Goal: Information Seeking & Learning: Check status

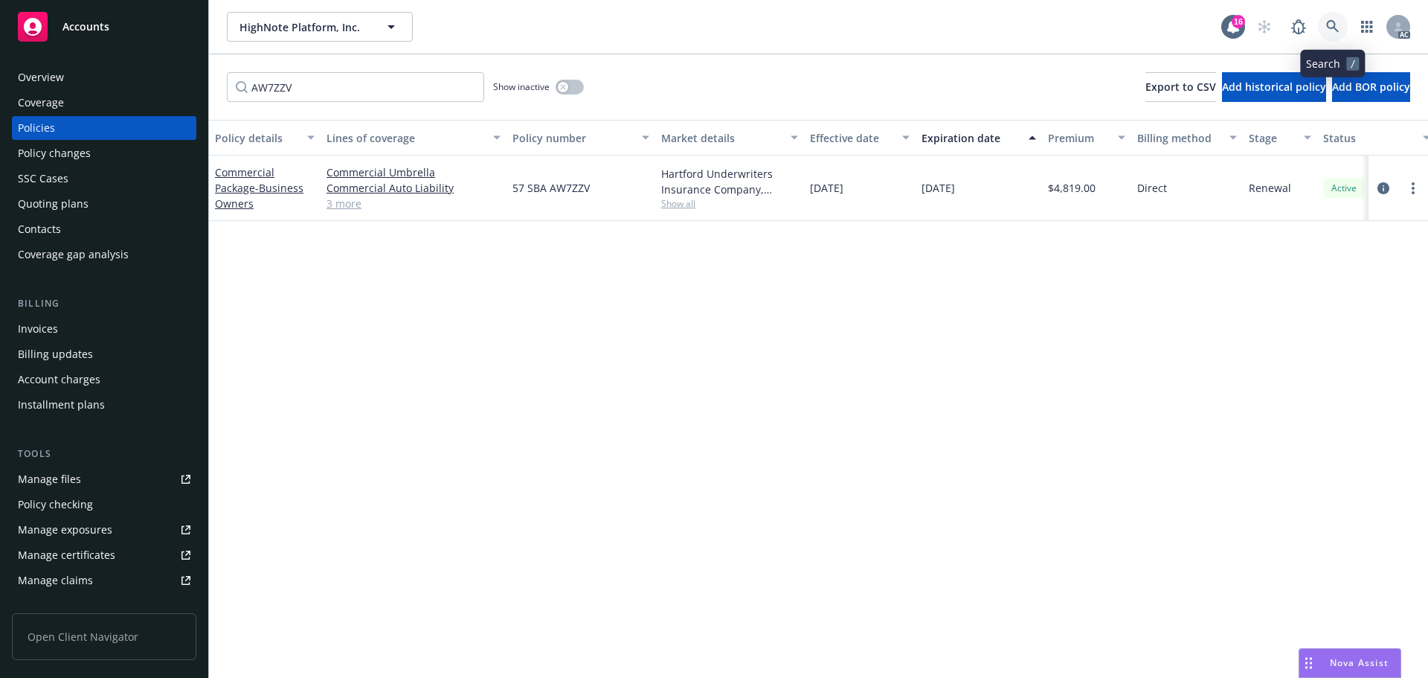
click at [1330, 24] on icon at bounding box center [1332, 26] width 13 height 13
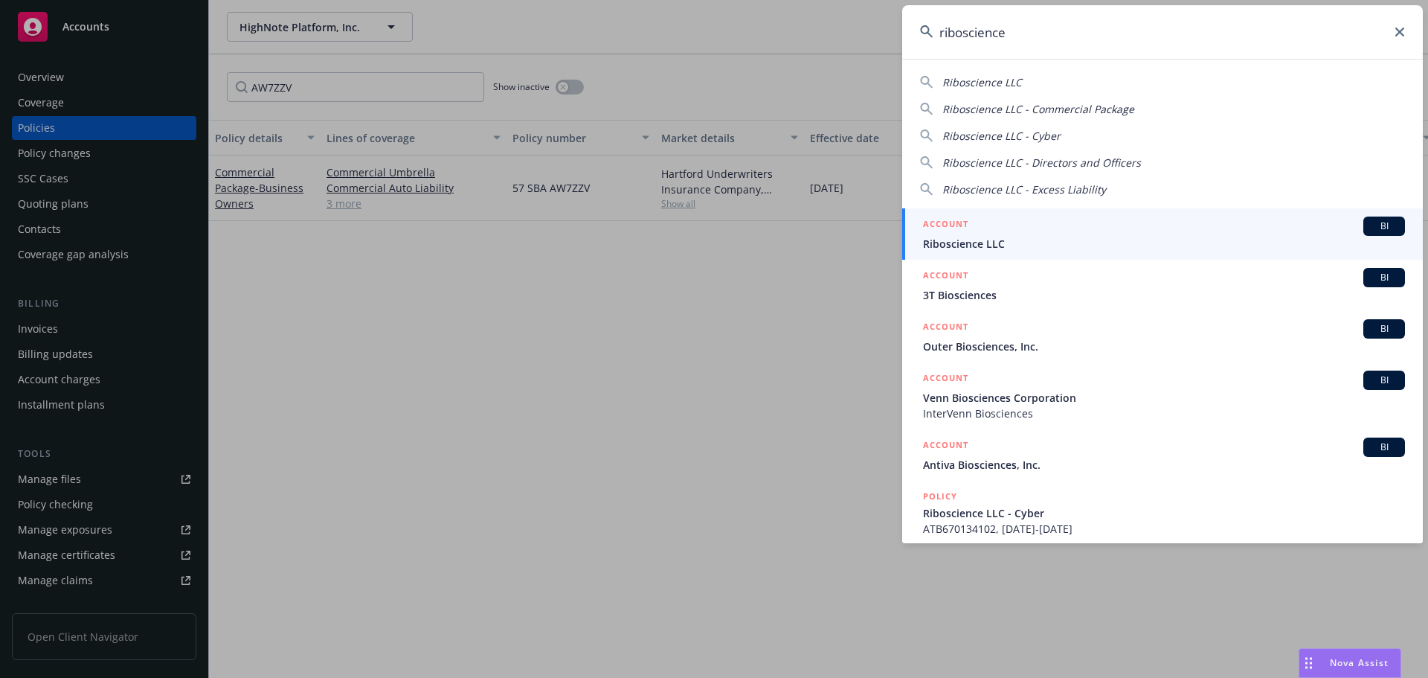
type input "riboscience"
click at [1067, 229] on div "ACCOUNT BI" at bounding box center [1164, 225] width 482 height 19
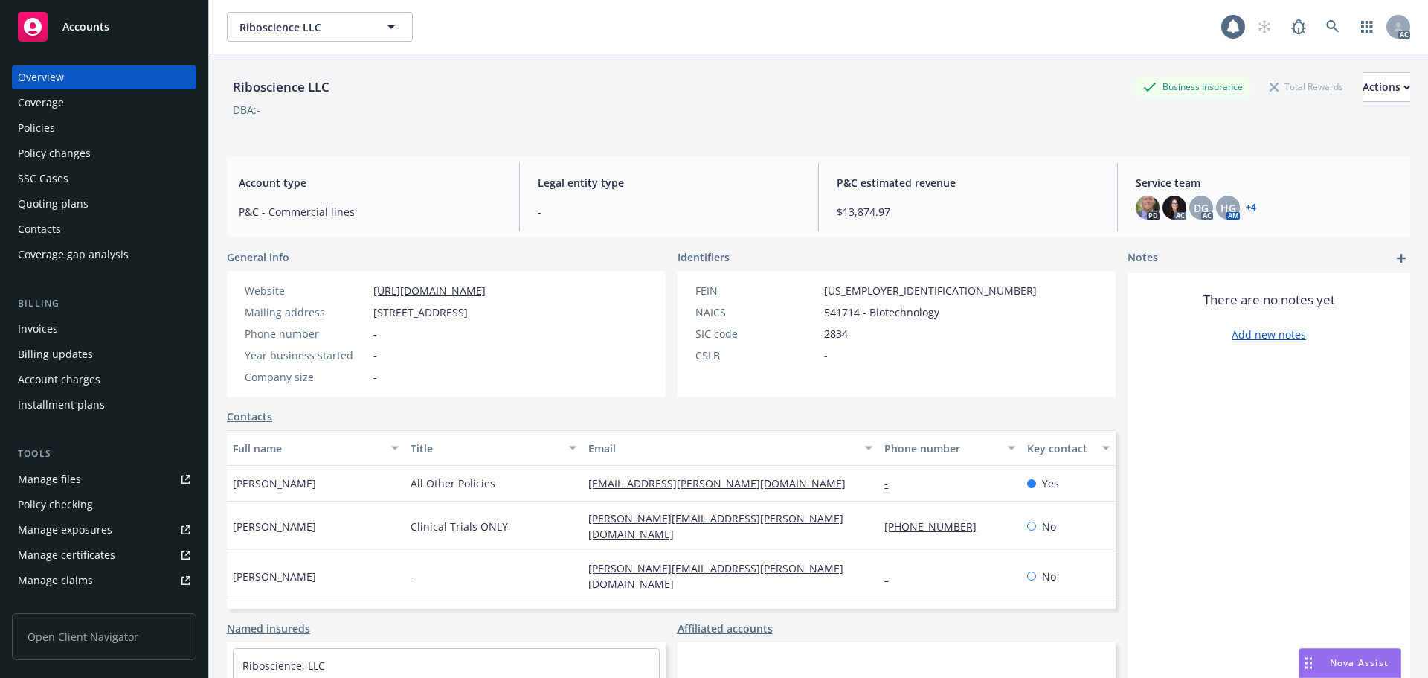
click at [53, 132] on div "Policies" at bounding box center [36, 128] width 37 height 24
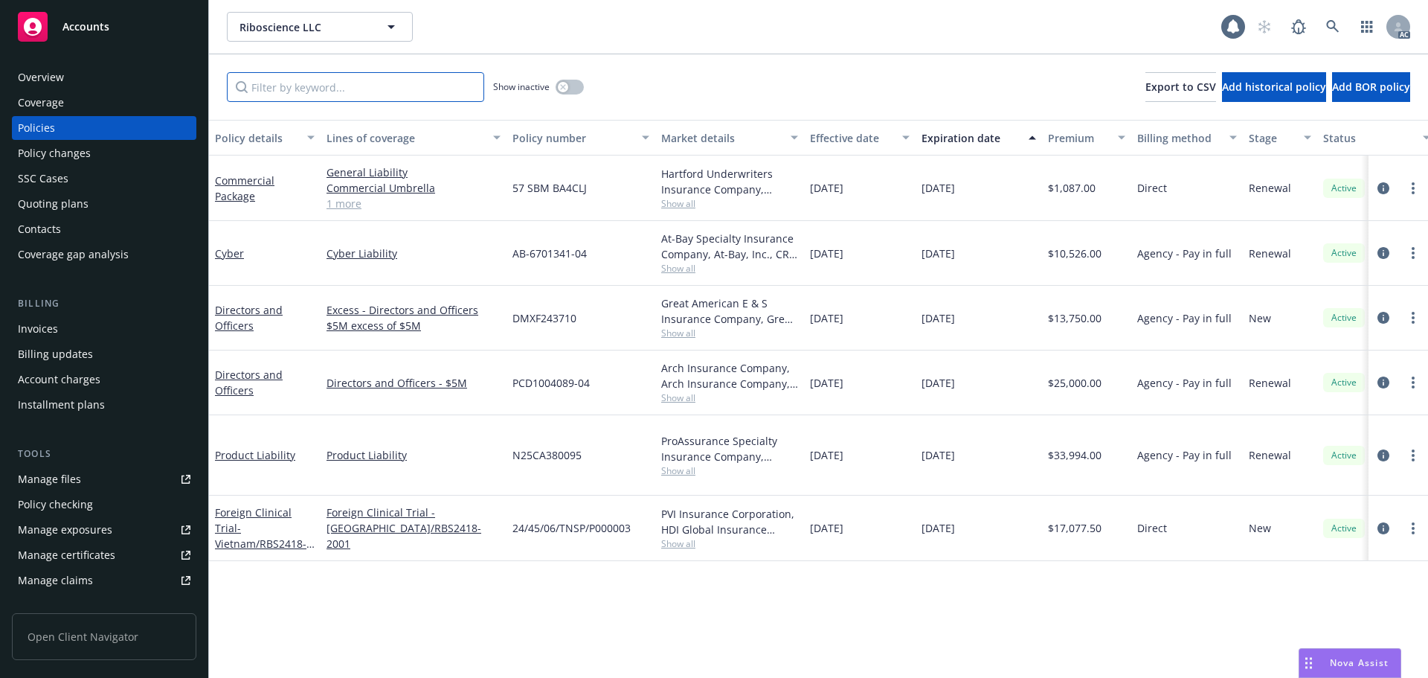
click at [387, 86] on input "Filter by keyword..." at bounding box center [355, 87] width 257 height 30
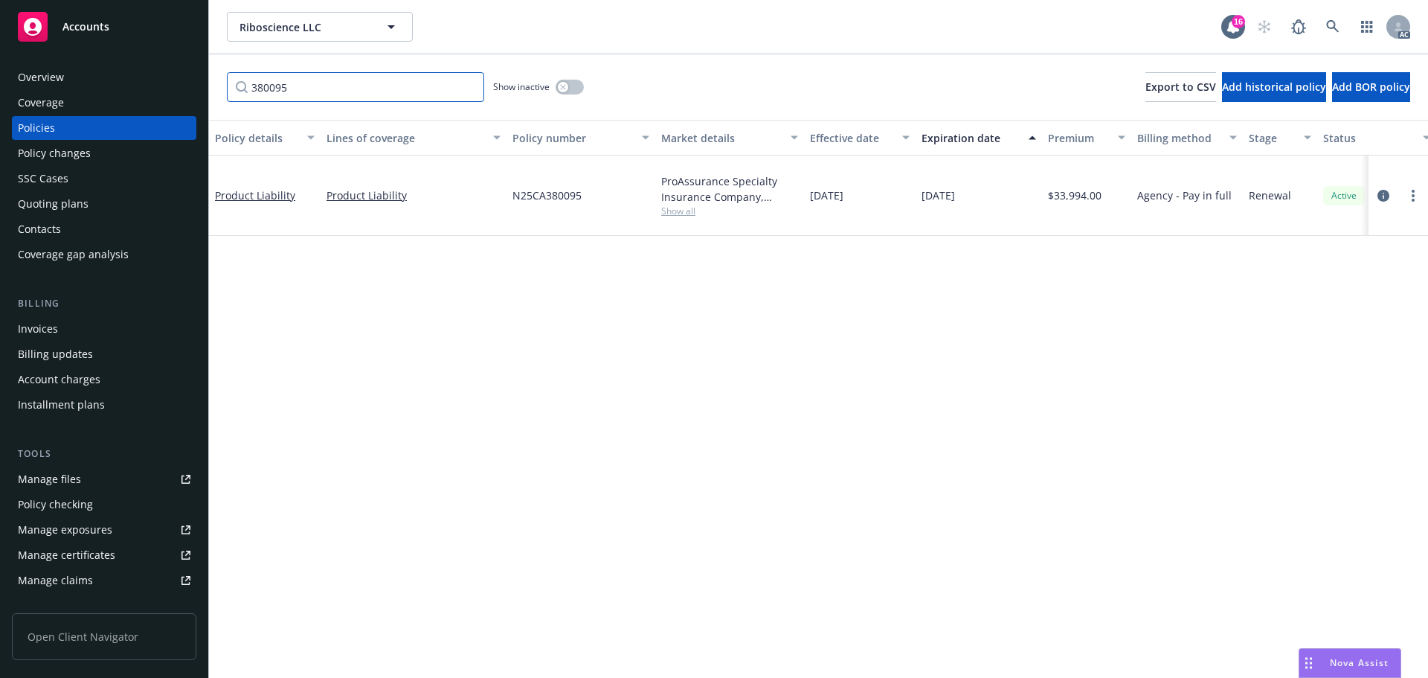
type input "380095"
click at [1339, 30] on icon at bounding box center [1332, 26] width 13 height 13
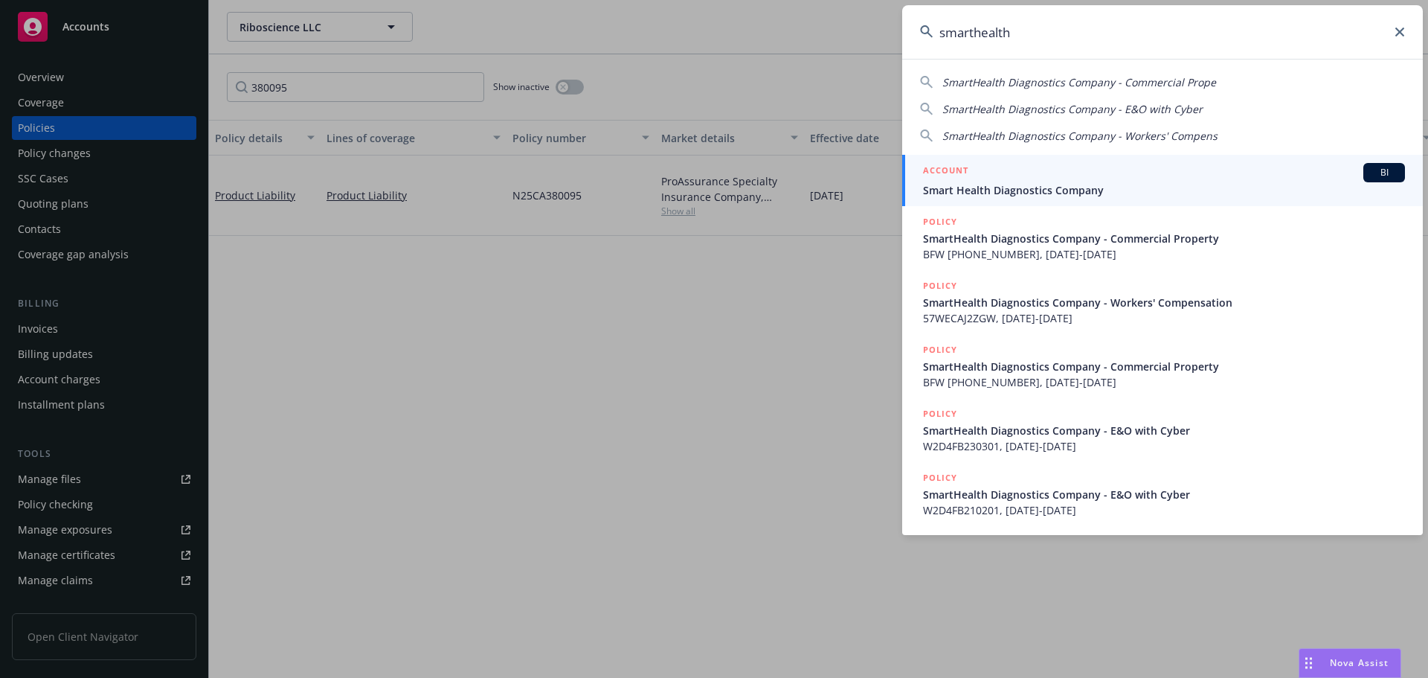
type input "smarthealth"
drag, startPoint x: 1119, startPoint y: 185, endPoint x: 1087, endPoint y: 207, distance: 38.0
click at [1118, 185] on span "Smart Health Diagnostics Company" at bounding box center [1164, 190] width 482 height 16
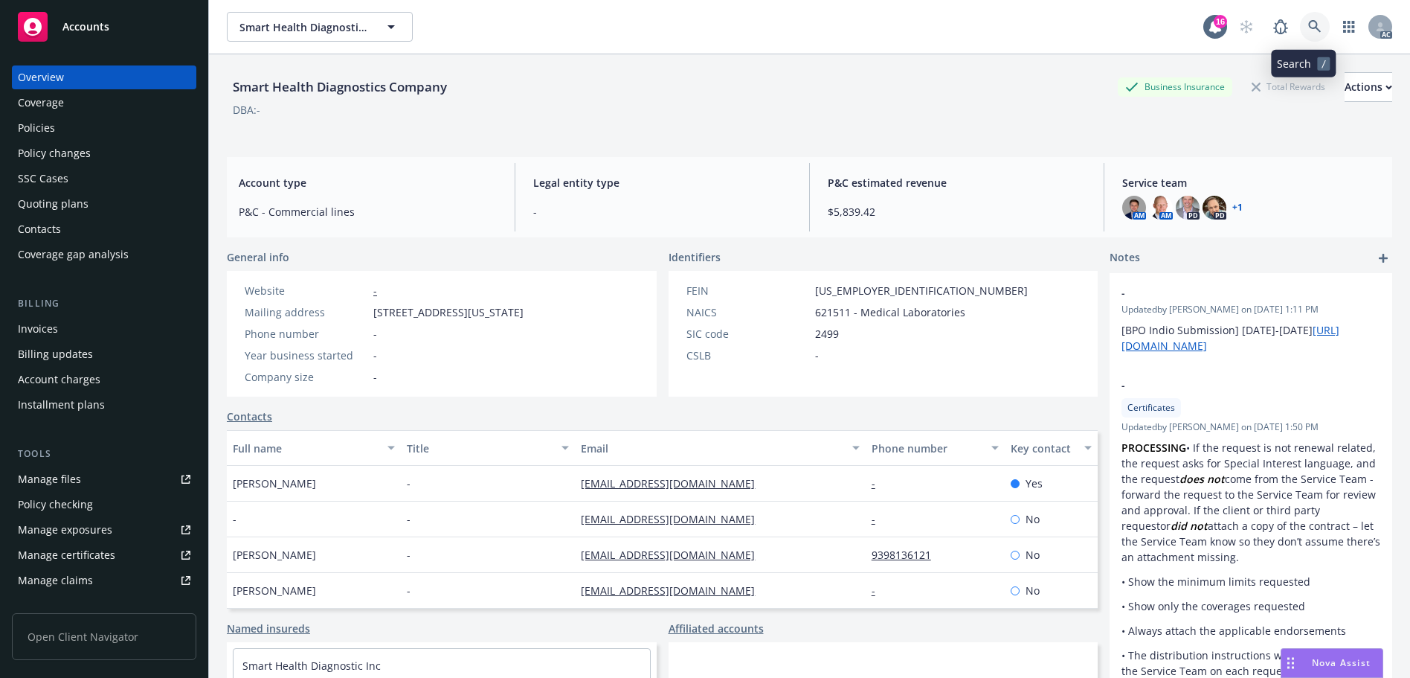
click at [1300, 31] on link at bounding box center [1315, 27] width 30 height 30
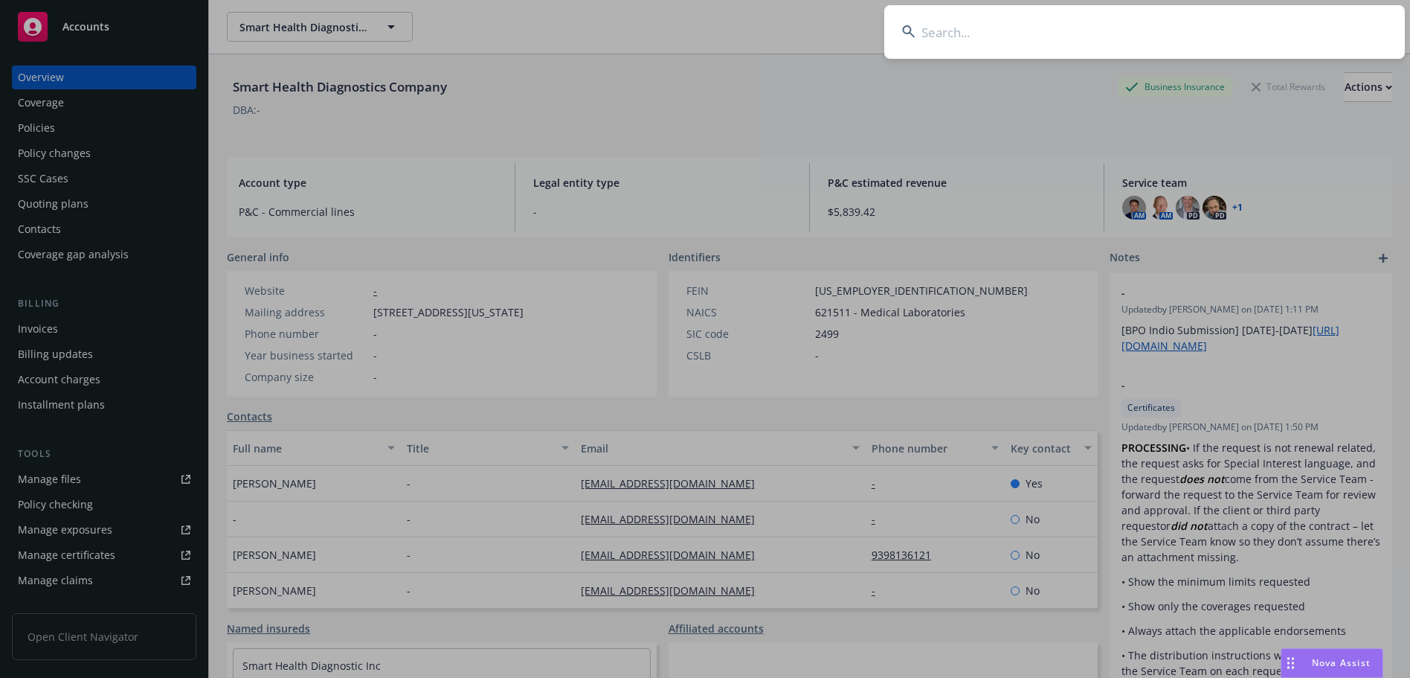
type input "c"
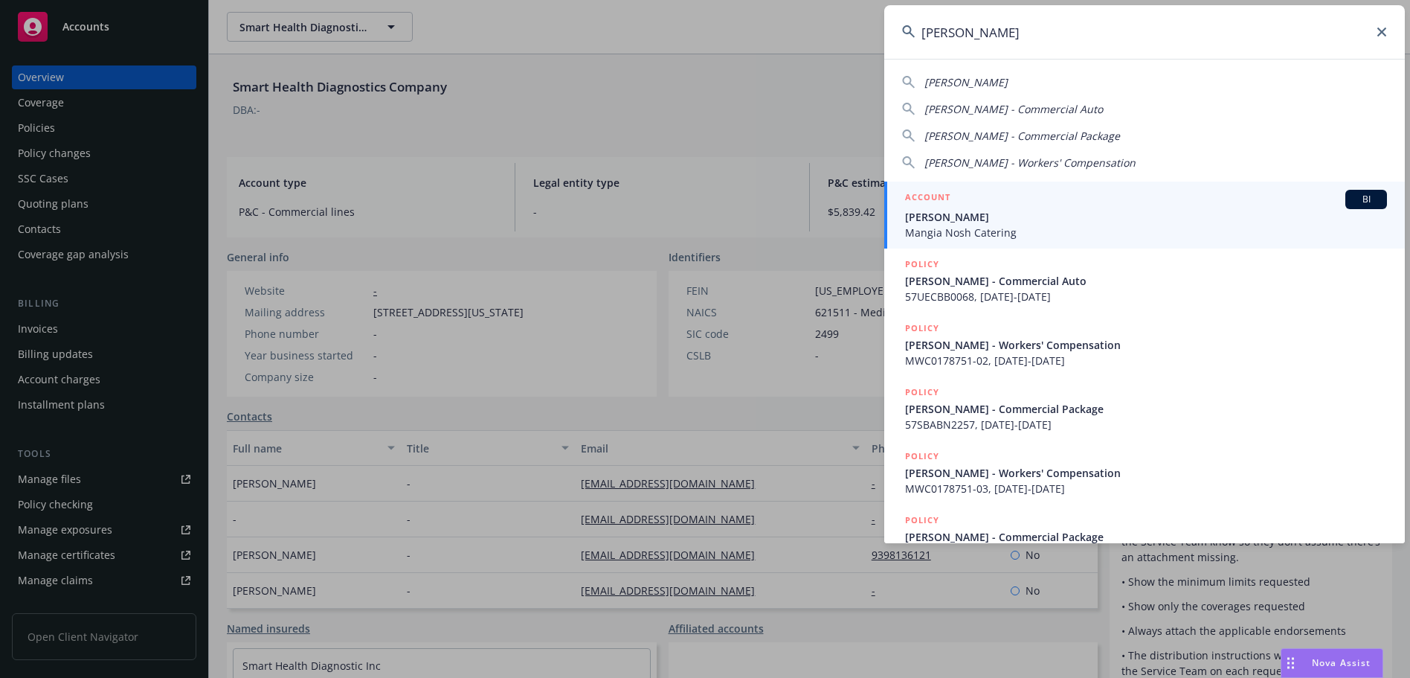
type input "[PERSON_NAME]"
click at [1049, 234] on span "Mangia Nosh Catering" at bounding box center [1146, 233] width 482 height 16
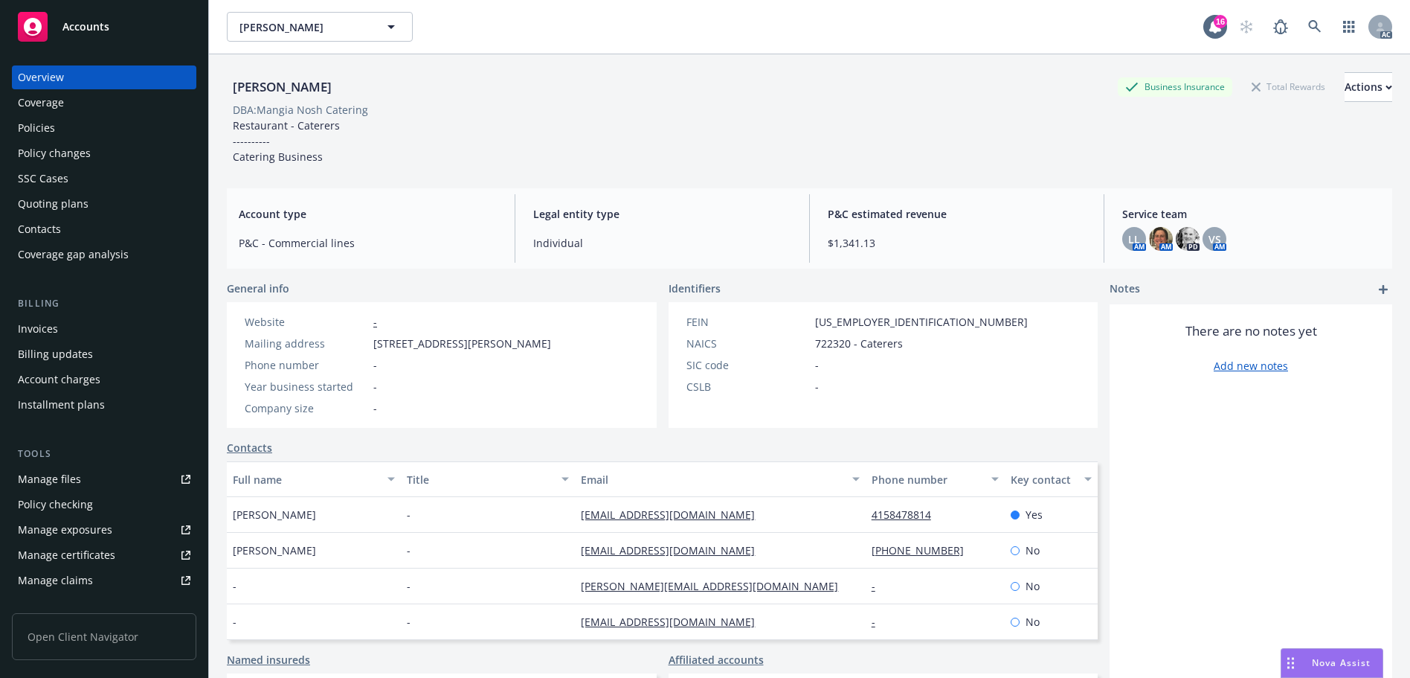
click at [98, 129] on div "Policies" at bounding box center [104, 128] width 173 height 24
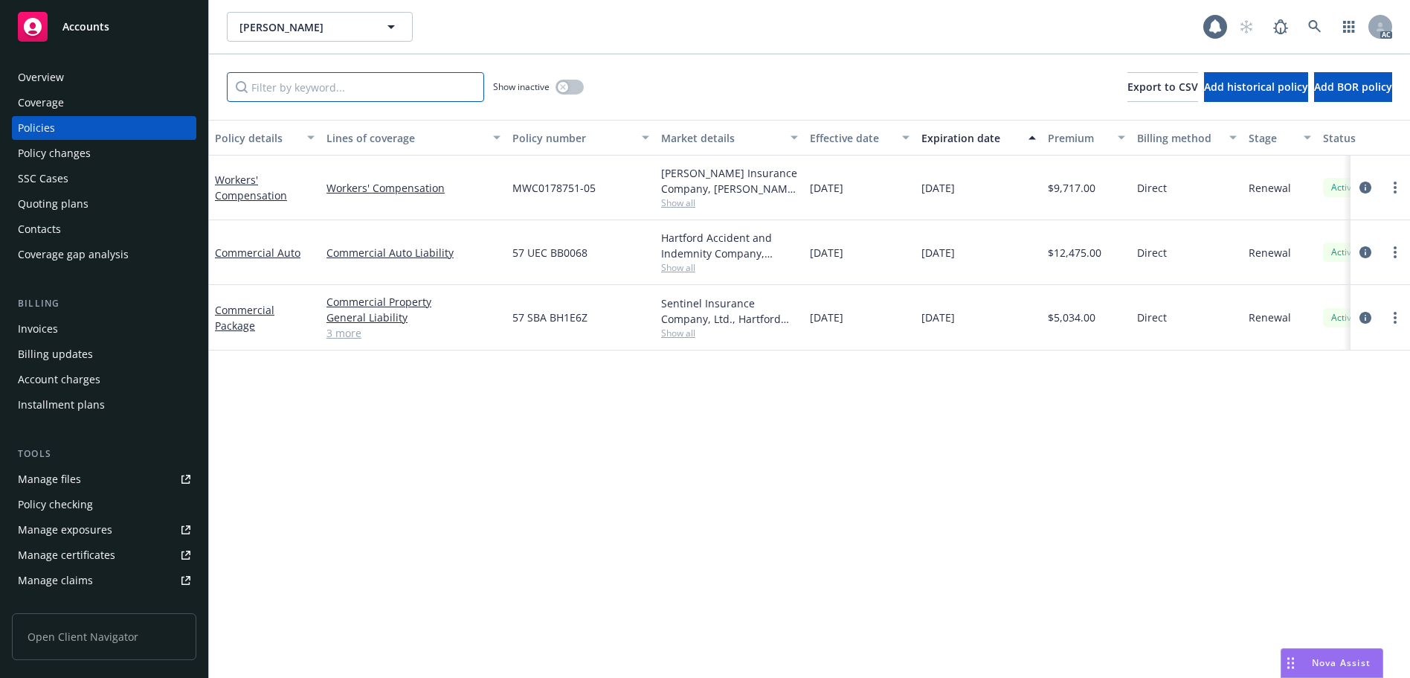
click at [299, 89] on input "Filter by keyword..." at bounding box center [355, 87] width 257 height 30
paste input "BN2257"
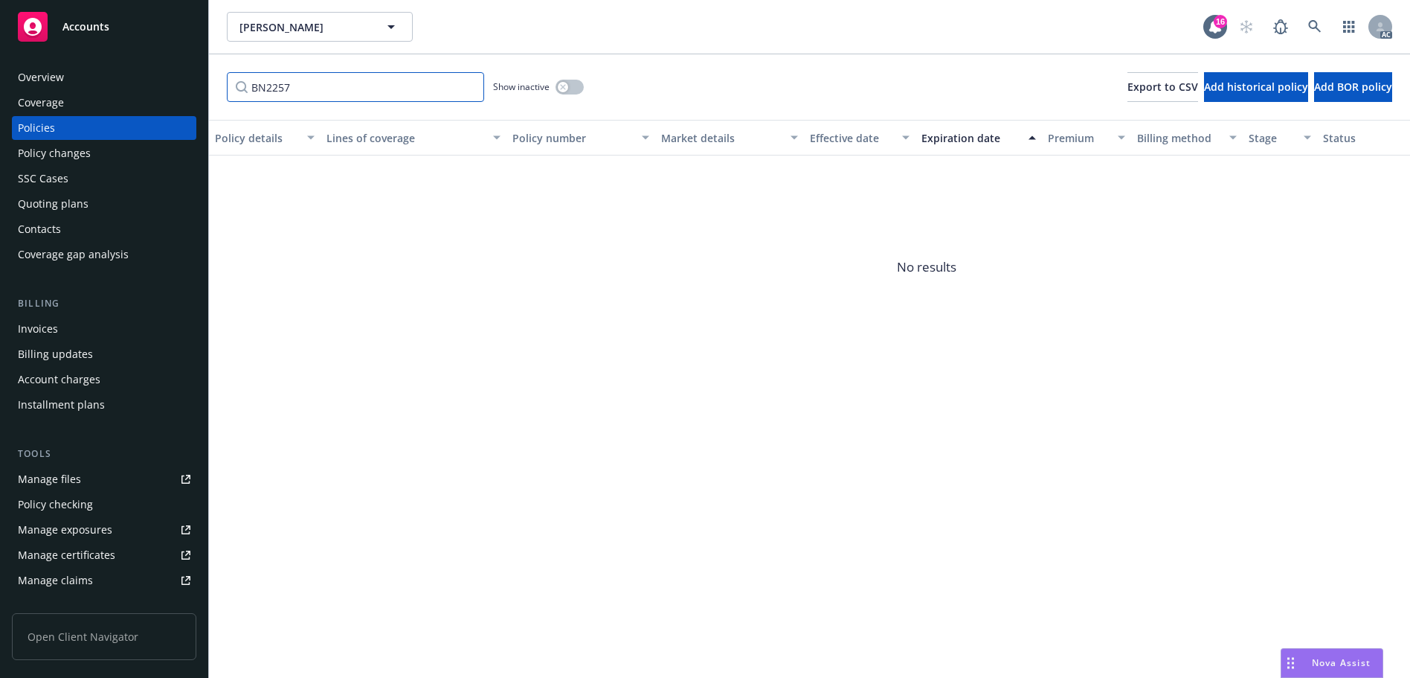
type input "BN2257"
click at [562, 86] on icon "button" at bounding box center [562, 86] width 5 height 5
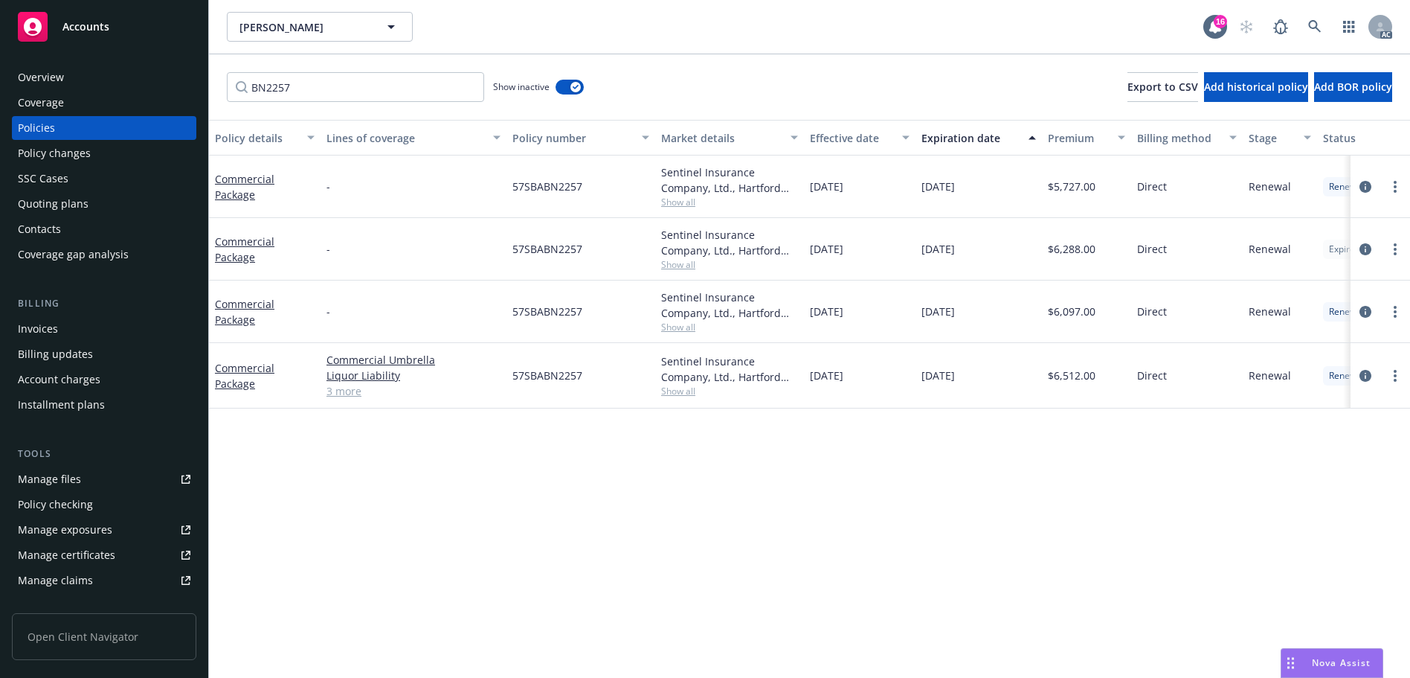
click at [857, 138] on div "Effective date" at bounding box center [851, 138] width 83 height 16
click at [860, 140] on div "Effective date" at bounding box center [851, 138] width 83 height 16
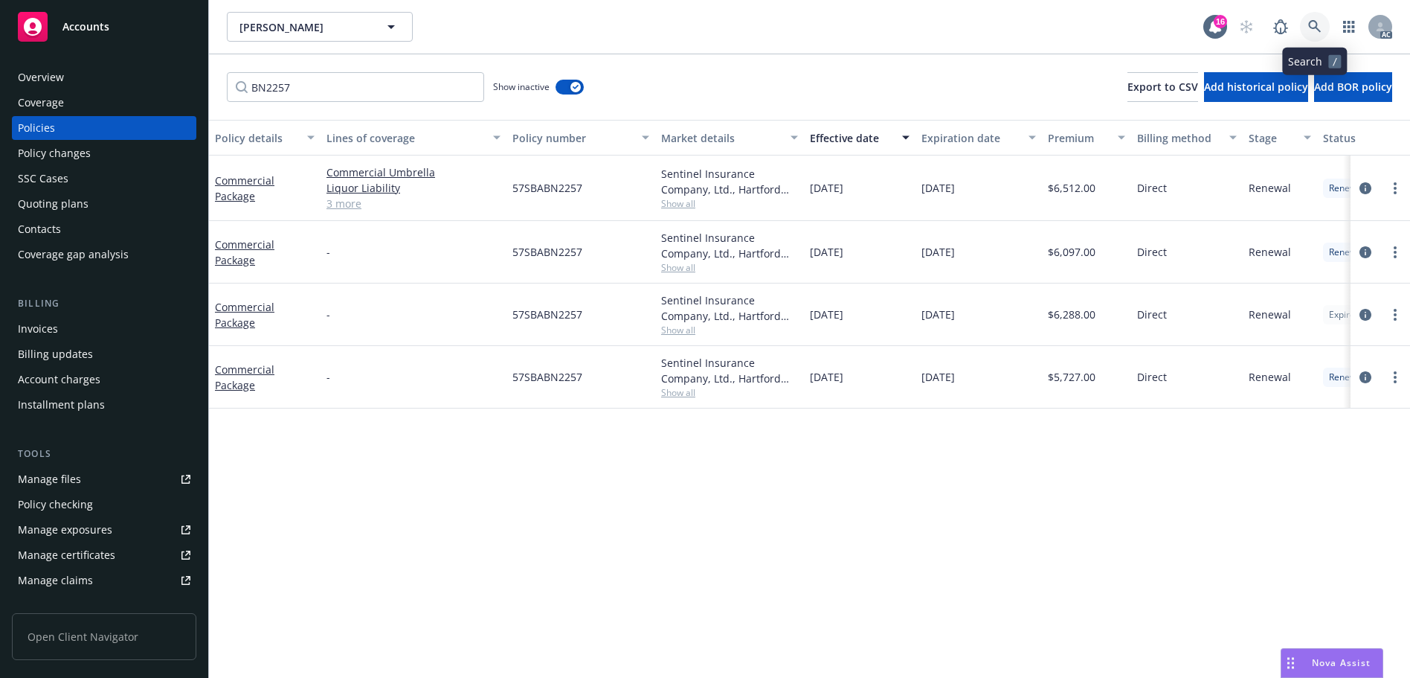
click at [1313, 18] on link at bounding box center [1315, 27] width 30 height 30
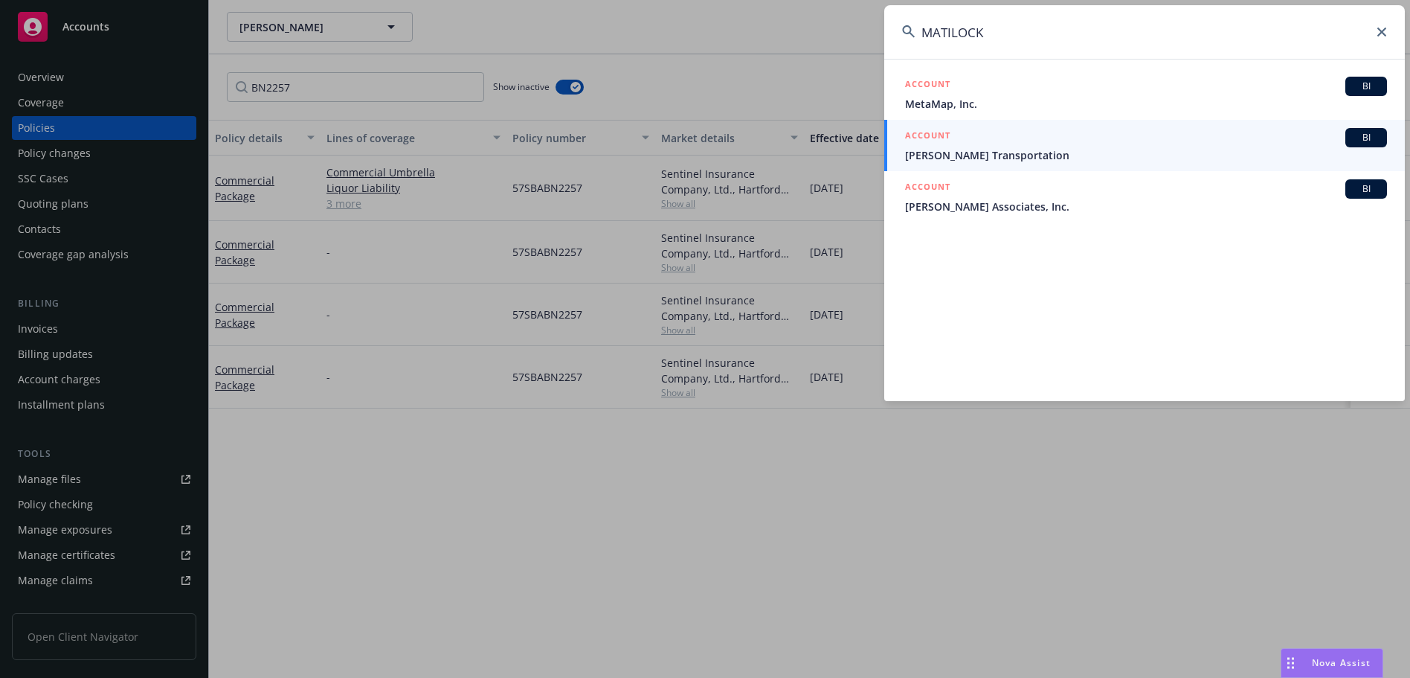
click at [1259, 50] on input "MATILOCK" at bounding box center [1144, 32] width 521 height 54
paste input "57 SBA BA5W04"
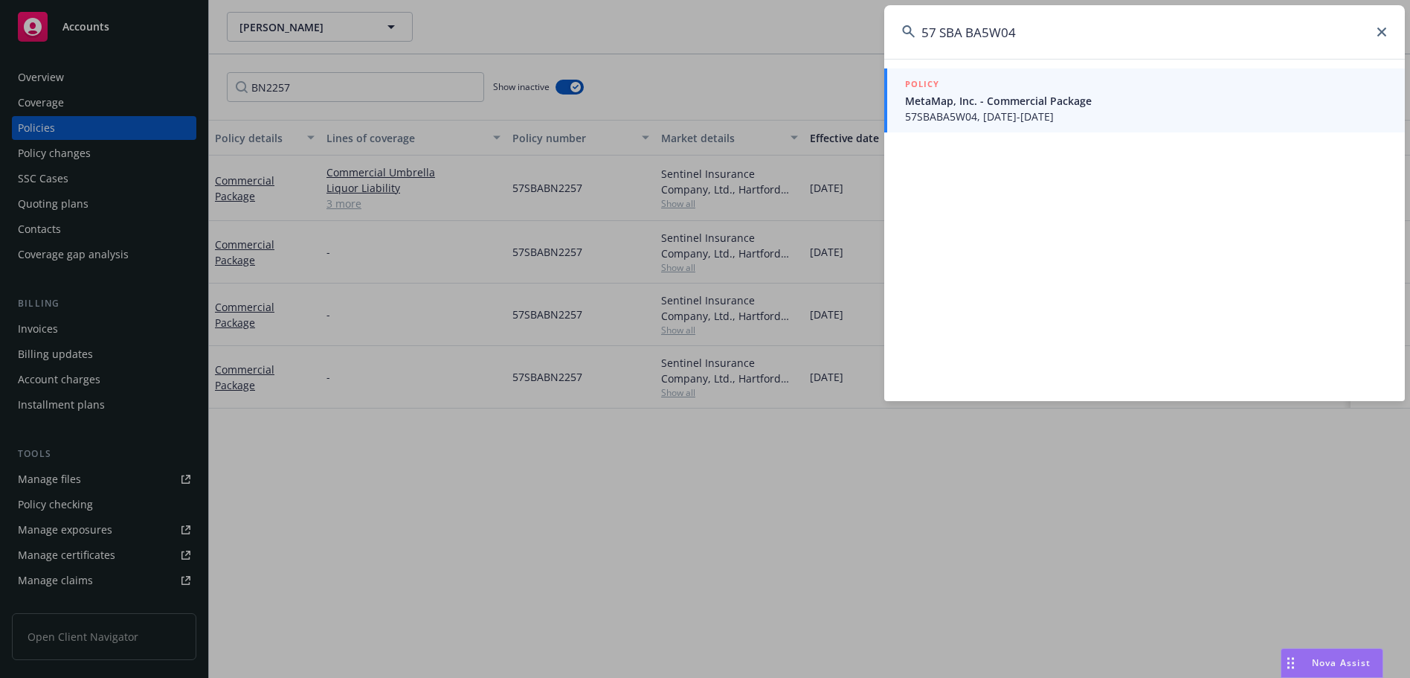
type input "57 SBA BA5W04"
click at [1003, 117] on span "57SBABA5W04, [DATE]-[DATE]" at bounding box center [1146, 117] width 482 height 16
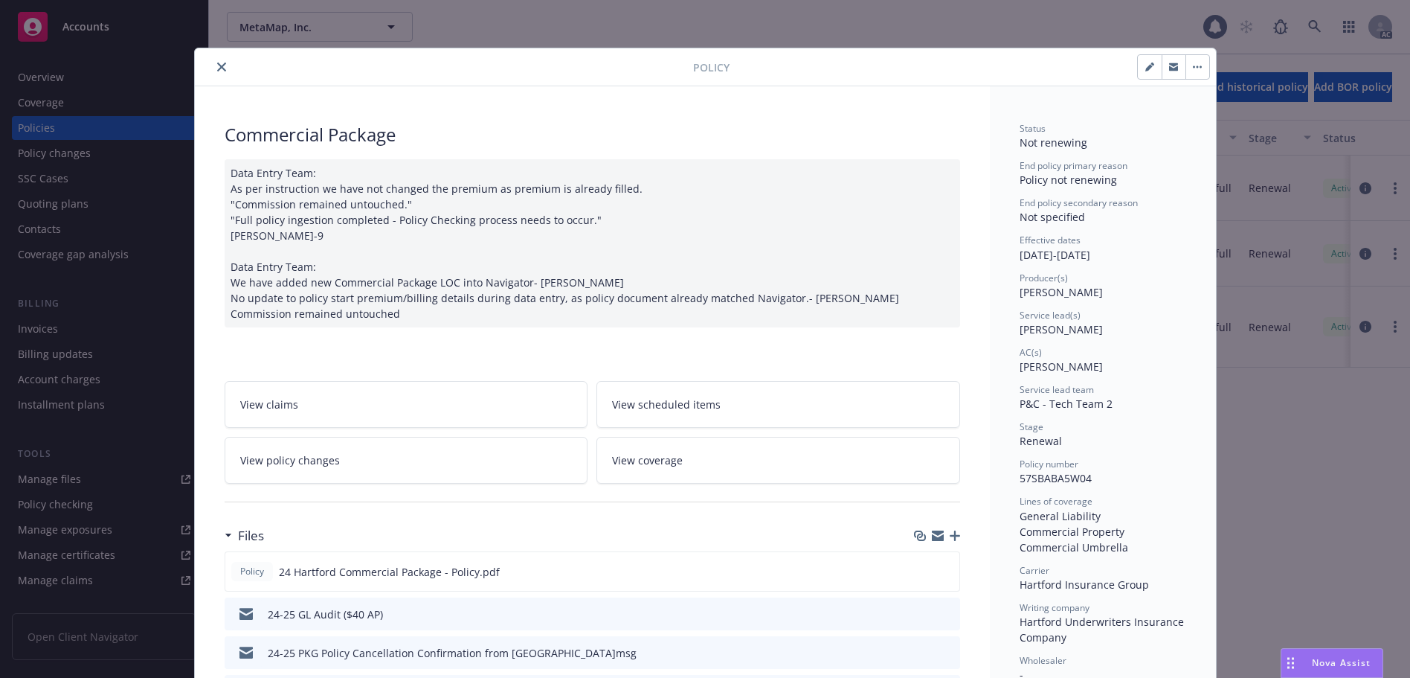
click at [219, 59] on button "close" at bounding box center [222, 67] width 18 height 18
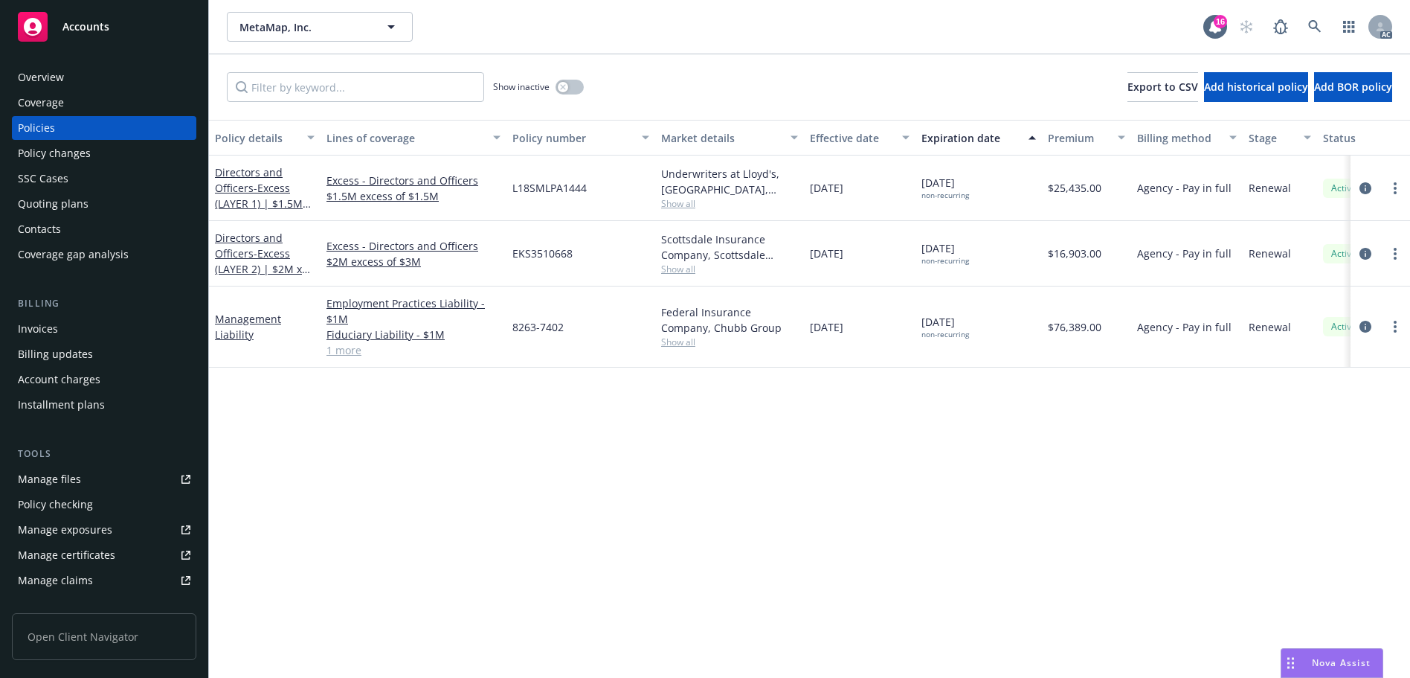
click at [80, 85] on div "Overview" at bounding box center [104, 77] width 173 height 24
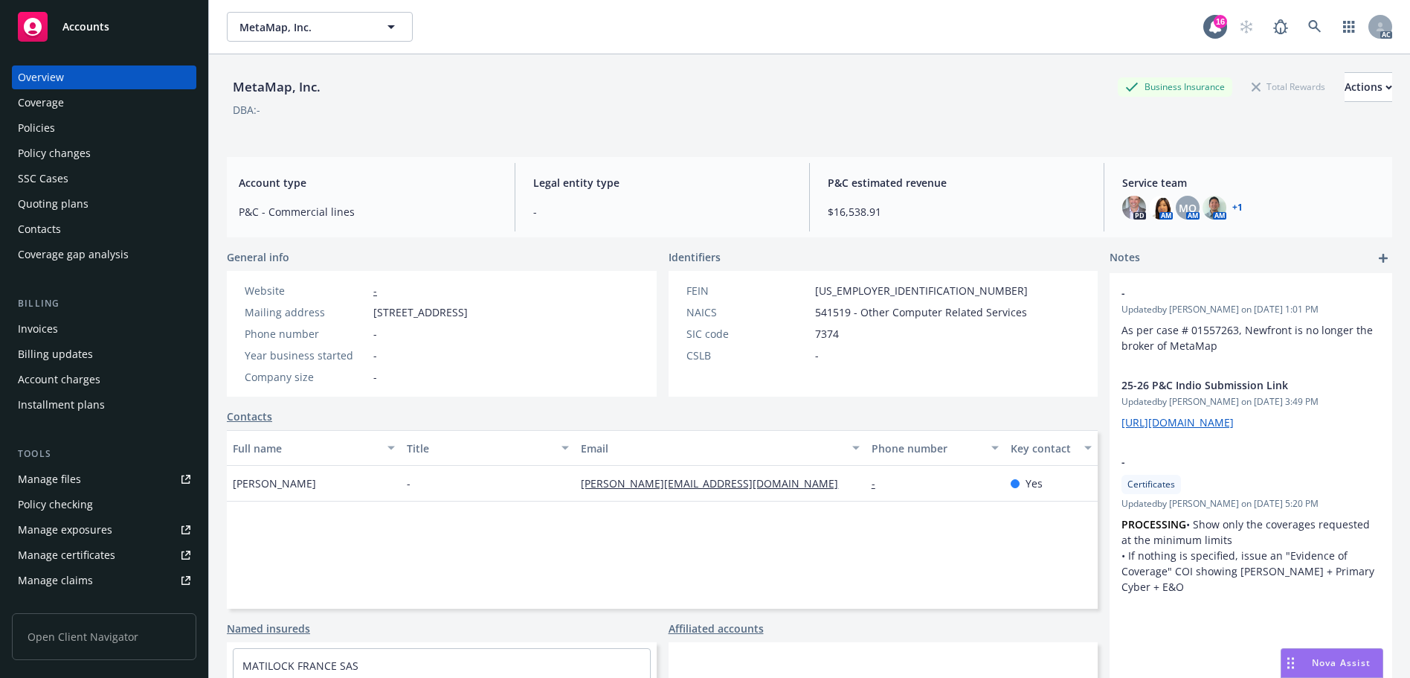
click at [83, 126] on div "Policies" at bounding box center [104, 128] width 173 height 24
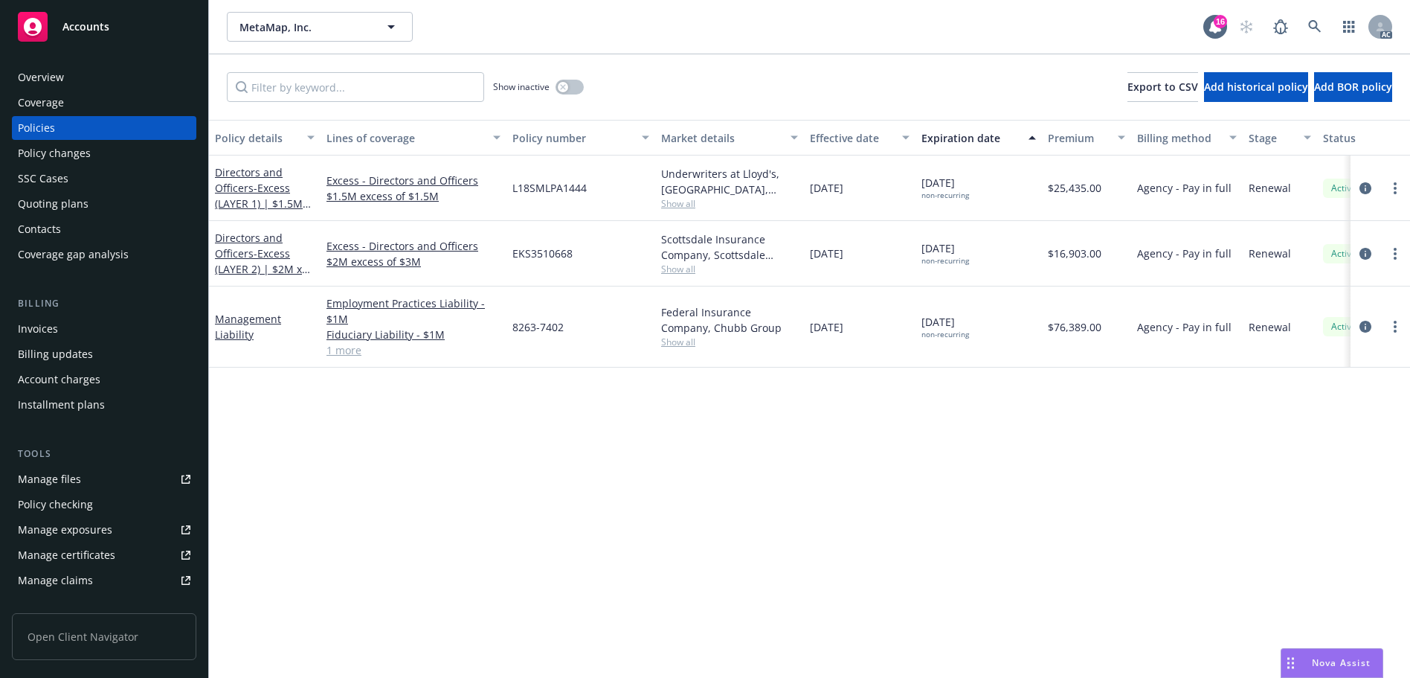
click at [1296, 22] on div "AC" at bounding box center [1312, 27] width 161 height 30
click at [1303, 23] on link at bounding box center [1315, 27] width 30 height 30
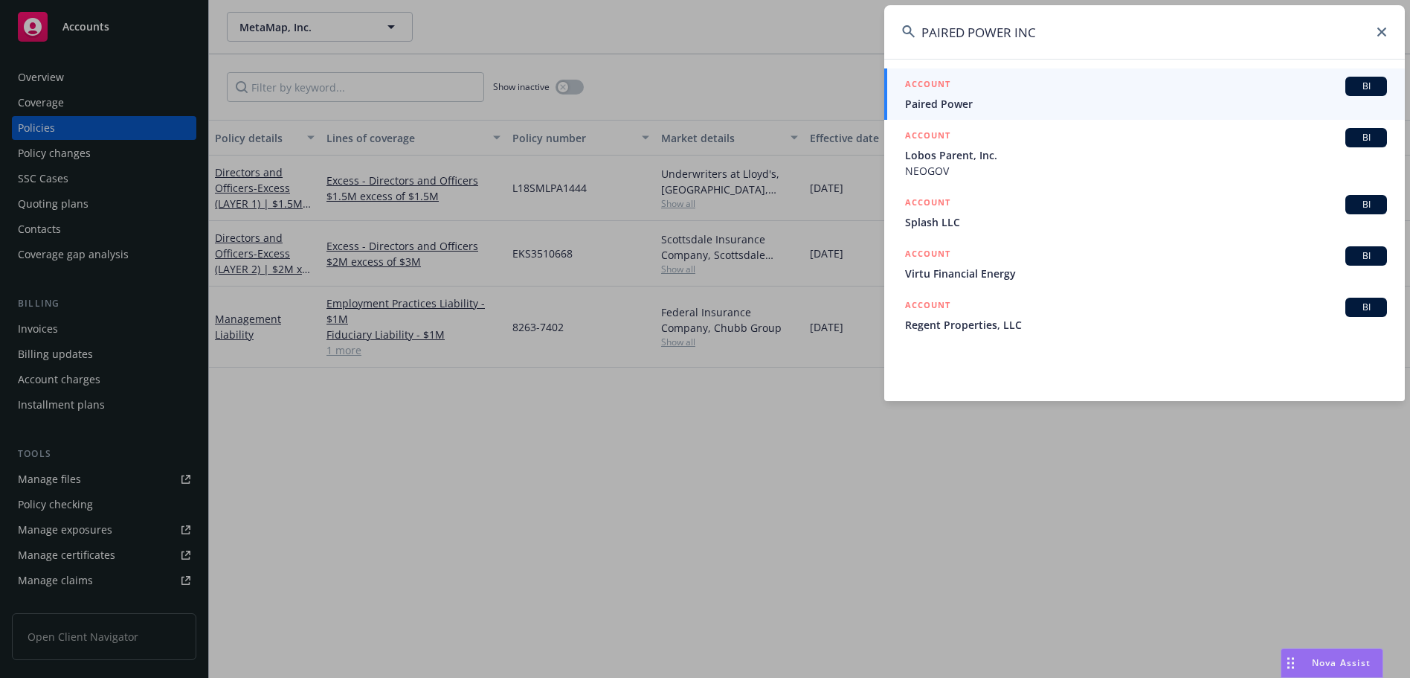
type input "PAIRED POWER INC"
click at [969, 100] on span "Paired Power" at bounding box center [1146, 104] width 482 height 16
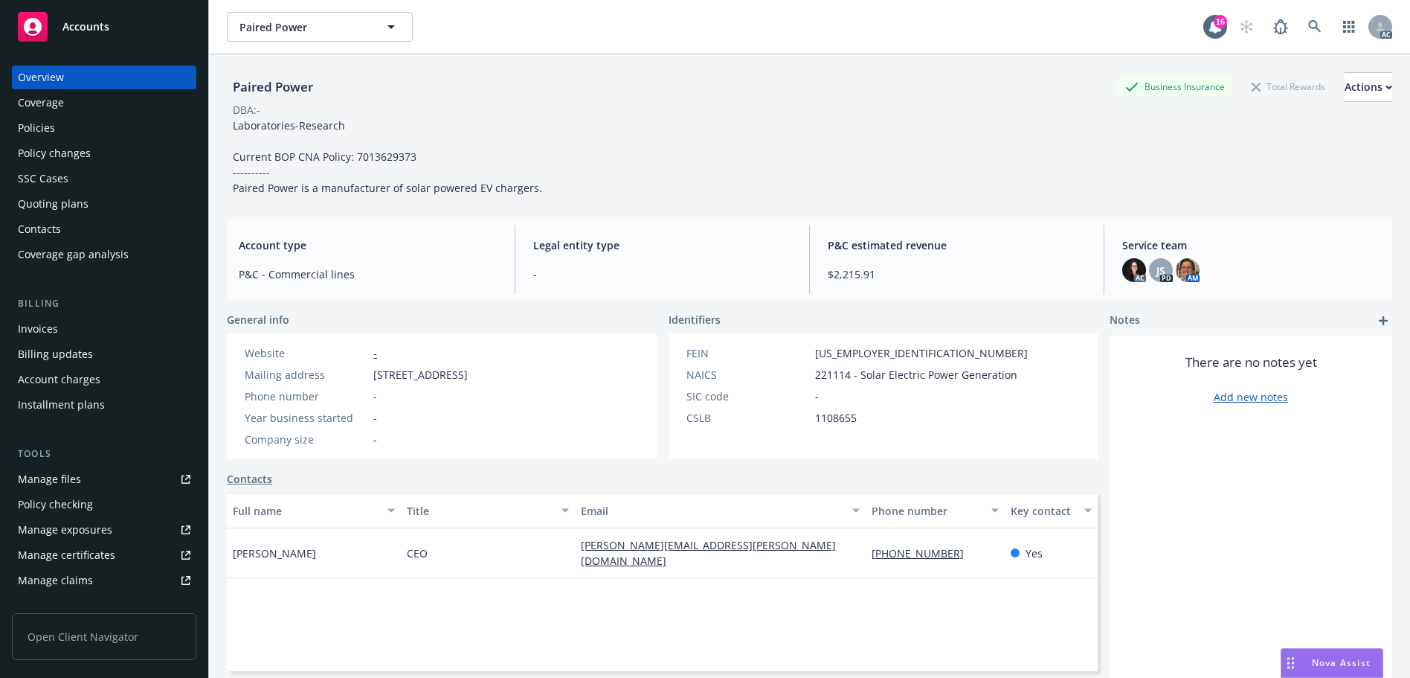
click at [68, 124] on div "Policies" at bounding box center [104, 128] width 173 height 24
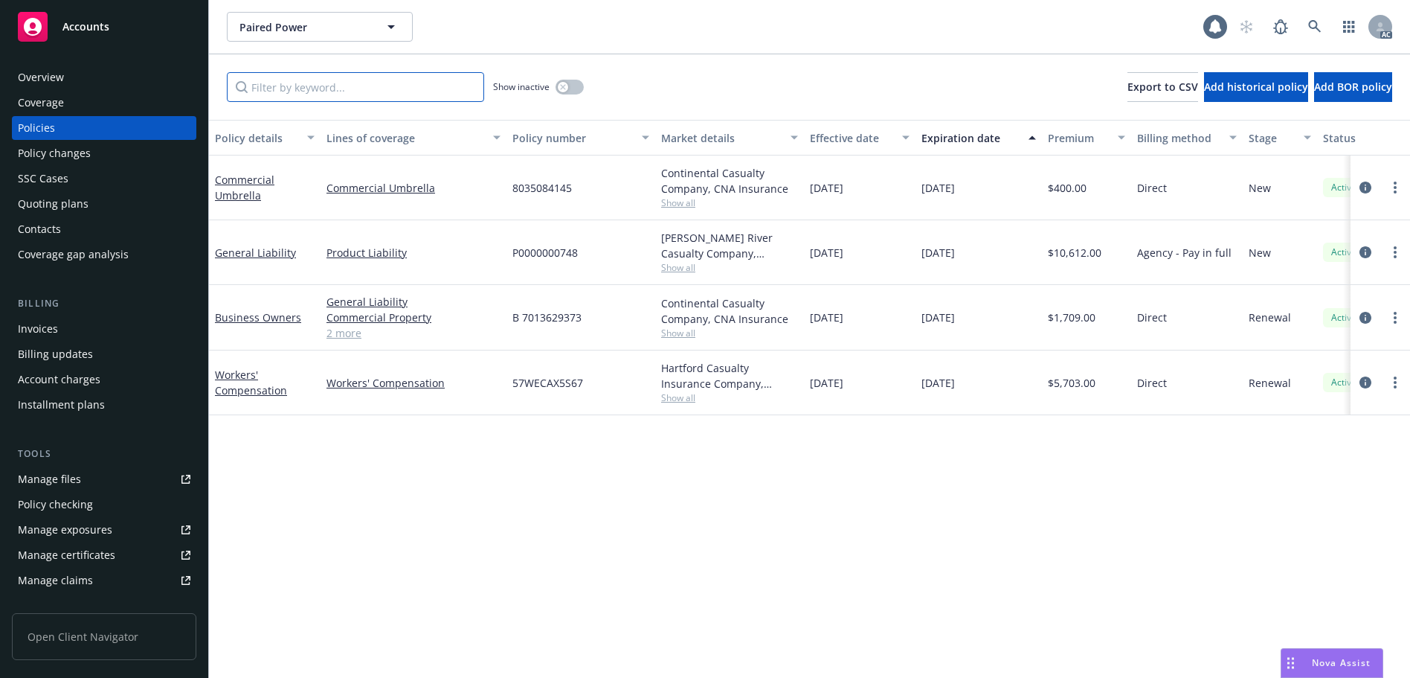
drag, startPoint x: 421, startPoint y: 91, endPoint x: 449, endPoint y: 94, distance: 28.4
click at [425, 92] on input "Filter by keyword..." at bounding box center [355, 87] width 257 height 30
paste input "AX5S67"
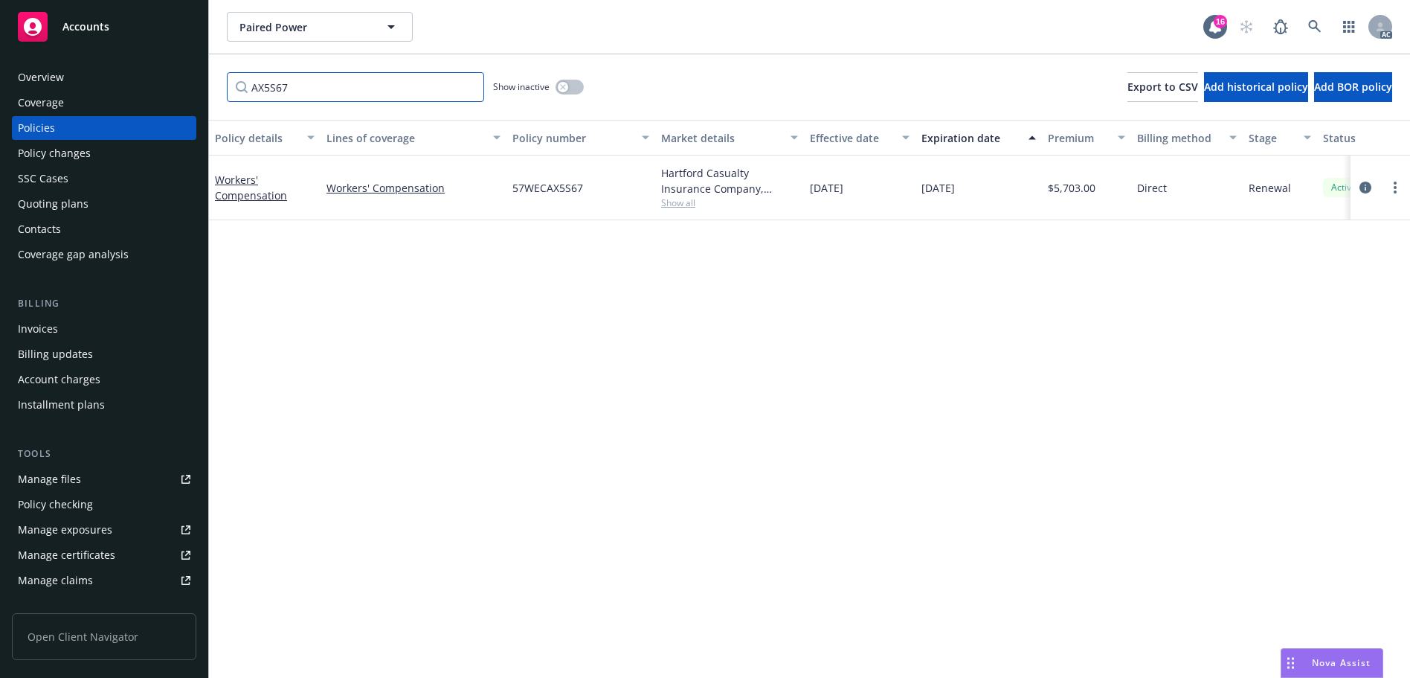
type input "AX5S67"
click at [1306, 27] on link at bounding box center [1315, 27] width 30 height 30
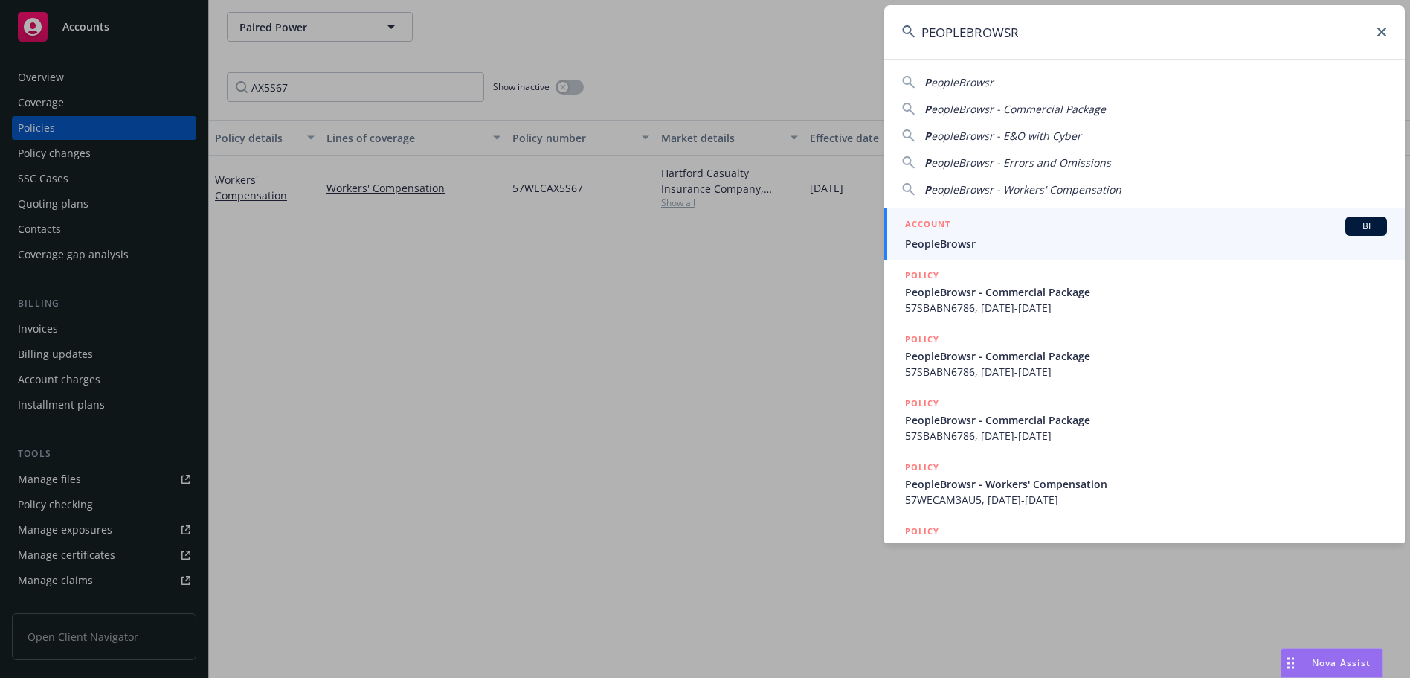
type input "PEOPLEBROWSR"
click at [1039, 242] on span "PeopleBrowsr" at bounding box center [1146, 244] width 482 height 16
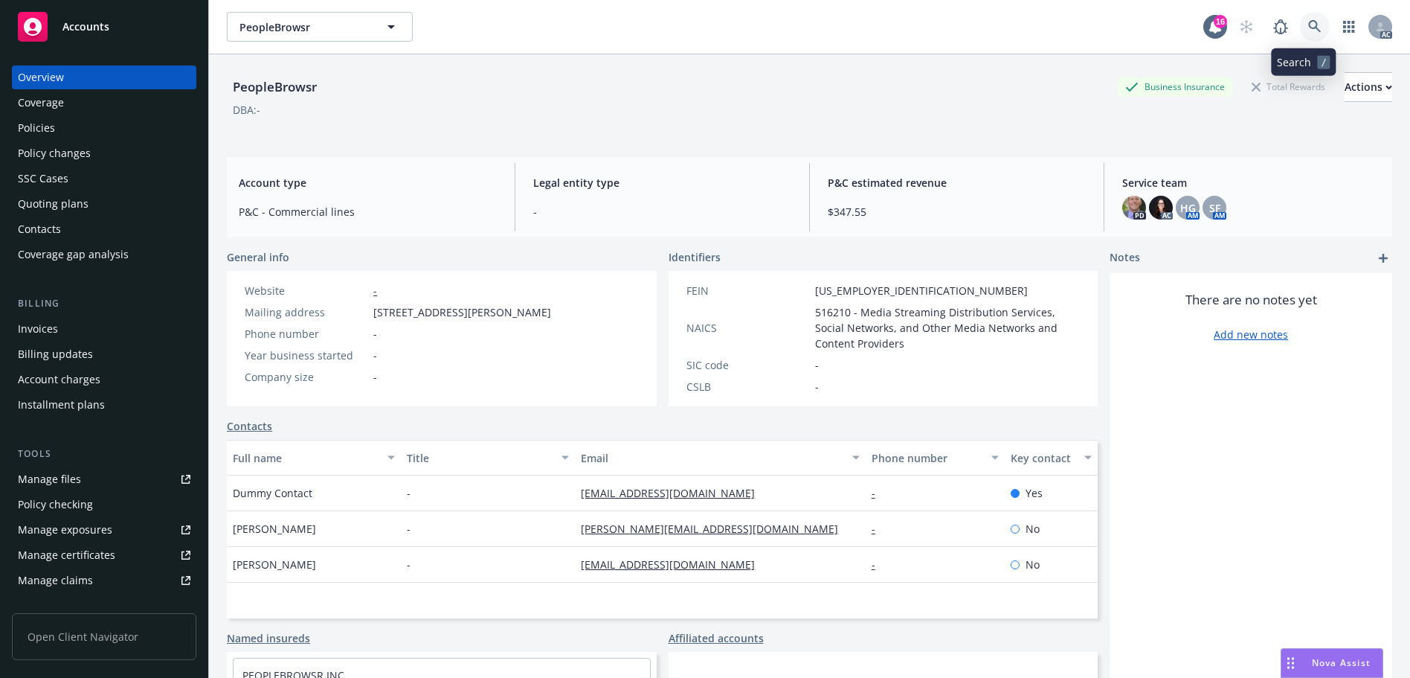
click at [1310, 28] on link at bounding box center [1315, 27] width 30 height 30
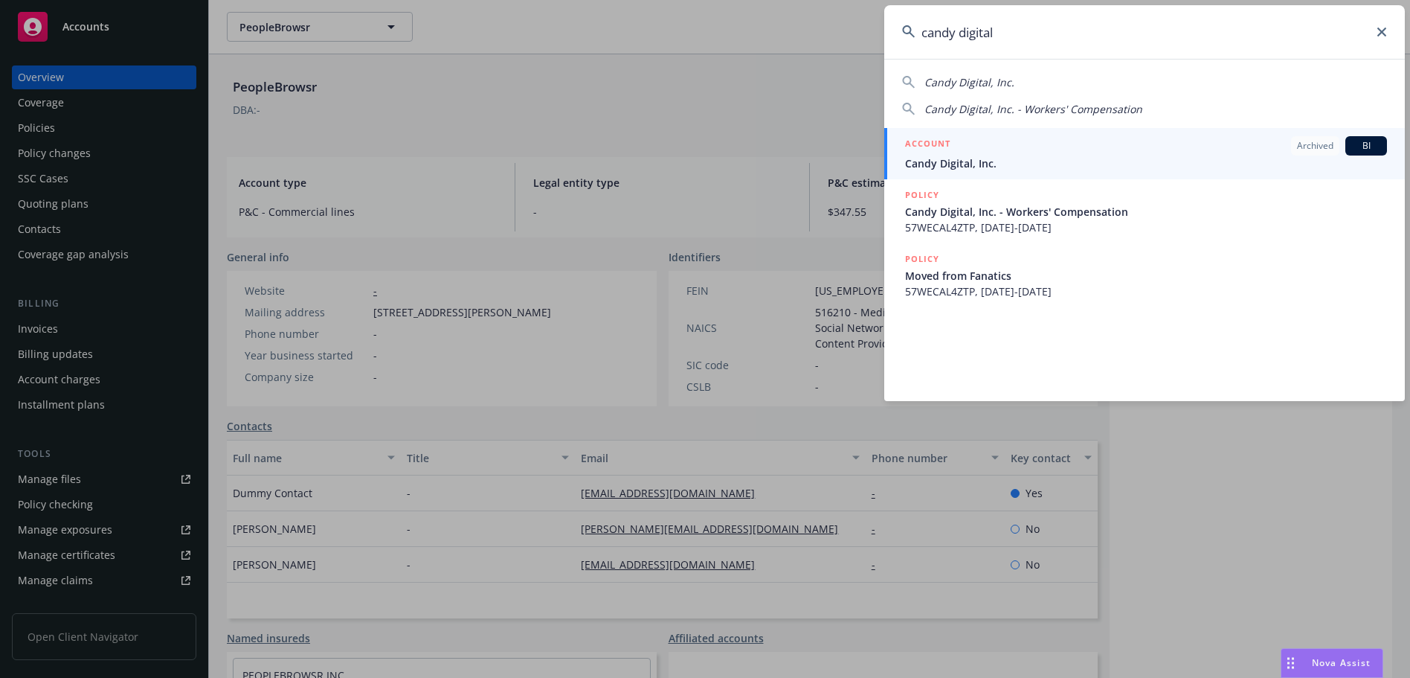
type input "candy digital"
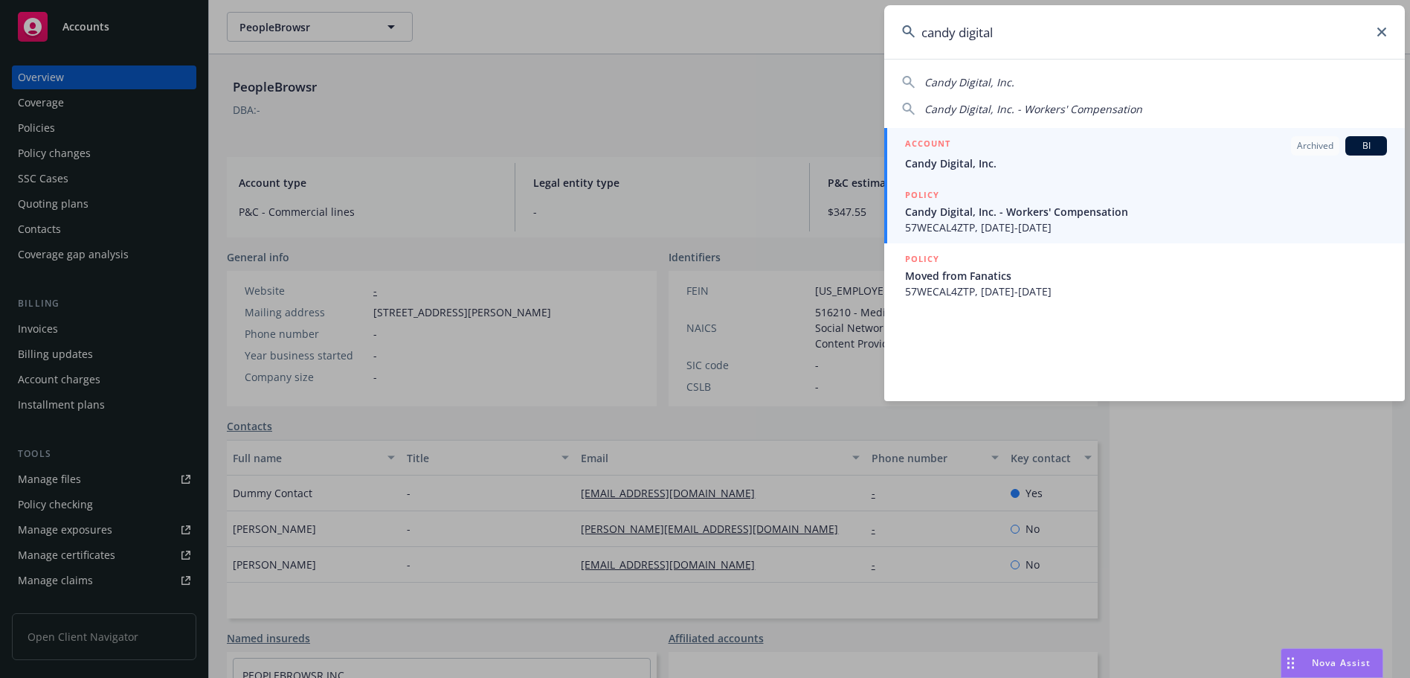
click at [1077, 225] on span "57WECAL4ZTP, [DATE]-[DATE]" at bounding box center [1146, 227] width 482 height 16
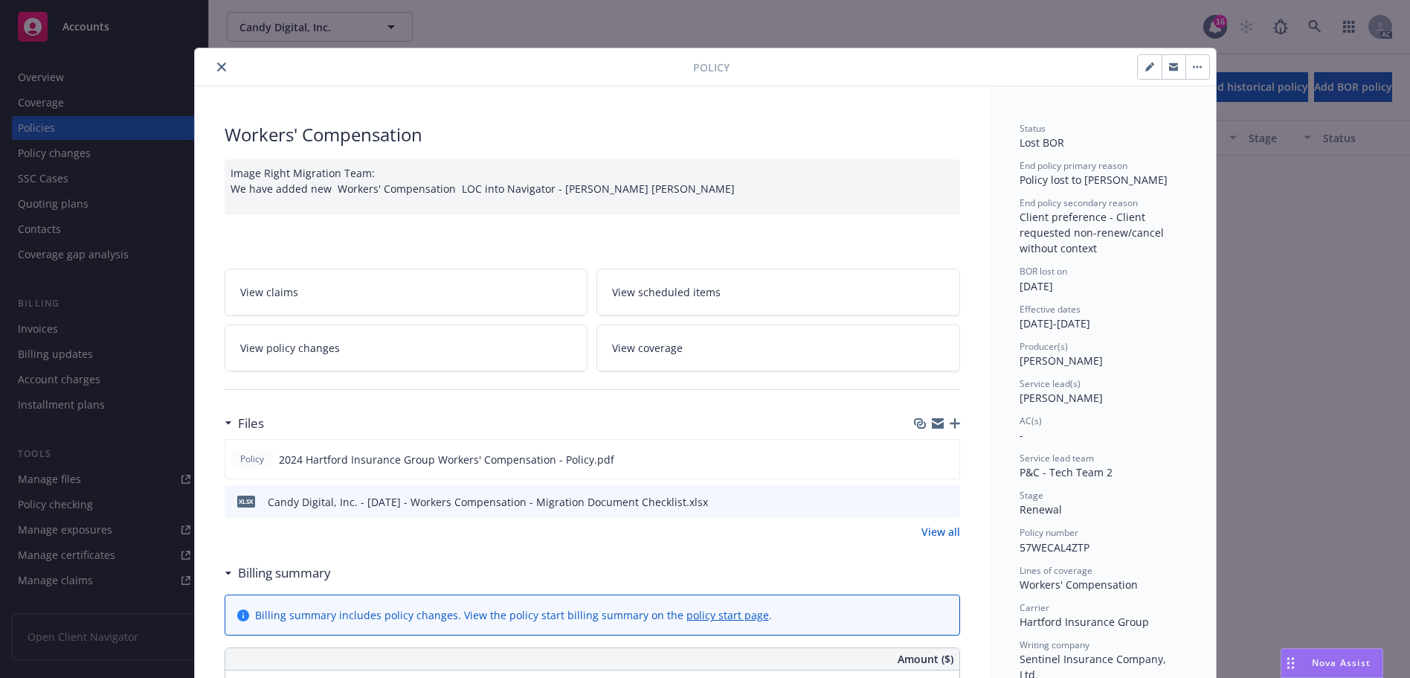
click at [219, 68] on icon "close" at bounding box center [221, 66] width 9 height 9
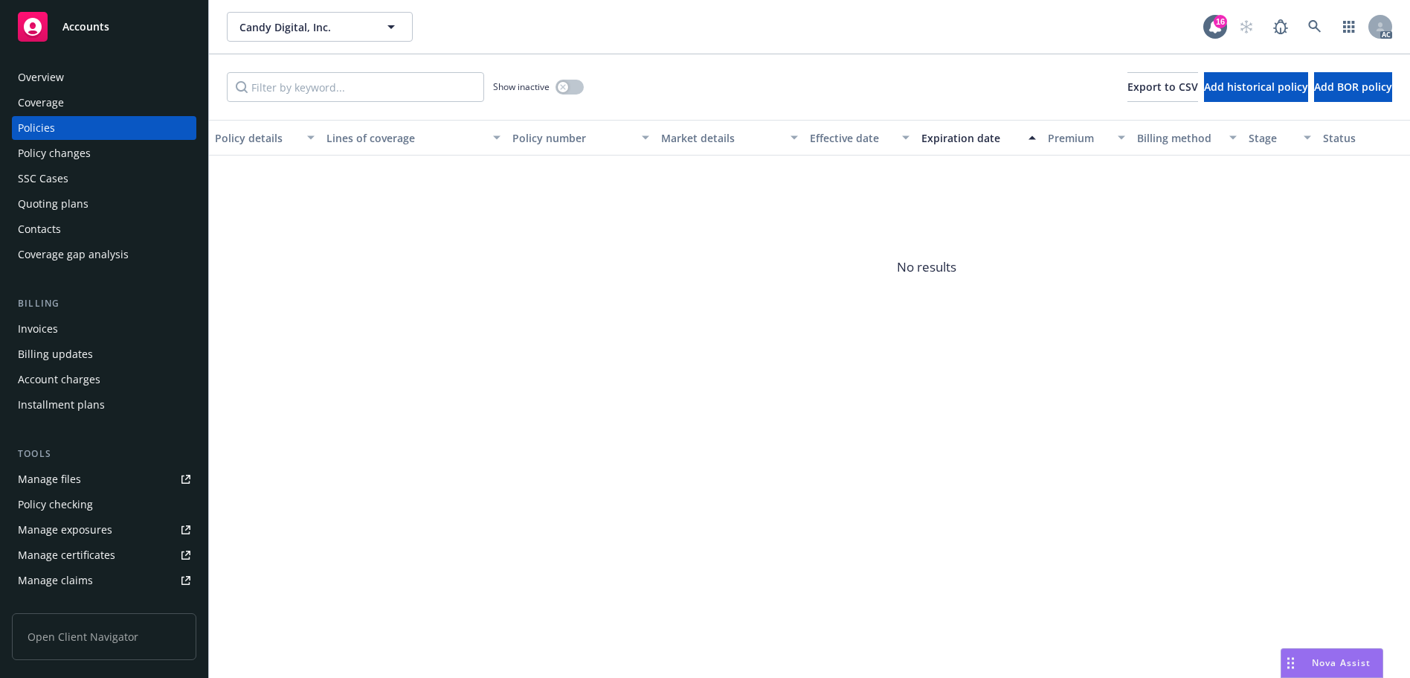
click at [154, 70] on div "Overview" at bounding box center [104, 77] width 173 height 24
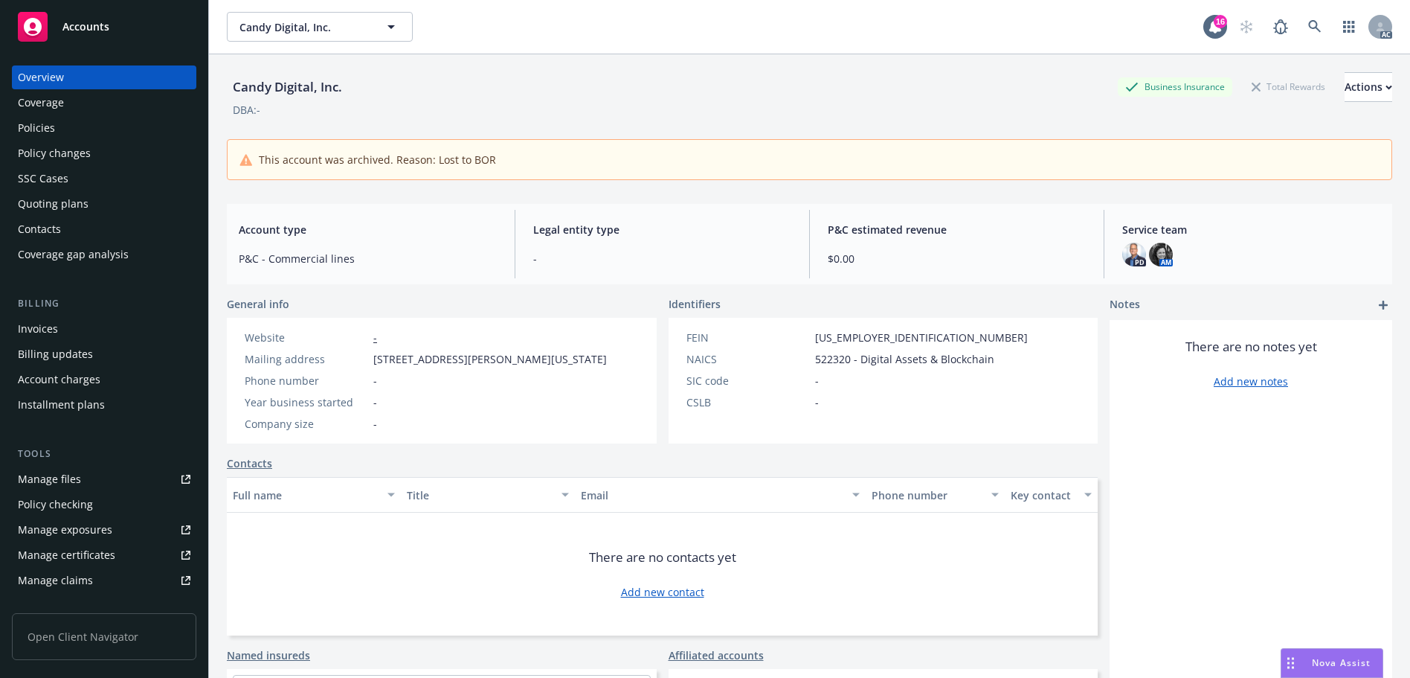
click at [100, 124] on div "Policies" at bounding box center [104, 128] width 173 height 24
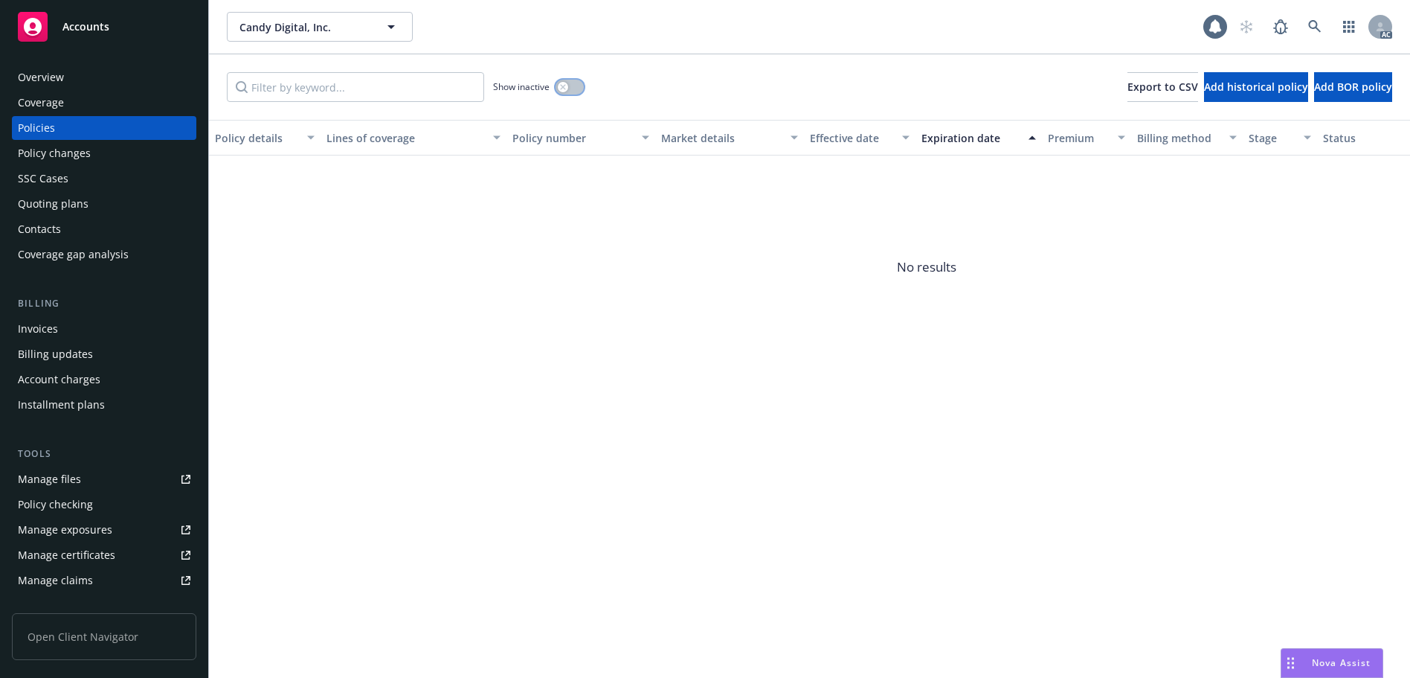
click at [575, 83] on button "button" at bounding box center [570, 87] width 28 height 15
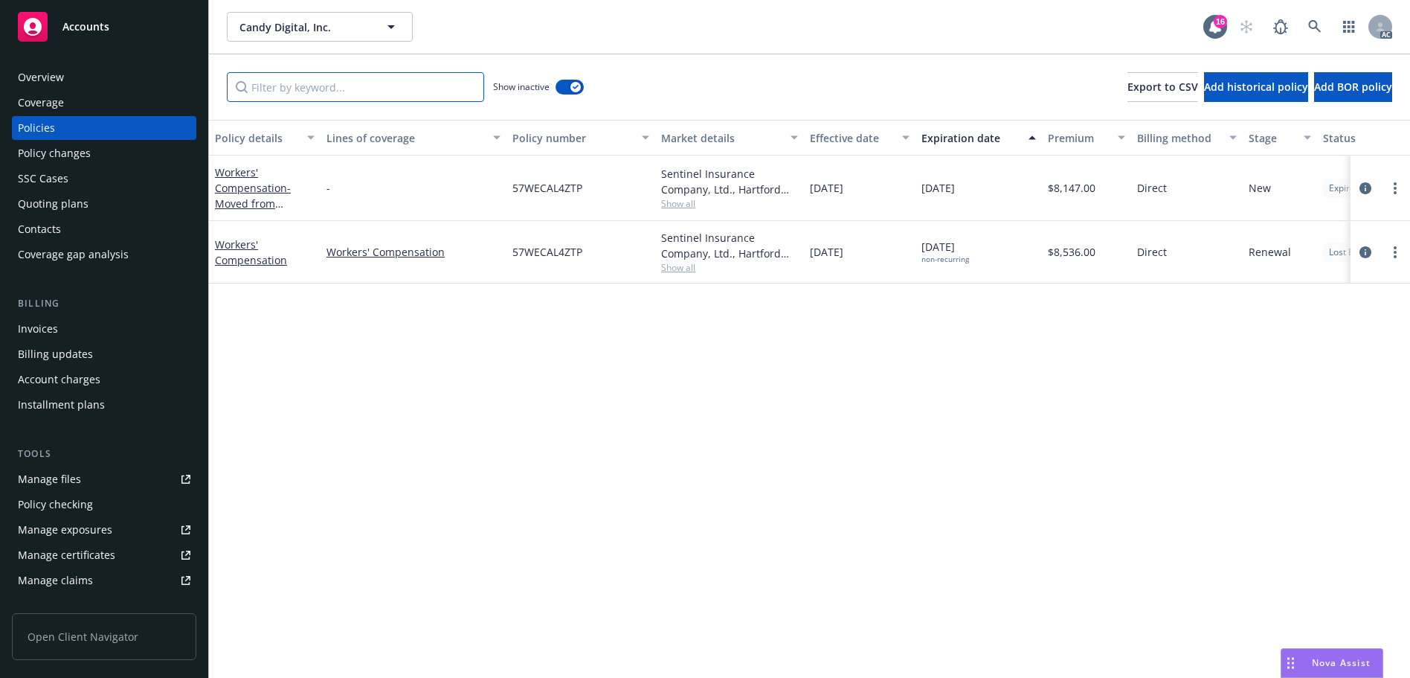
click at [409, 97] on input "Filter by keyword..." at bounding box center [355, 87] width 257 height 30
paste input "AL4ZTP"
type input "AL4ZTP"
drag, startPoint x: 912, startPoint y: 249, endPoint x: 997, endPoint y: 249, distance: 85.5
click at [997, 249] on div "Workers' Compensation Workers' Compensation 57WECAL4ZTP Sentinel Insurance Comp…" at bounding box center [926, 252] width 1435 height 62
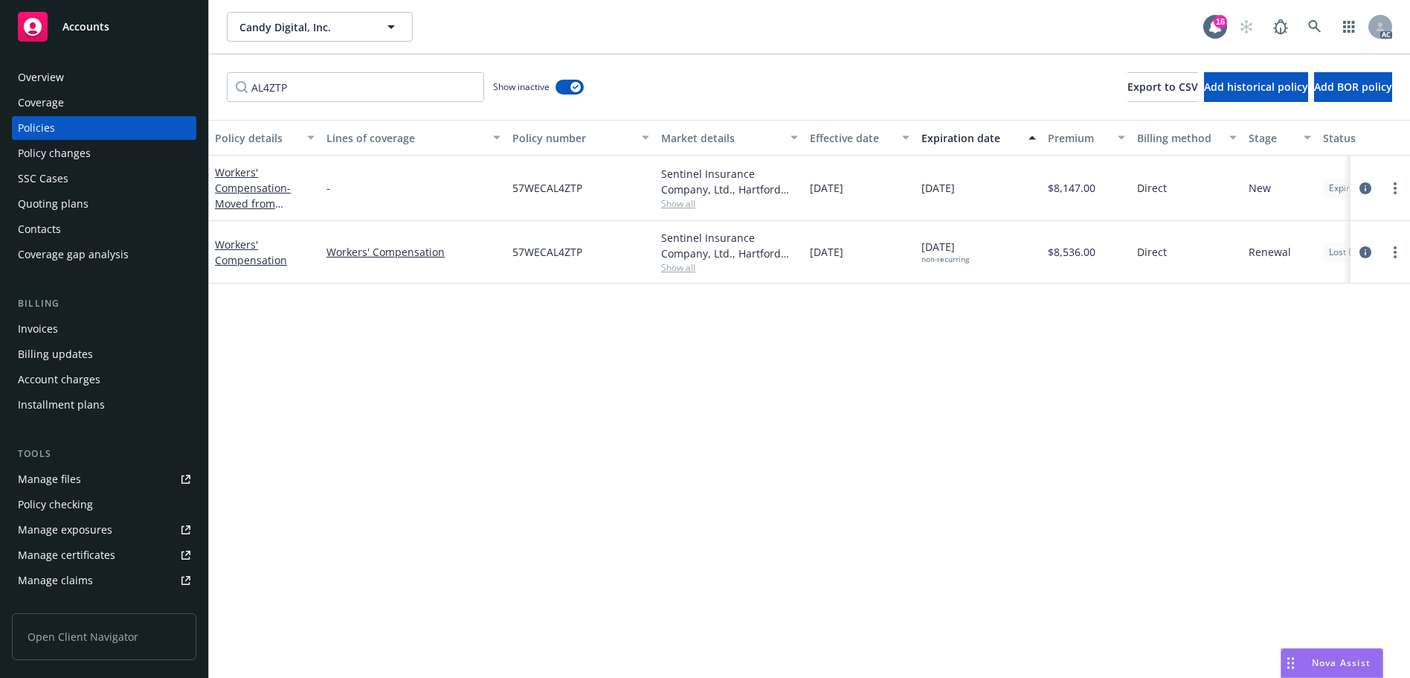
drag, startPoint x: 812, startPoint y: 256, endPoint x: 997, endPoint y: 251, distance: 184.5
click at [997, 251] on div "Workers' Compensation Workers' Compensation 57WECAL4ZTP Sentinel Insurance Comp…" at bounding box center [926, 252] width 1435 height 62
click at [1313, 19] on link at bounding box center [1315, 27] width 30 height 30
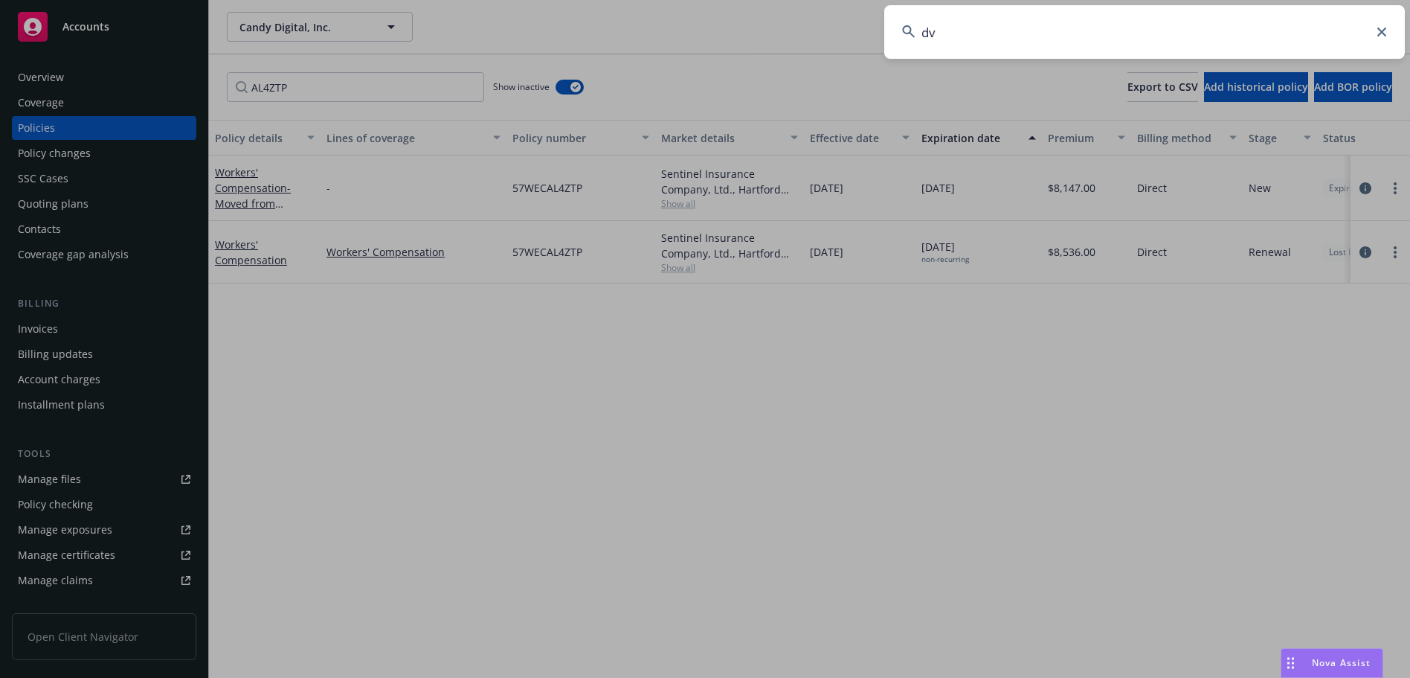
type input "dvx"
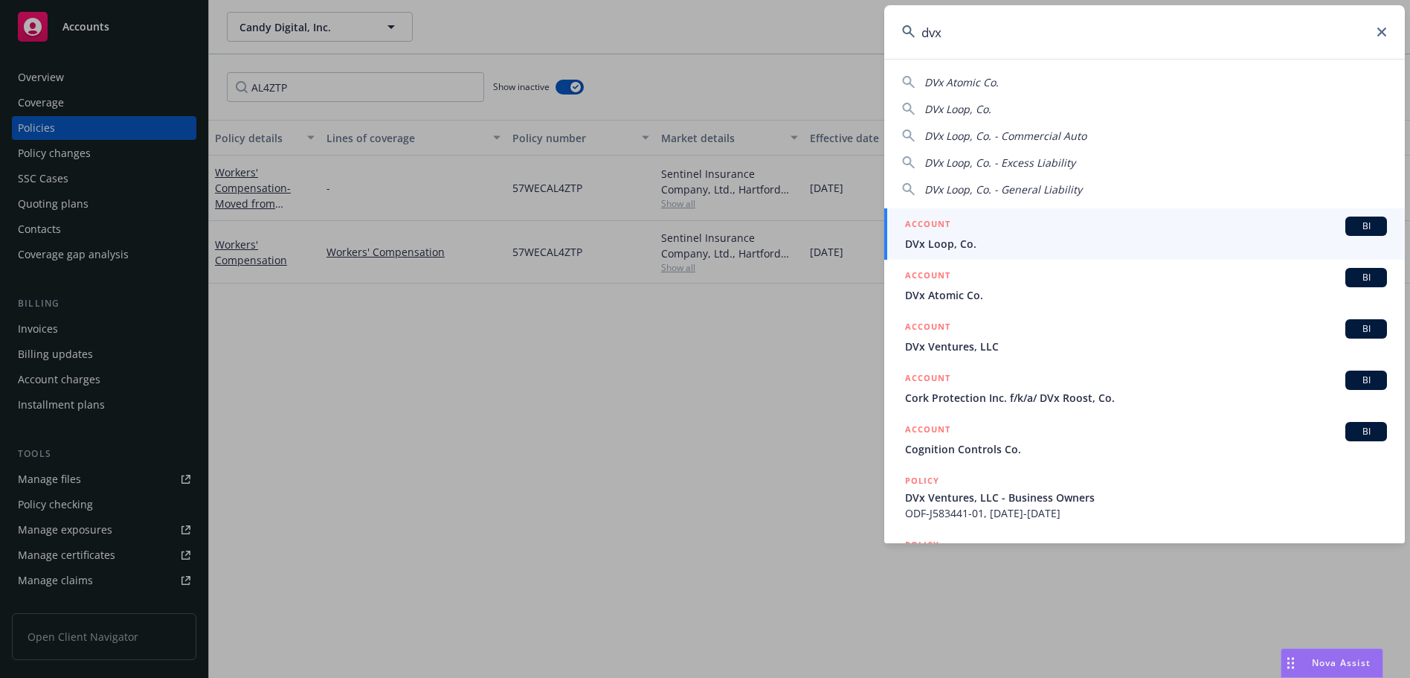
click at [1046, 240] on span "DVx Loop, Co." at bounding box center [1146, 244] width 482 height 16
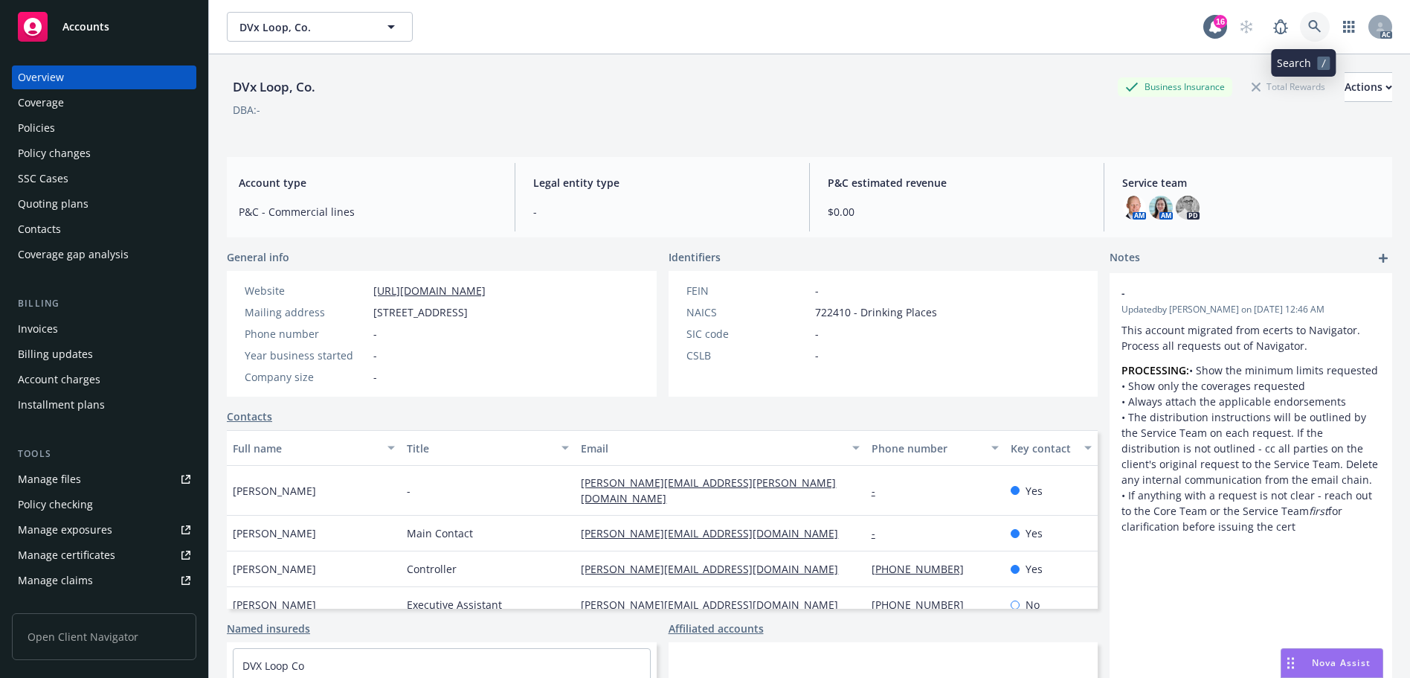
click at [1308, 31] on icon at bounding box center [1314, 26] width 13 height 13
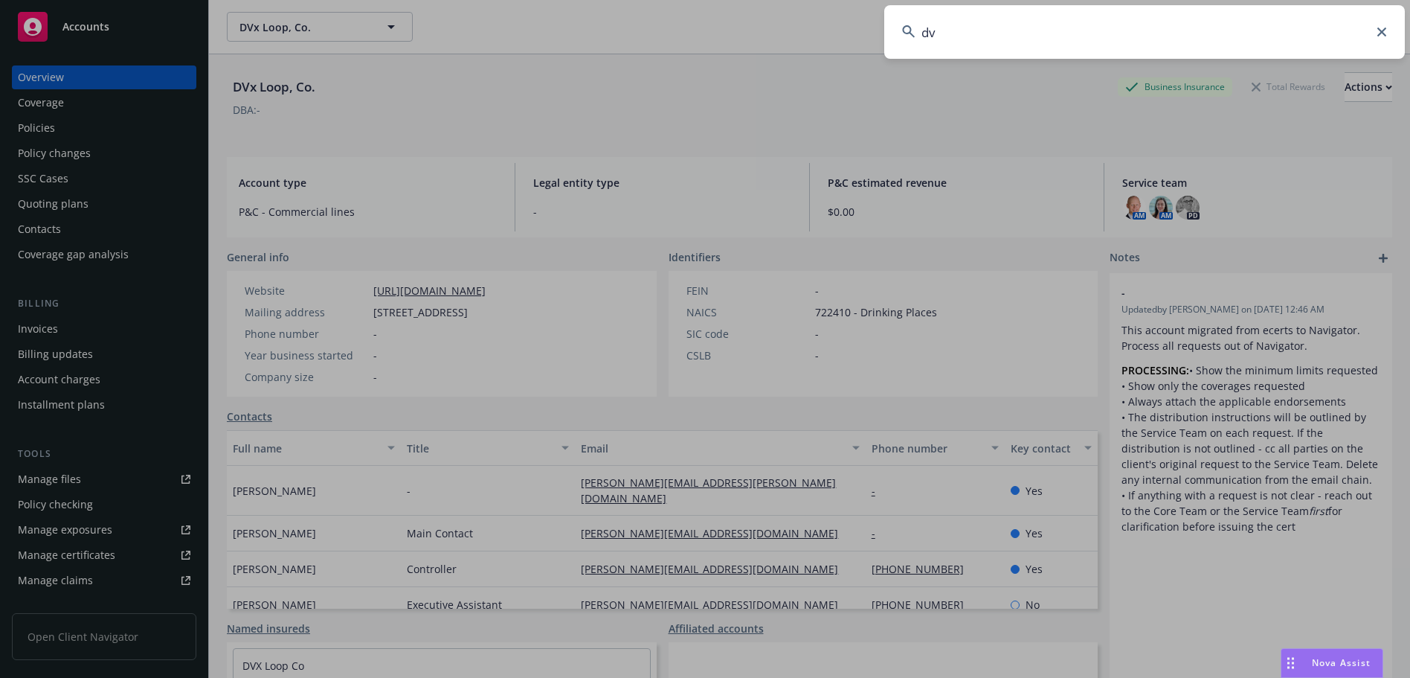
type input "dvx"
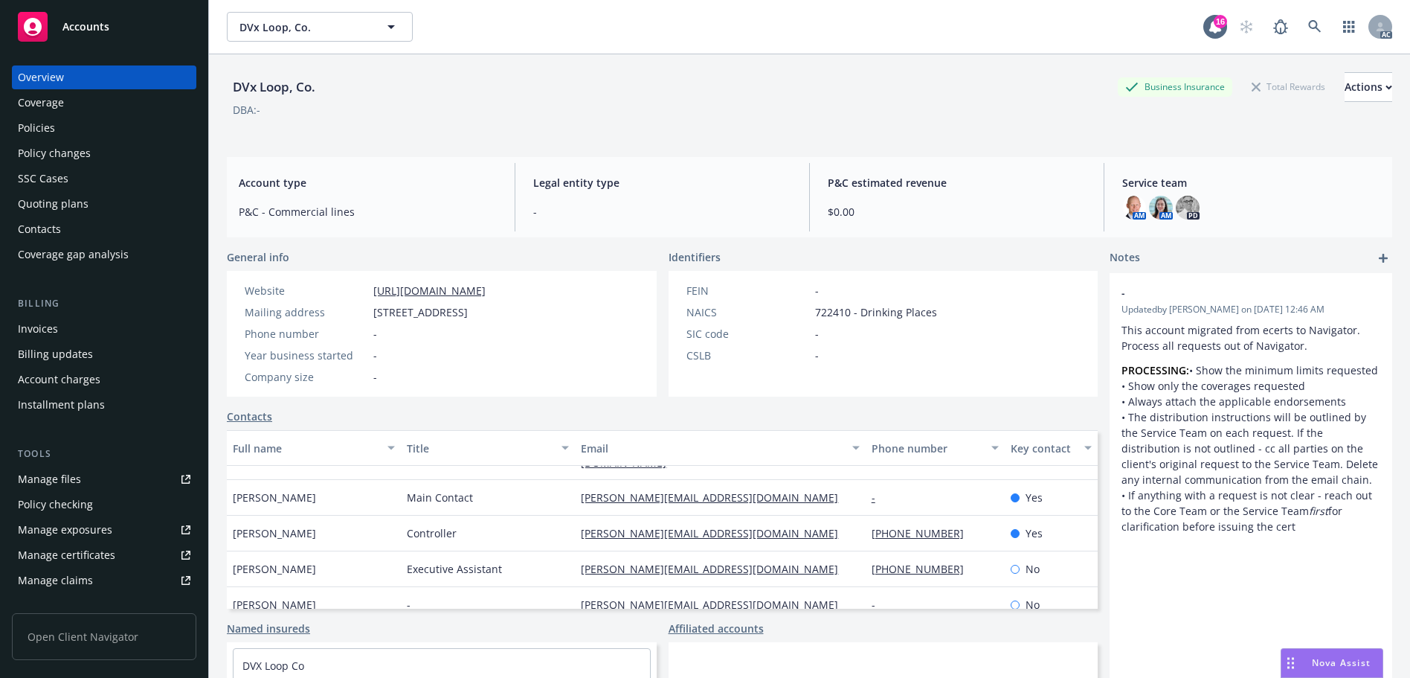
click at [112, 31] on div "Accounts" at bounding box center [104, 27] width 173 height 30
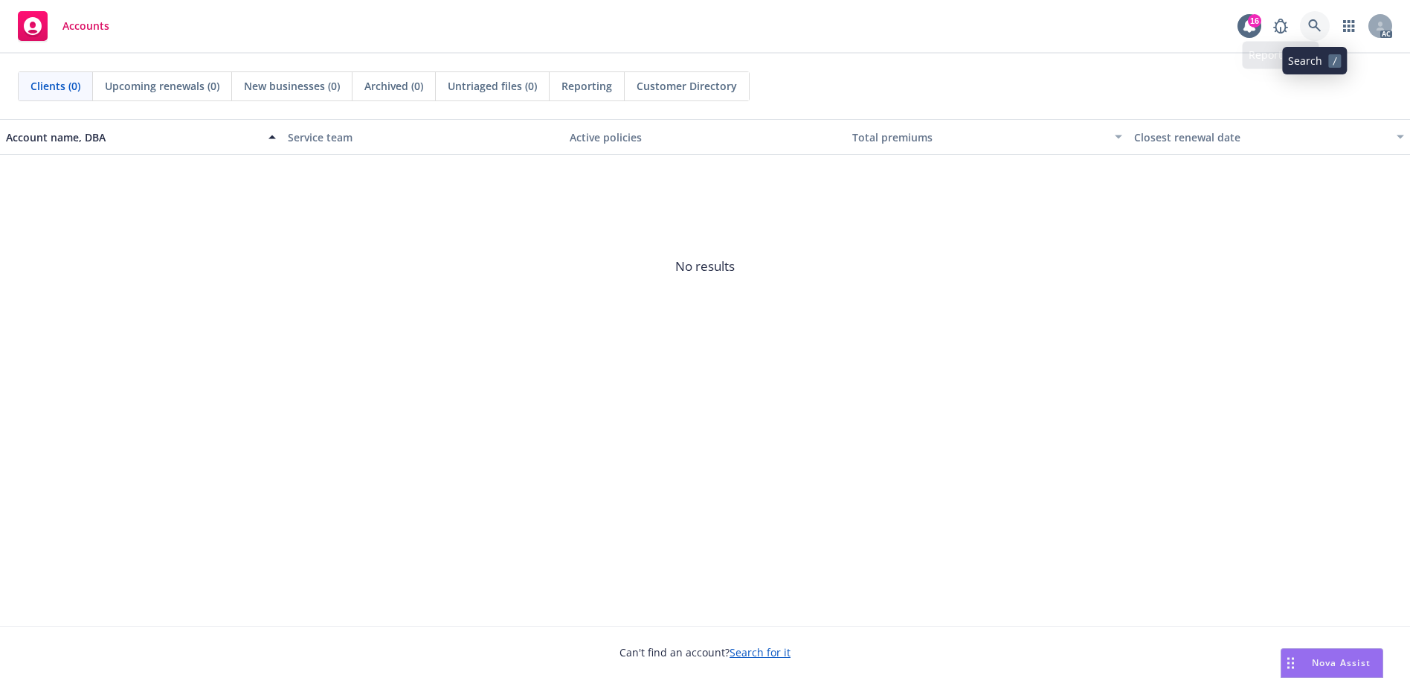
click at [1309, 22] on icon at bounding box center [1314, 25] width 13 height 13
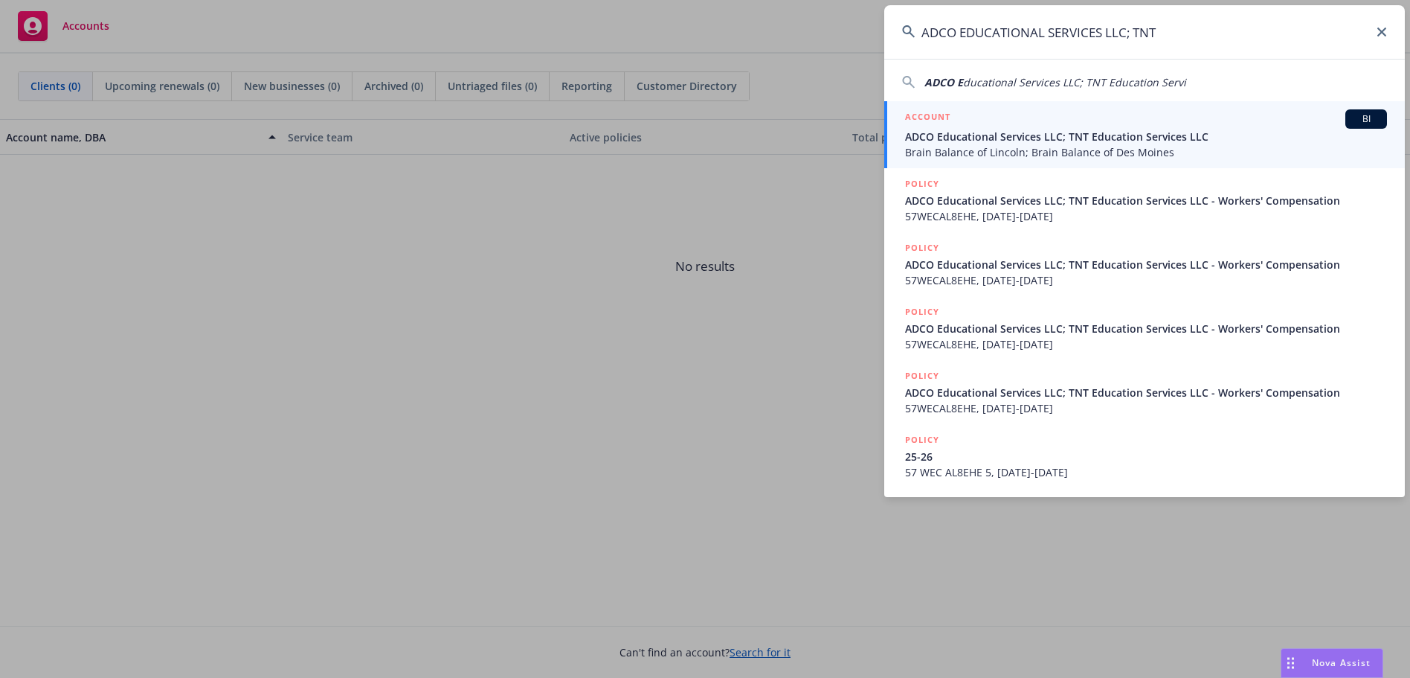
type input "ADCO EDUCATIONAL SERVICES LLC; TNT"
click at [994, 128] on div "ACCOUNT BI" at bounding box center [1146, 118] width 482 height 19
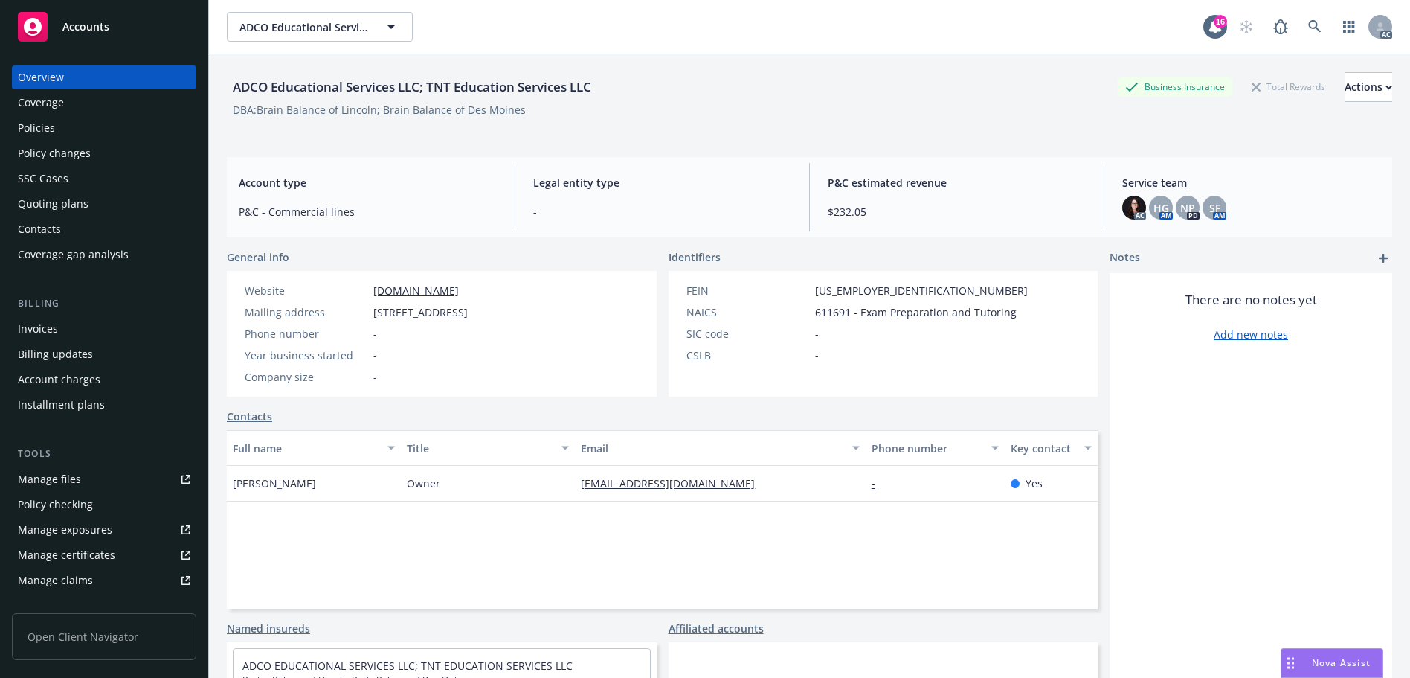
click at [261, 86] on div "ADCO Educational Services LLC; TNT Education Services LLC" at bounding box center [412, 86] width 370 height 19
copy div "ADCO"
click at [1300, 20] on link at bounding box center [1315, 27] width 30 height 30
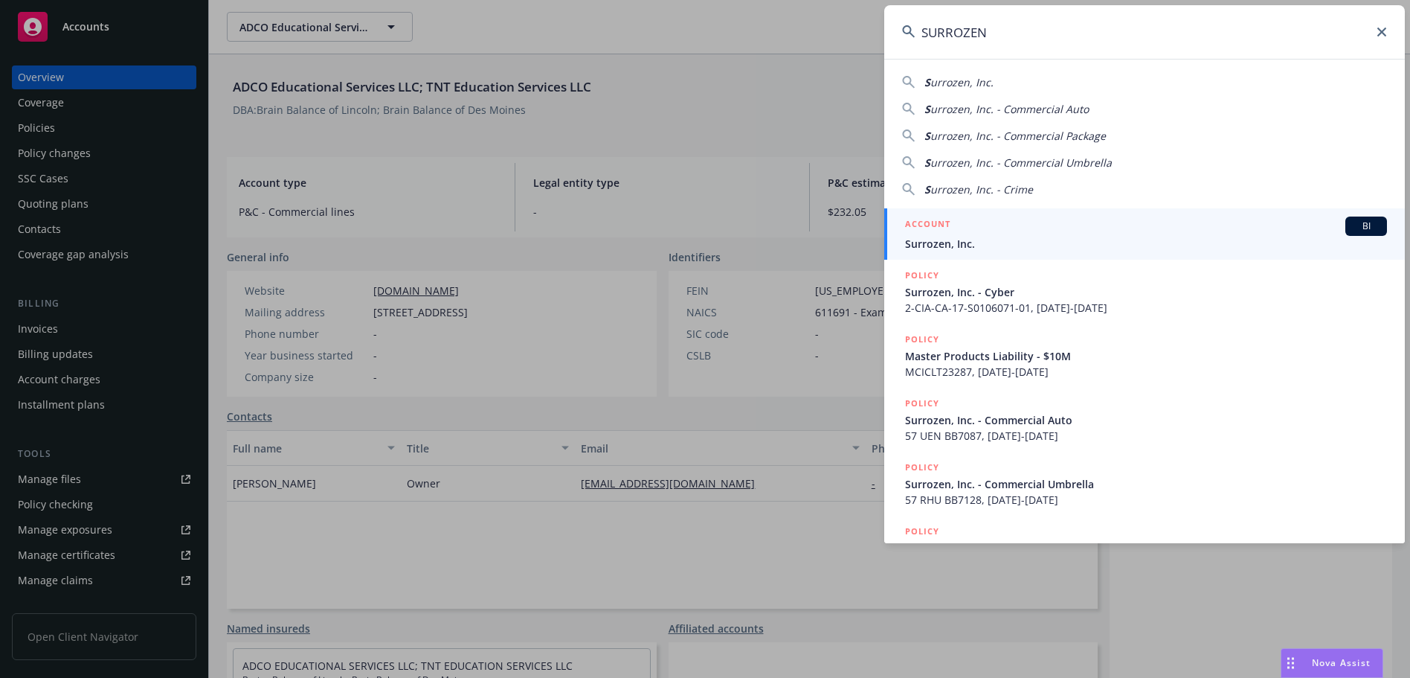
type input "SURROZEN"
click at [982, 241] on span "Surrozen, Inc." at bounding box center [1146, 244] width 482 height 16
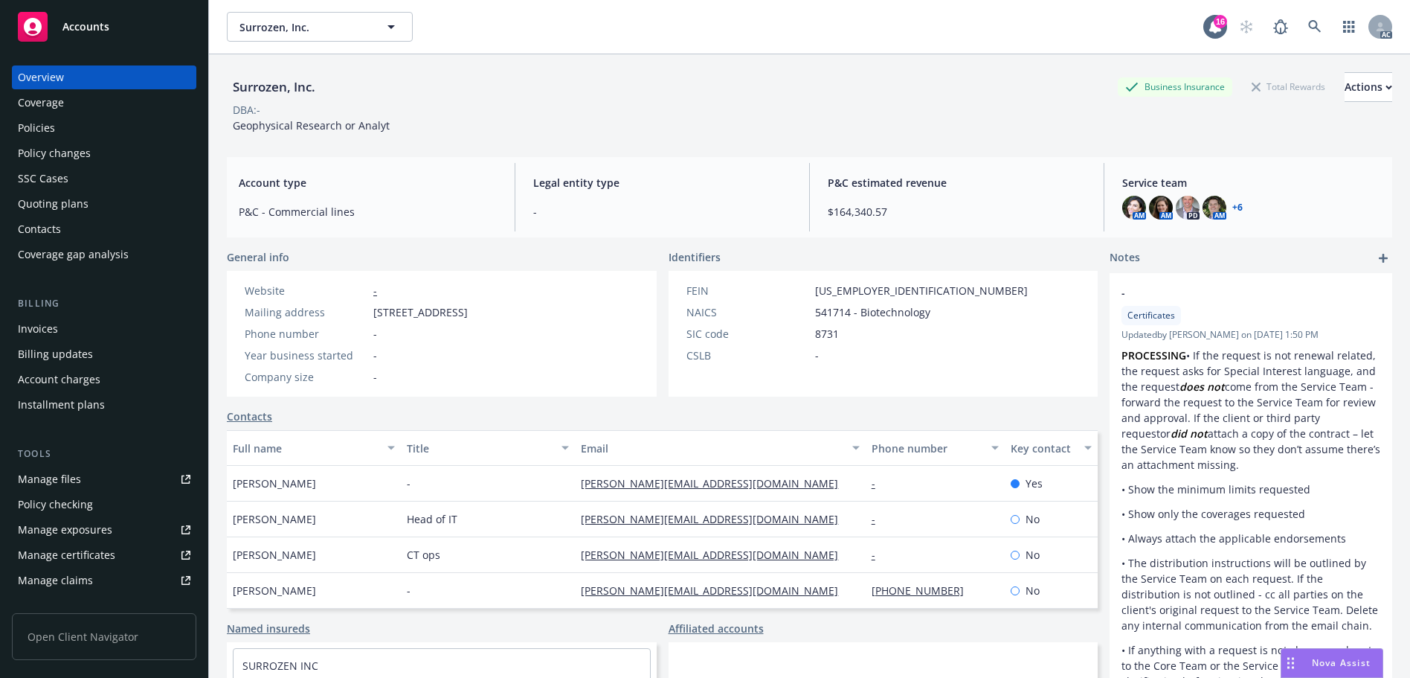
click at [57, 132] on div "Policies" at bounding box center [104, 128] width 173 height 24
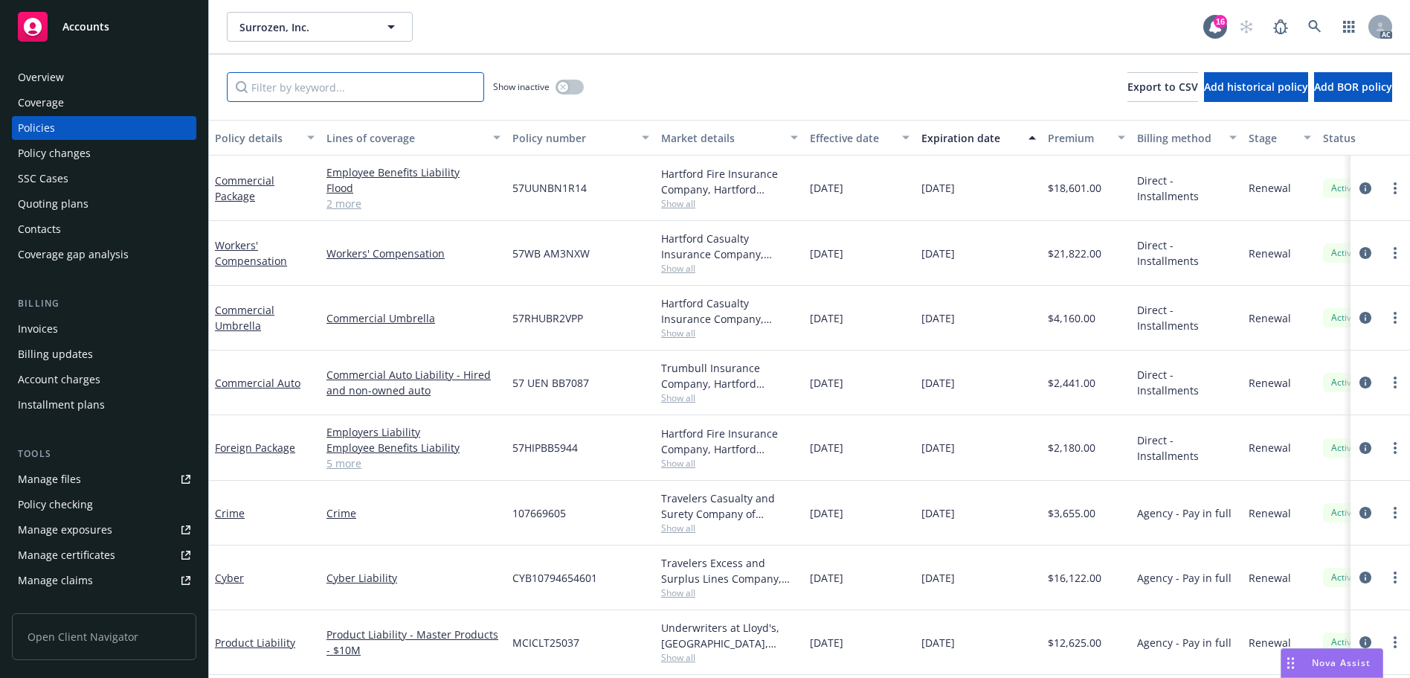
click at [367, 81] on input "Filter by keyword..." at bounding box center [355, 87] width 257 height 30
paste input "BB7087"
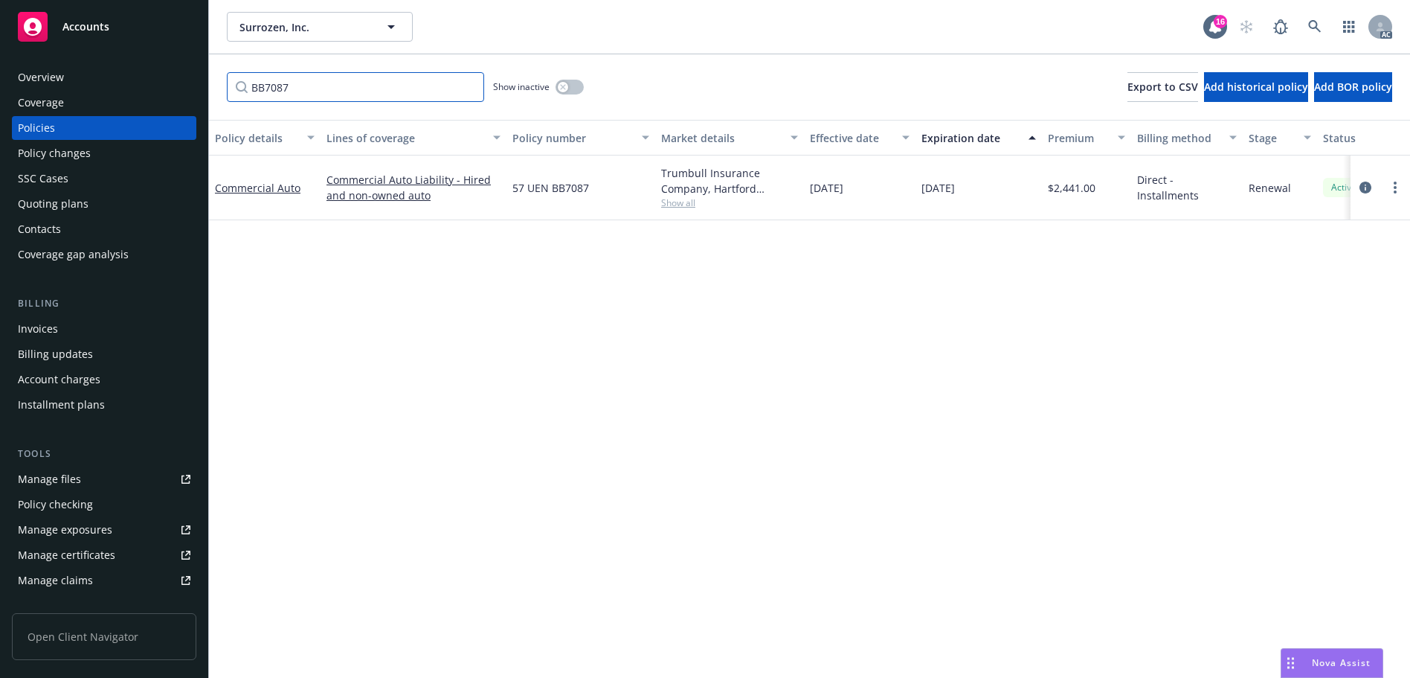
click at [344, 82] on input "BB7087" at bounding box center [355, 87] width 257 height 30
paste input "N1R14"
click at [375, 91] on input "BN1R14" at bounding box center [355, 87] width 257 height 30
paste input "AM3NXW"
click at [397, 91] on input "AM3NXW" at bounding box center [355, 87] width 257 height 30
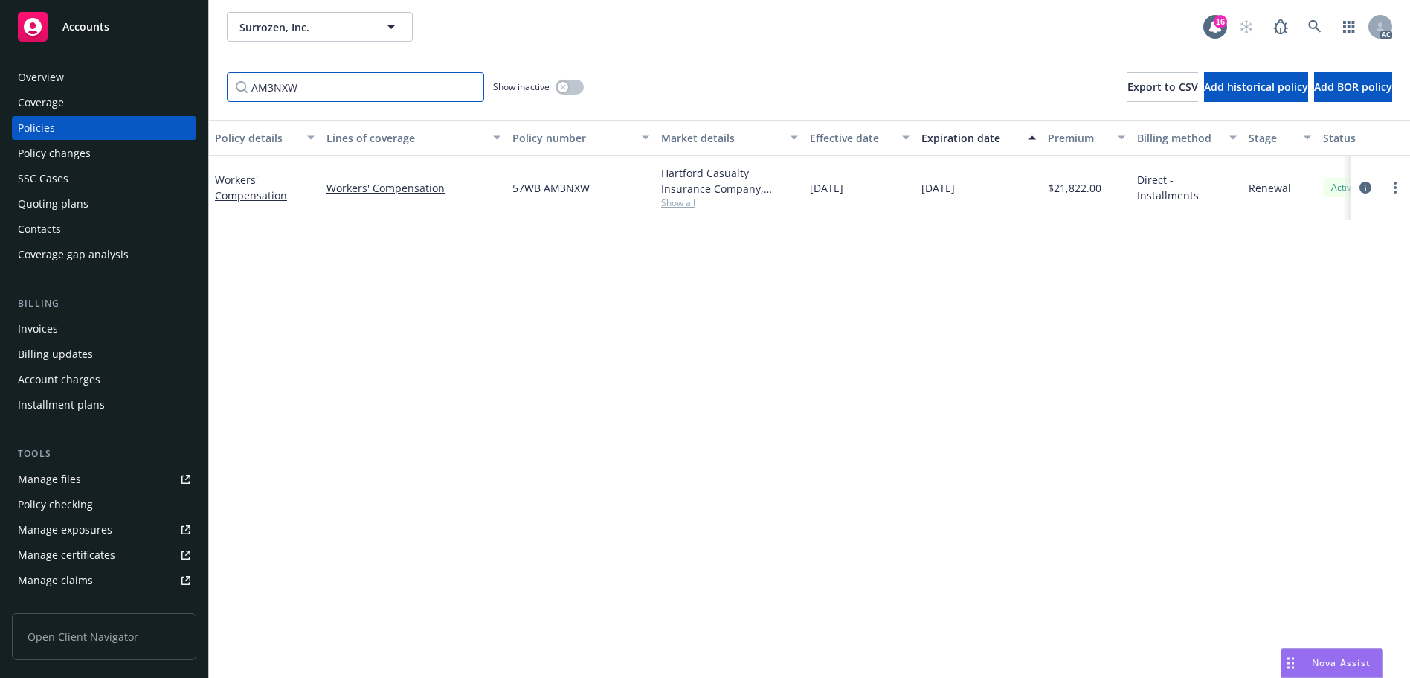
paste input "BR2VPP"
type input "BR2VPP"
click at [1310, 28] on icon at bounding box center [1314, 26] width 13 height 13
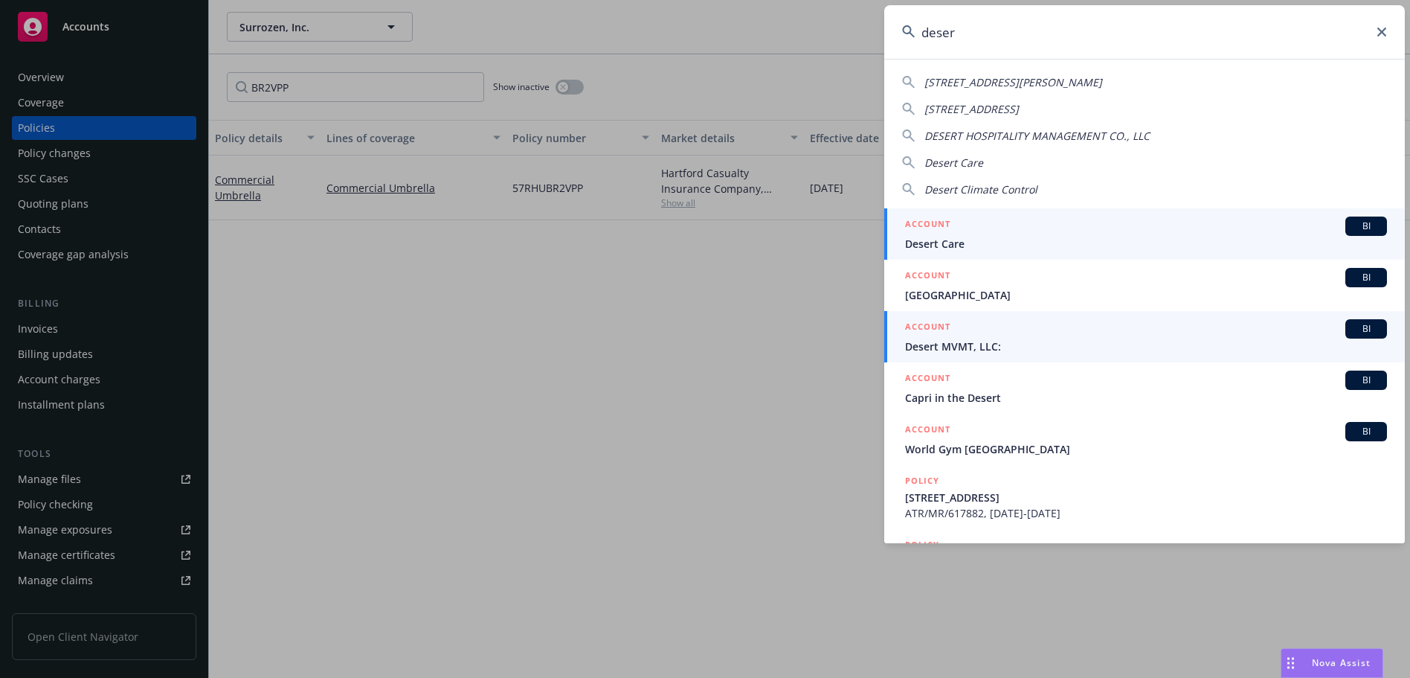
type input "deser"
click at [1027, 329] on div "ACCOUNT BI" at bounding box center [1146, 328] width 482 height 19
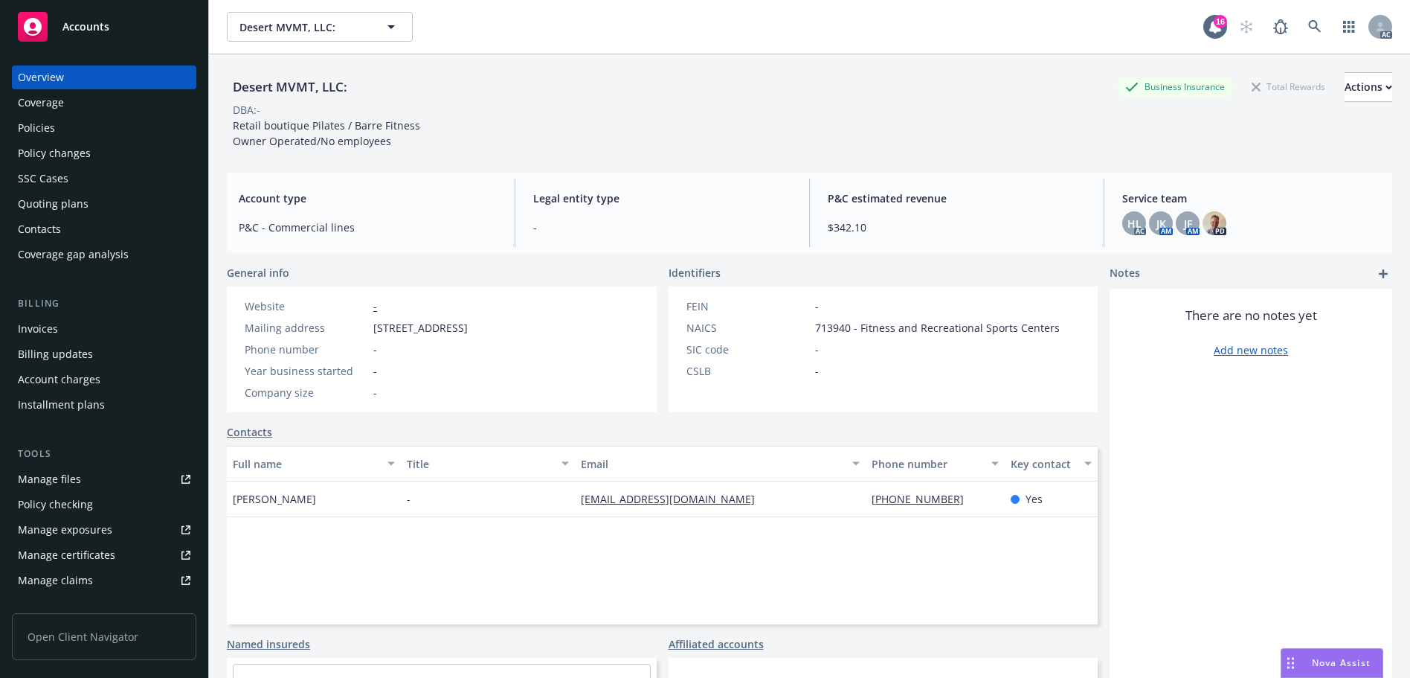
click at [86, 133] on div "Policies" at bounding box center [104, 128] width 173 height 24
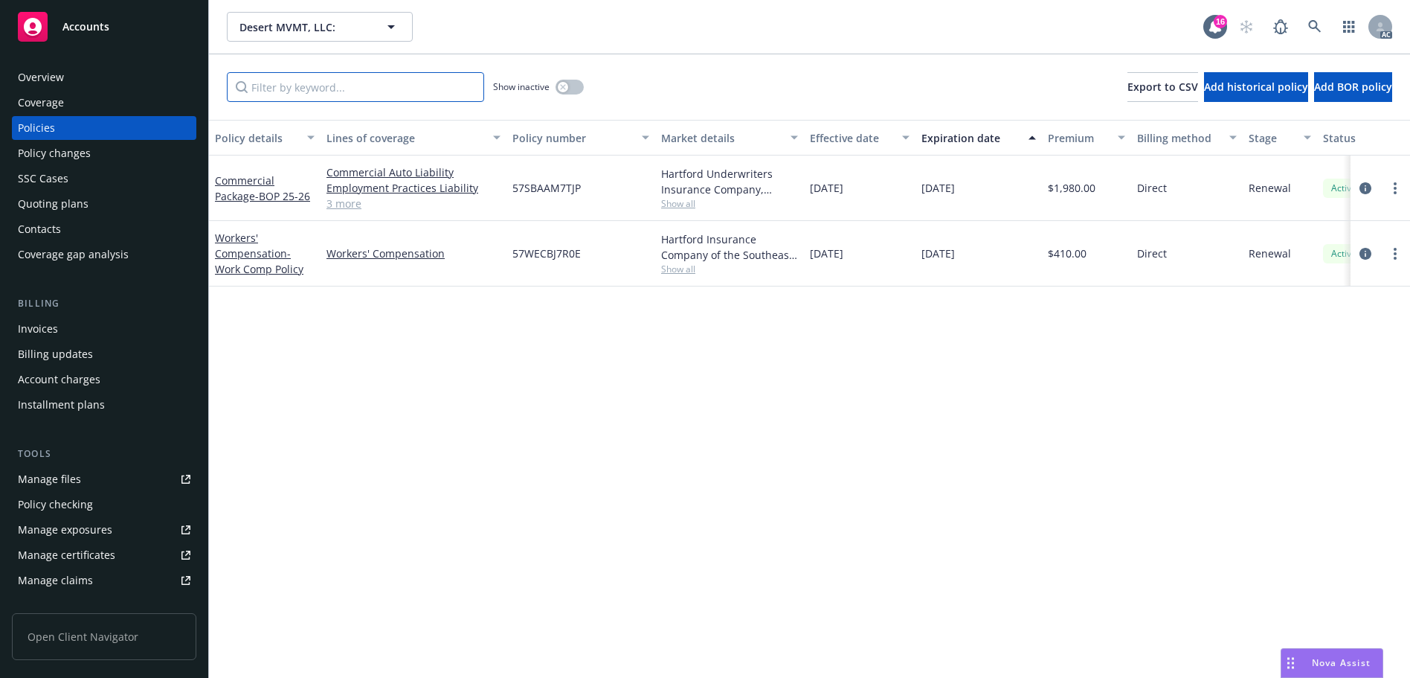
click at [332, 82] on input "Filter by keyword..." at bounding box center [355, 87] width 257 height 30
paste input "AM7TJP"
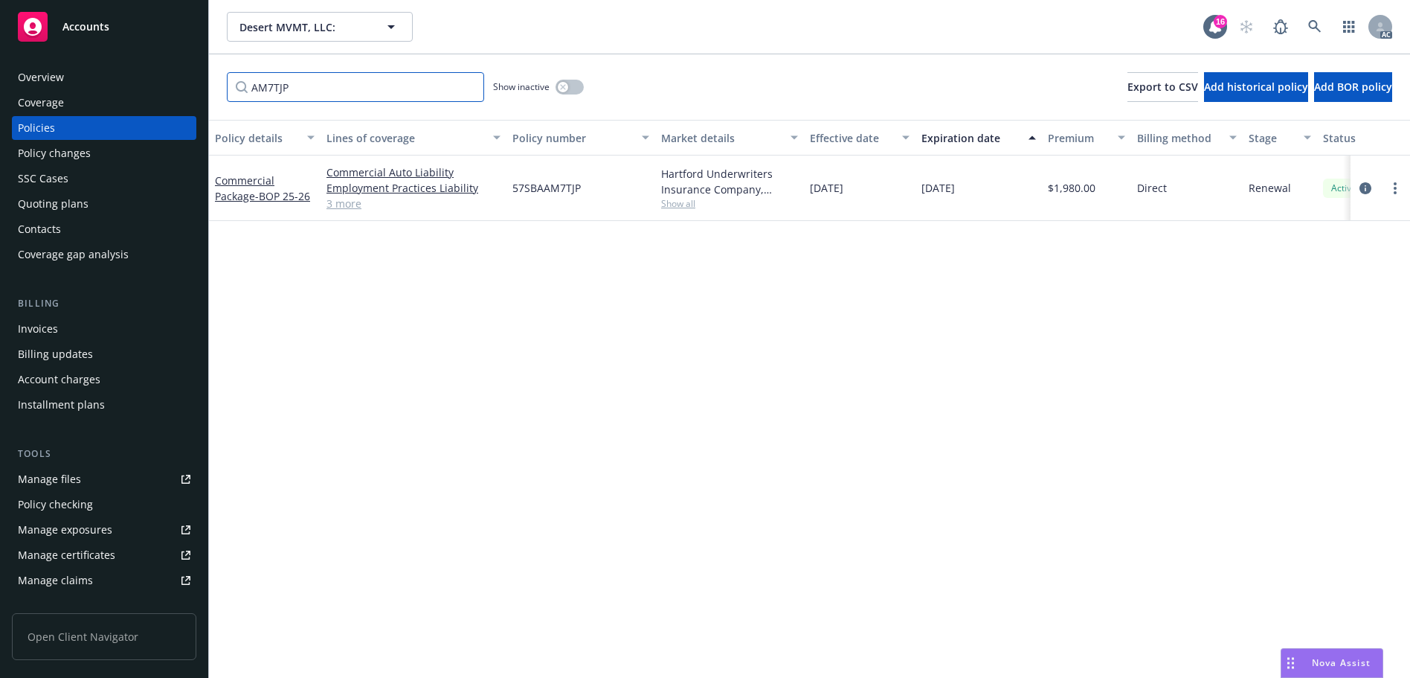
click at [354, 92] on input "AM7TJP" at bounding box center [355, 87] width 257 height 30
paste input "BJ7R0E"
type input "BJ7R0E"
click at [1307, 16] on link at bounding box center [1315, 27] width 30 height 30
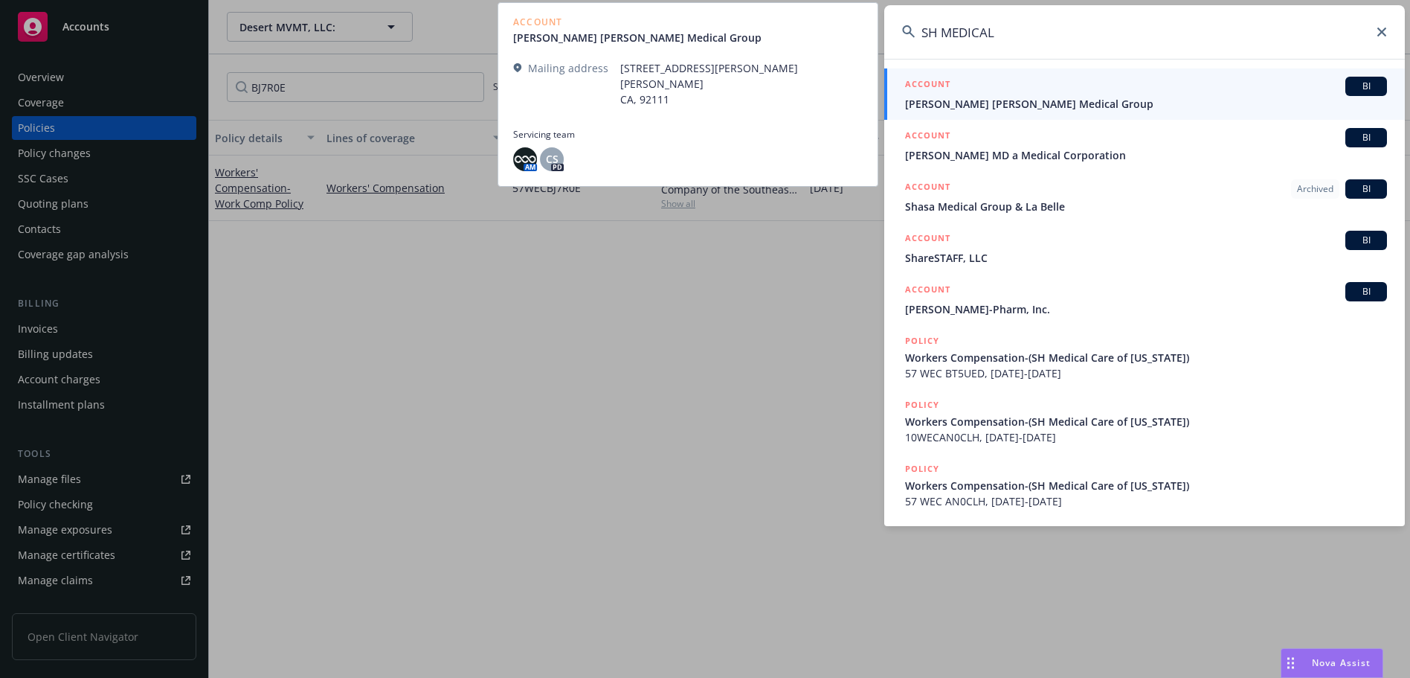
type input "SH MEDICAL"
click at [1060, 100] on span "[PERSON_NAME] [PERSON_NAME] Medical Group" at bounding box center [1146, 104] width 482 height 16
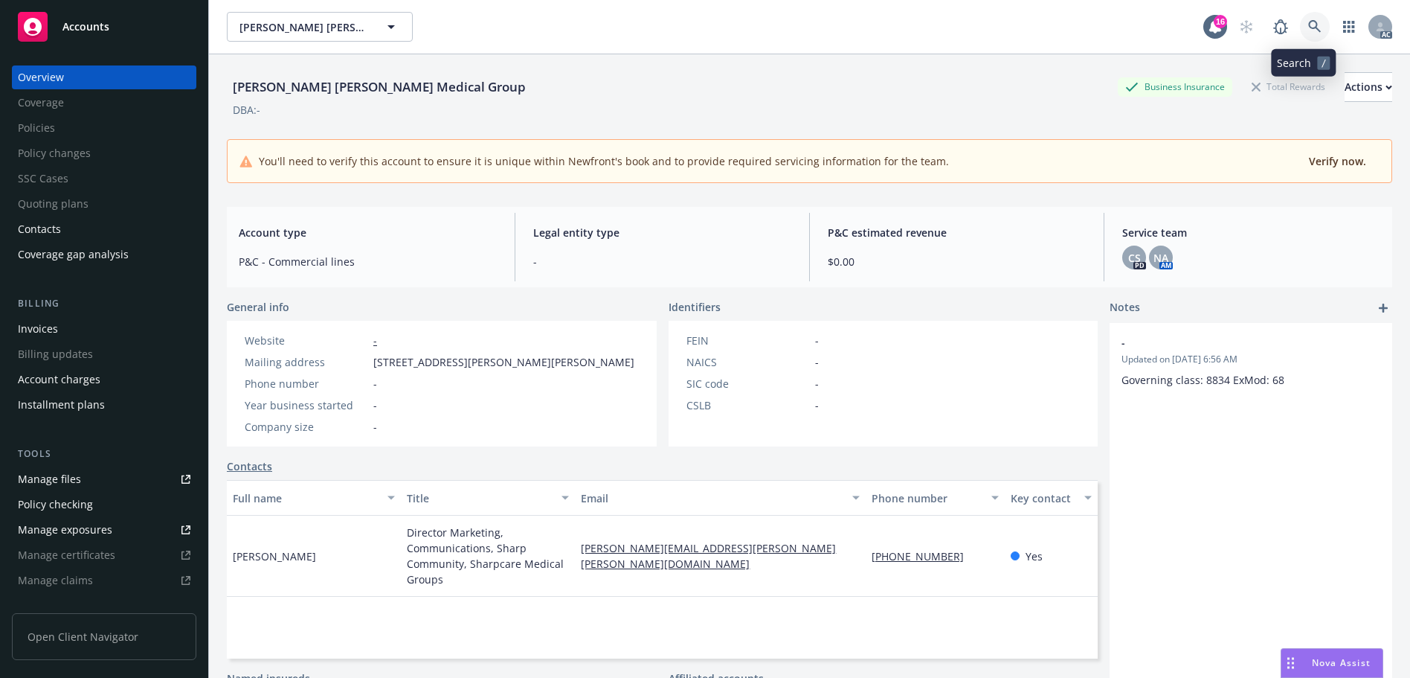
click at [1308, 31] on icon at bounding box center [1314, 26] width 13 height 13
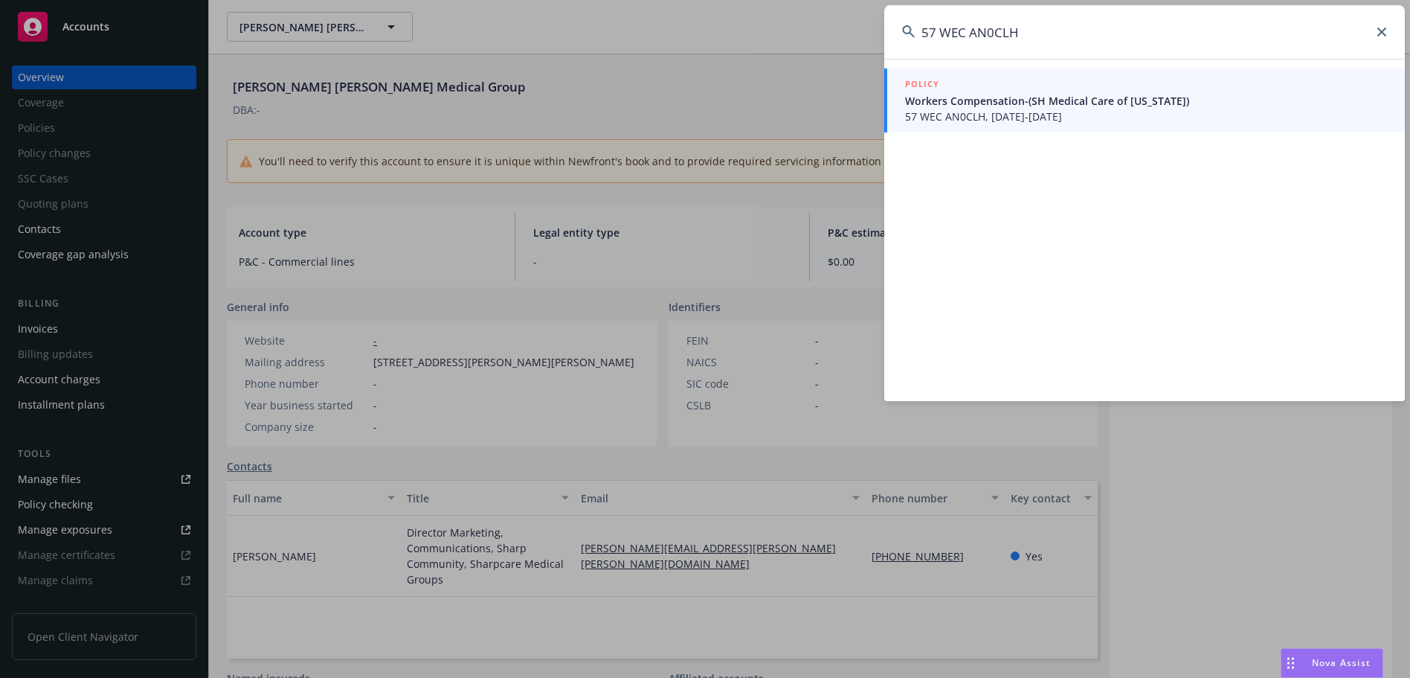
type input "57 WEC AN0CLH"
click at [1002, 113] on span "57 WEC AN0CLH, [DATE]-[DATE]" at bounding box center [1146, 117] width 482 height 16
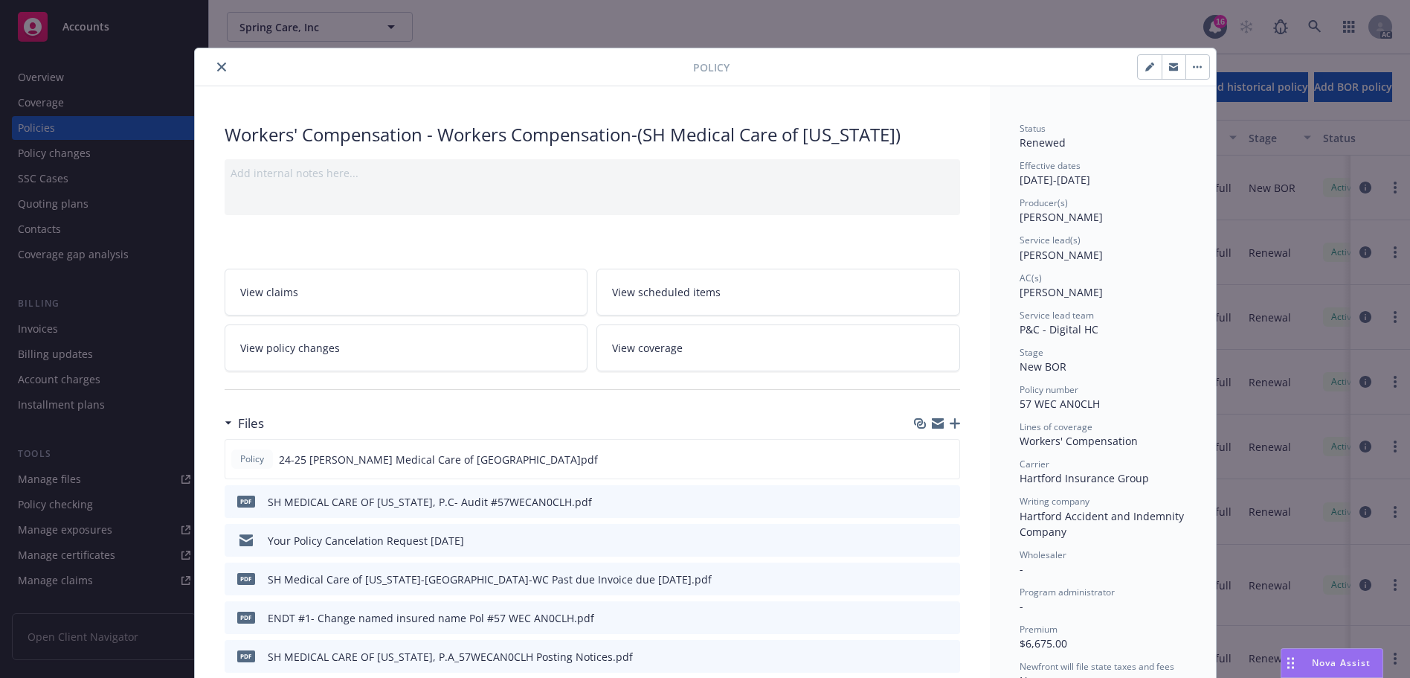
click at [217, 62] on icon "close" at bounding box center [221, 66] width 9 height 9
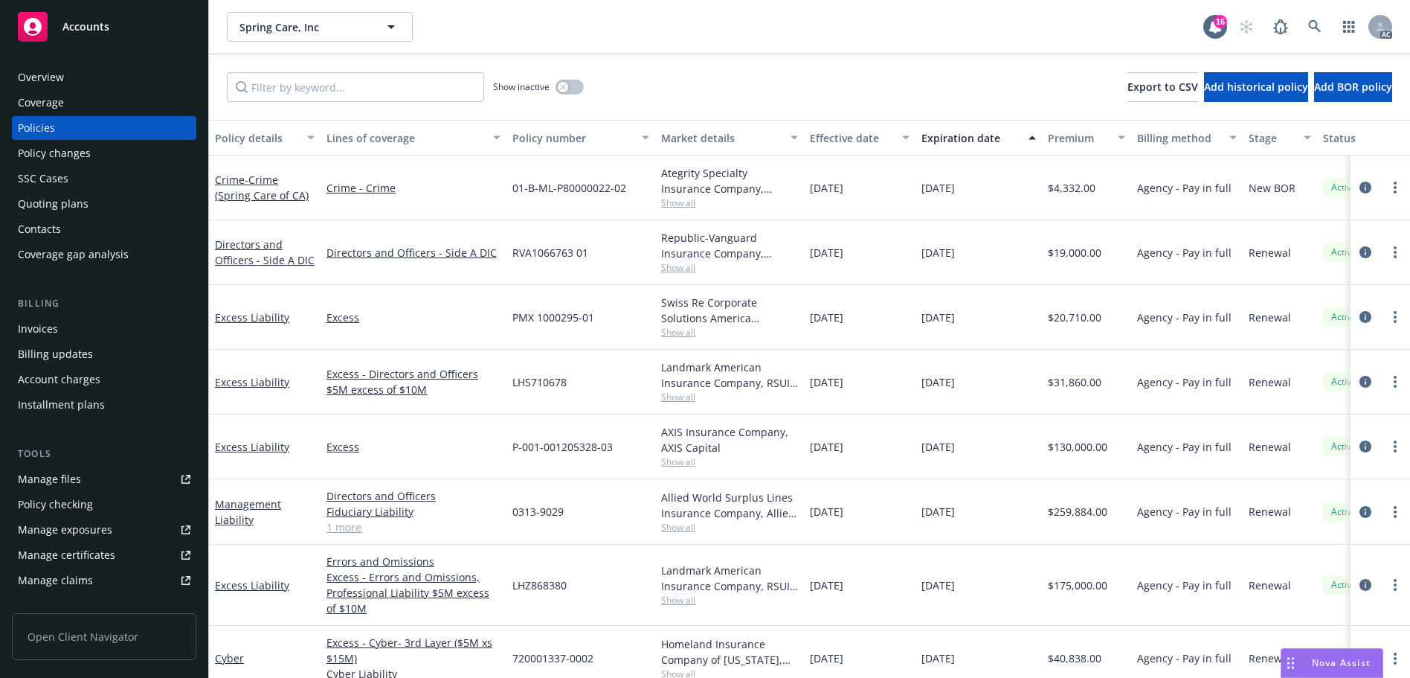
click at [130, 74] on div "Overview" at bounding box center [104, 77] width 173 height 24
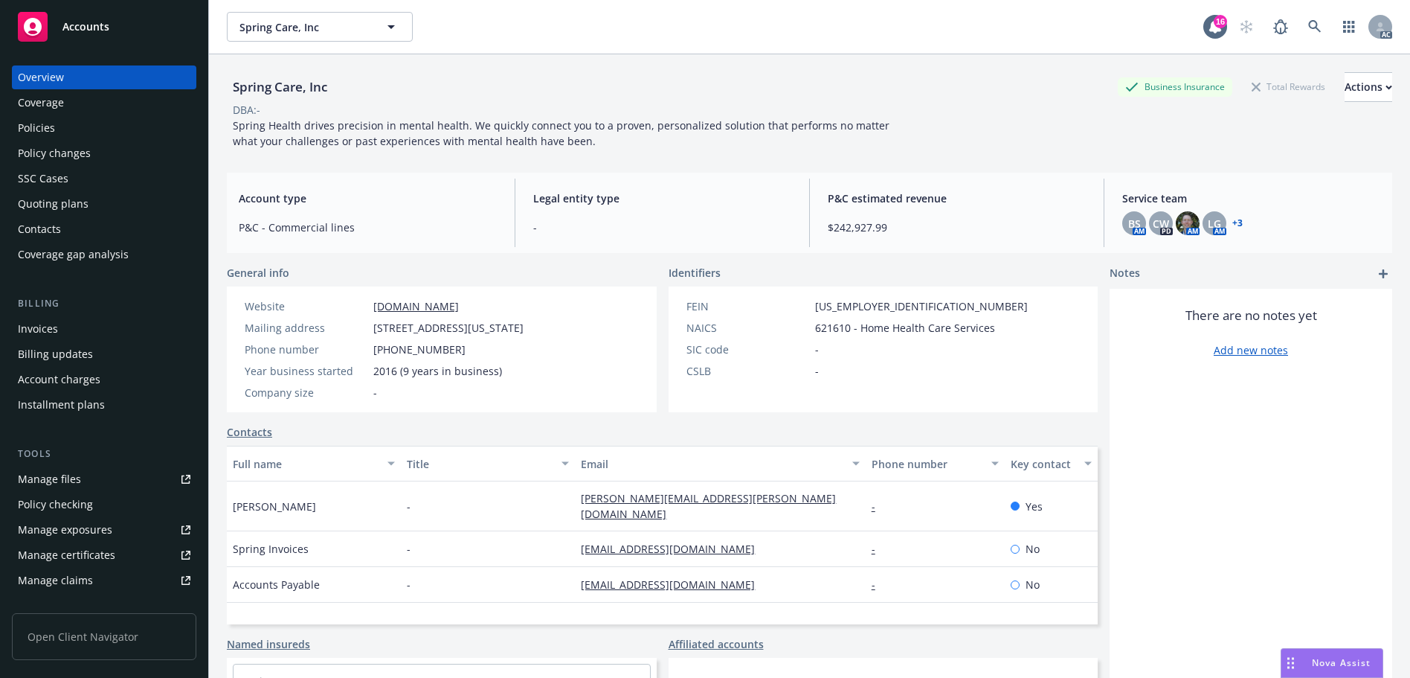
click at [94, 129] on div "Policies" at bounding box center [104, 128] width 173 height 24
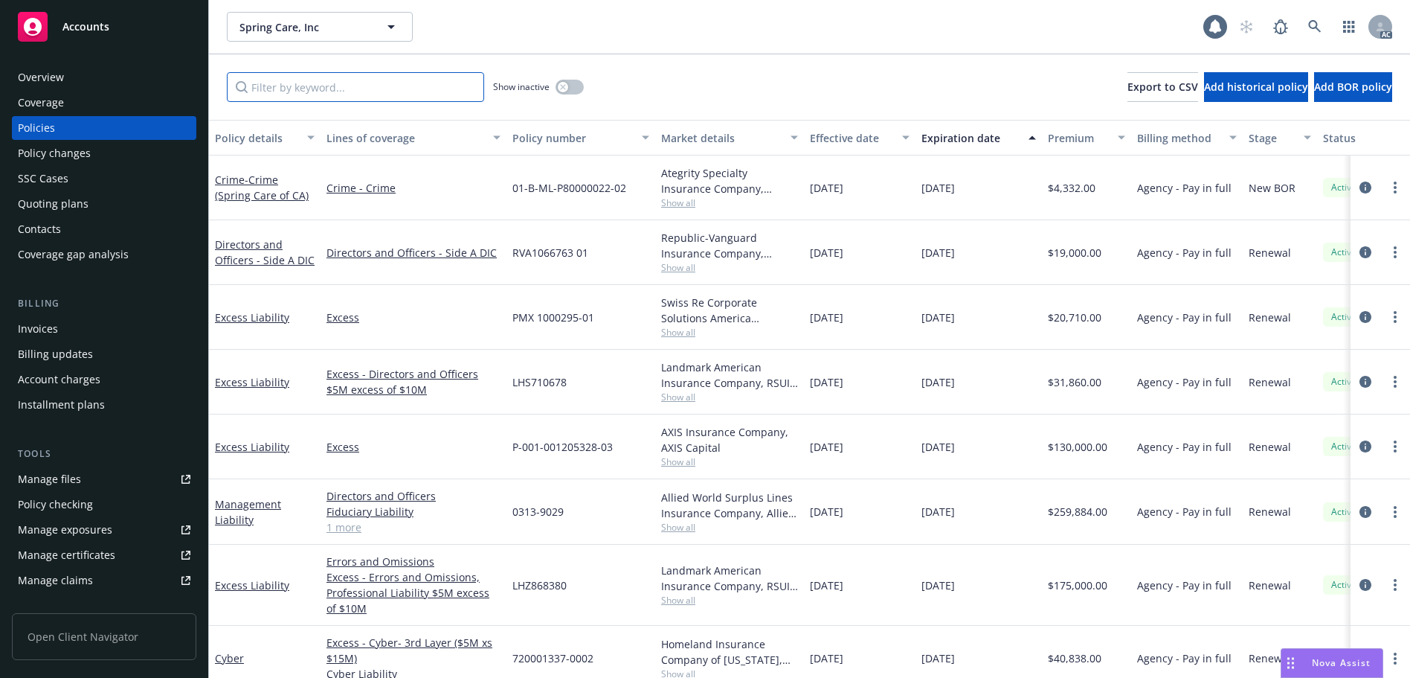
click at [303, 89] on input "Filter by keyword..." at bounding box center [355, 87] width 257 height 30
paste input "AN0CLH"
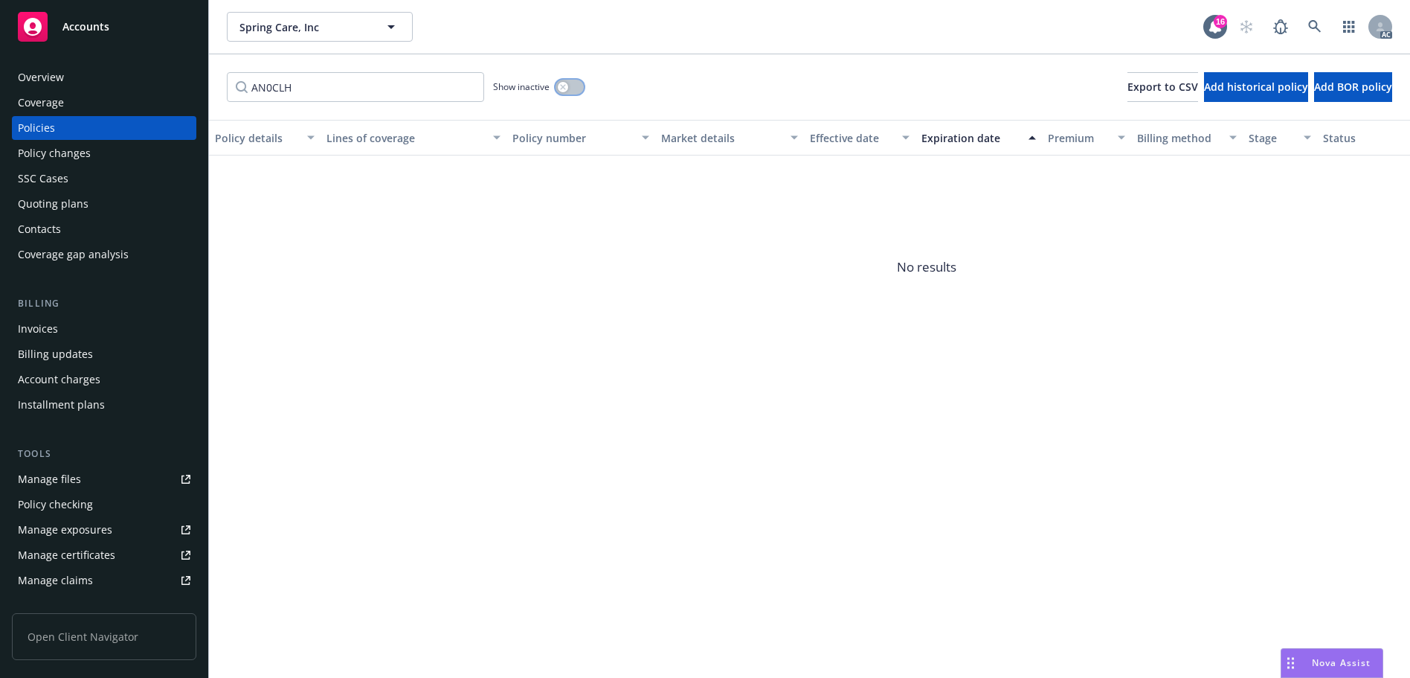
click at [574, 85] on button "button" at bounding box center [570, 87] width 28 height 15
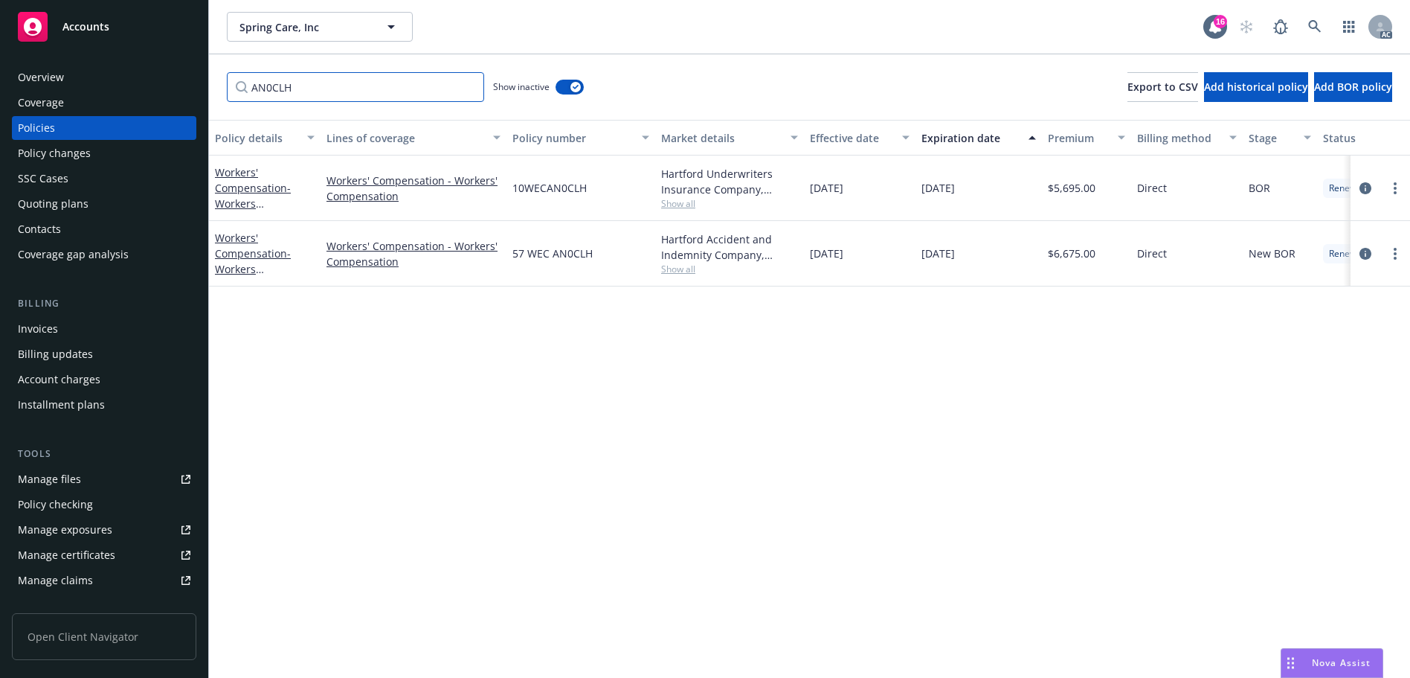
click at [358, 91] on input "AN0CLH" at bounding box center [355, 87] width 257 height 30
paste input "BT5UED"
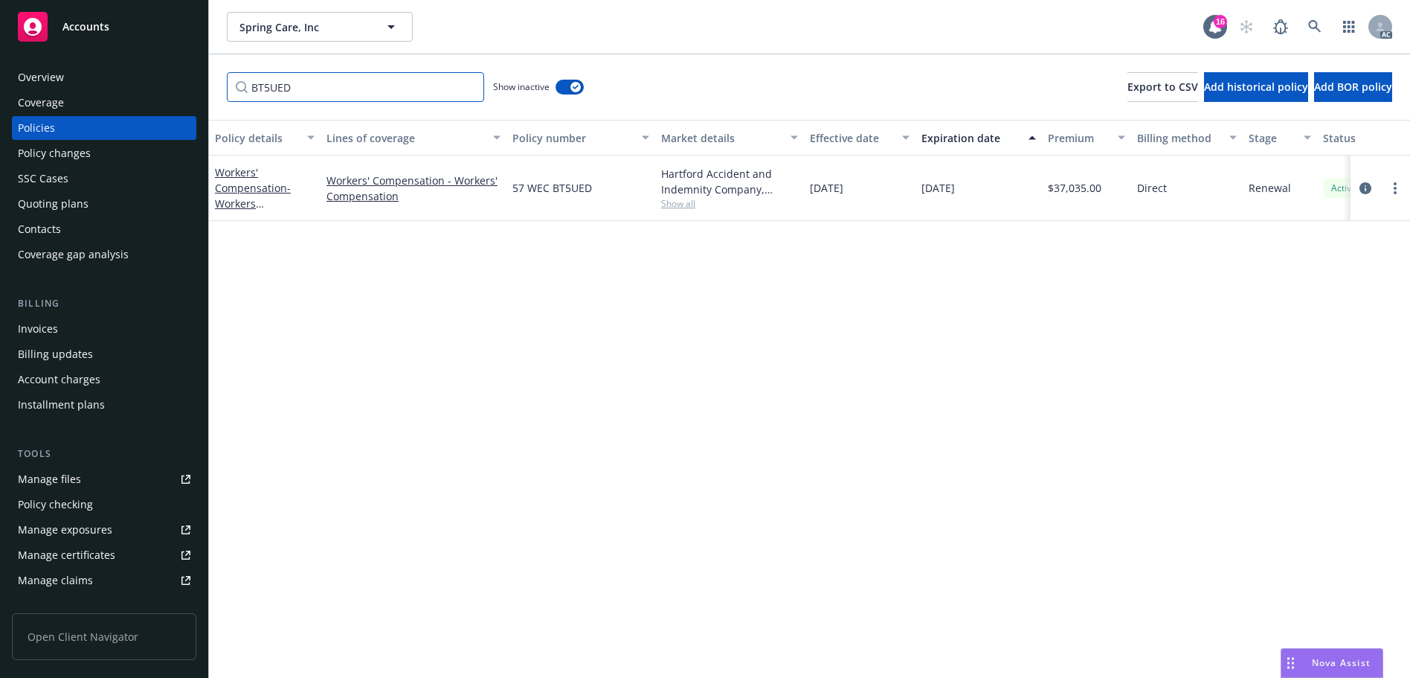
type input "BT5UED"
click at [1316, 19] on link at bounding box center [1315, 27] width 30 height 30
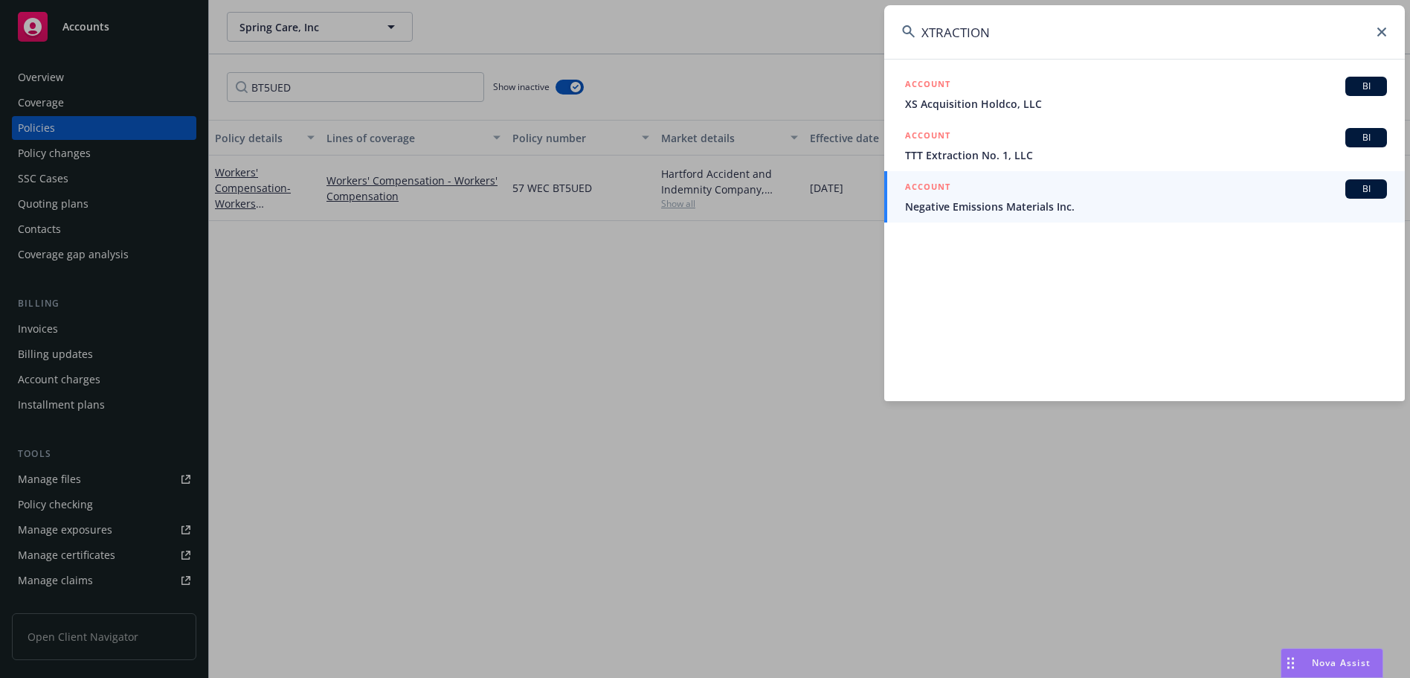
click at [1019, 34] on input "XTRACTION" at bounding box center [1144, 32] width 521 height 54
paste input "57 WEC AN4JLC"
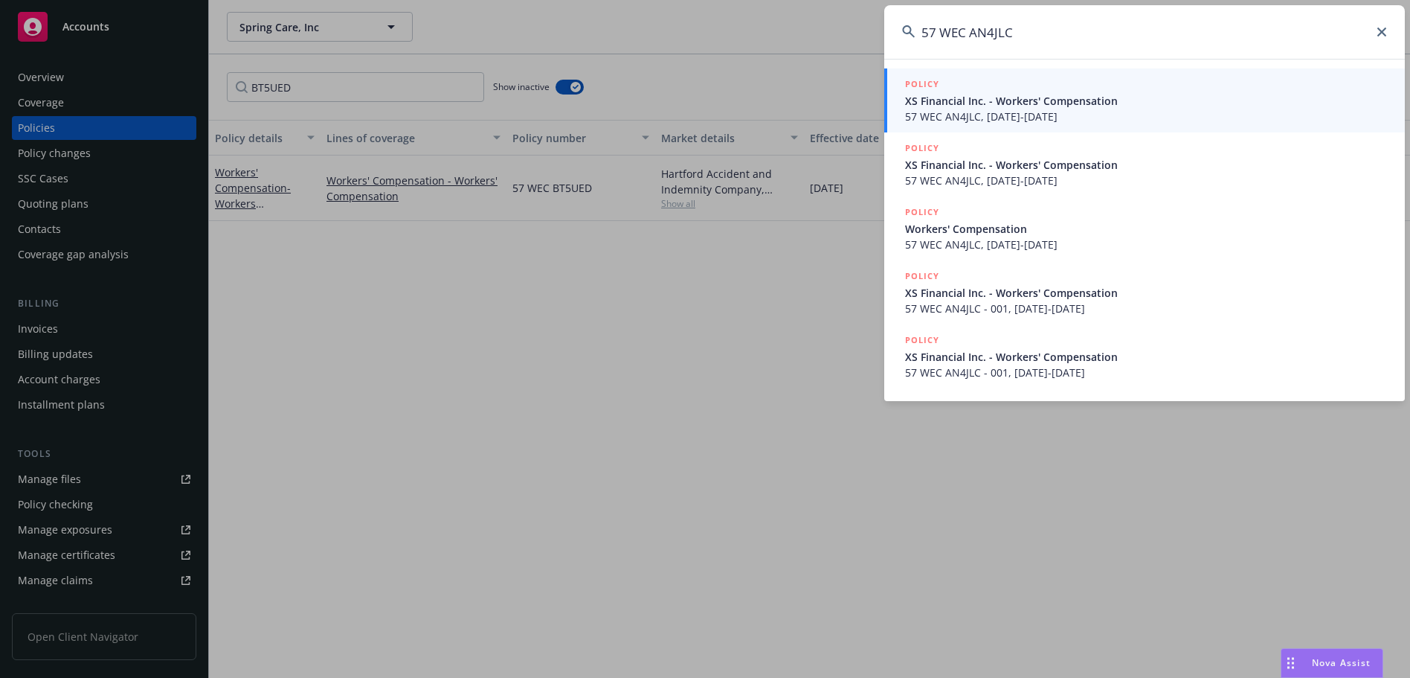
type input "57 WEC AN4JLC"
click at [997, 114] on span "57 WEC AN4JLC, [DATE]-[DATE]" at bounding box center [1146, 117] width 482 height 16
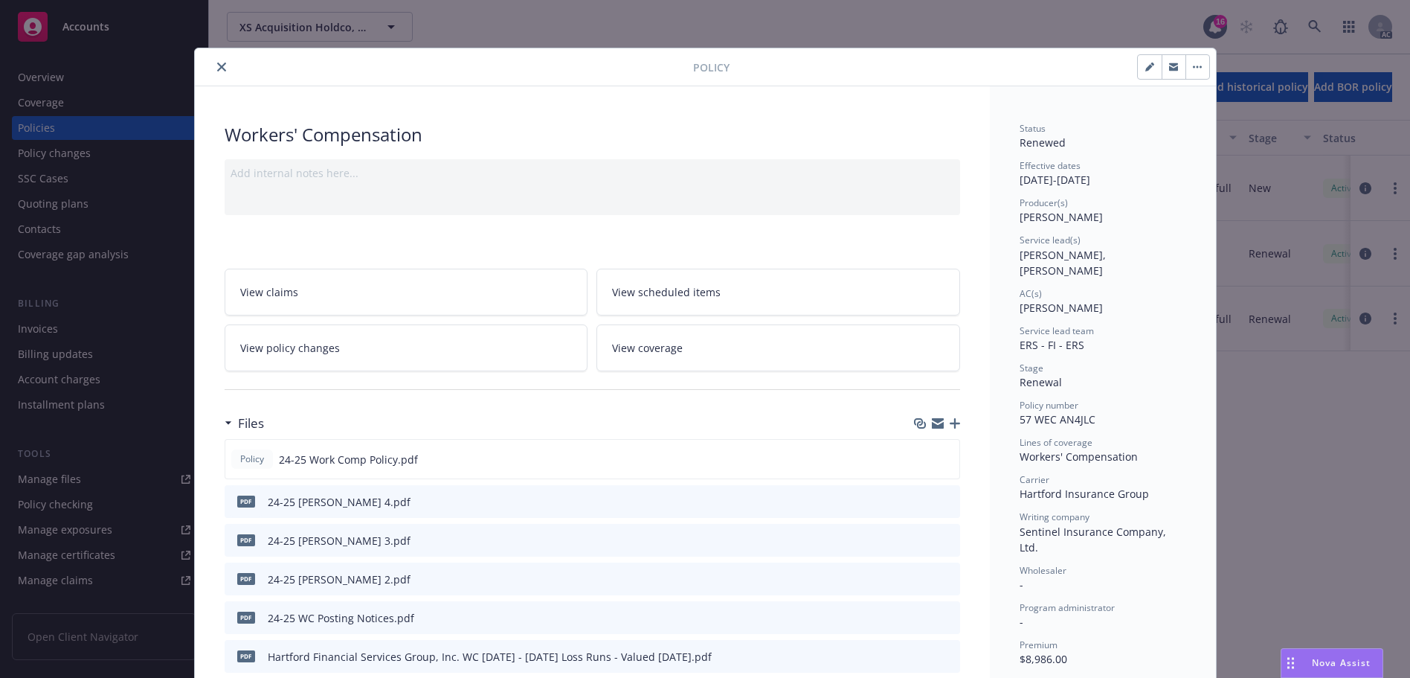
click at [218, 60] on button "close" at bounding box center [222, 67] width 18 height 18
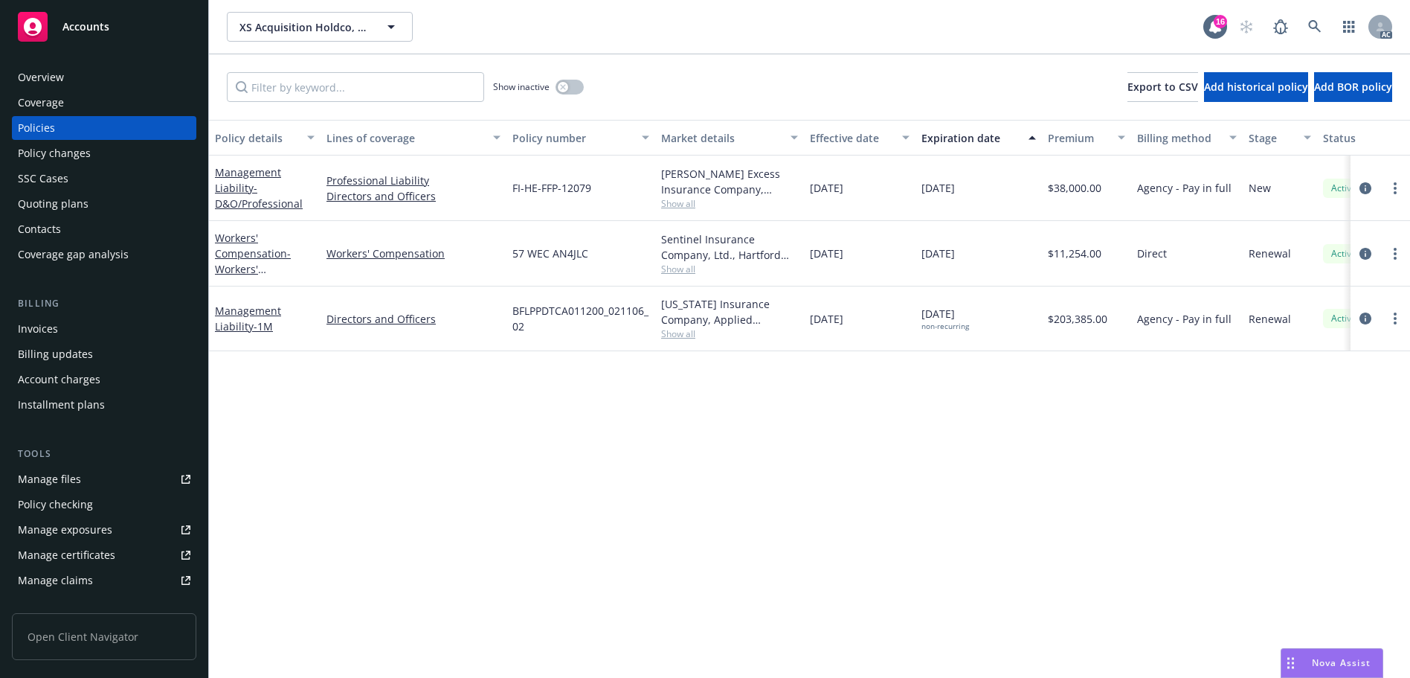
click at [104, 71] on div "Overview" at bounding box center [104, 77] width 173 height 24
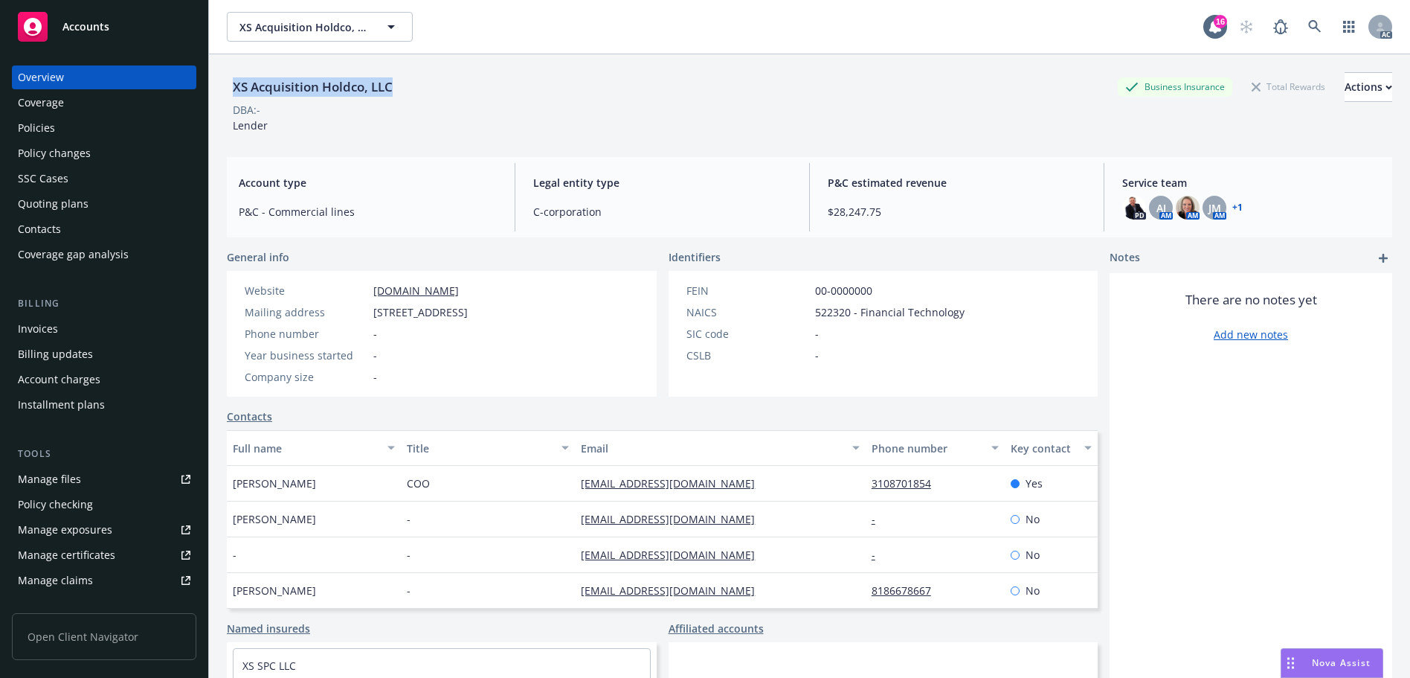
drag, startPoint x: 408, startPoint y: 86, endPoint x: 230, endPoint y: 94, distance: 177.9
click at [230, 94] on div "XS Acquisition Holdco, LLC Business Insurance Total Rewards Actions" at bounding box center [809, 87] width 1165 height 30
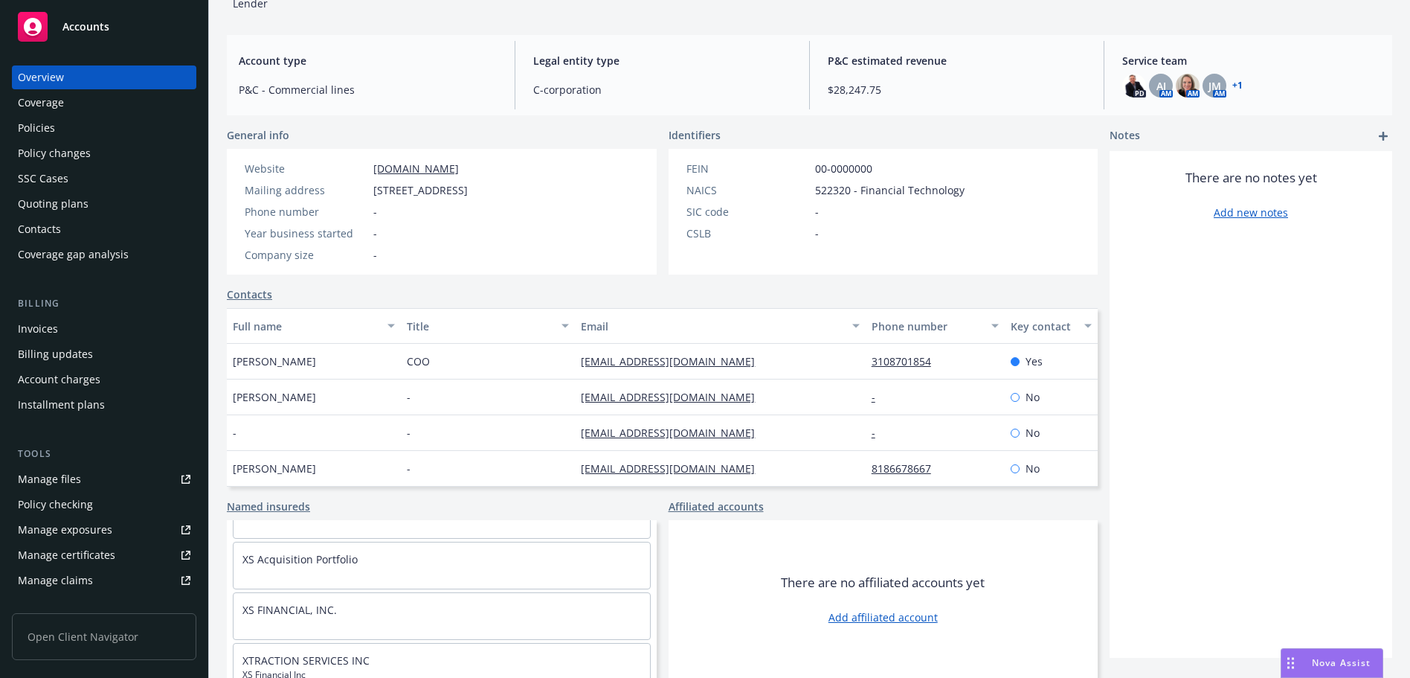
scroll to position [54, 0]
click at [104, 119] on div "Policies" at bounding box center [104, 128] width 173 height 24
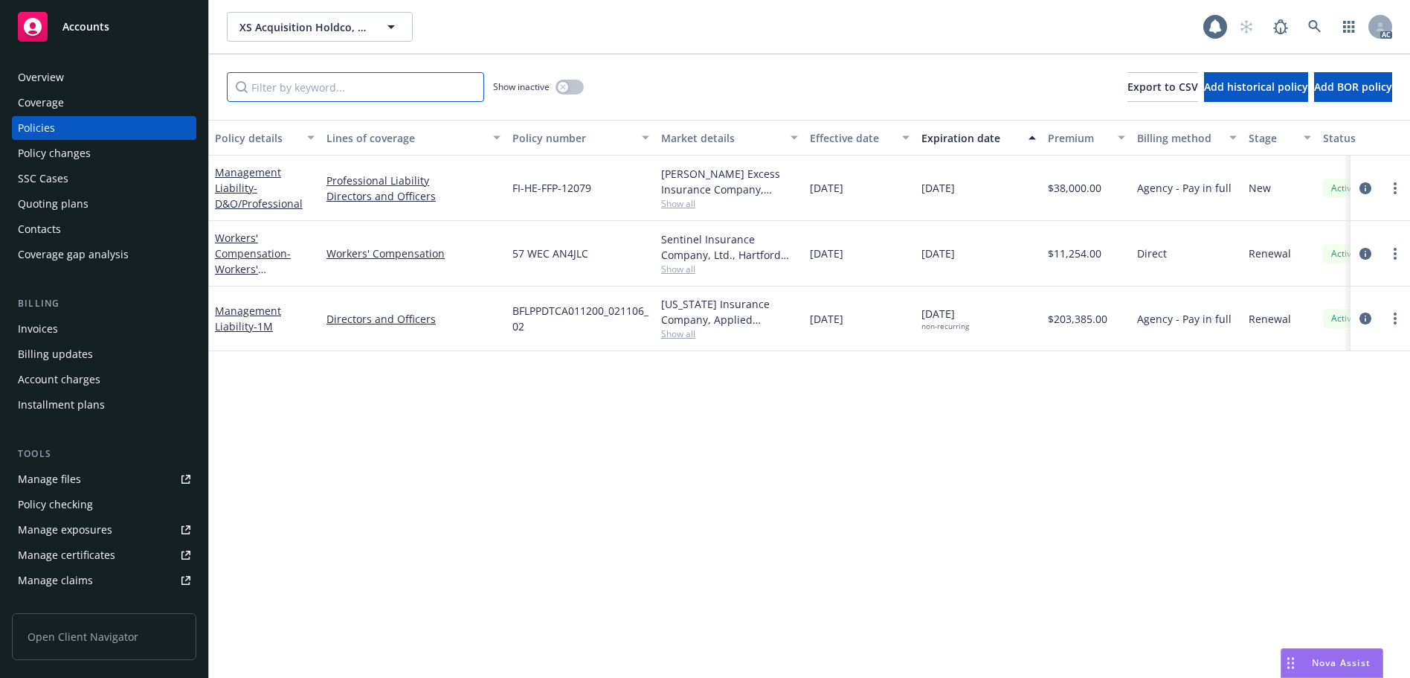
click at [404, 77] on input "Filter by keyword..." at bounding box center [355, 87] width 257 height 30
paste input "AN4JLC"
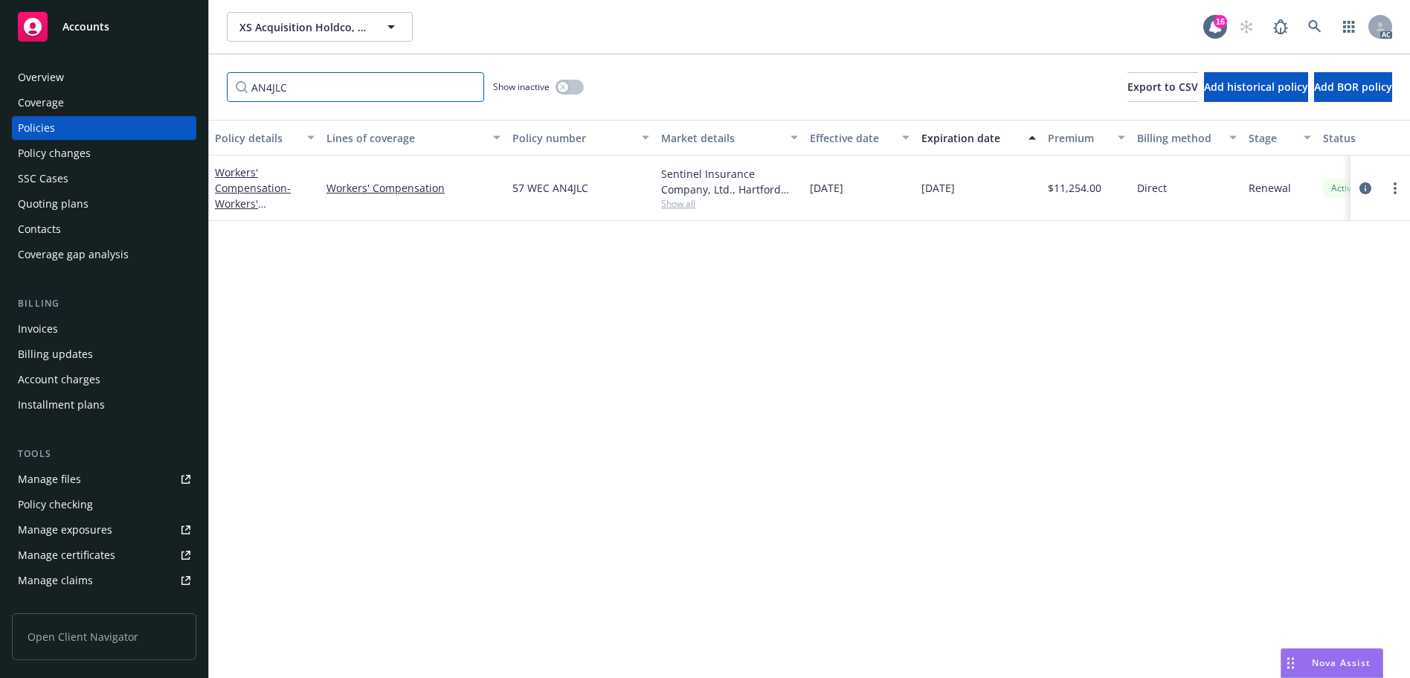
type input "AN4JLC"
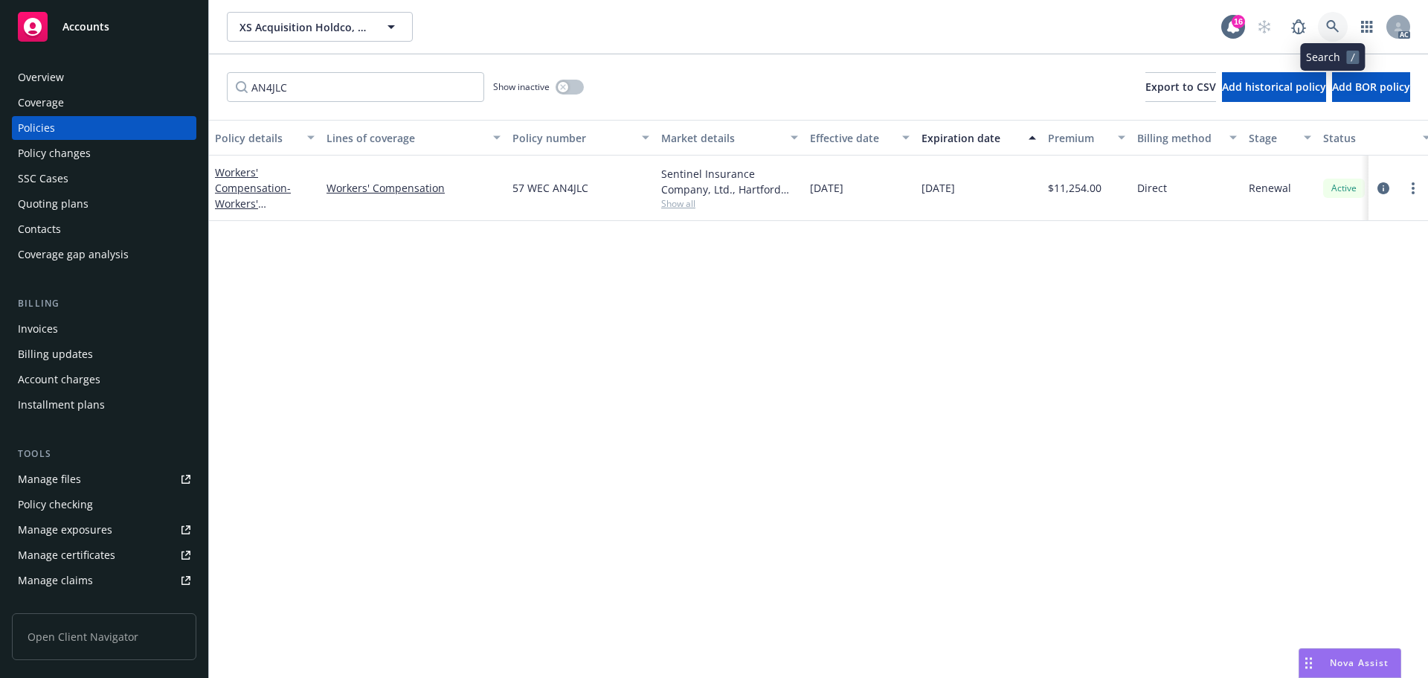
click at [1340, 24] on link at bounding box center [1333, 27] width 30 height 30
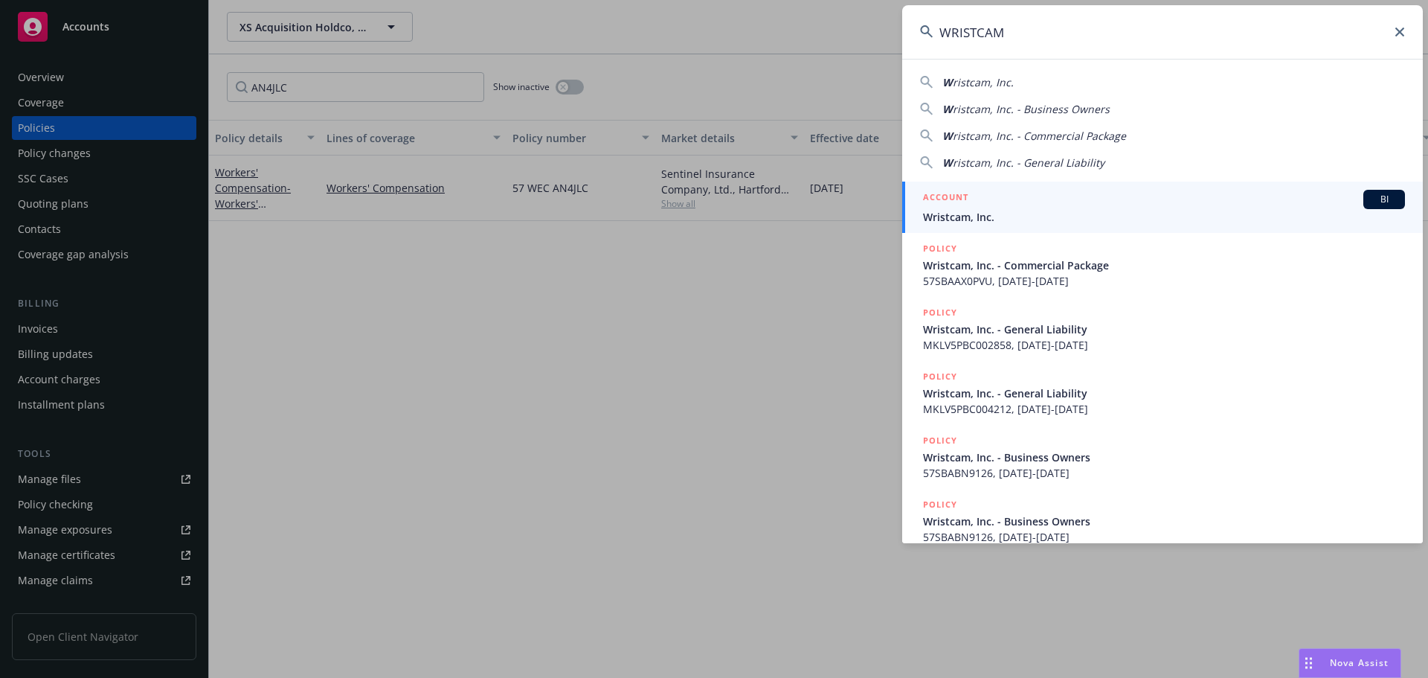
type input "WRISTCAM"
click at [1068, 201] on div "ACCOUNT BI" at bounding box center [1164, 199] width 482 height 19
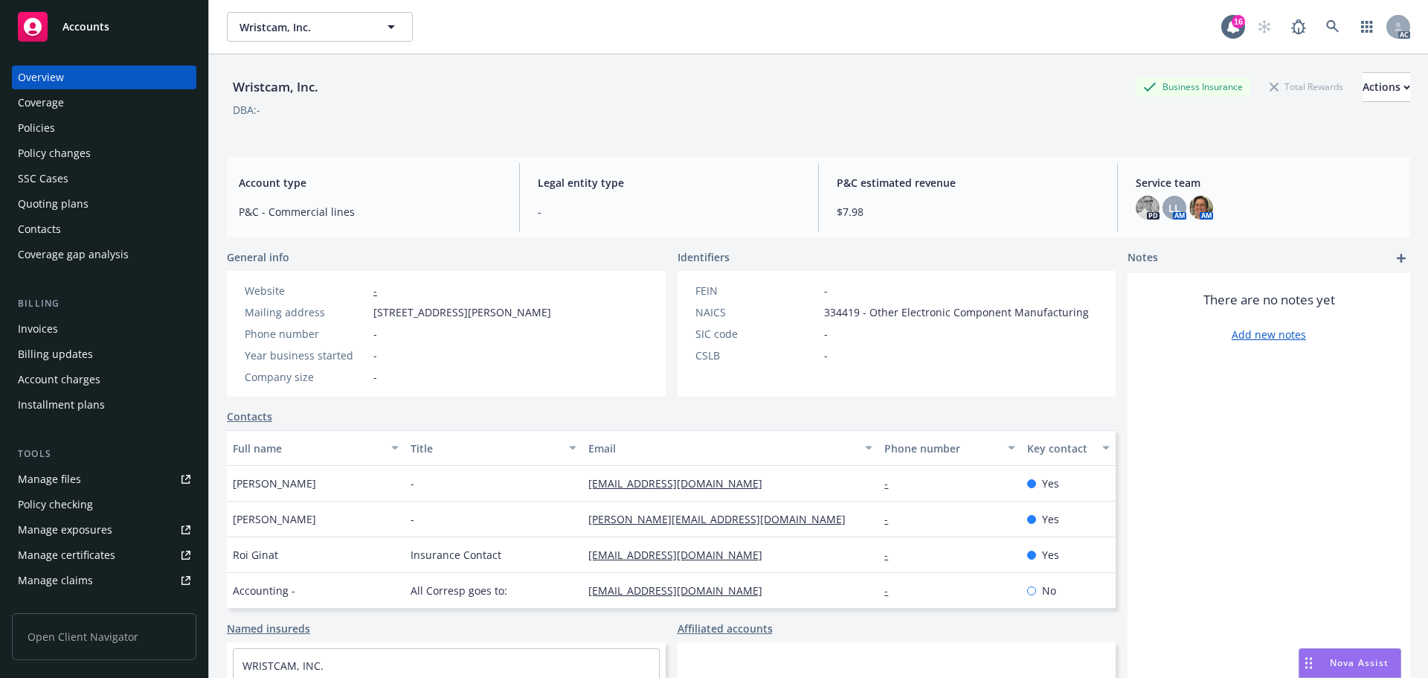
click at [104, 129] on div "Policies" at bounding box center [104, 128] width 173 height 24
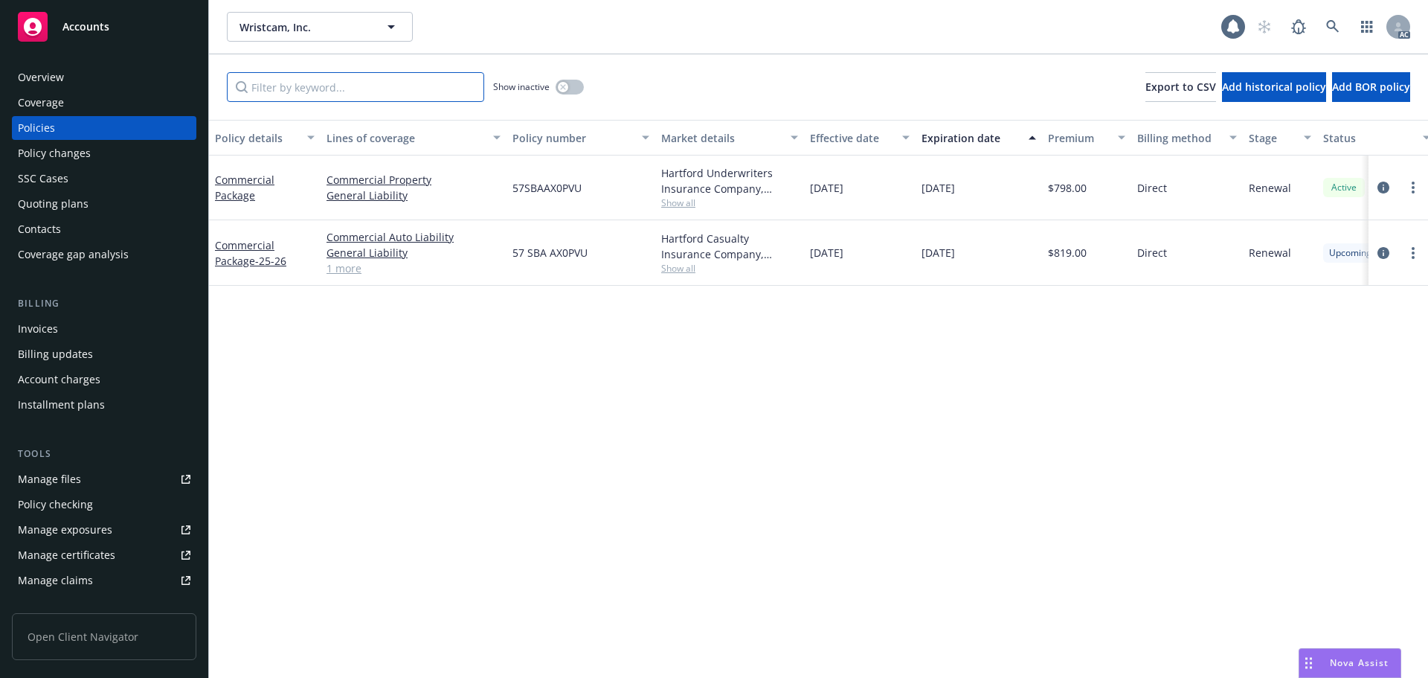
click at [316, 84] on input "Filter by keyword..." at bounding box center [355, 87] width 257 height 30
paste input "AX0PVU"
type input "AX0PVU"
click at [1327, 22] on icon at bounding box center [1332, 26] width 13 height 13
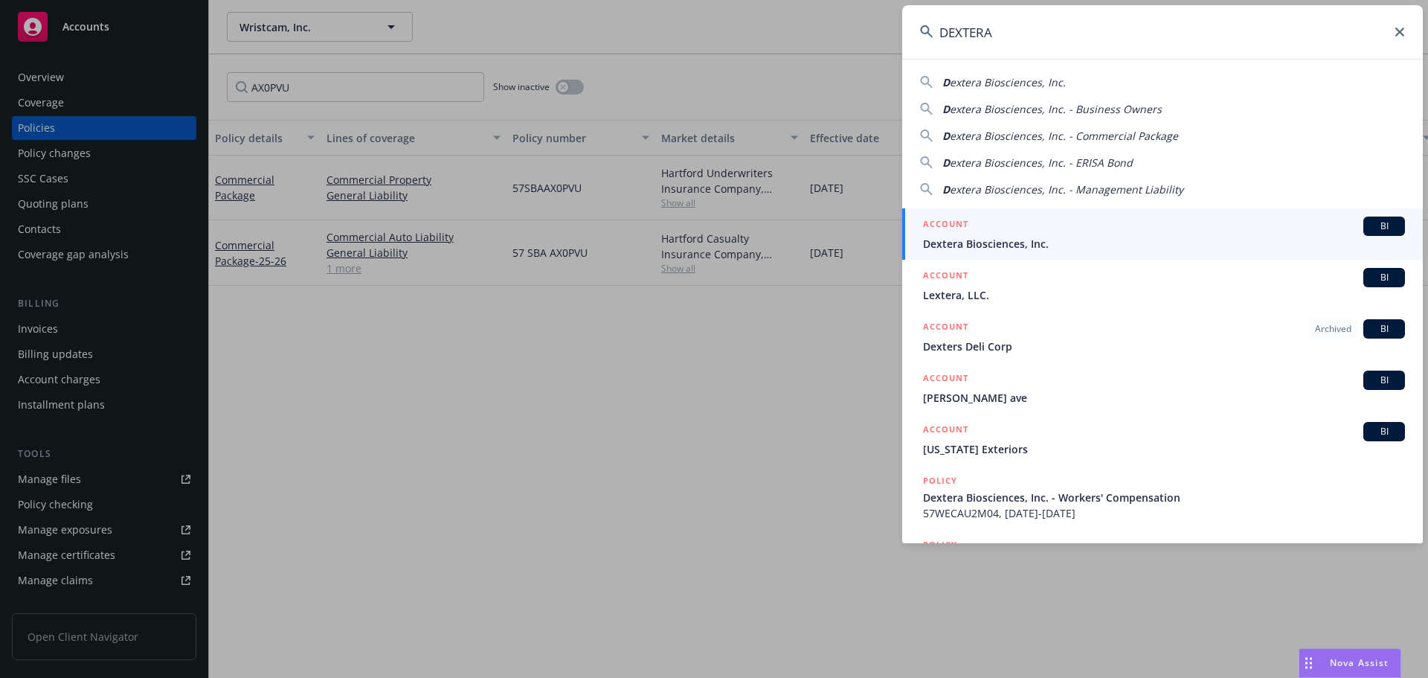
type input "DEXTERA"
click at [1047, 226] on div "ACCOUNT BI" at bounding box center [1164, 225] width 482 height 19
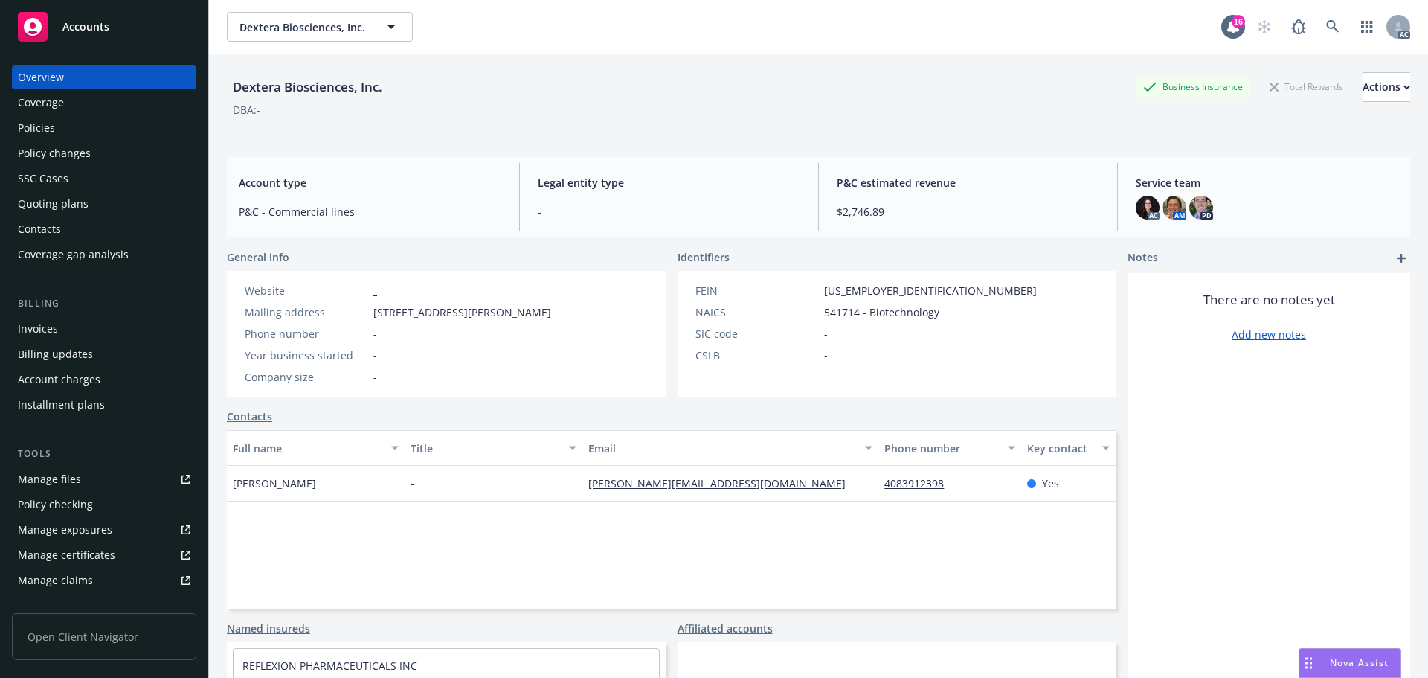
click at [58, 131] on div "Policies" at bounding box center [104, 128] width 173 height 24
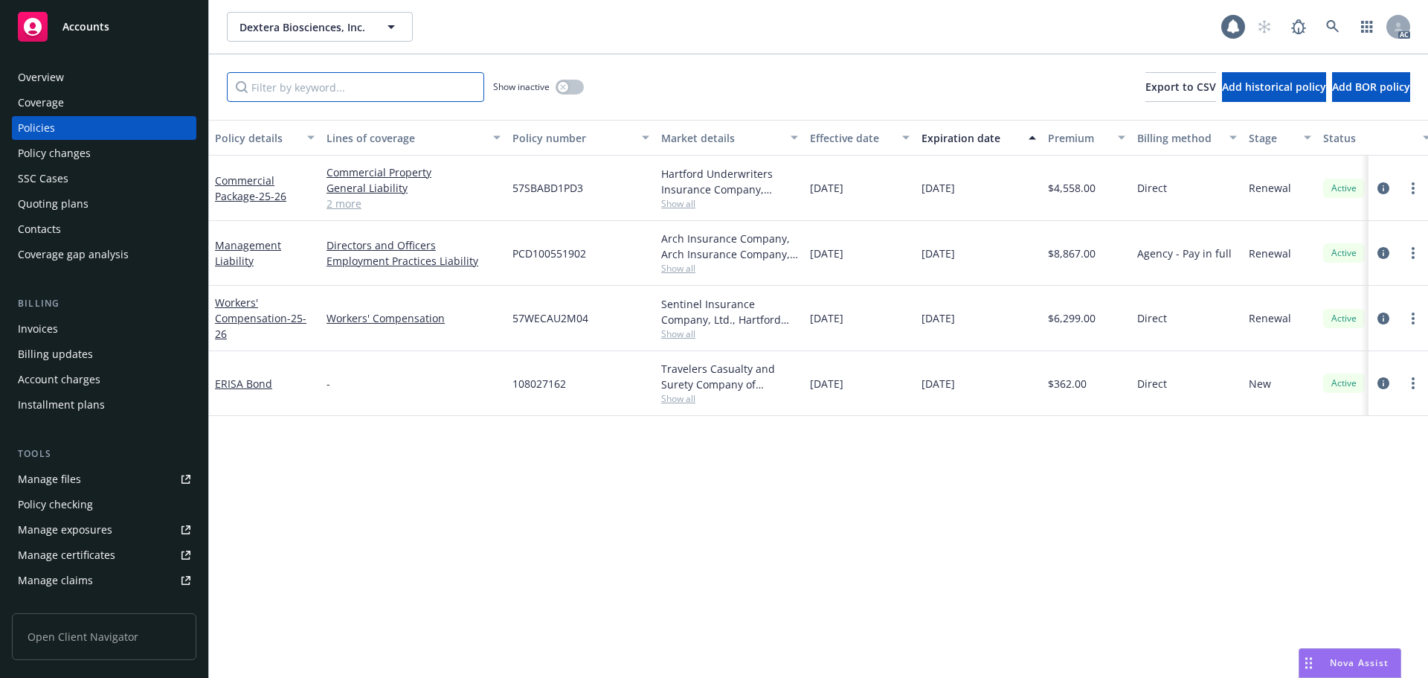
click at [400, 91] on input "Filter by keyword..." at bounding box center [355, 87] width 257 height 30
click at [417, 89] on input "Filter by keyword..." at bounding box center [355, 87] width 257 height 30
paste input "BD1PD3"
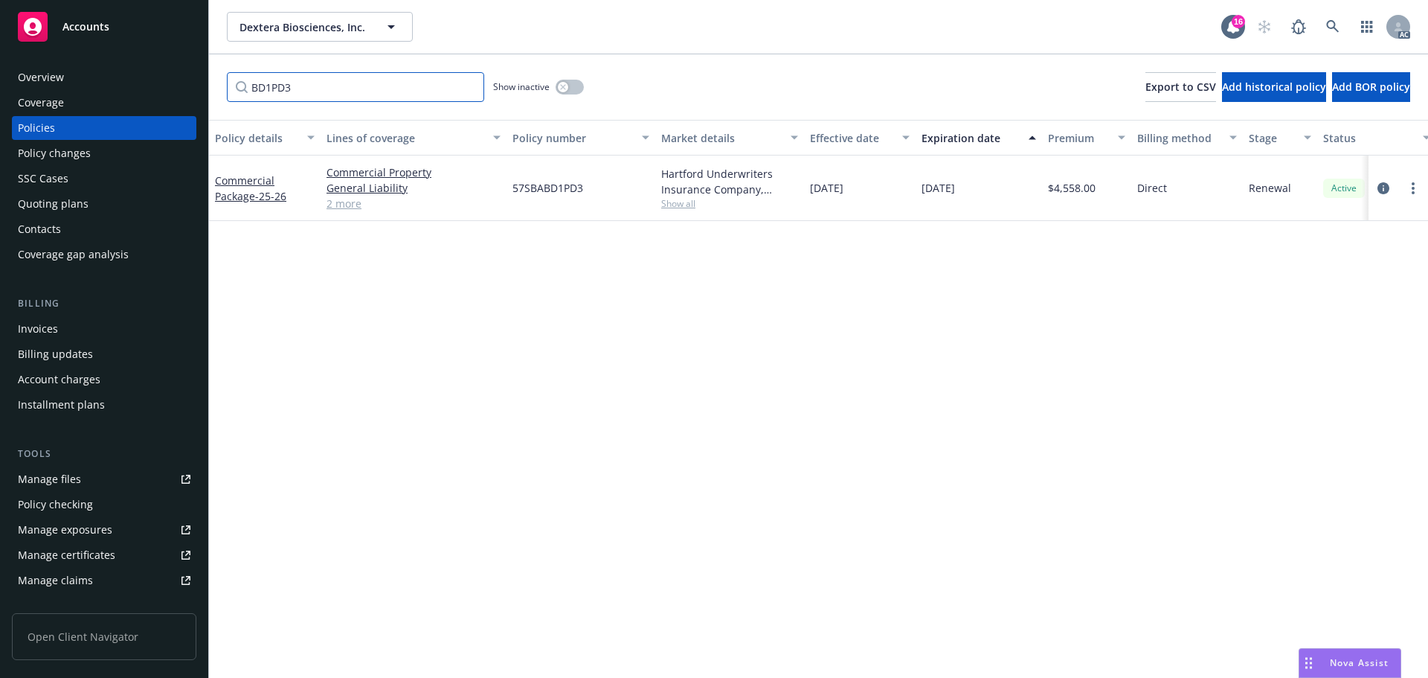
type input "BD1PD3"
click at [1332, 13] on link at bounding box center [1333, 27] width 30 height 30
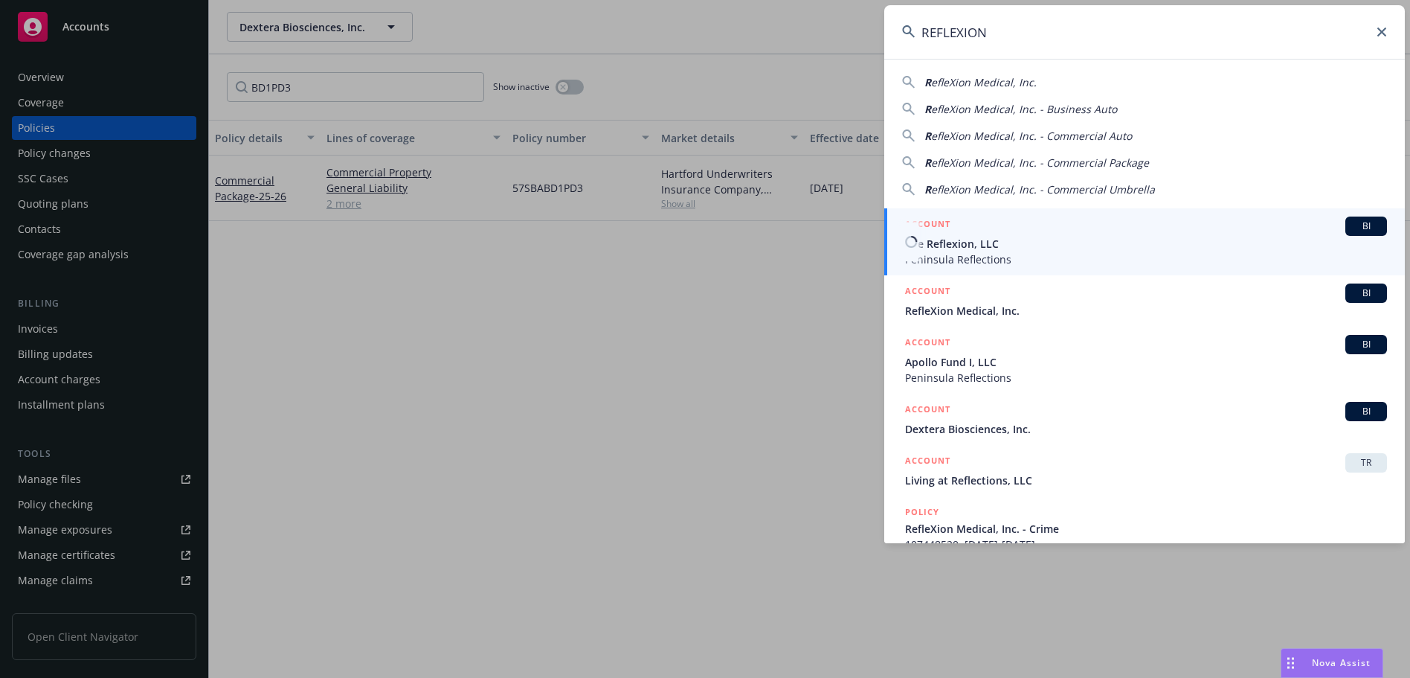
type input "REFLEXION"
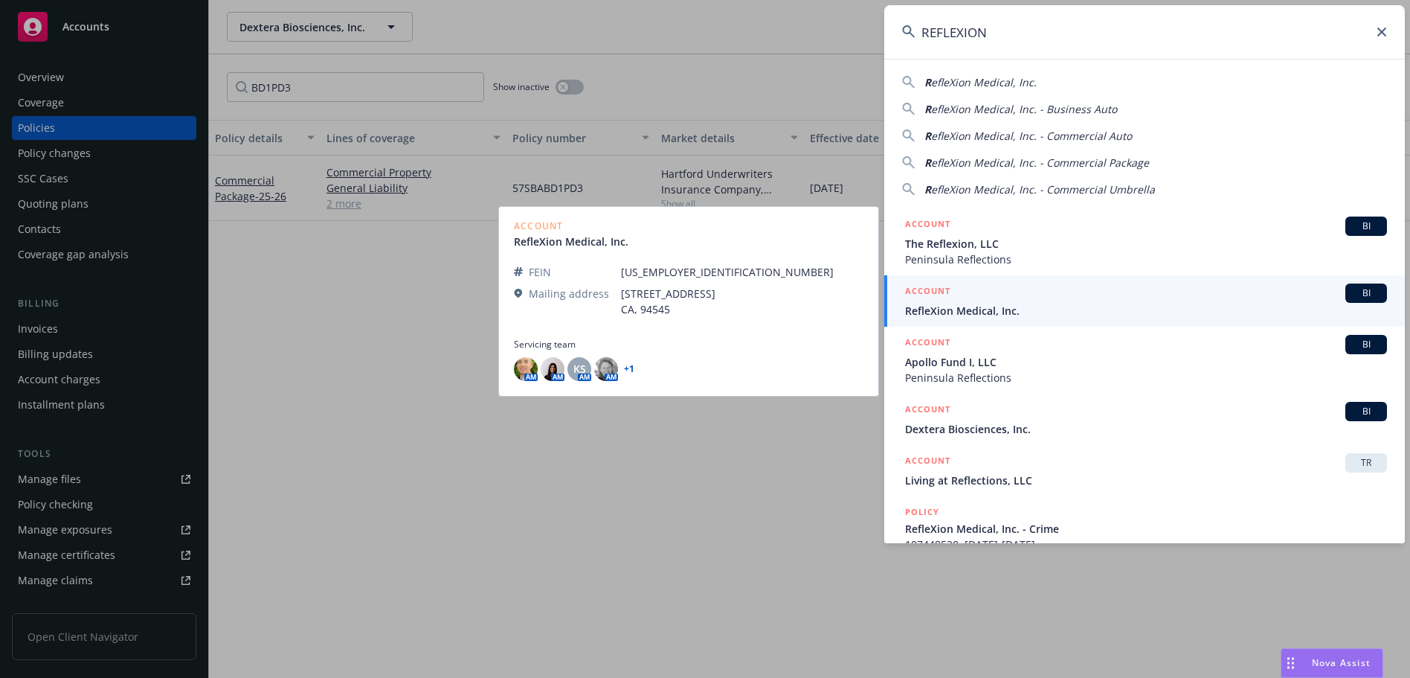
click at [1046, 306] on span "RefleXion Medical, Inc." at bounding box center [1146, 311] width 482 height 16
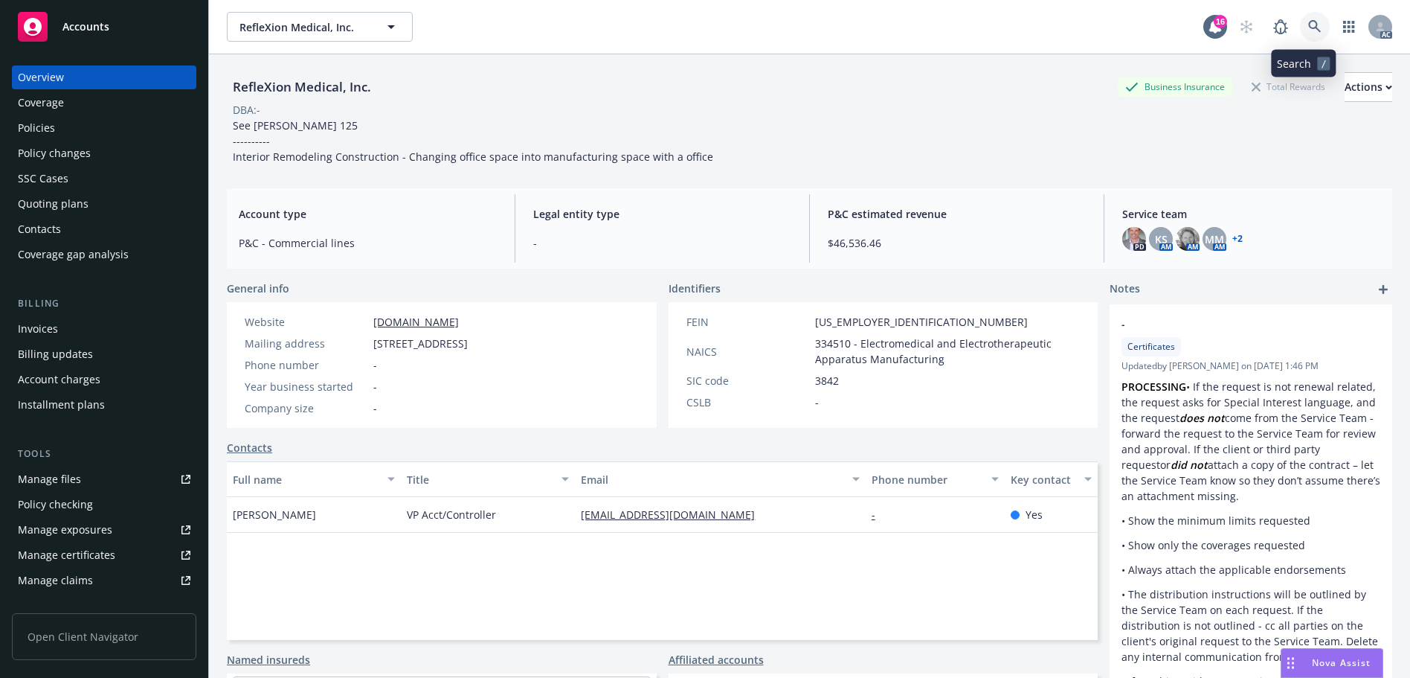
click at [1300, 36] on link at bounding box center [1315, 27] width 30 height 30
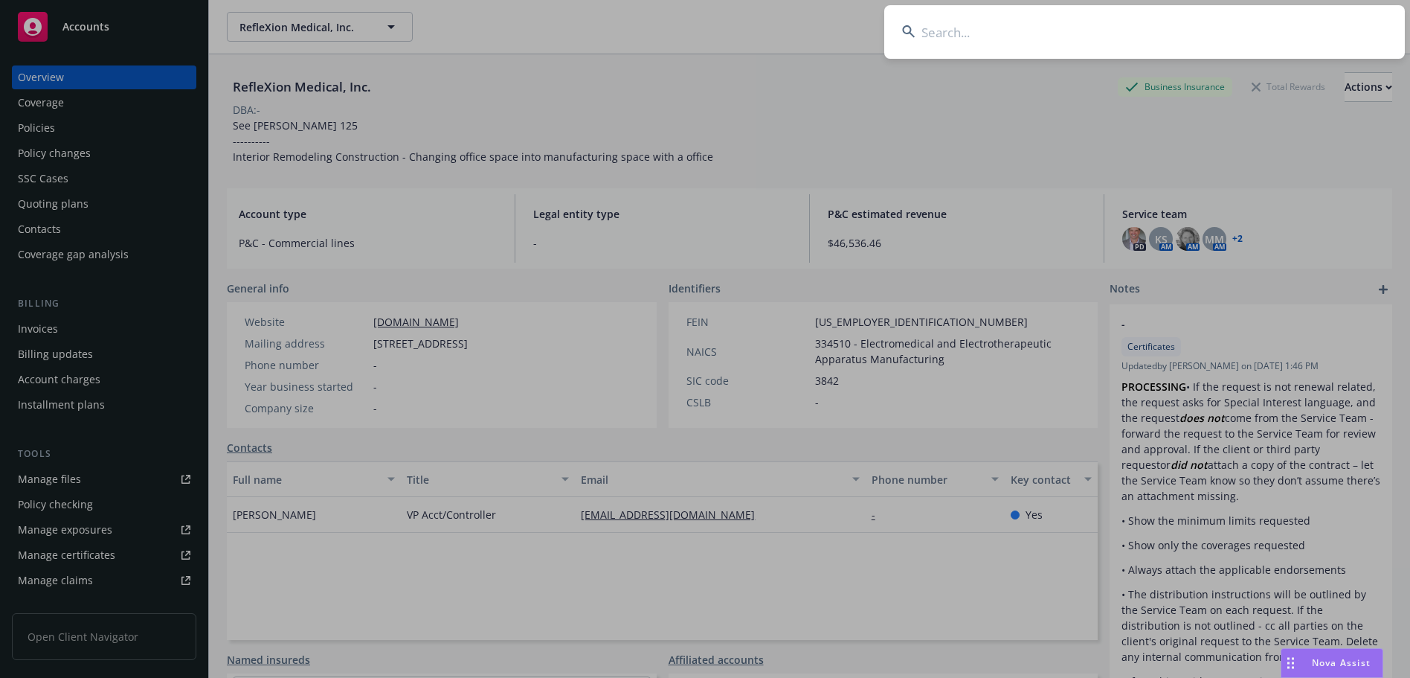
drag, startPoint x: 710, startPoint y: 63, endPoint x: 1351, endPoint y: 260, distance: 669.7
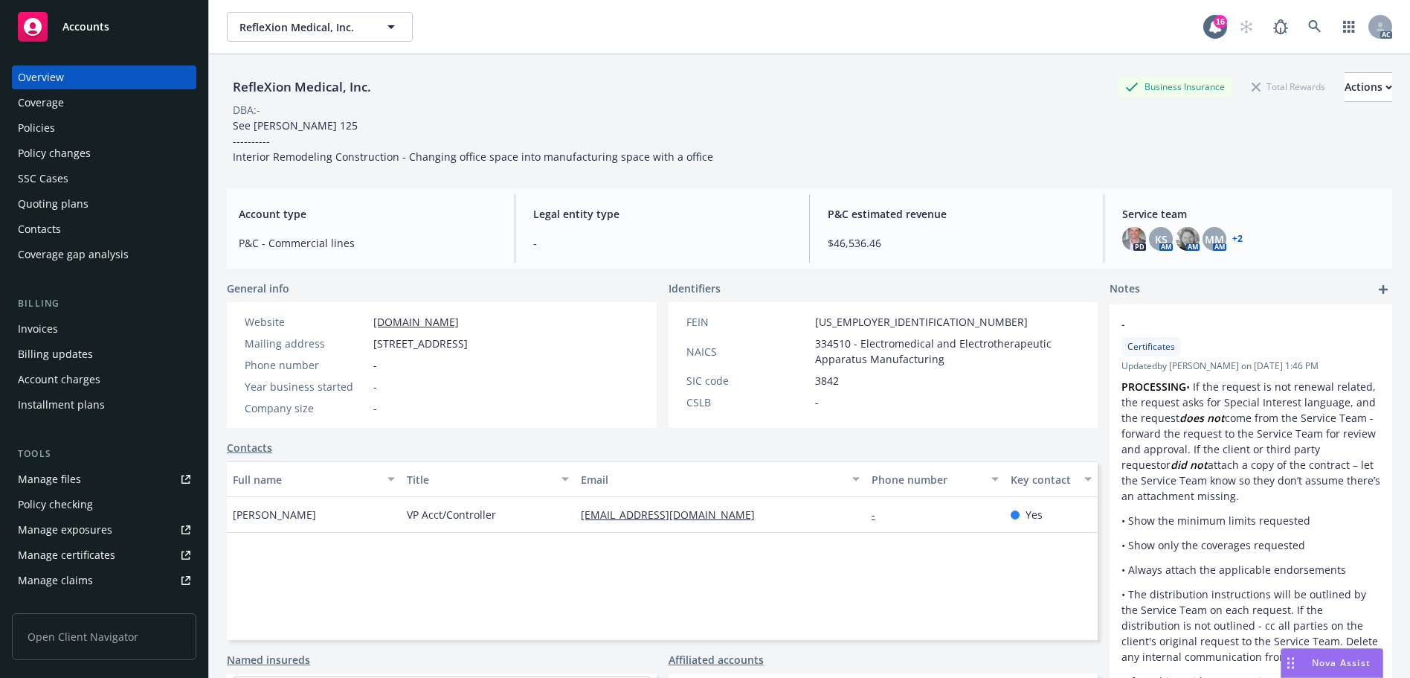
drag, startPoint x: 1319, startPoint y: 36, endPoint x: 1304, endPoint y: 28, distance: 16.3
click at [1314, 33] on div "AC" at bounding box center [1312, 27] width 161 height 30
click at [1308, 28] on icon at bounding box center [1314, 26] width 13 height 13
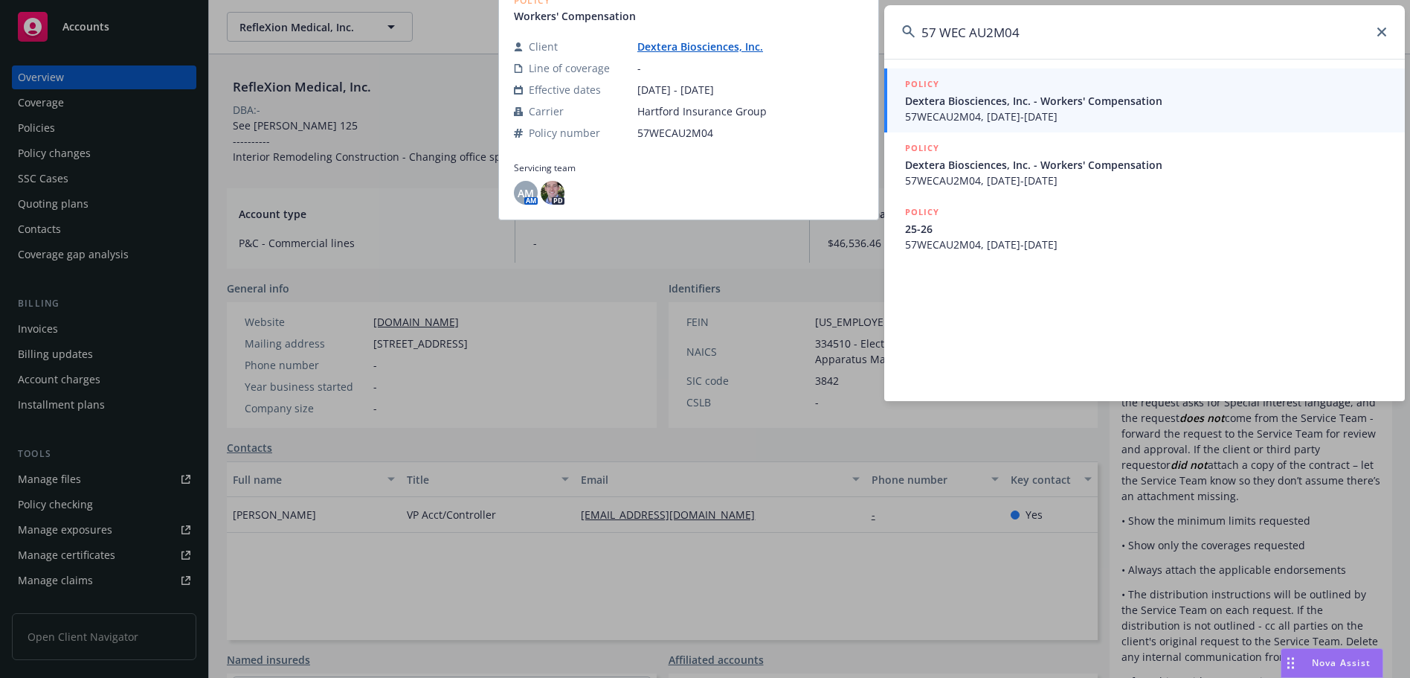
type input "57 WEC AU2M04"
click at [1032, 106] on span "Dextera Biosciences, Inc. - Workers' Compensation" at bounding box center [1146, 101] width 482 height 16
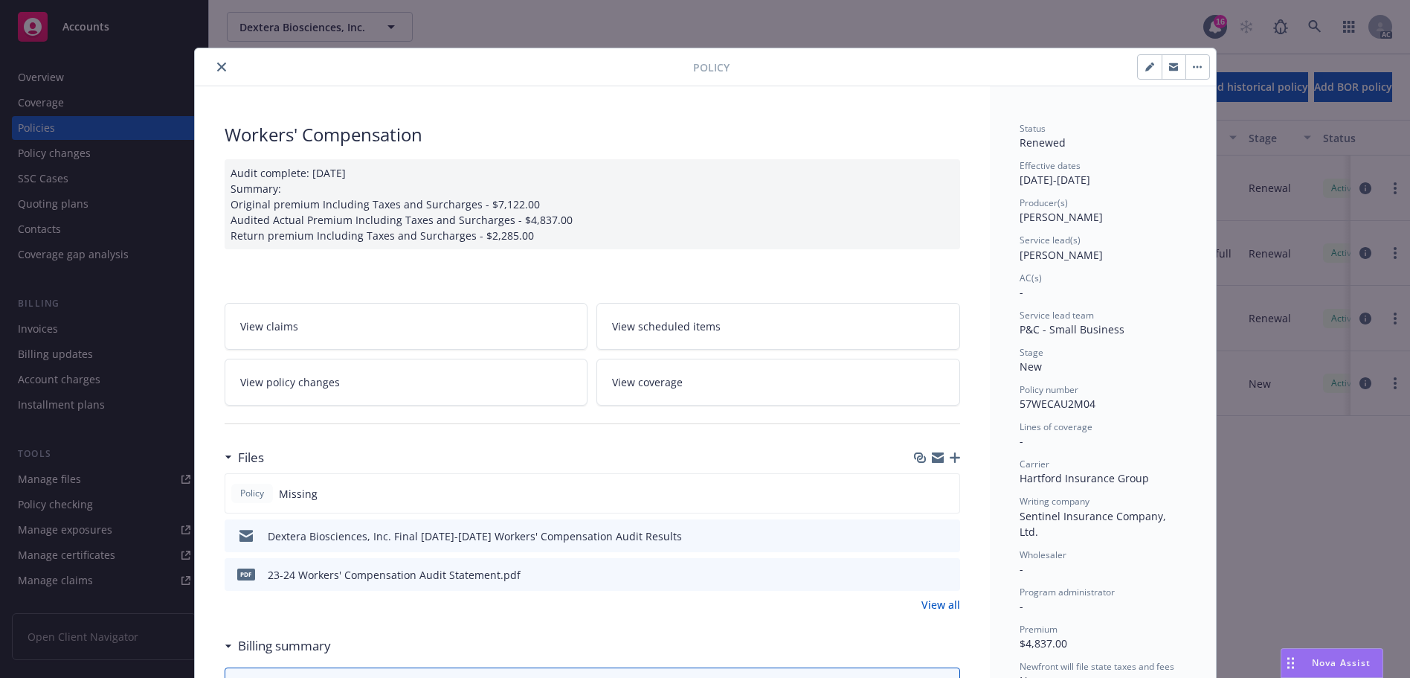
click at [214, 58] on button "close" at bounding box center [222, 67] width 18 height 18
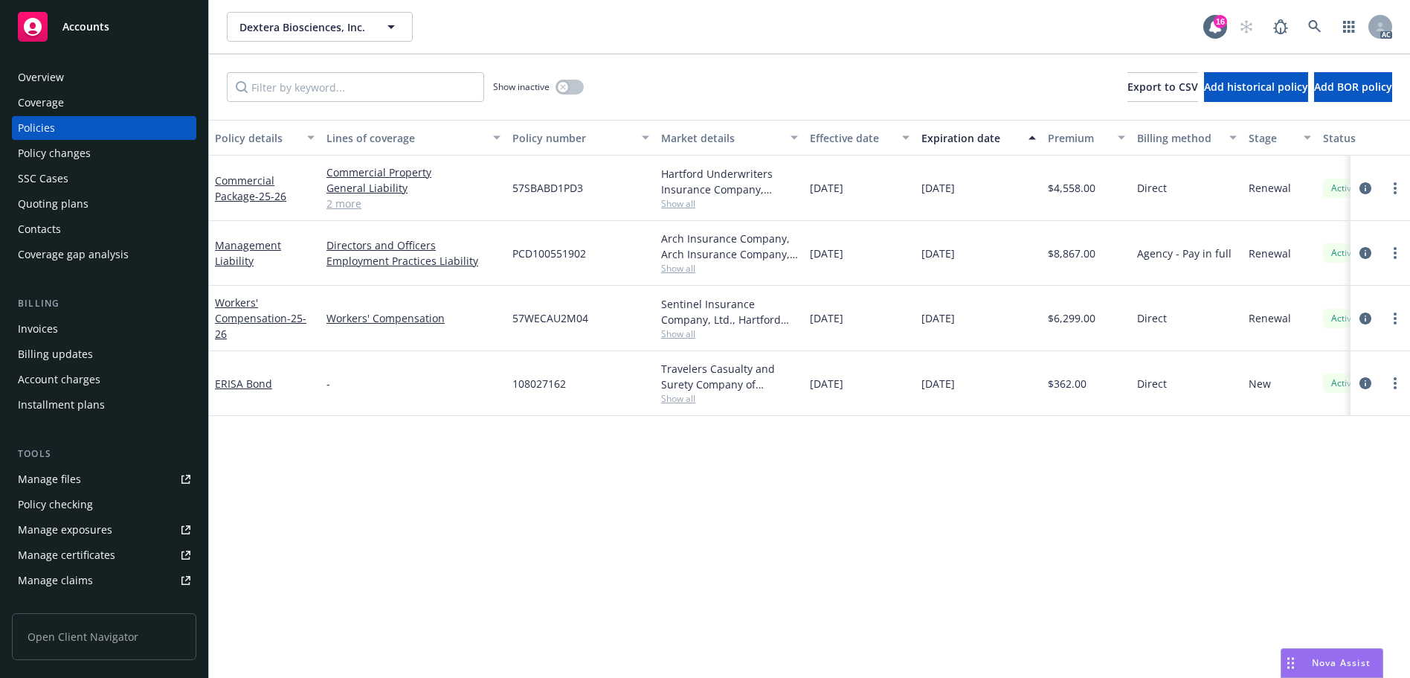
click at [113, 71] on div "Overview" at bounding box center [104, 77] width 173 height 24
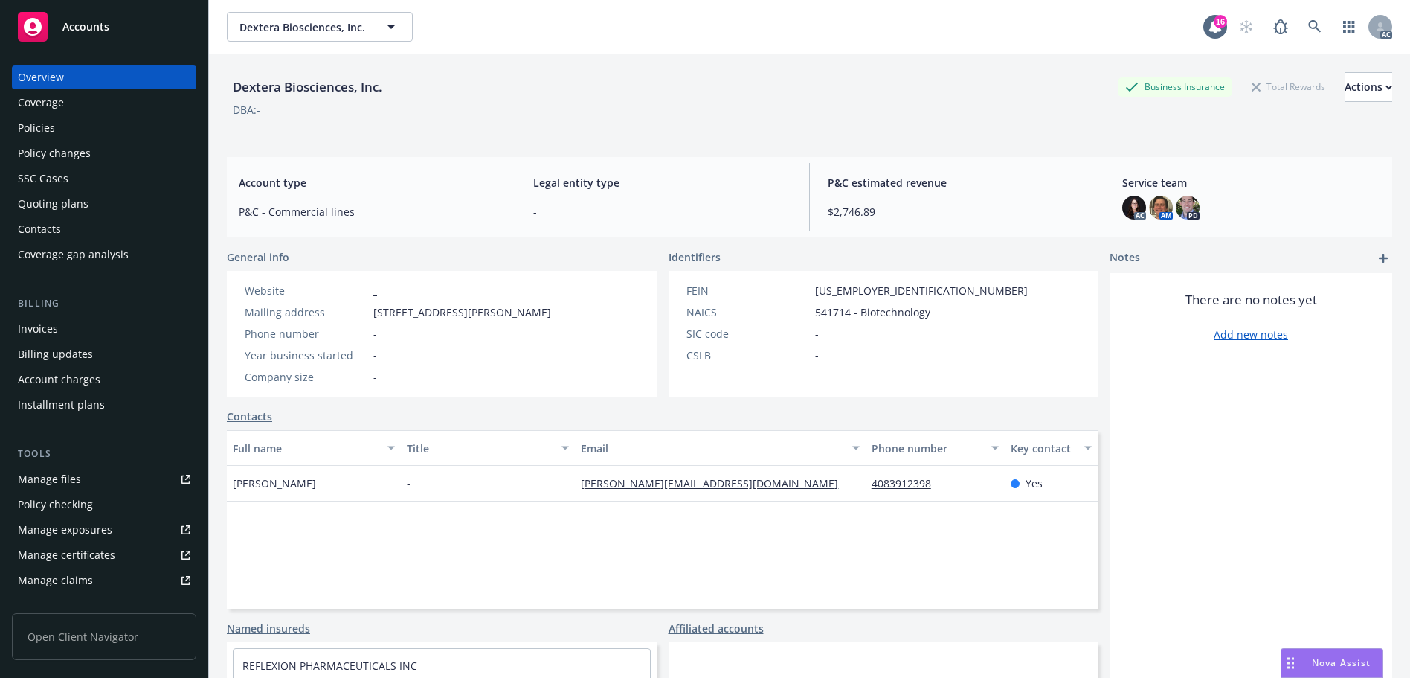
click at [79, 128] on div "Policies" at bounding box center [104, 128] width 173 height 24
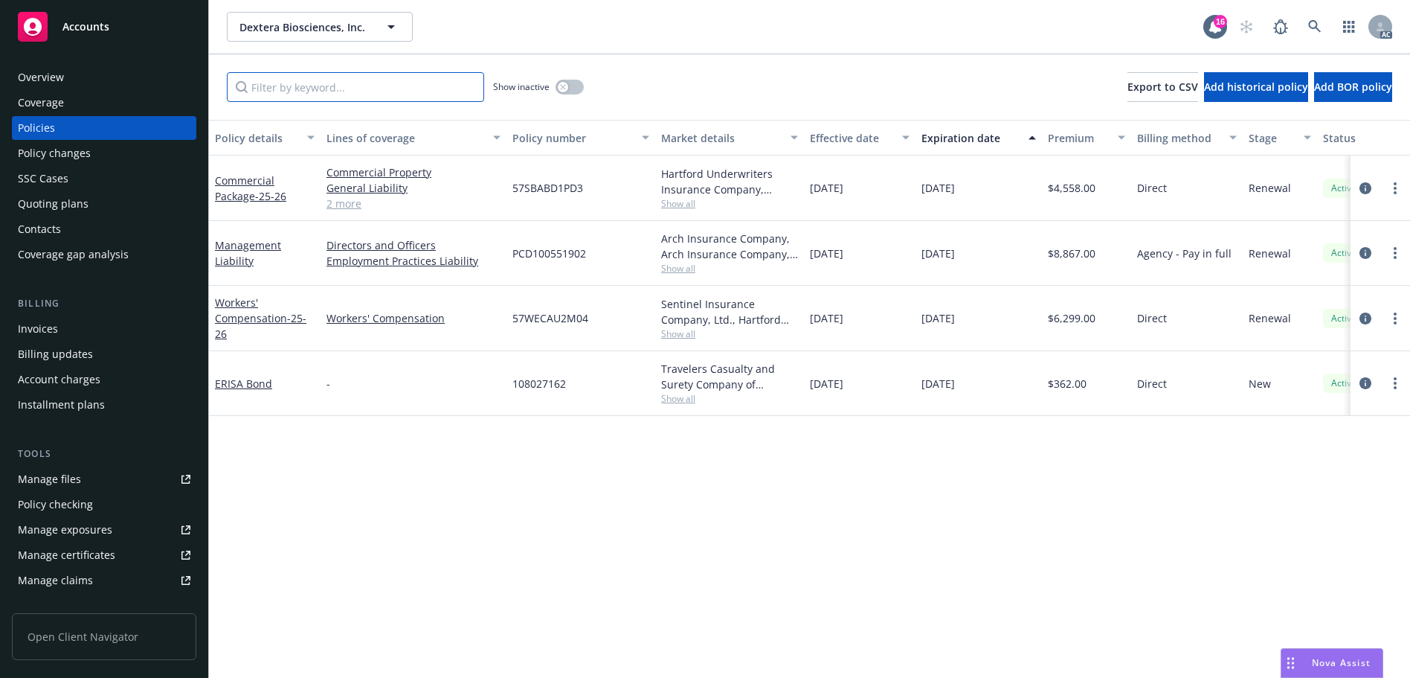
click at [316, 88] on input "Filter by keyword..." at bounding box center [355, 87] width 257 height 30
paste input "AU2M04"
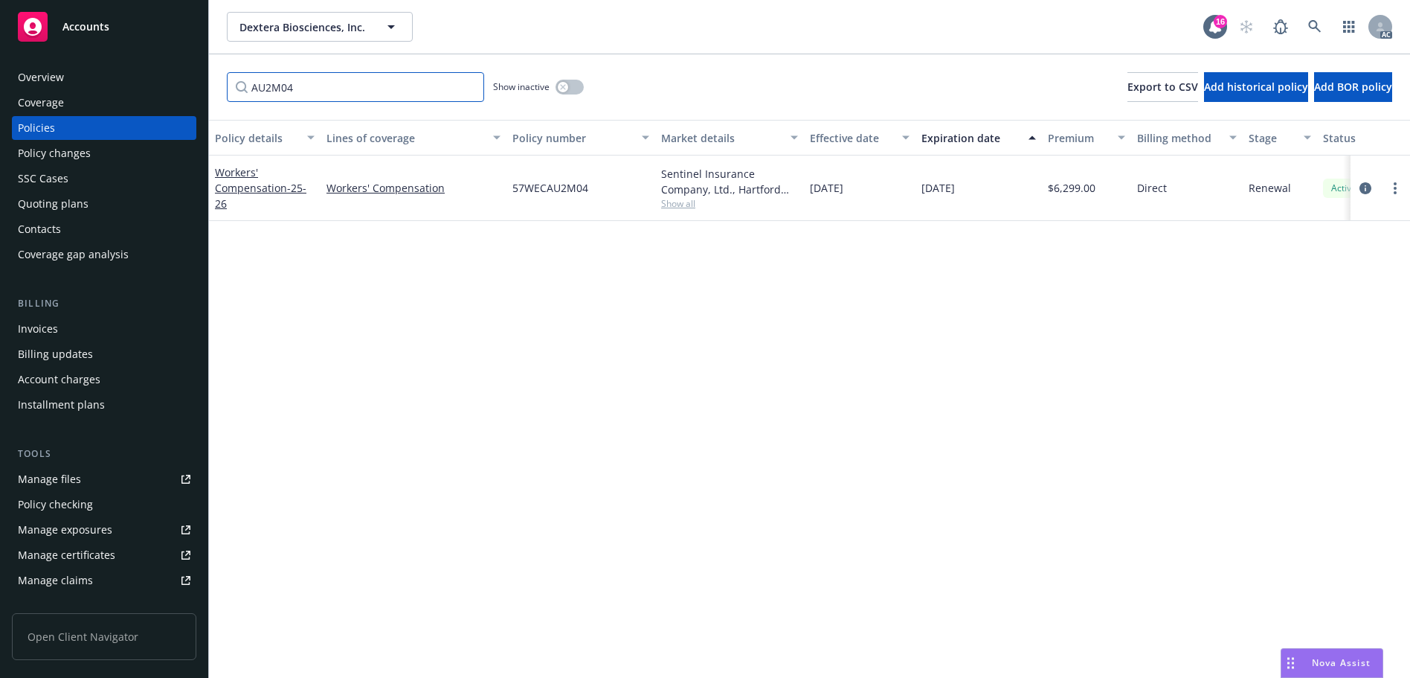
type input "AU2M04"
click at [1310, 30] on icon at bounding box center [1314, 26] width 13 height 13
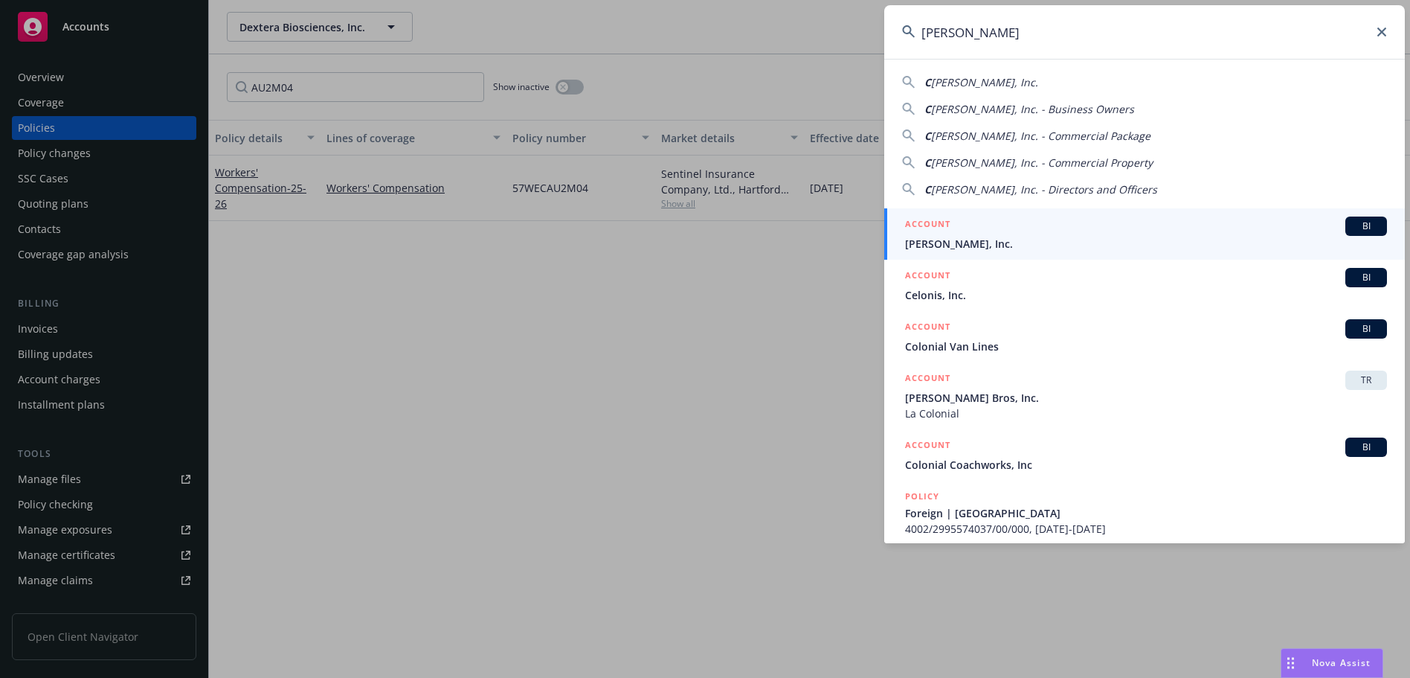
type input "[PERSON_NAME]"
click at [1078, 238] on span "[PERSON_NAME], Inc." at bounding box center [1146, 244] width 482 height 16
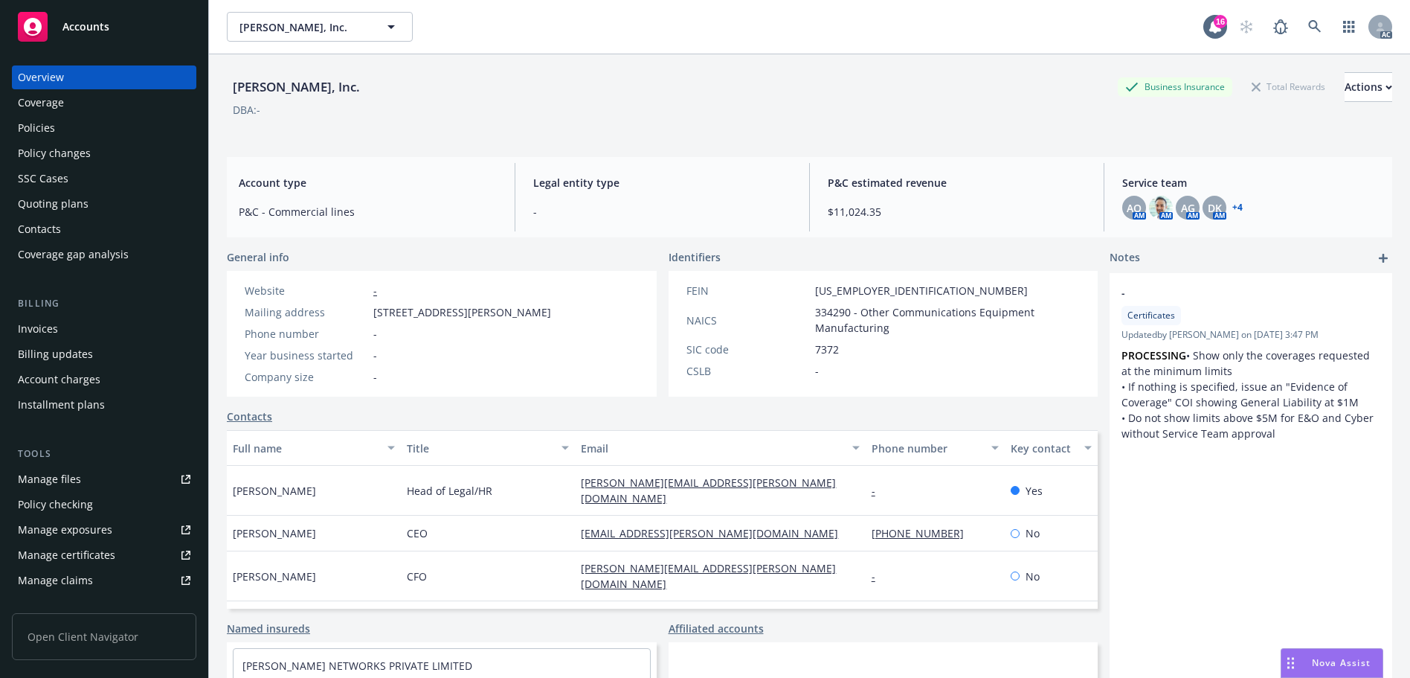
click at [74, 132] on div "Policies" at bounding box center [104, 128] width 173 height 24
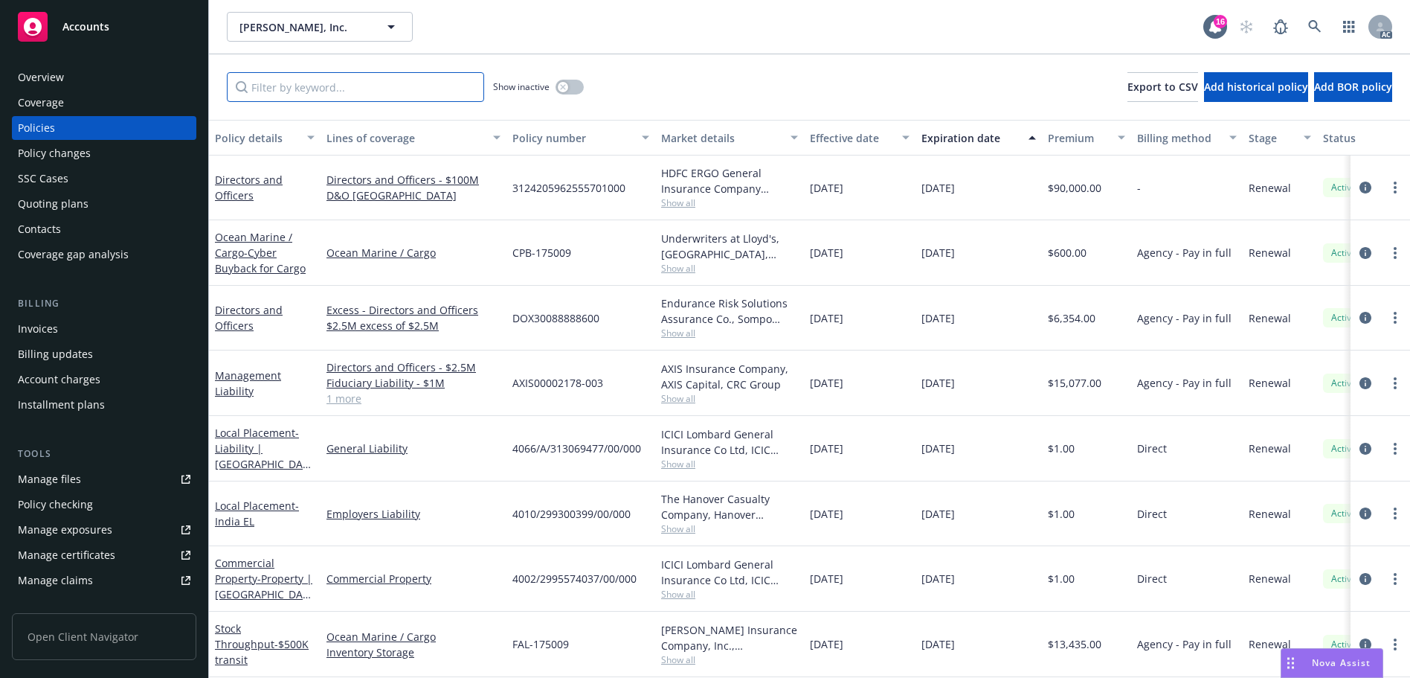
click at [422, 93] on input "Filter by keyword..." at bounding box center [355, 87] width 257 height 30
paste input "IU6770"
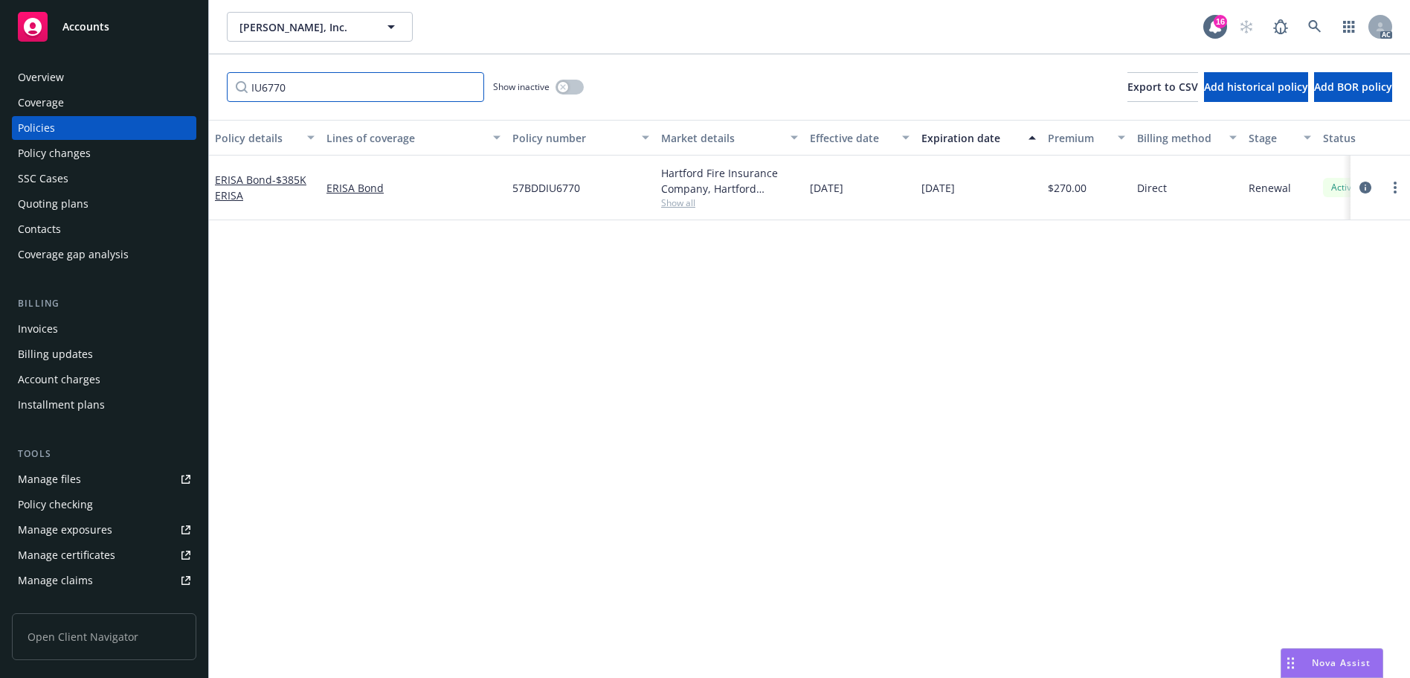
type input "IU6770"
click at [1316, 24] on icon at bounding box center [1314, 26] width 13 height 13
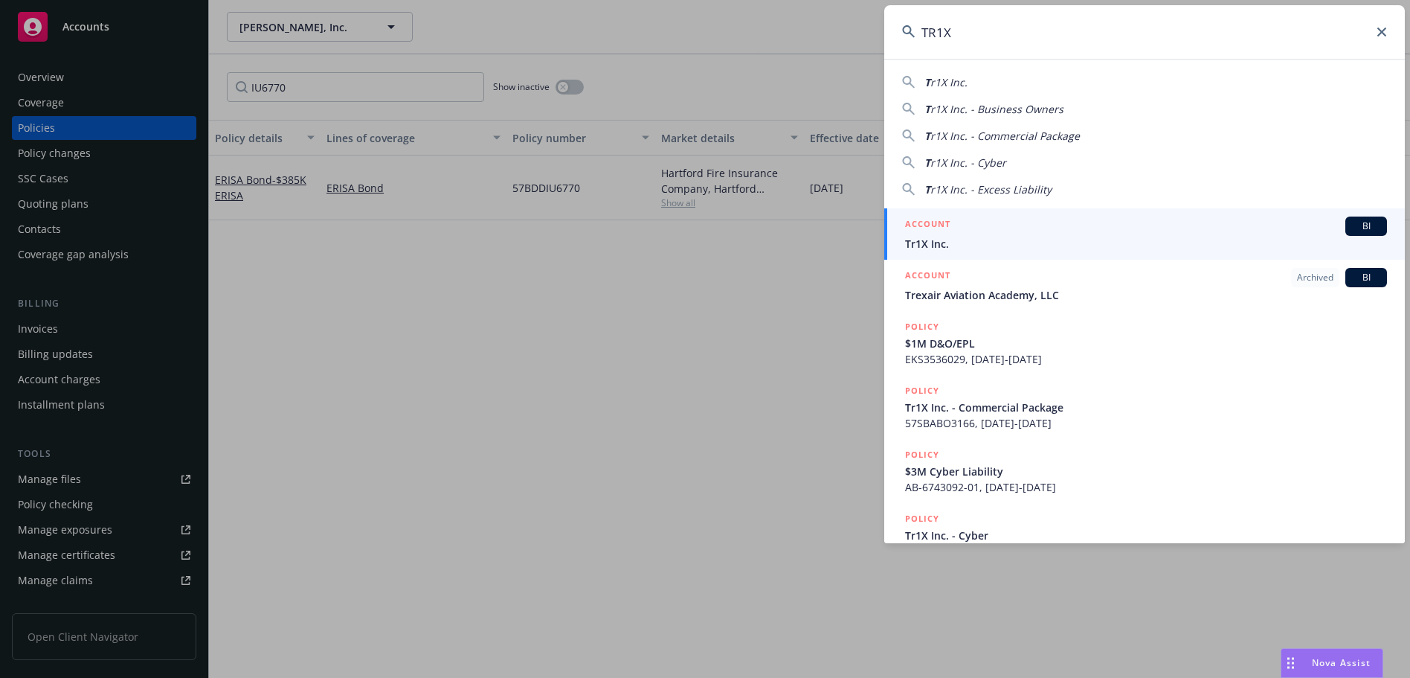
type input "TR1X"
click at [985, 239] on span "Tr1X Inc." at bounding box center [1146, 244] width 482 height 16
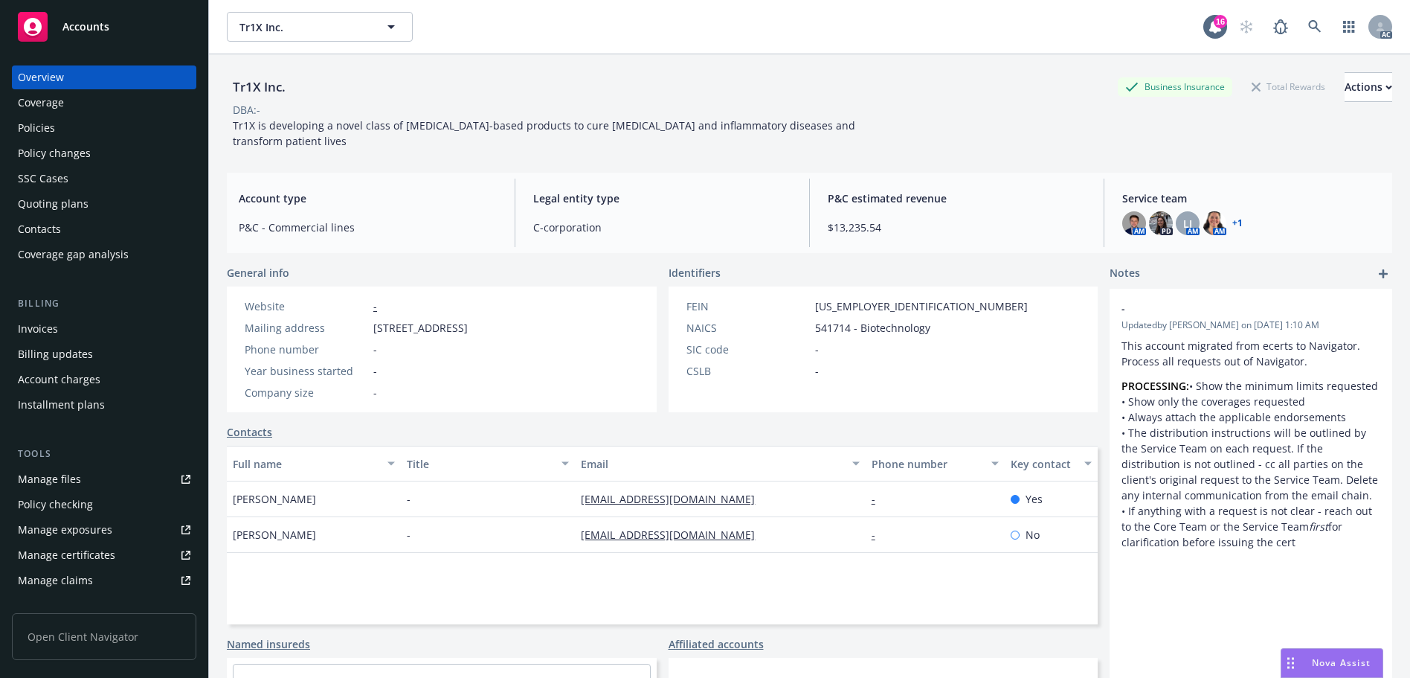
click at [116, 120] on div "Policies" at bounding box center [104, 128] width 173 height 24
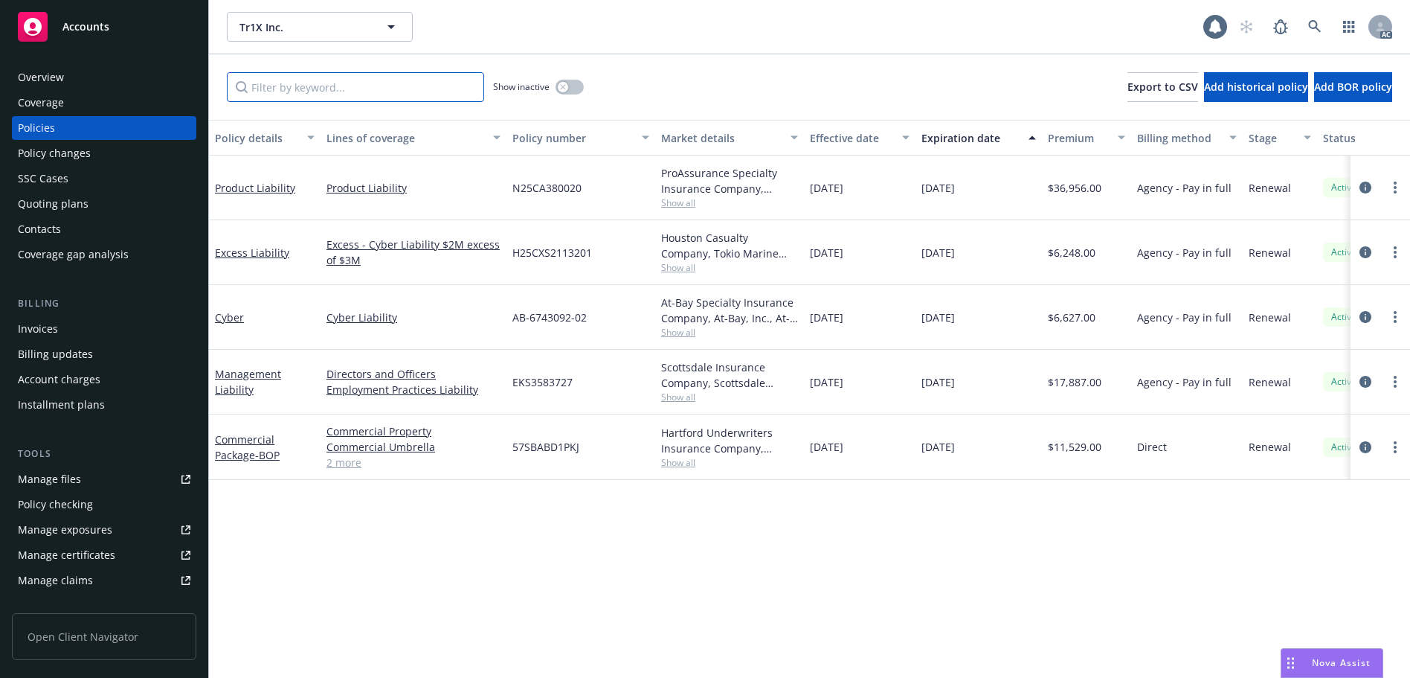
click at [339, 97] on input "Filter by keyword..." at bounding box center [355, 87] width 257 height 30
paste input "BD1PKJ"
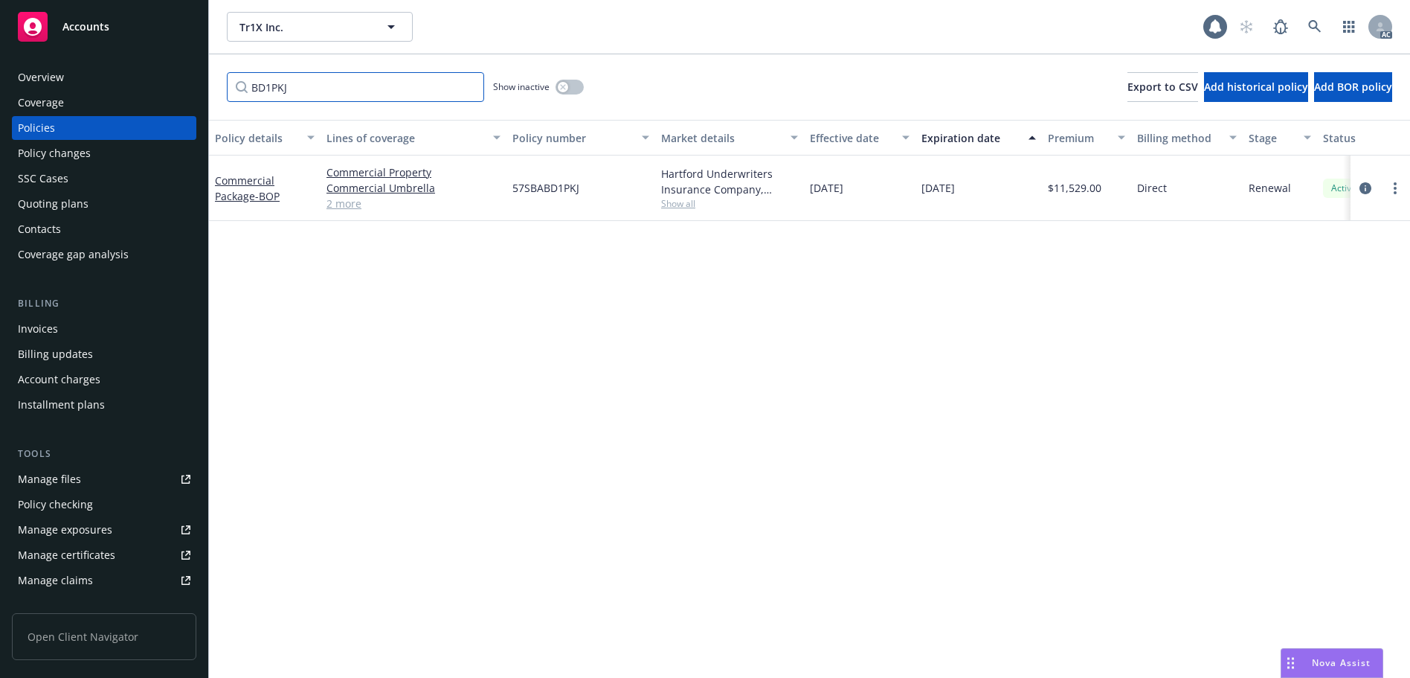
type input "BD1PKJ"
click at [1316, 38] on link at bounding box center [1315, 27] width 30 height 30
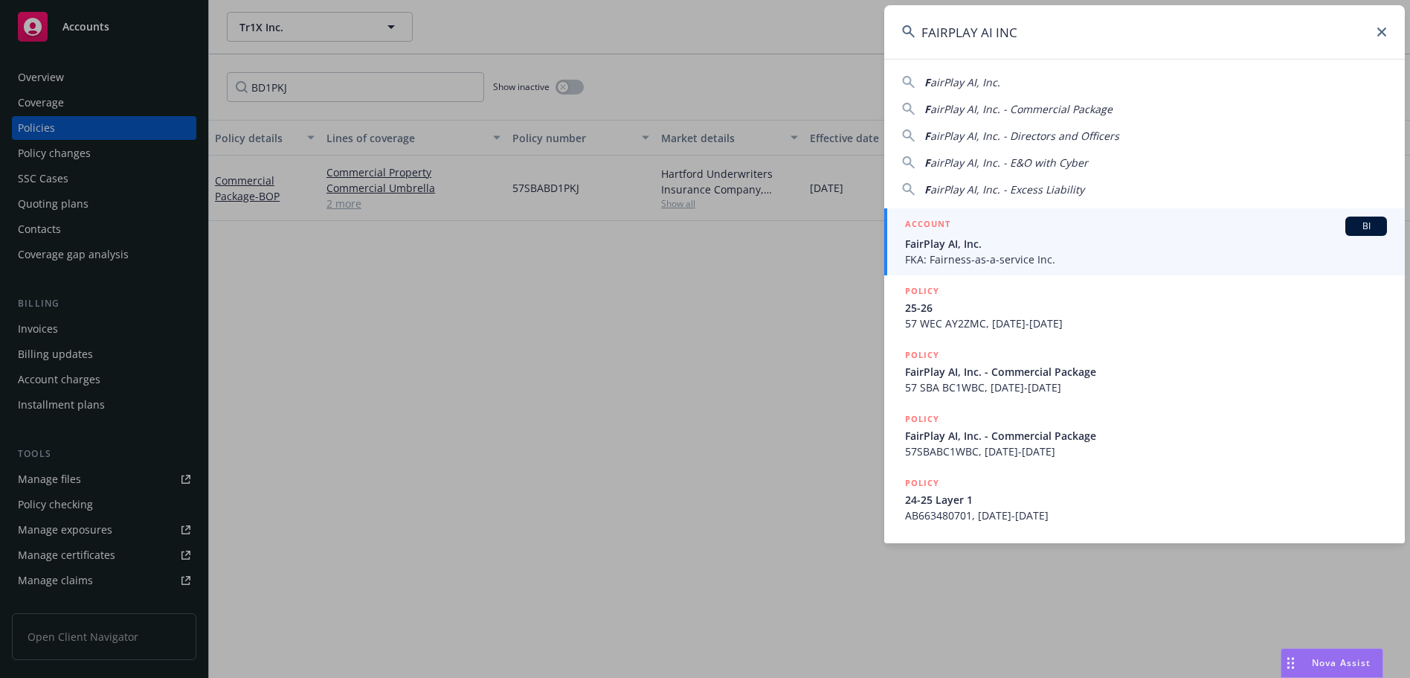
type input "FAIRPLAY AI INC"
click at [1026, 229] on div "ACCOUNT BI" at bounding box center [1146, 225] width 482 height 19
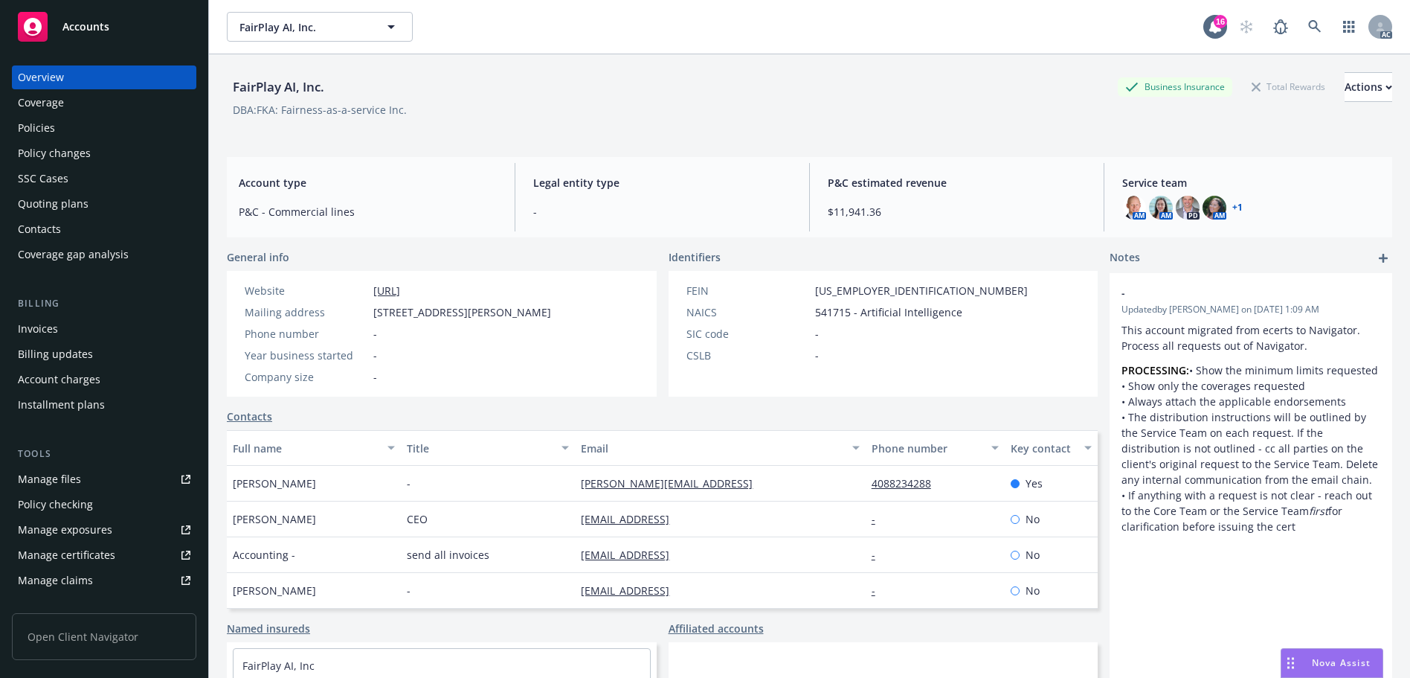
click at [123, 127] on div "Policies" at bounding box center [104, 128] width 173 height 24
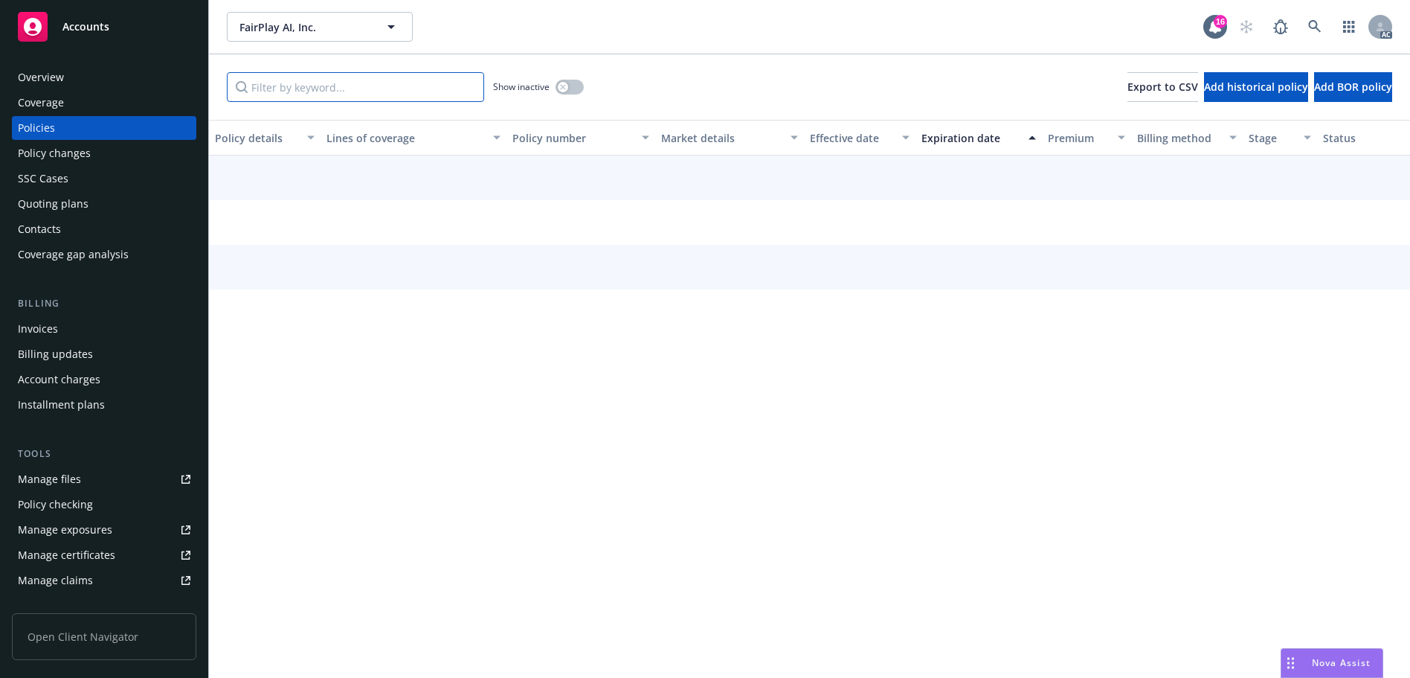
click at [338, 92] on input "Filter by keyword..." at bounding box center [355, 87] width 257 height 30
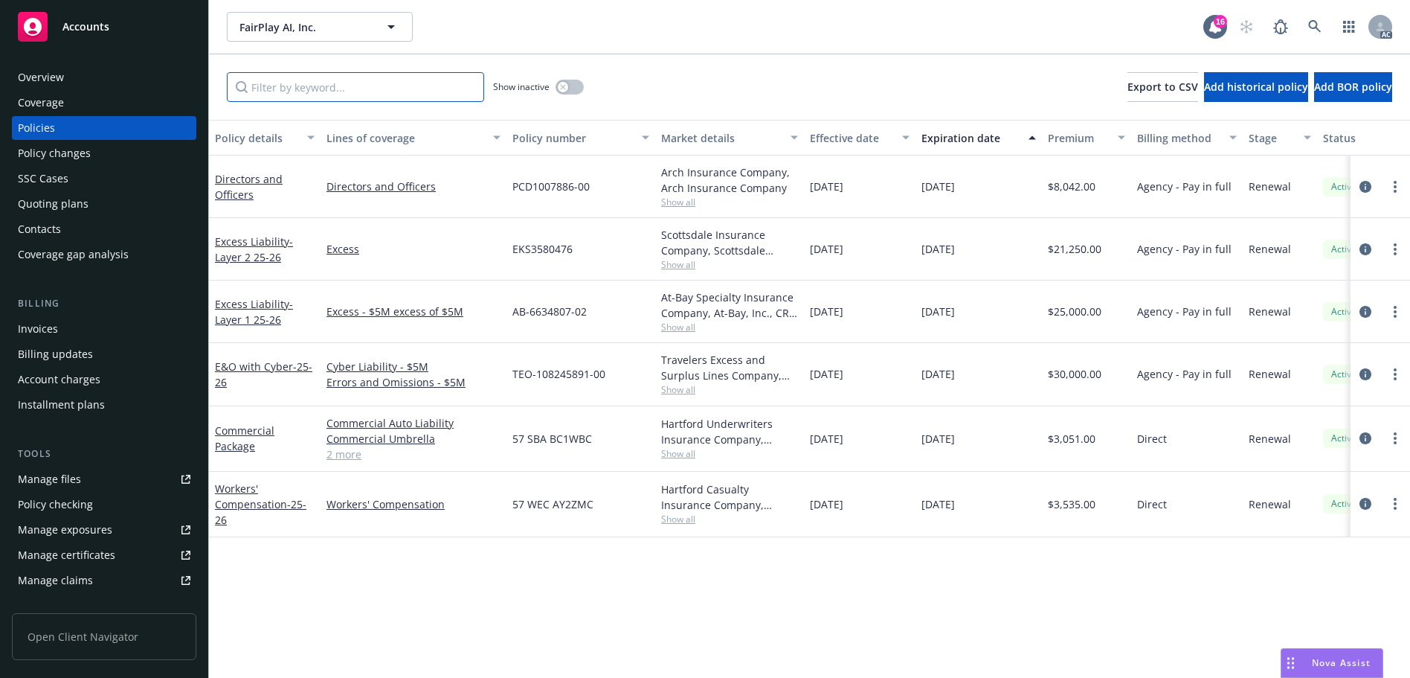
paste input "BC1WBC"
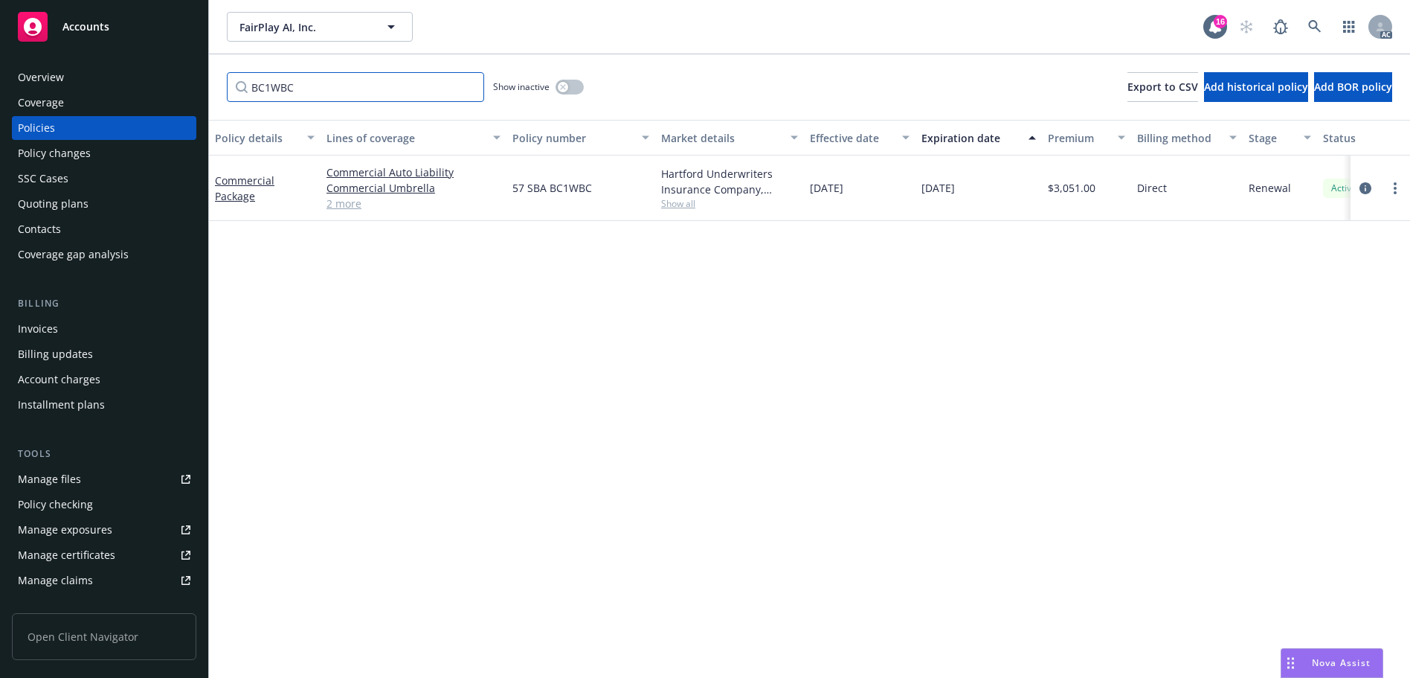
type input "BC1WBC"
click at [1307, 21] on link at bounding box center [1315, 27] width 30 height 30
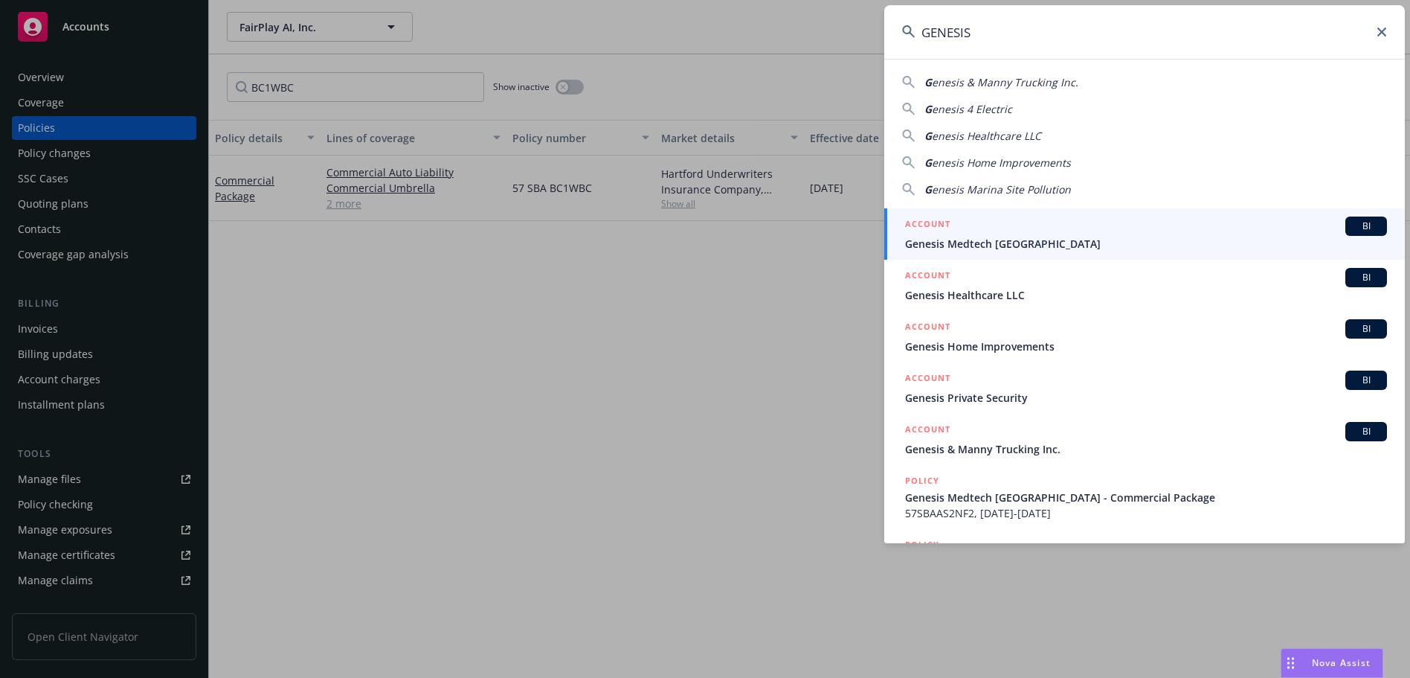
type input "GENESIS"
click at [1054, 234] on div "ACCOUNT BI" at bounding box center [1146, 225] width 482 height 19
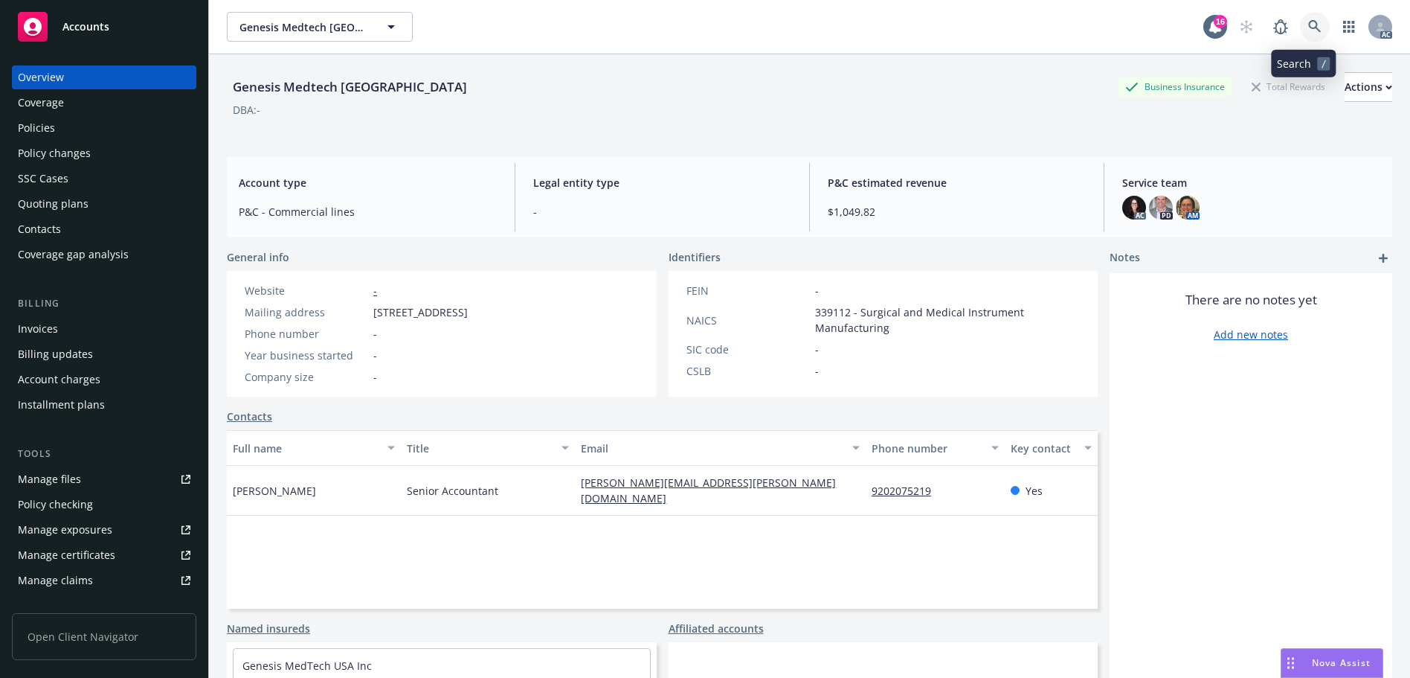
click at [1308, 22] on icon at bounding box center [1314, 26] width 13 height 13
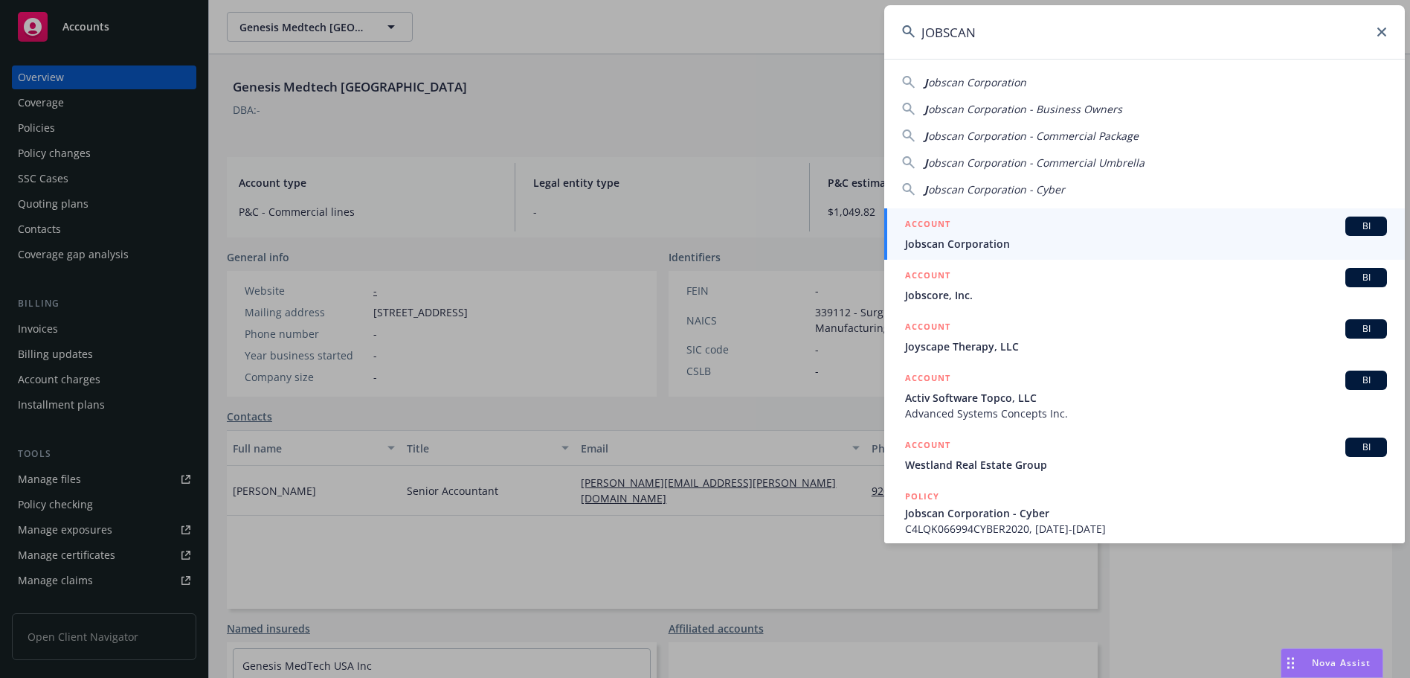
type input "JOBSCAN"
click at [1024, 234] on div "ACCOUNT BI" at bounding box center [1146, 225] width 482 height 19
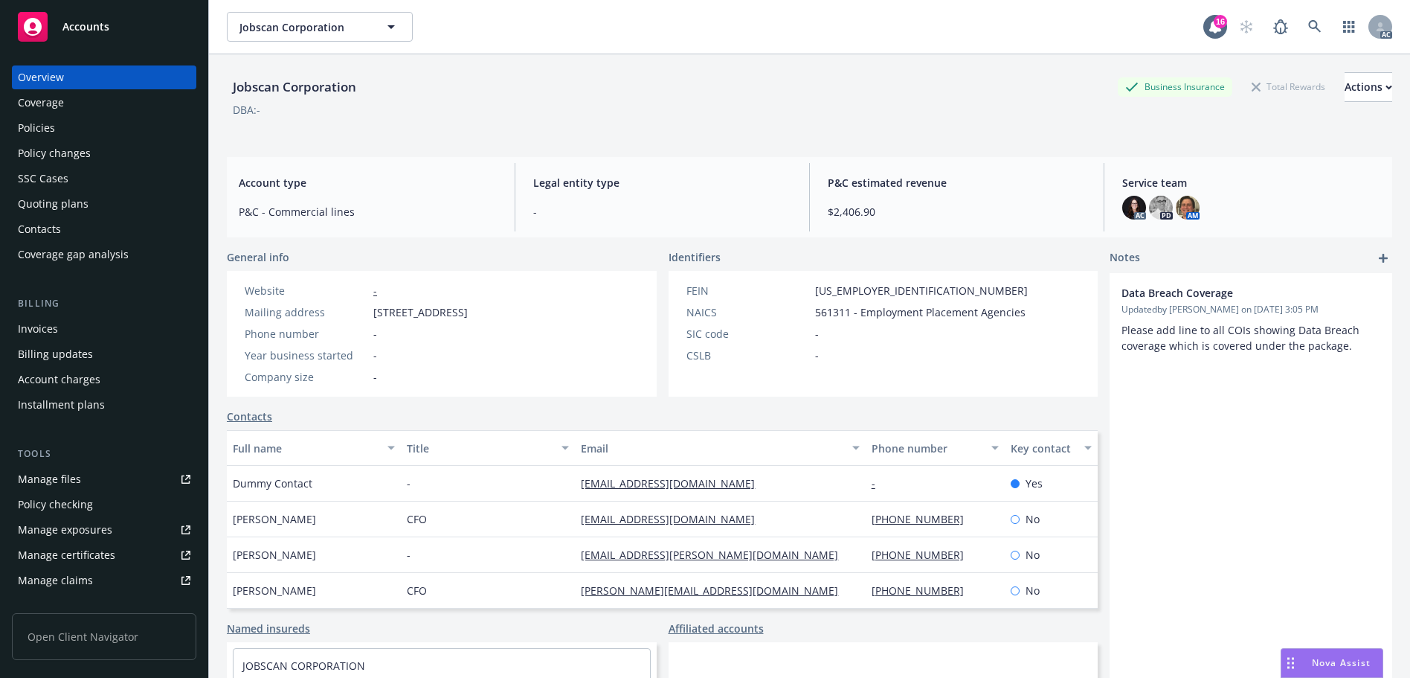
click at [48, 129] on div "Policies" at bounding box center [36, 128] width 37 height 24
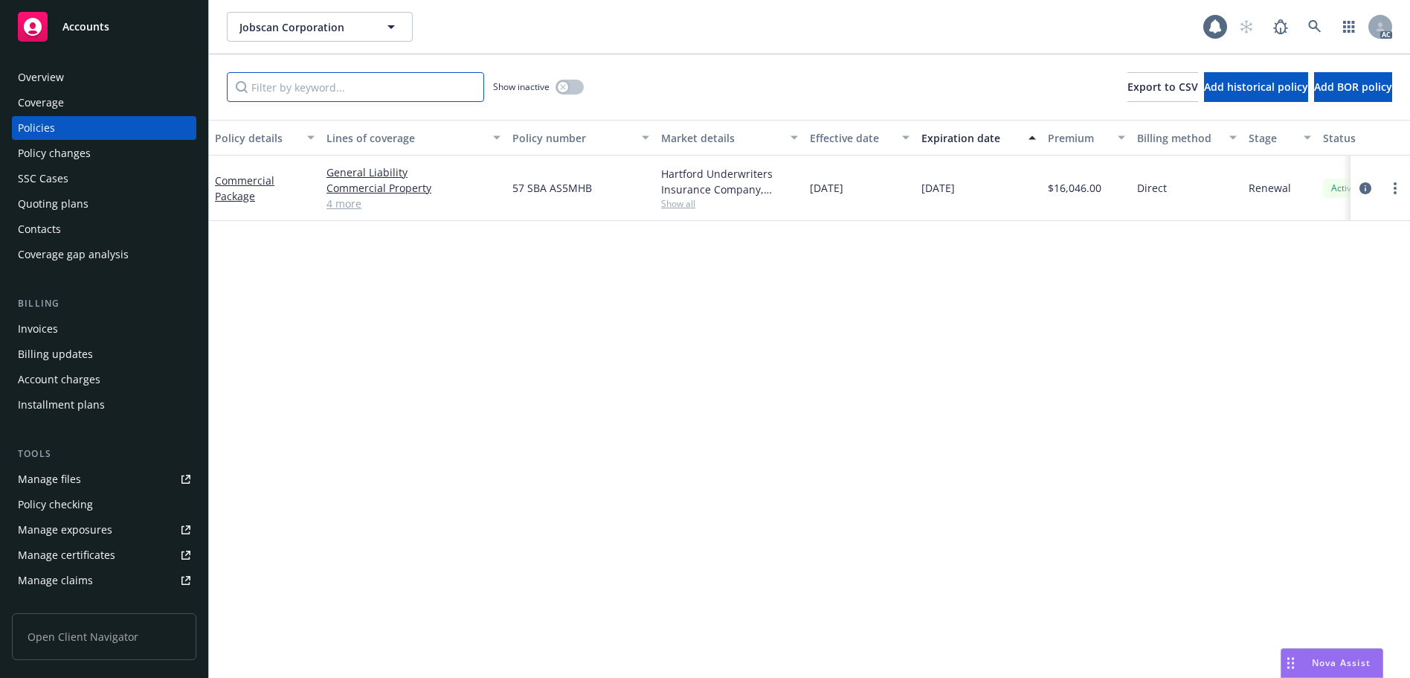
click at [287, 95] on input "Filter by keyword..." at bounding box center [355, 87] width 257 height 30
paste input "AS5MHB"
type input "AS5MHB"
click at [1318, 16] on link at bounding box center [1315, 27] width 30 height 30
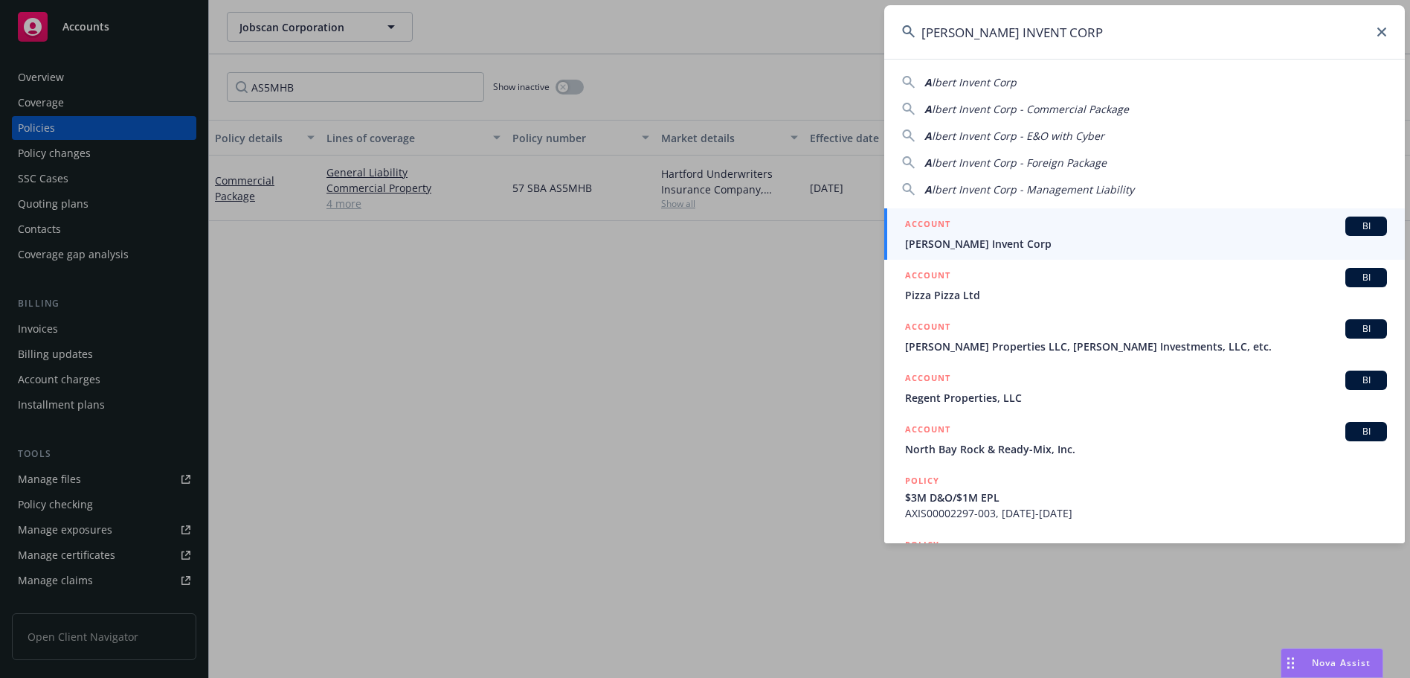
type input "[PERSON_NAME] INVENT CORP"
click at [1053, 231] on div "ACCOUNT BI" at bounding box center [1146, 225] width 482 height 19
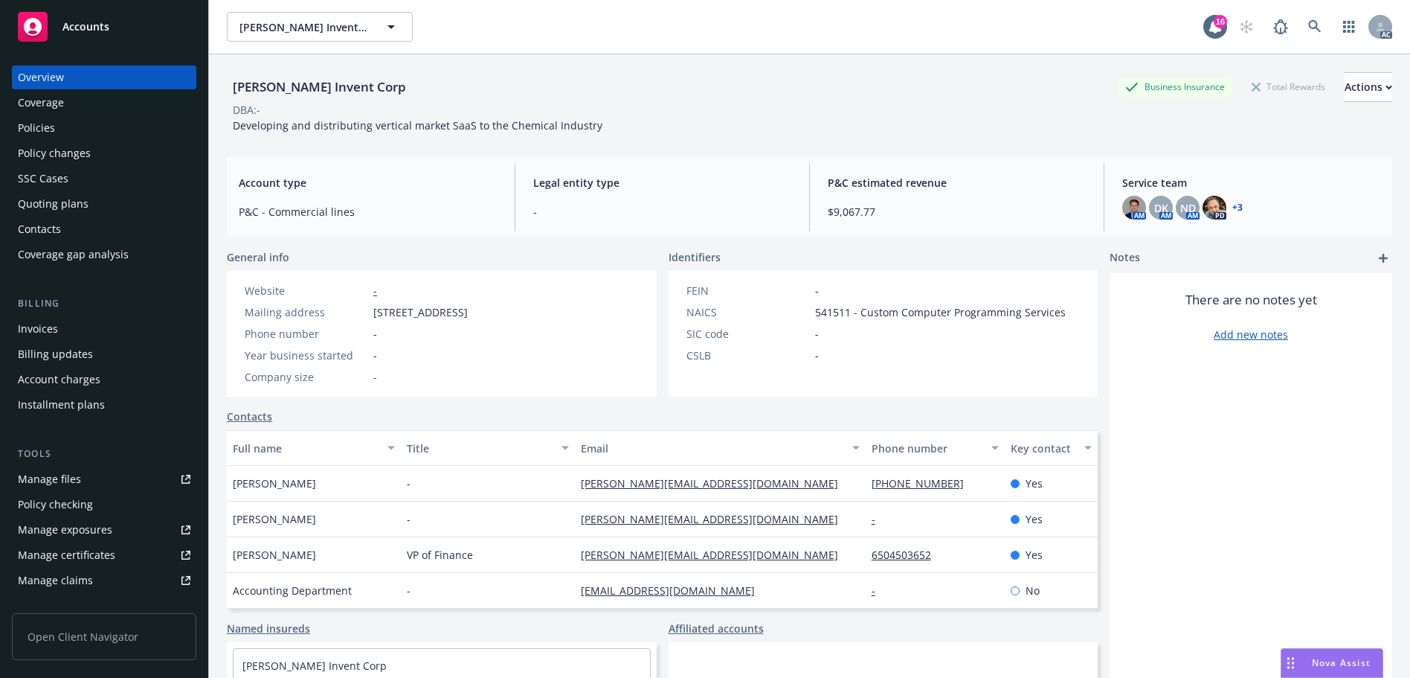
click at [89, 129] on div "Policies" at bounding box center [104, 128] width 173 height 24
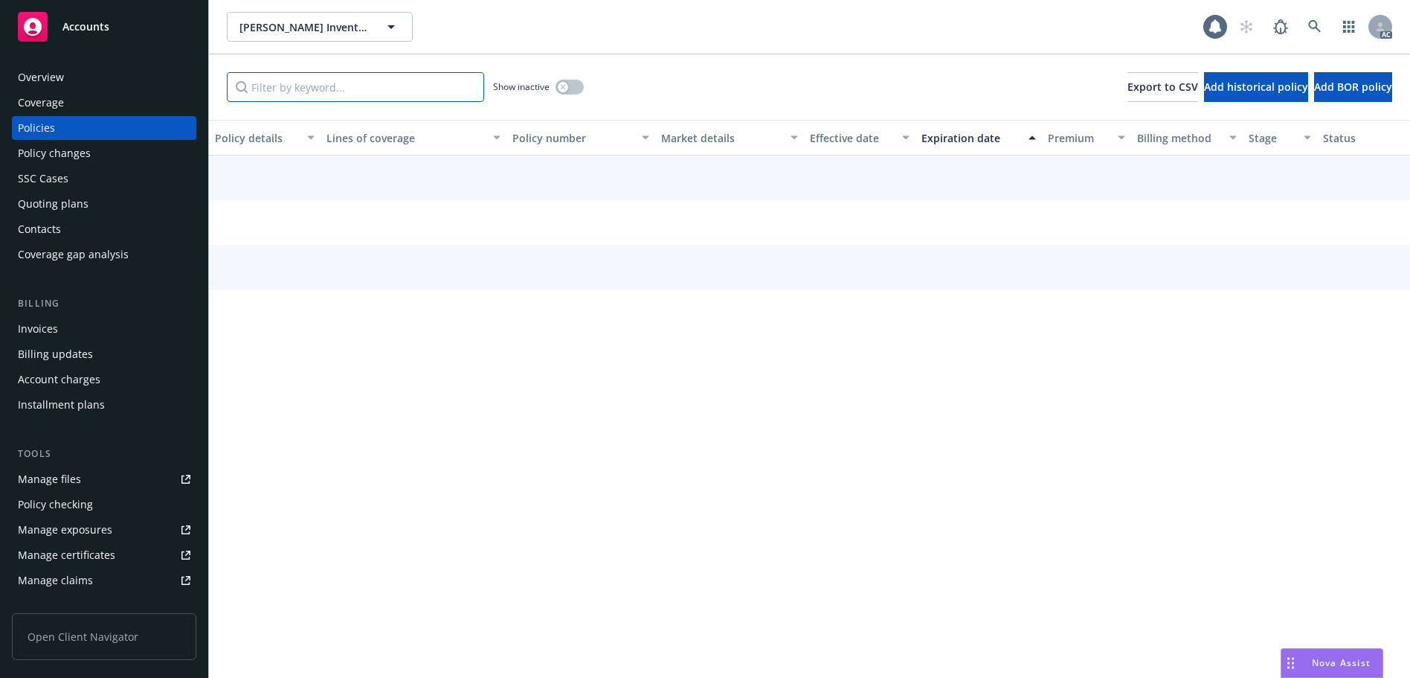
click at [330, 100] on input "Filter by keyword..." at bounding box center [355, 87] width 257 height 30
paste input "BC1VV1"
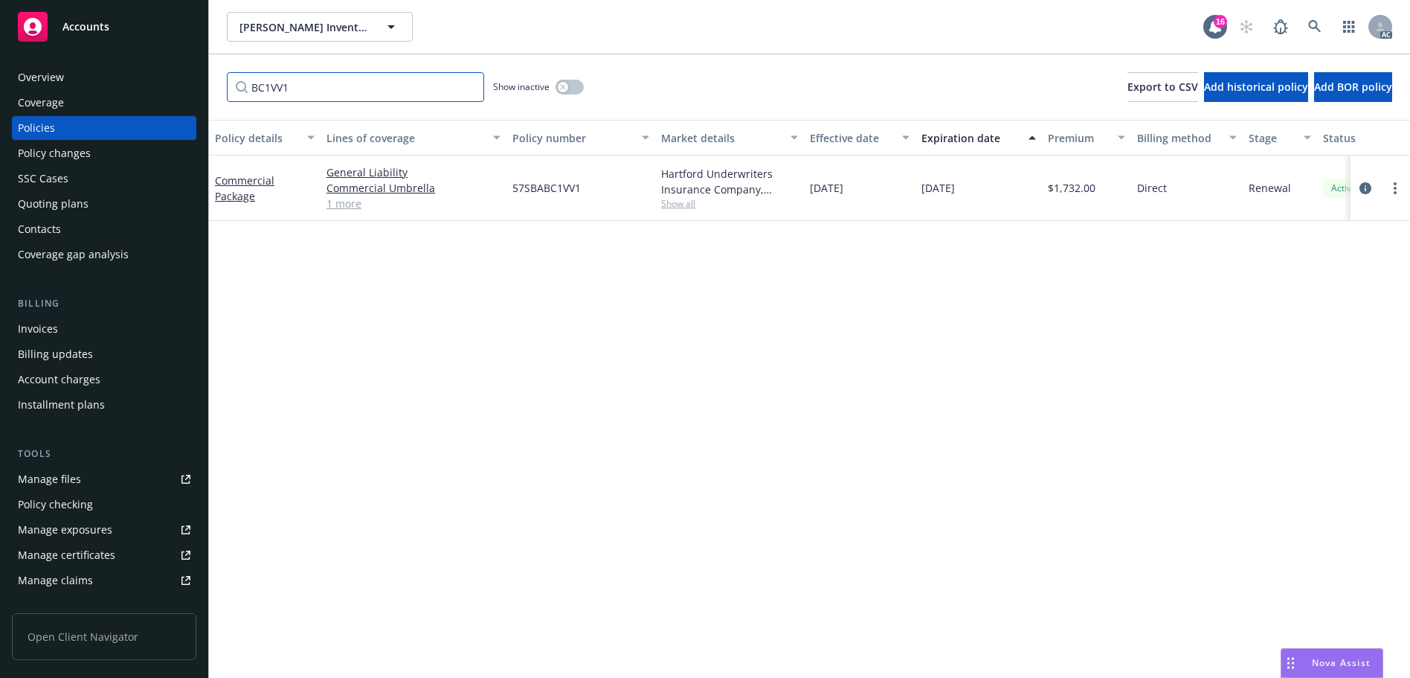
type input "BC1VV1"
click at [1313, 27] on icon at bounding box center [1314, 26] width 13 height 13
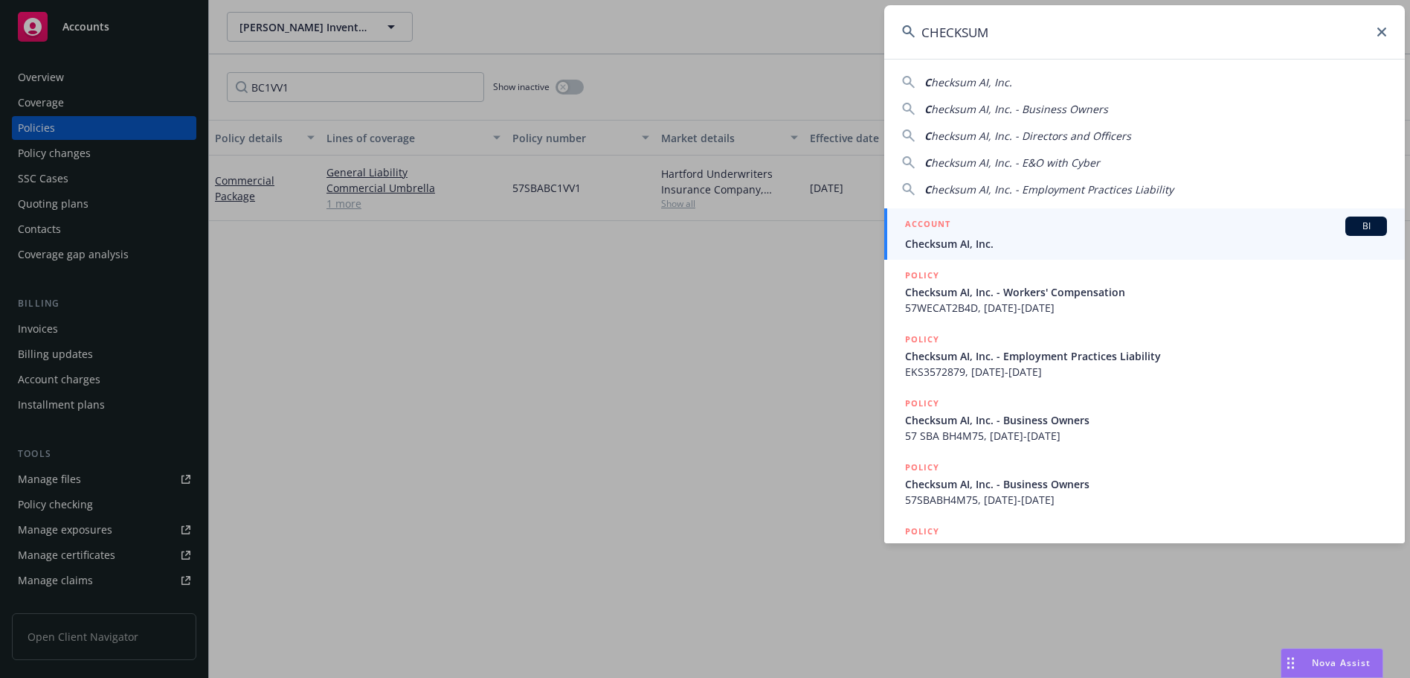
type input "CHECKSUM"
drag, startPoint x: 1029, startPoint y: 228, endPoint x: 1032, endPoint y: 216, distance: 12.3
click at [1029, 228] on div "ACCOUNT BI" at bounding box center [1146, 225] width 482 height 19
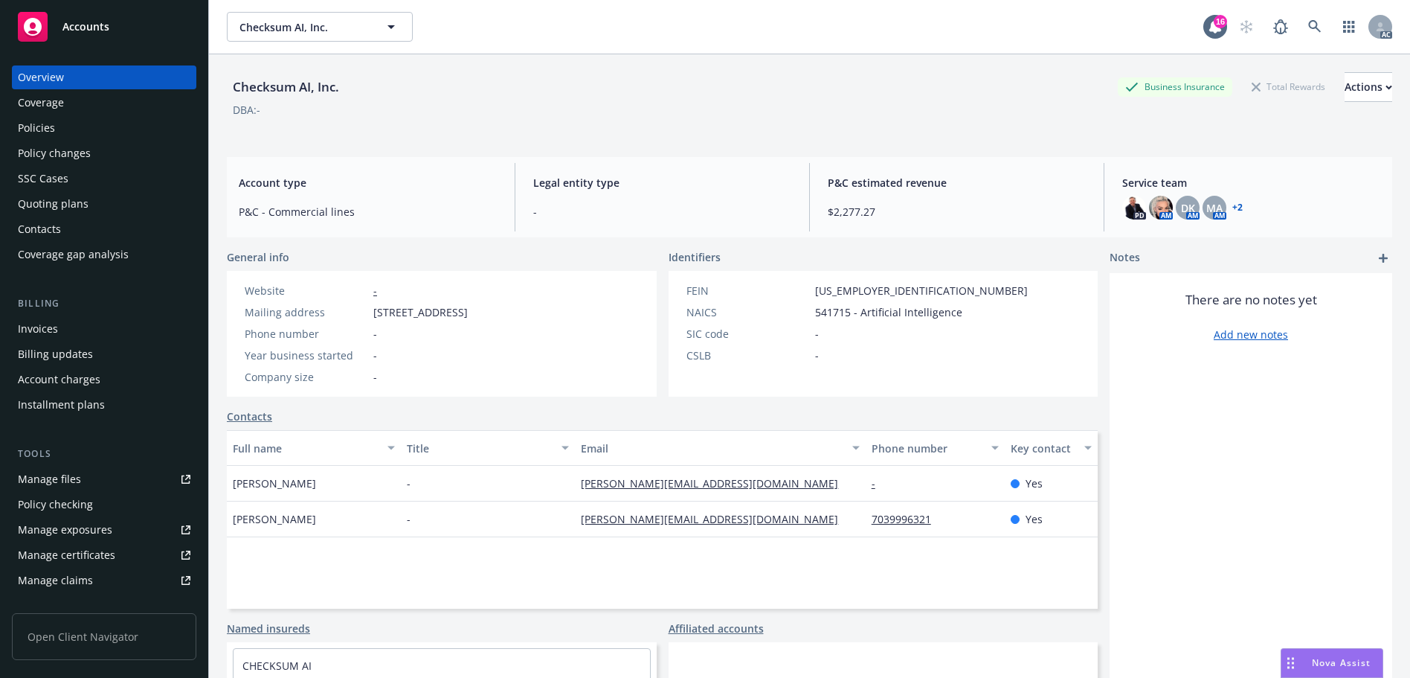
click at [109, 122] on div "Policies" at bounding box center [104, 128] width 173 height 24
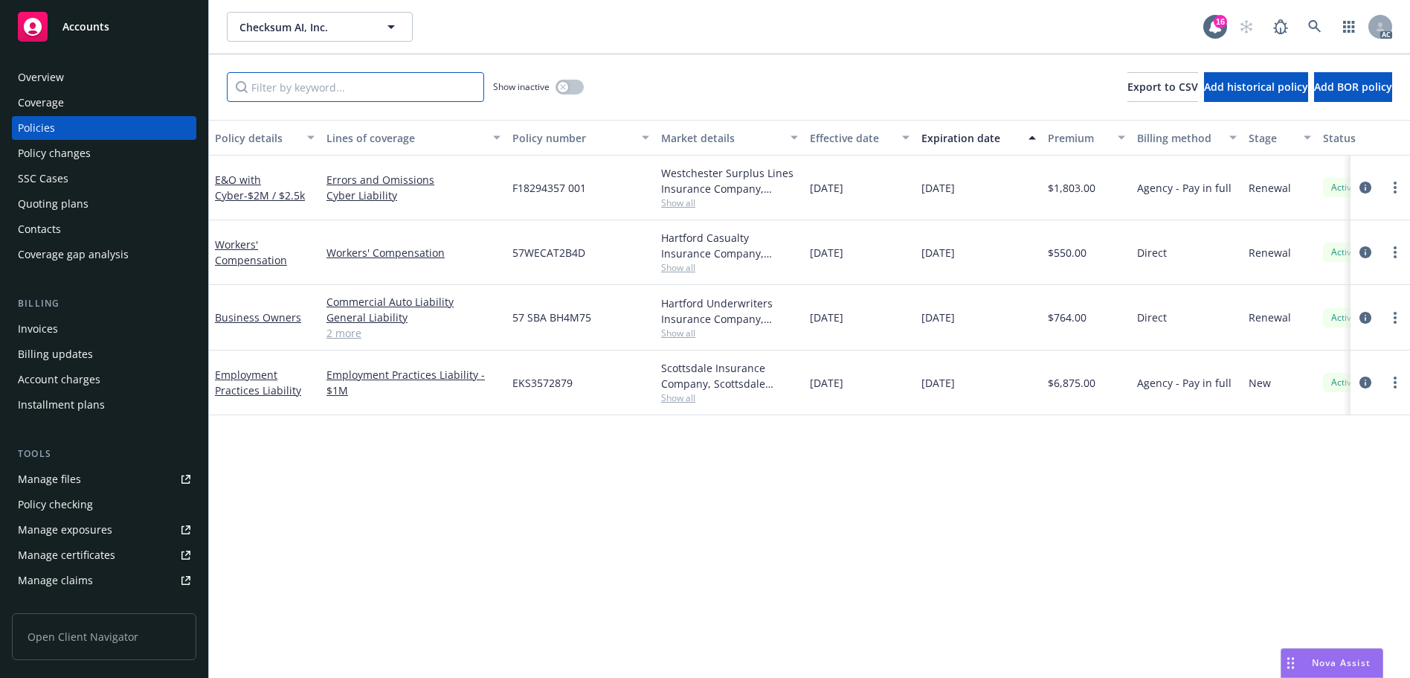
drag, startPoint x: 411, startPoint y: 93, endPoint x: 452, endPoint y: 92, distance: 40.9
click at [413, 92] on input "Filter by keyword..." at bounding box center [355, 87] width 257 height 30
paste input "AT2B4D"
type input "AT2B4D"
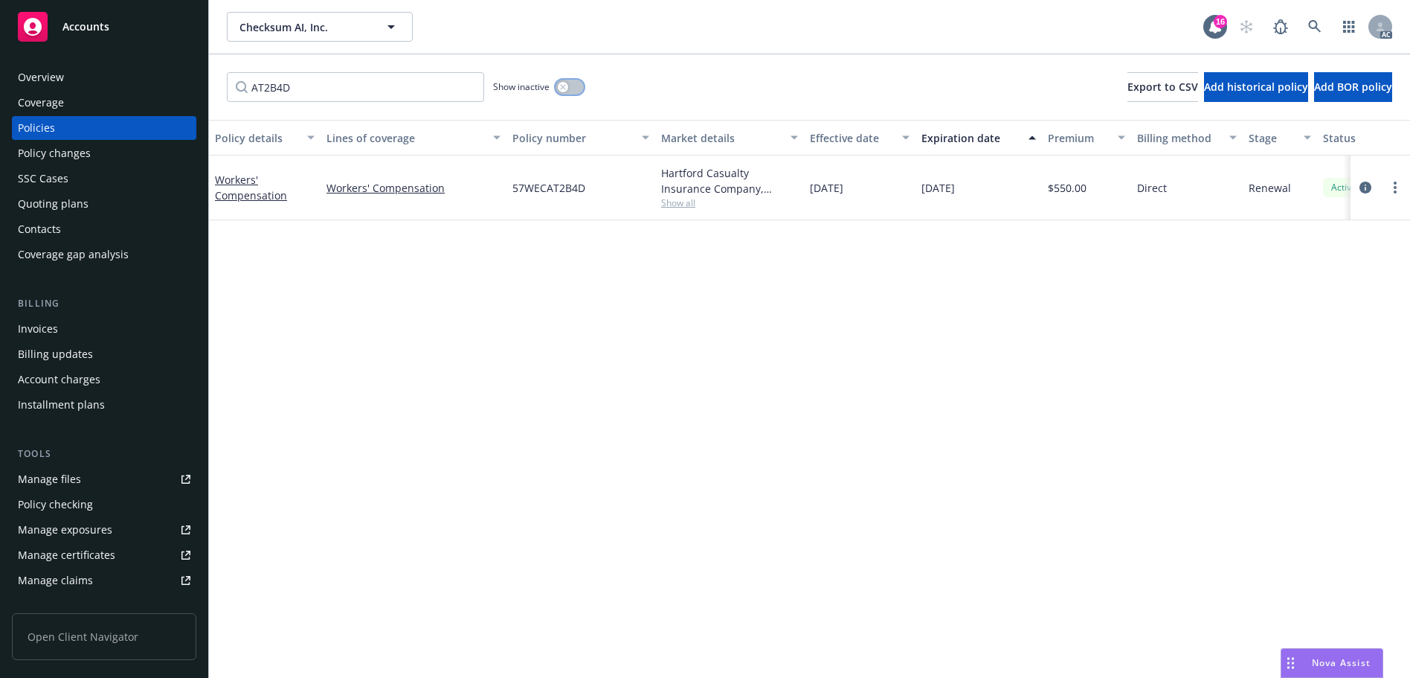
click at [566, 89] on icon "button" at bounding box center [563, 87] width 6 height 6
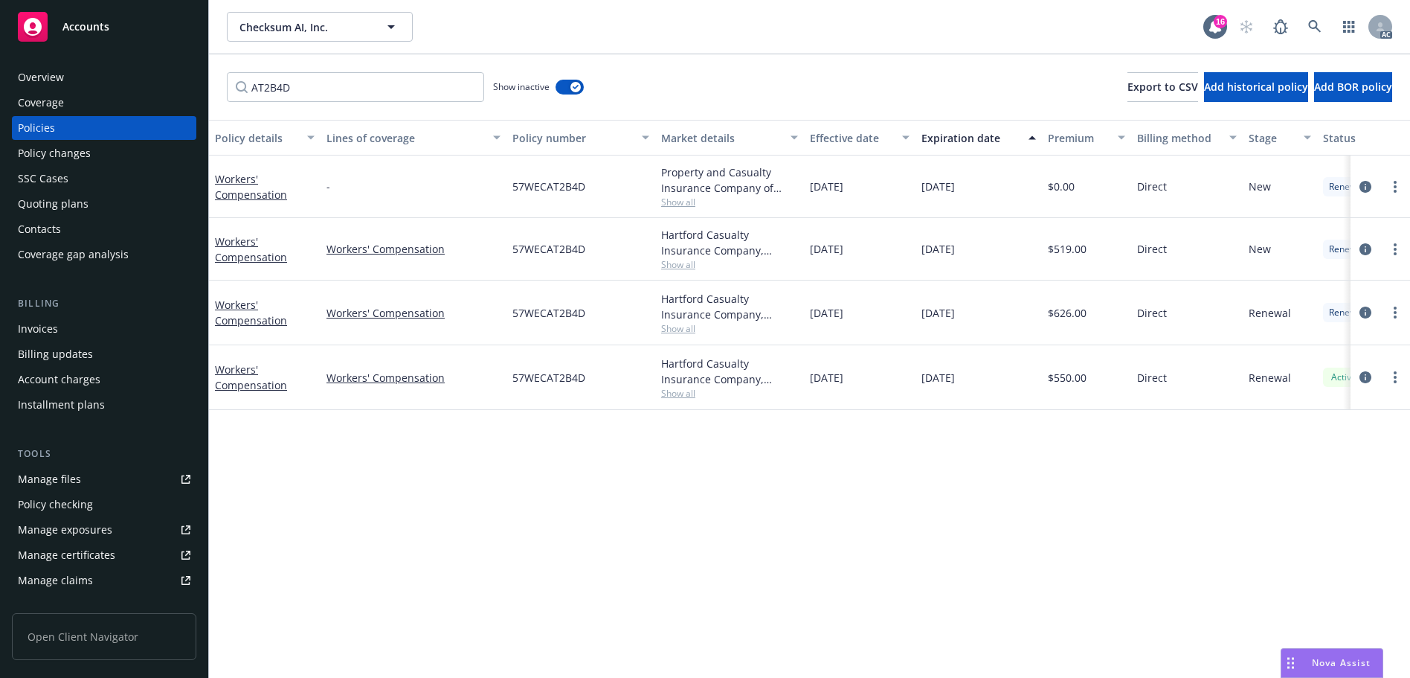
click at [848, 139] on div "Effective date" at bounding box center [851, 138] width 83 height 16
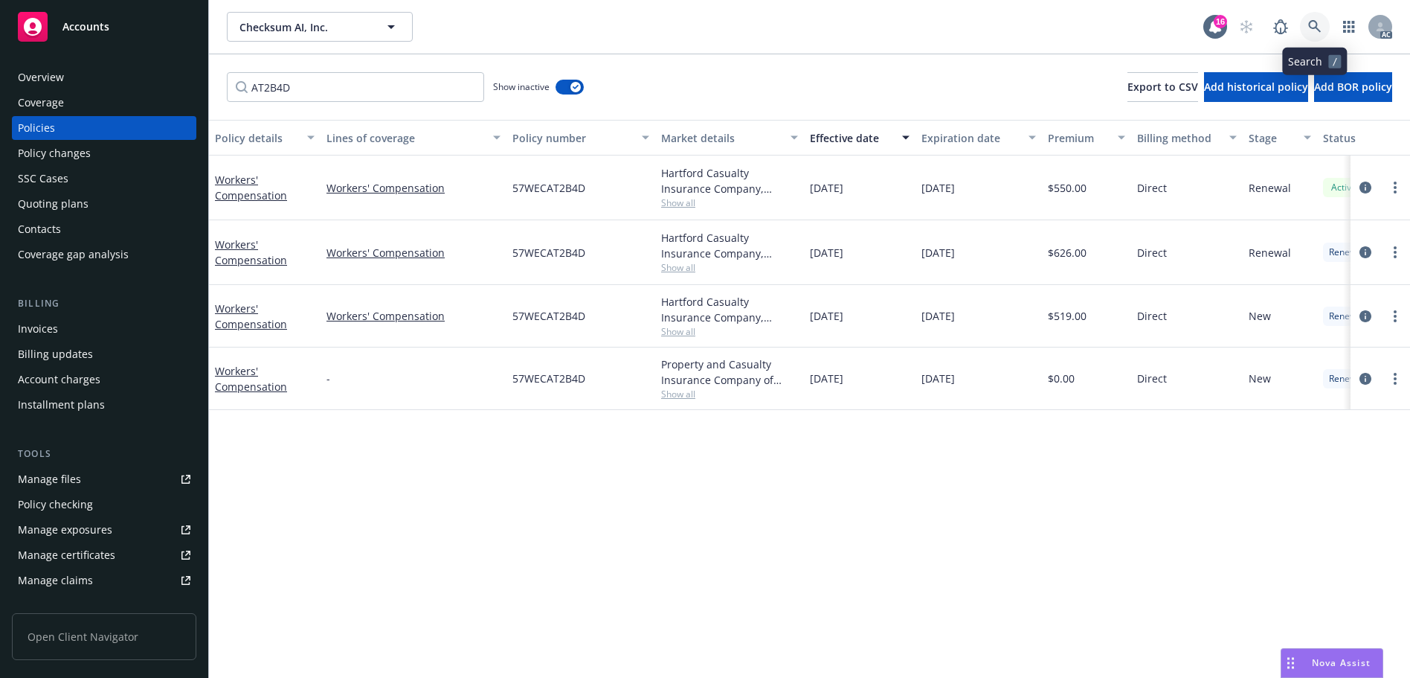
click at [1311, 27] on icon at bounding box center [1314, 26] width 13 height 13
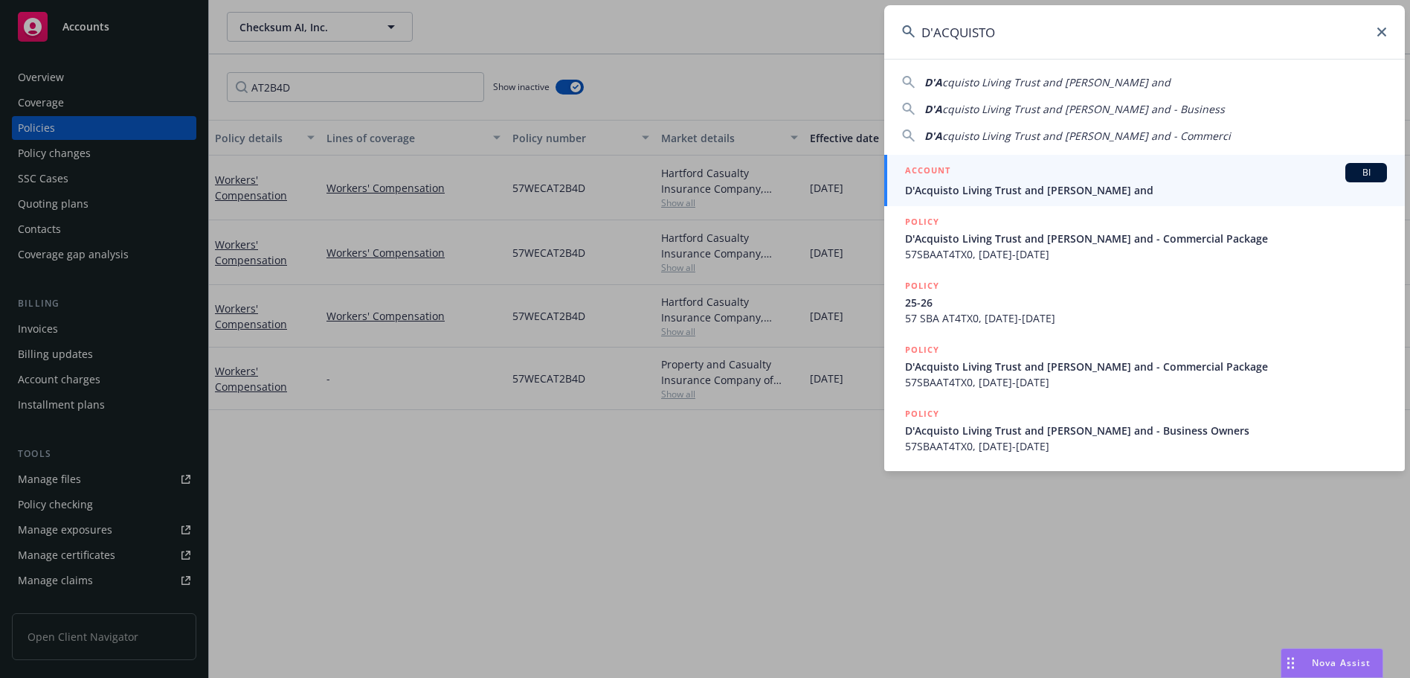
type input "D'ACQUISTO"
click at [1104, 186] on span "D'Acquisto Living Trust and [PERSON_NAME] and" at bounding box center [1146, 190] width 482 height 16
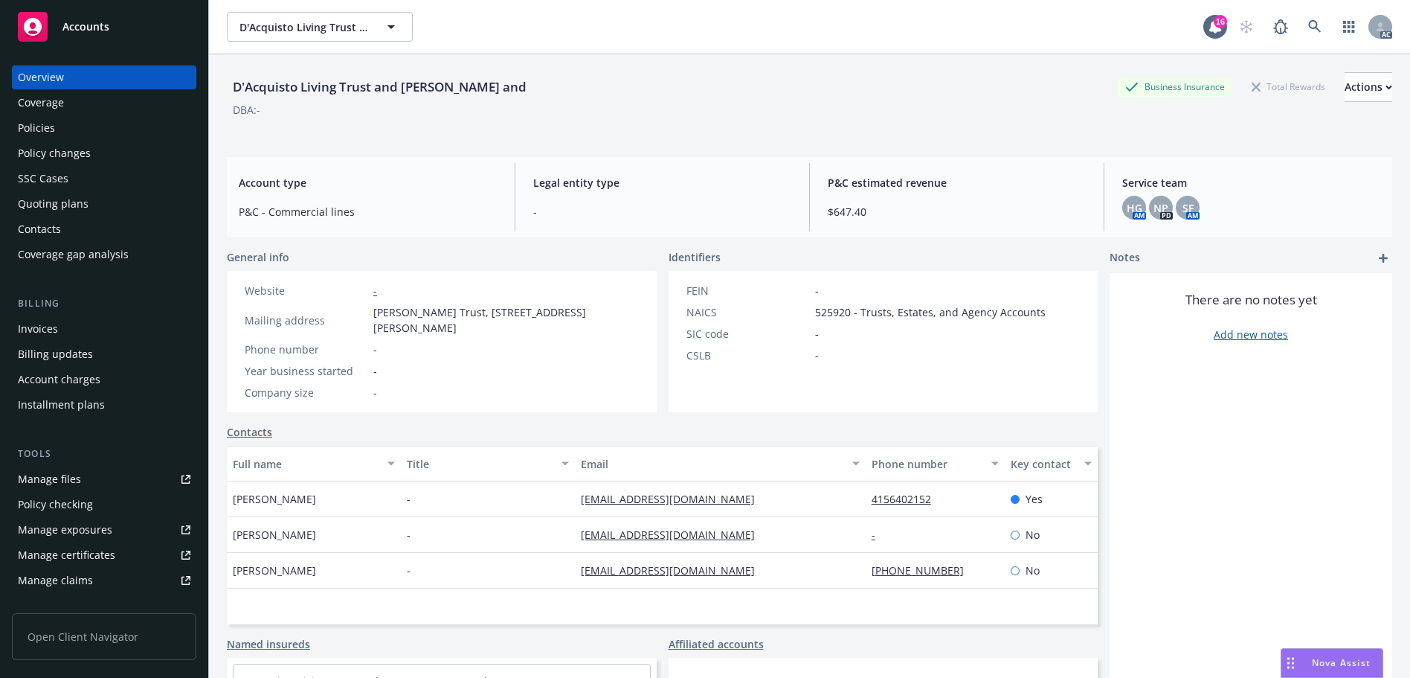
click at [80, 131] on div "Policies" at bounding box center [104, 128] width 173 height 24
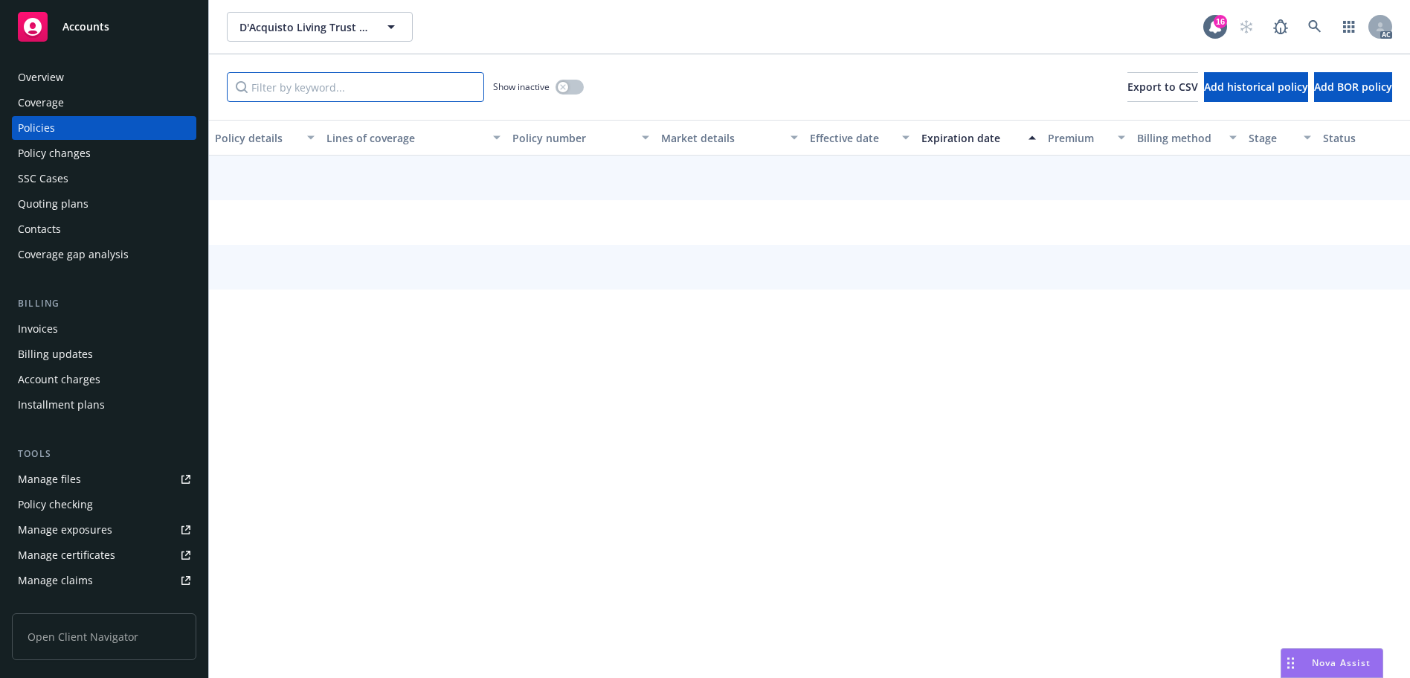
click at [341, 77] on input "Filter by keyword..." at bounding box center [355, 87] width 257 height 30
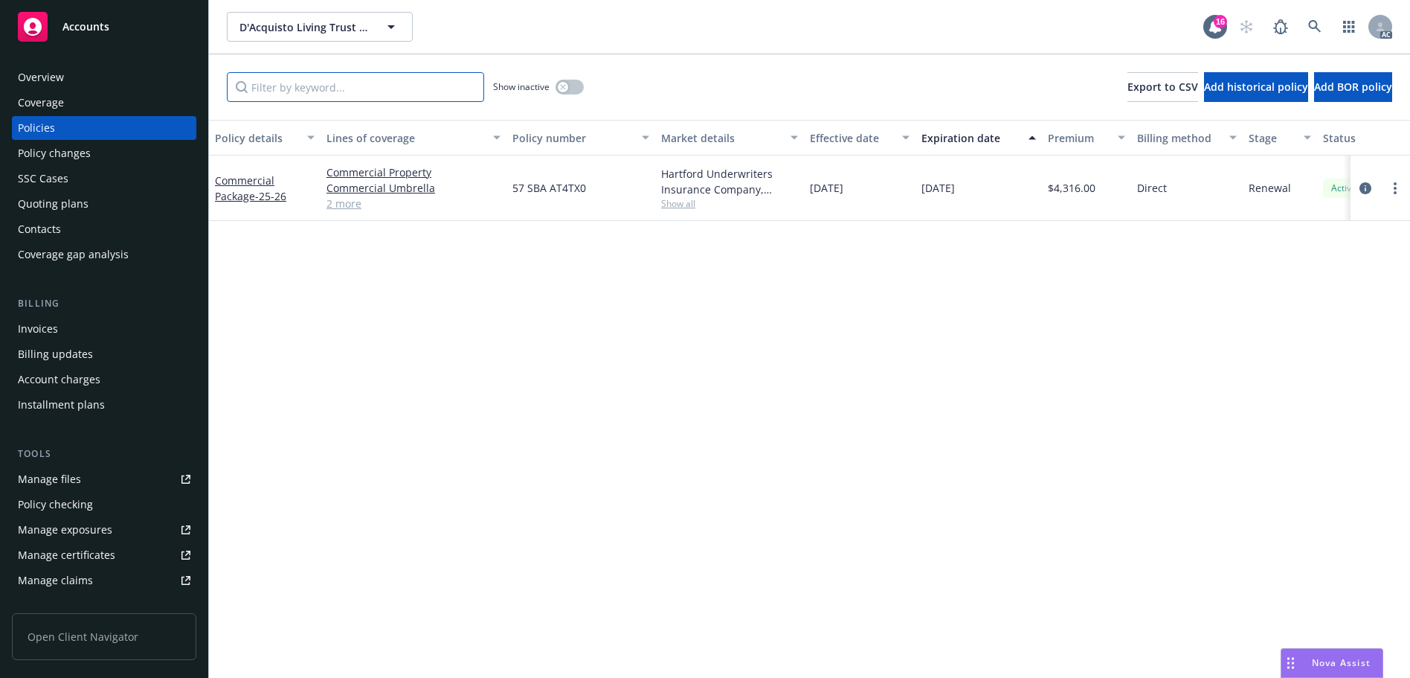
paste input "AT4TX0"
type input "AT4TX0"
click at [1328, 21] on link at bounding box center [1315, 27] width 30 height 30
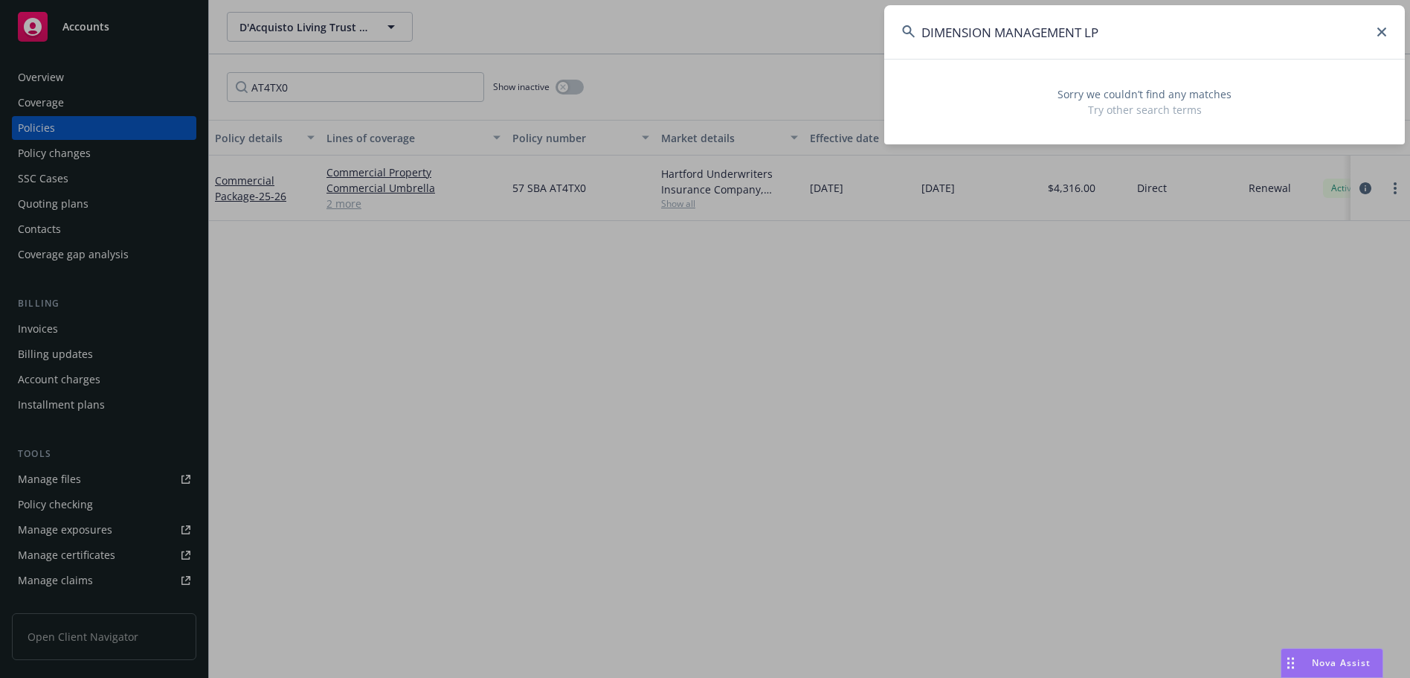
drag, startPoint x: 1110, startPoint y: 33, endPoint x: 991, endPoint y: 31, distance: 119.0
click at [991, 31] on input "DIMENSION MANAGEMENT LP" at bounding box center [1144, 32] width 521 height 54
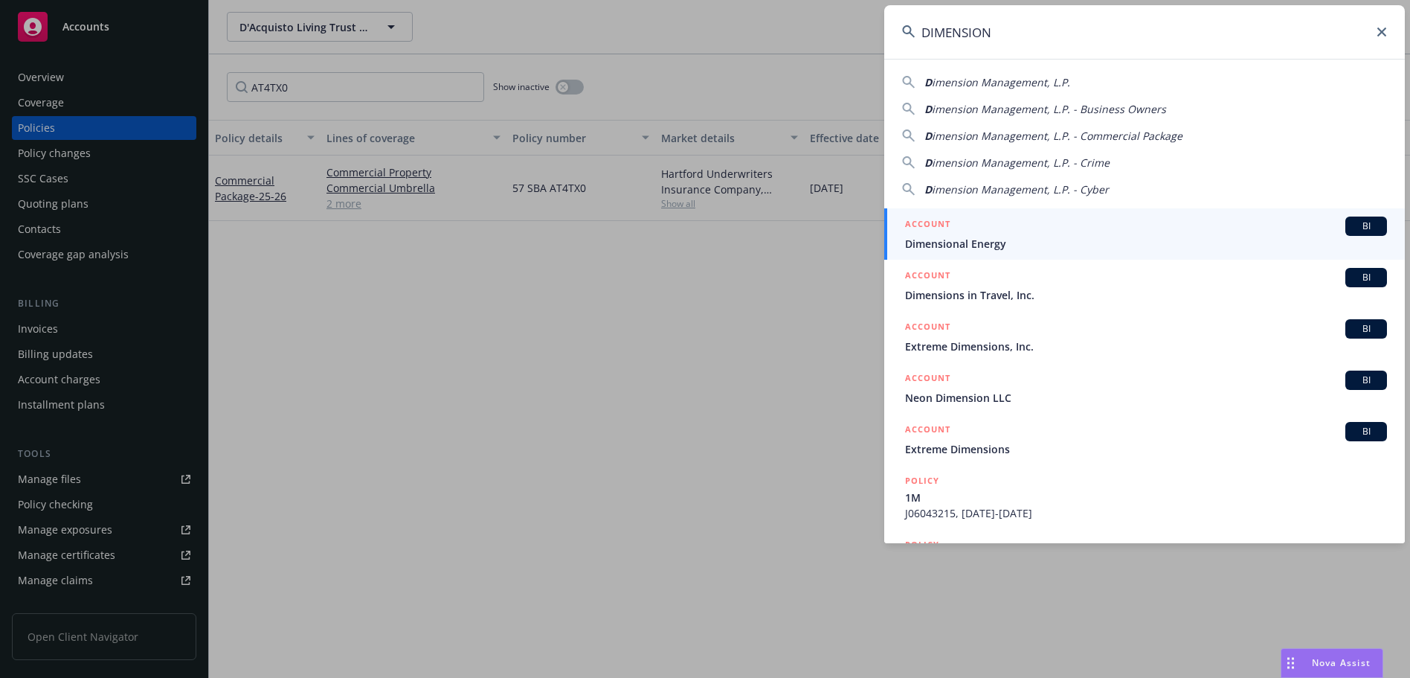
click at [1084, 31] on input "DIMENSION" at bounding box center [1144, 32] width 521 height 54
paste input "57 SBA BF0VC7"
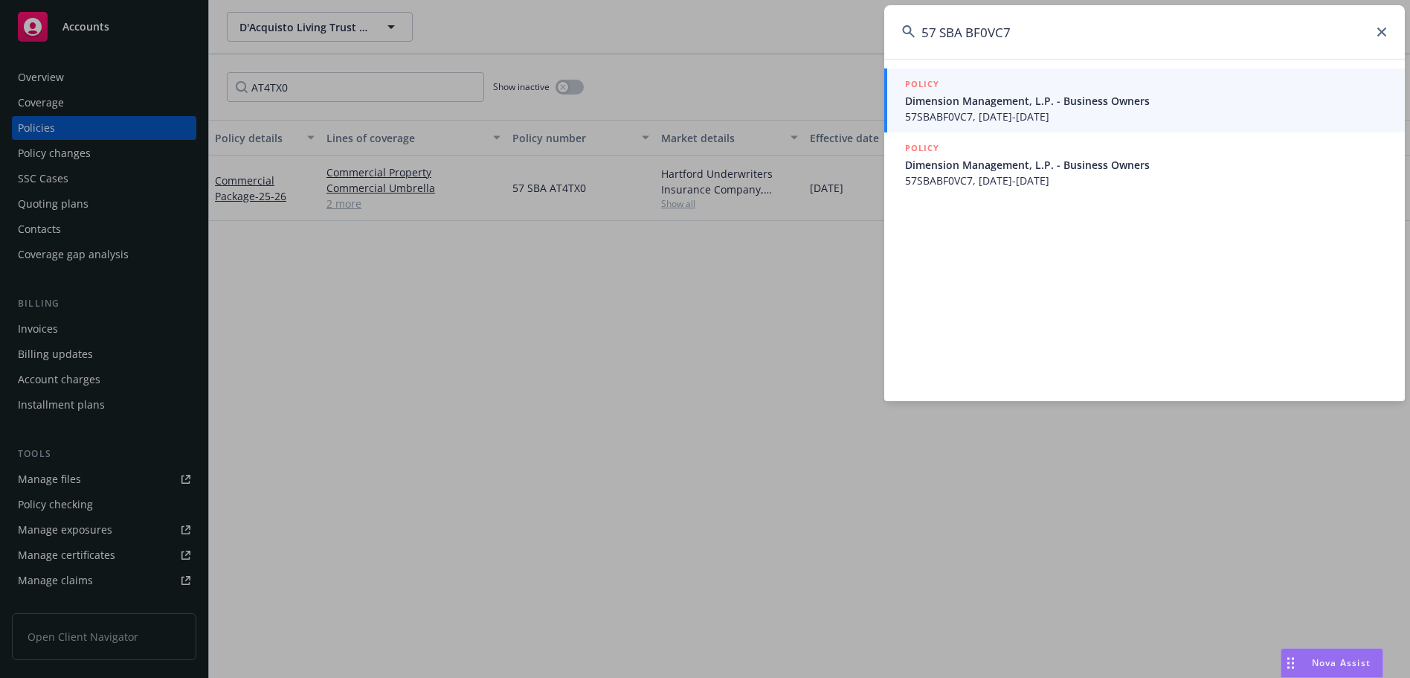
type input "57 SBA BF0VC7"
click at [1013, 116] on span "57SBABF0VC7, [DATE]-[DATE]" at bounding box center [1146, 117] width 482 height 16
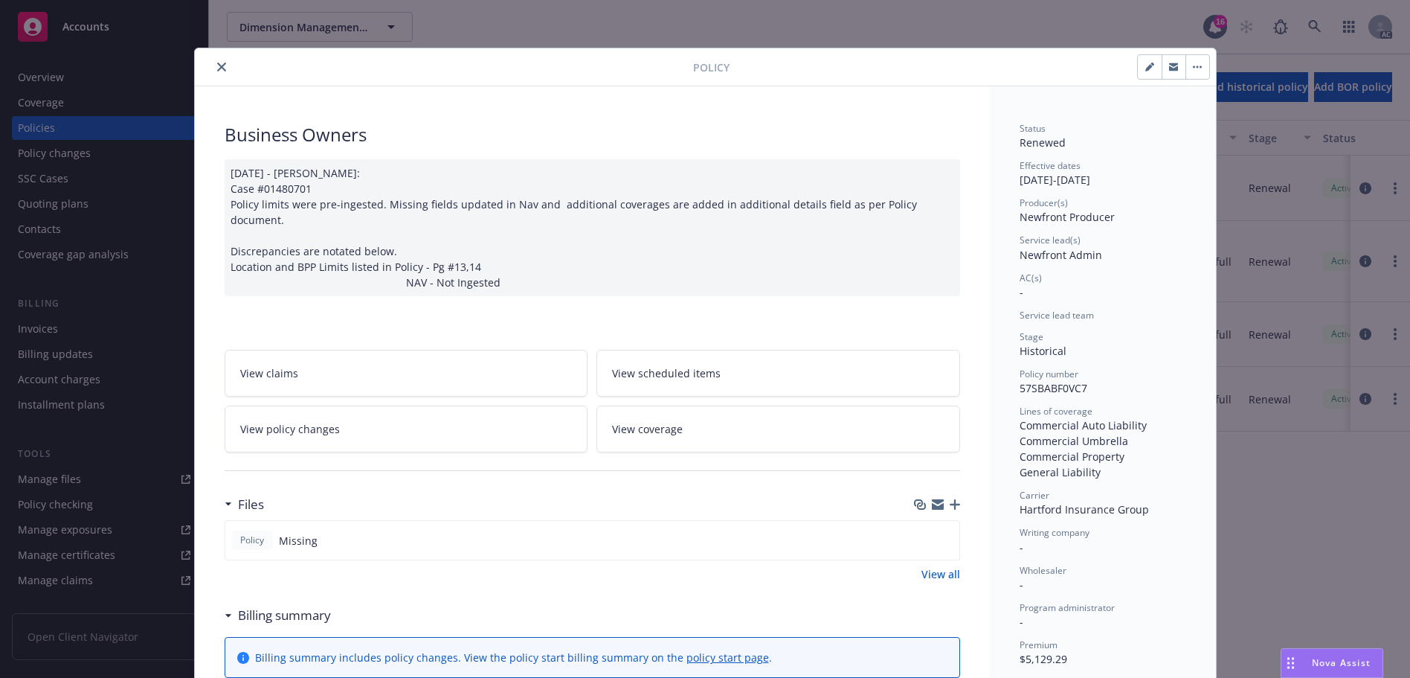
click at [217, 64] on icon "close" at bounding box center [221, 66] width 9 height 9
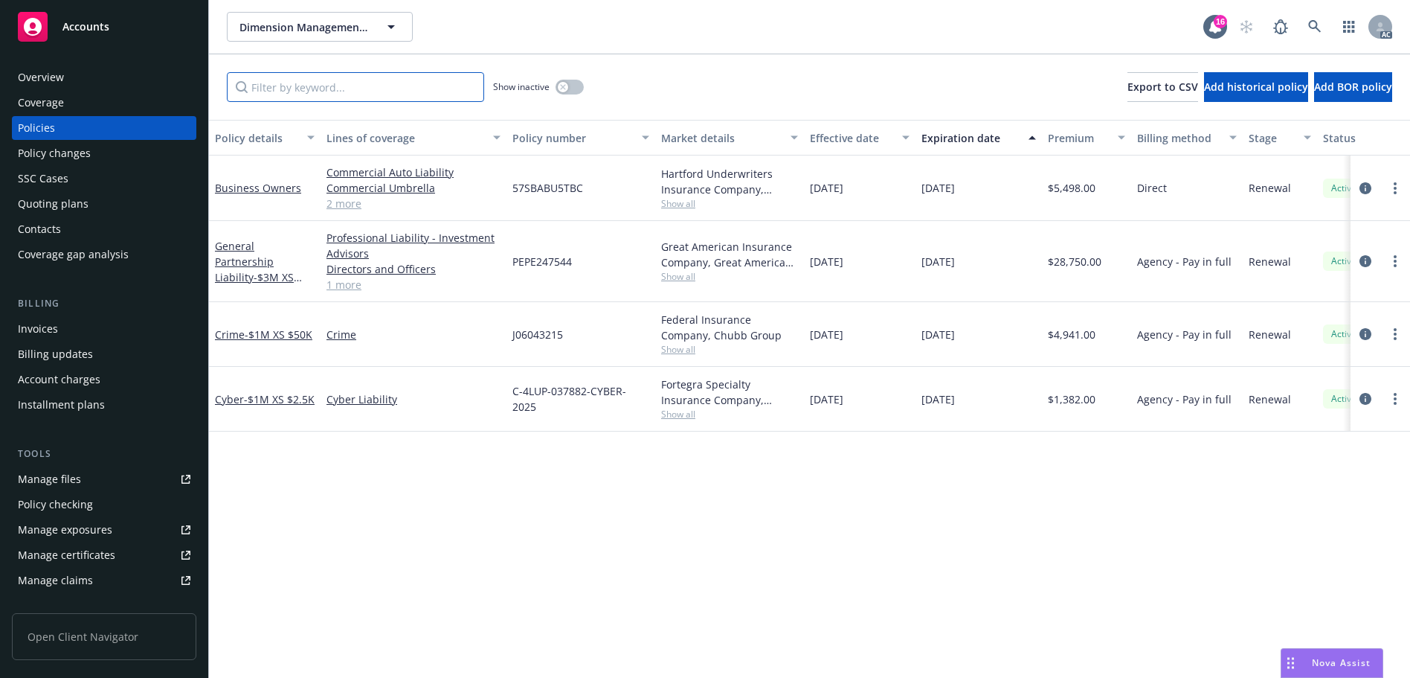
click at [409, 95] on input "Filter by keyword..." at bounding box center [355, 87] width 257 height 30
paste input "BF0VC7"
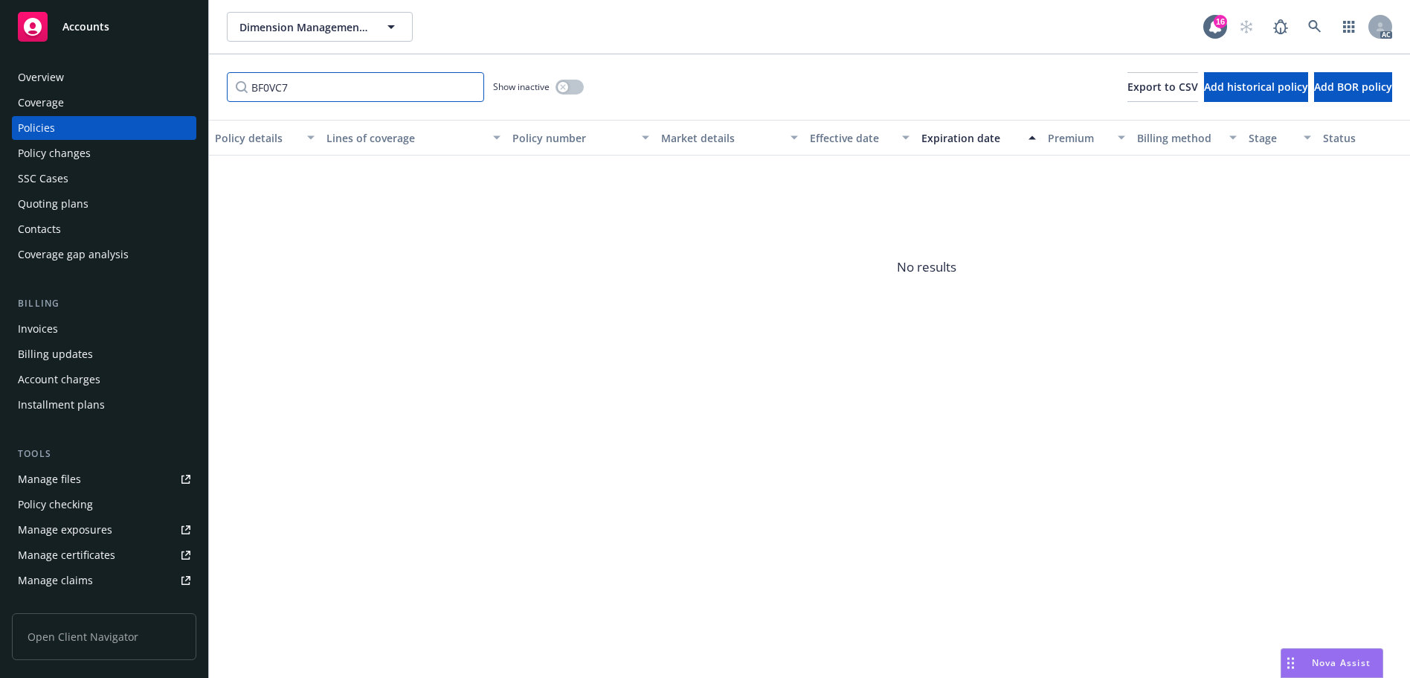
type input "BF0VC7"
click at [102, 73] on div "Overview" at bounding box center [104, 77] width 173 height 24
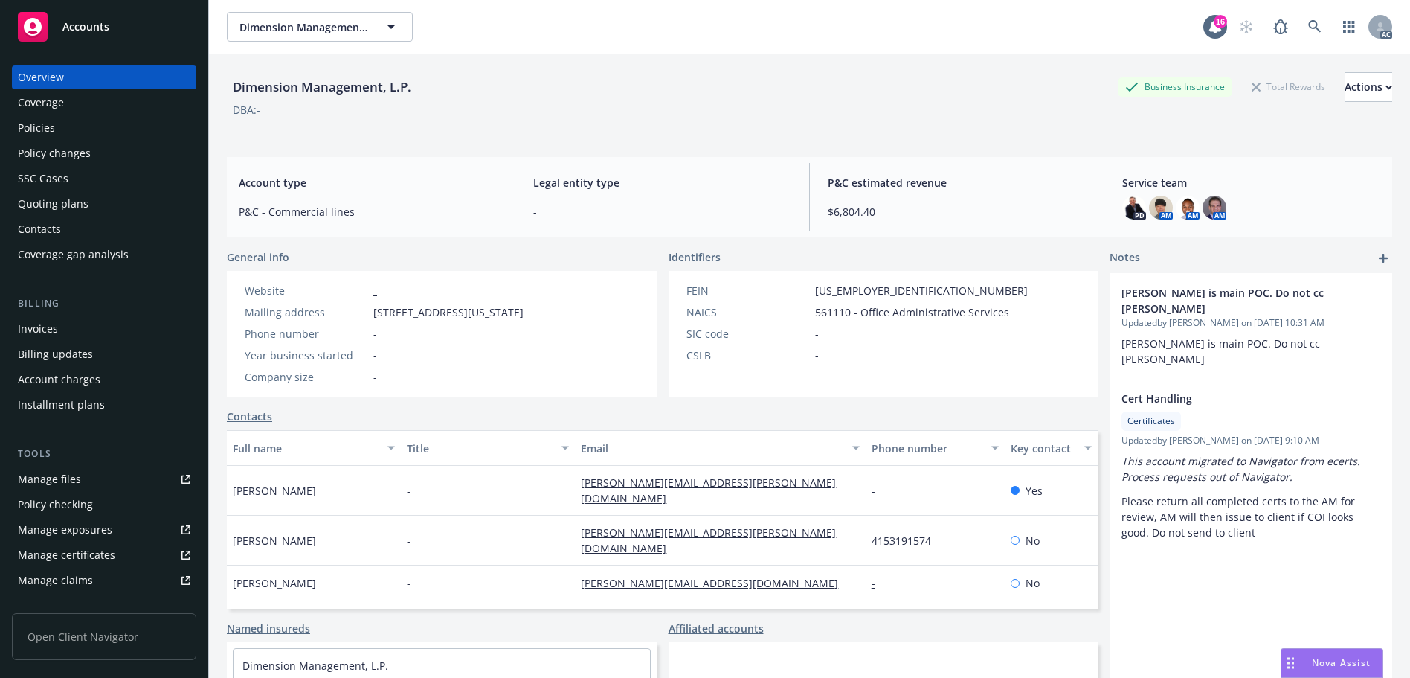
click at [86, 129] on div "Policies" at bounding box center [104, 128] width 173 height 24
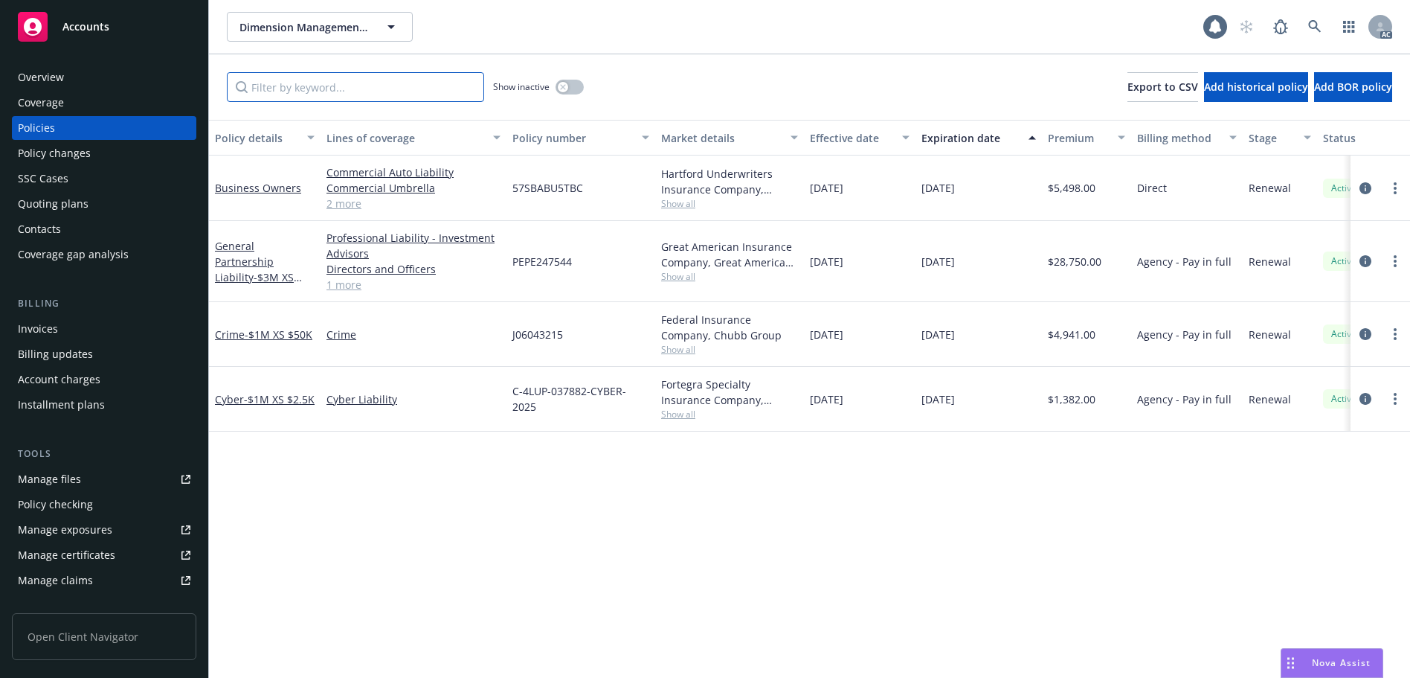
click at [275, 87] on input "Filter by keyword..." at bounding box center [355, 87] width 257 height 30
paste input "BF0VC7"
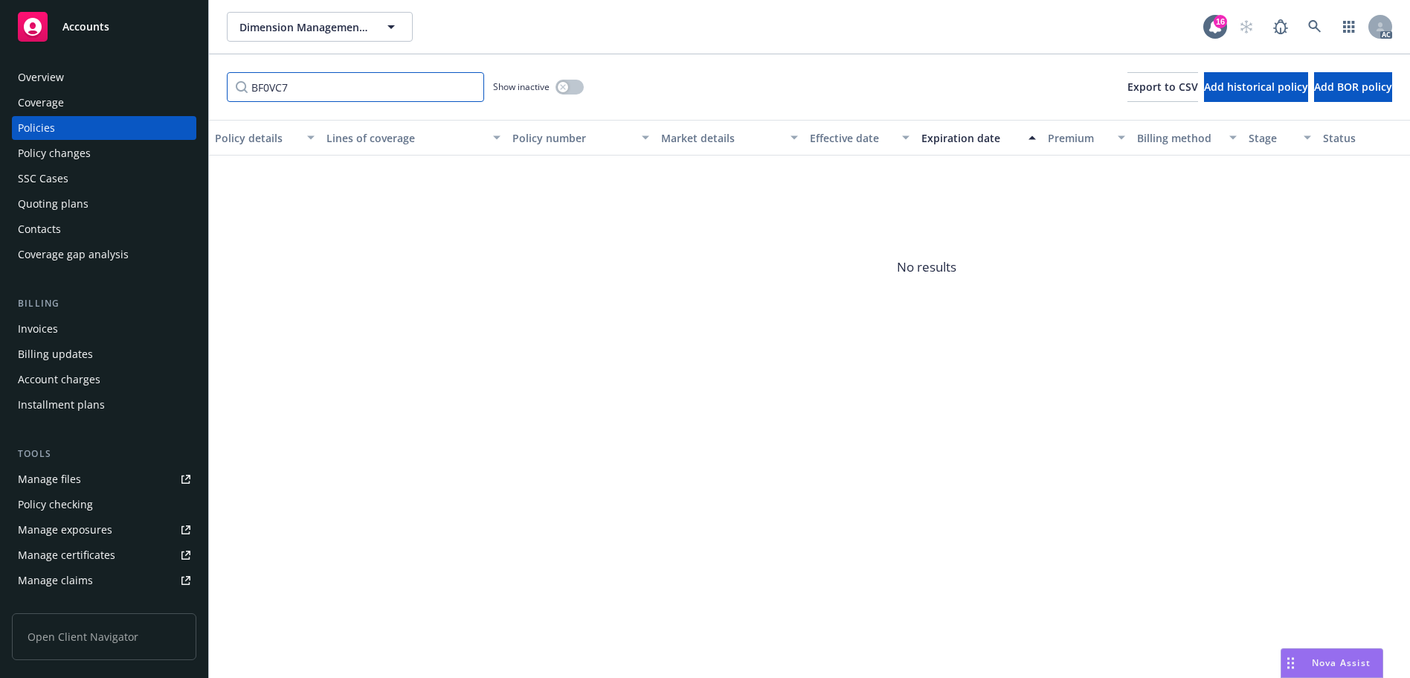
type input "BF0VC7"
click at [568, 89] on button "button" at bounding box center [570, 87] width 28 height 15
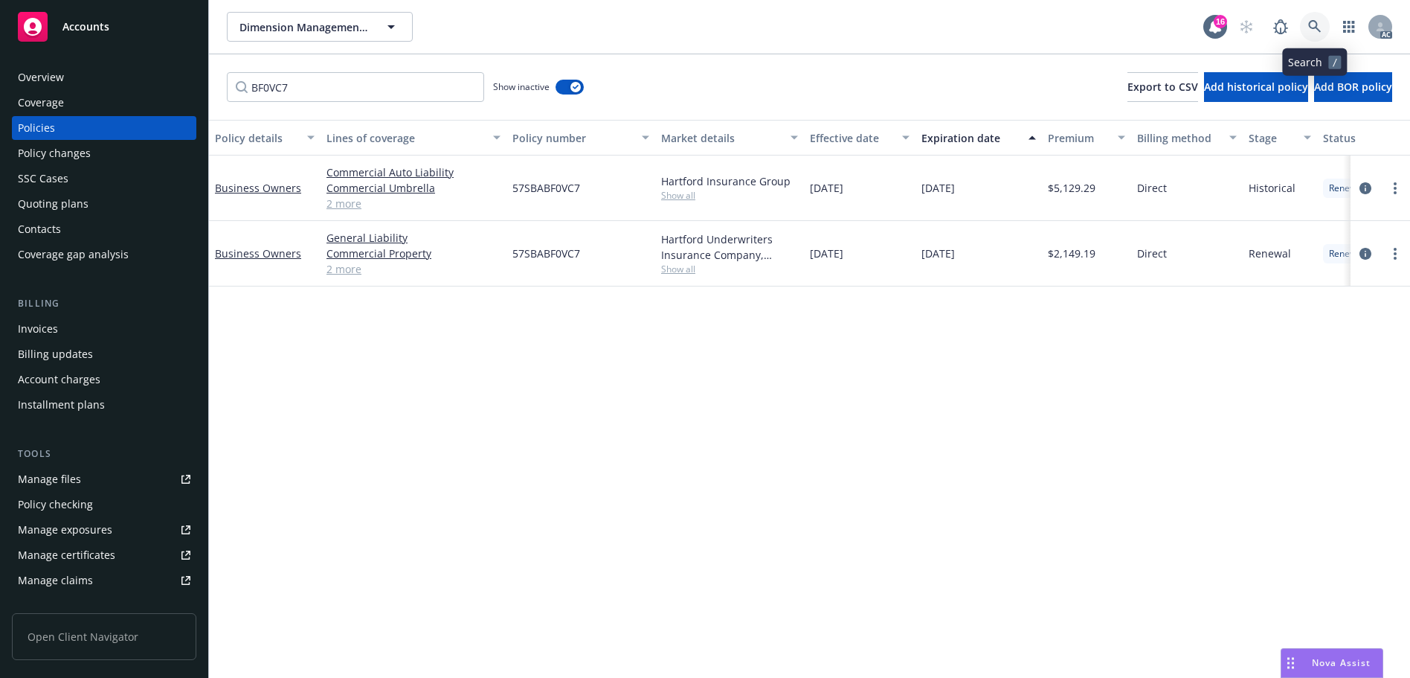
click at [1310, 19] on link at bounding box center [1315, 27] width 30 height 30
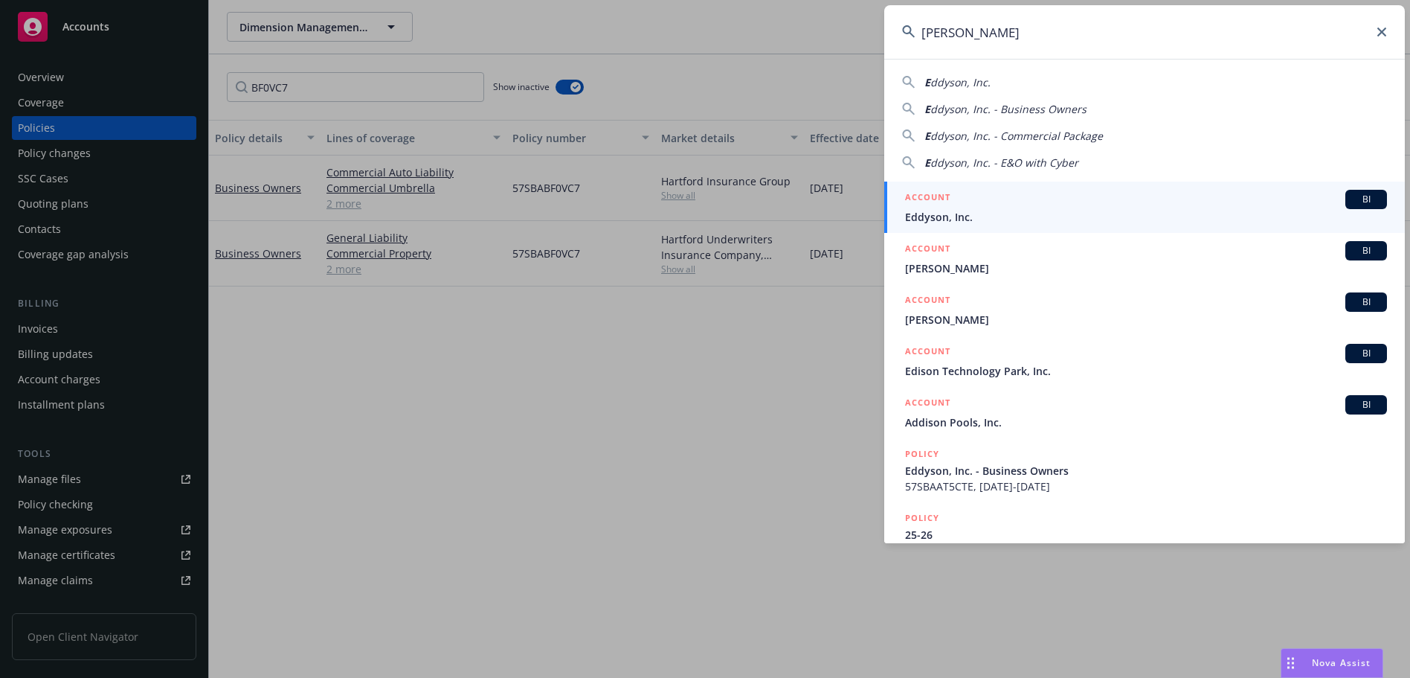
type input "[PERSON_NAME]"
click at [998, 212] on span "Eddyson, Inc." at bounding box center [1146, 217] width 482 height 16
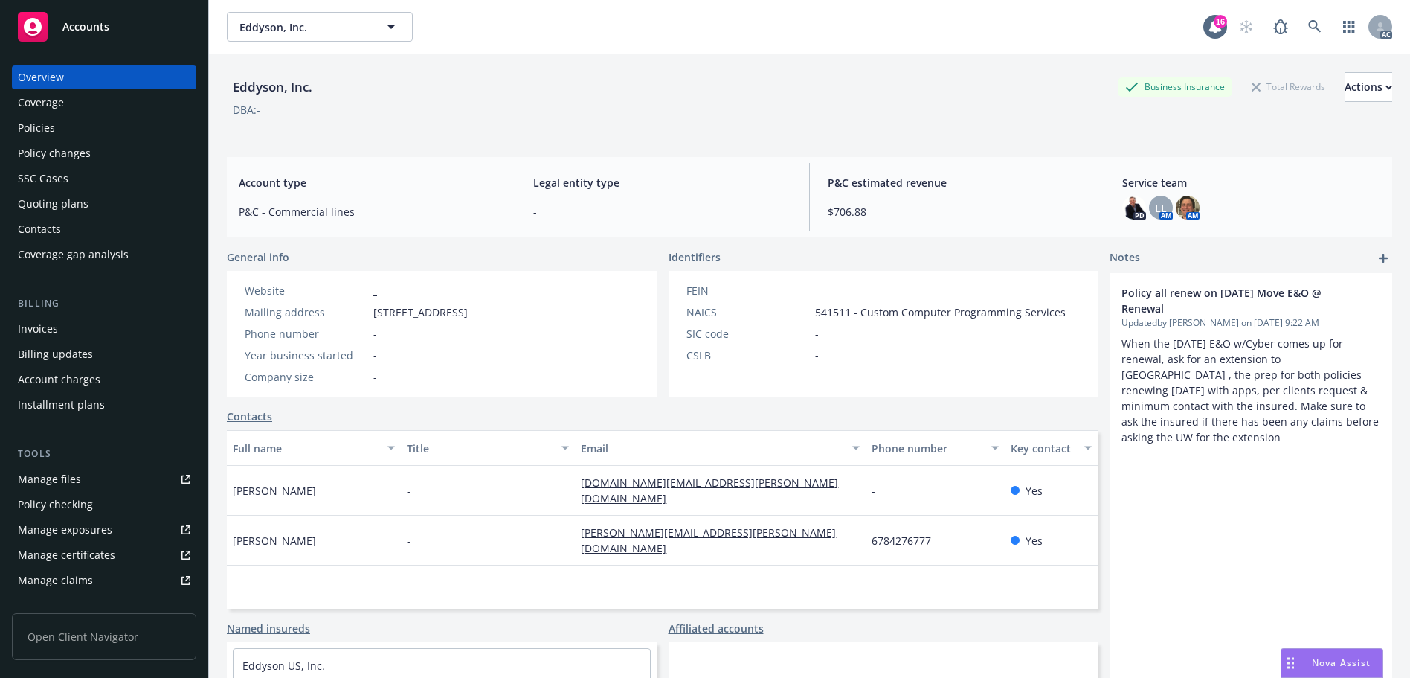
click at [45, 130] on div "Policies" at bounding box center [36, 128] width 37 height 24
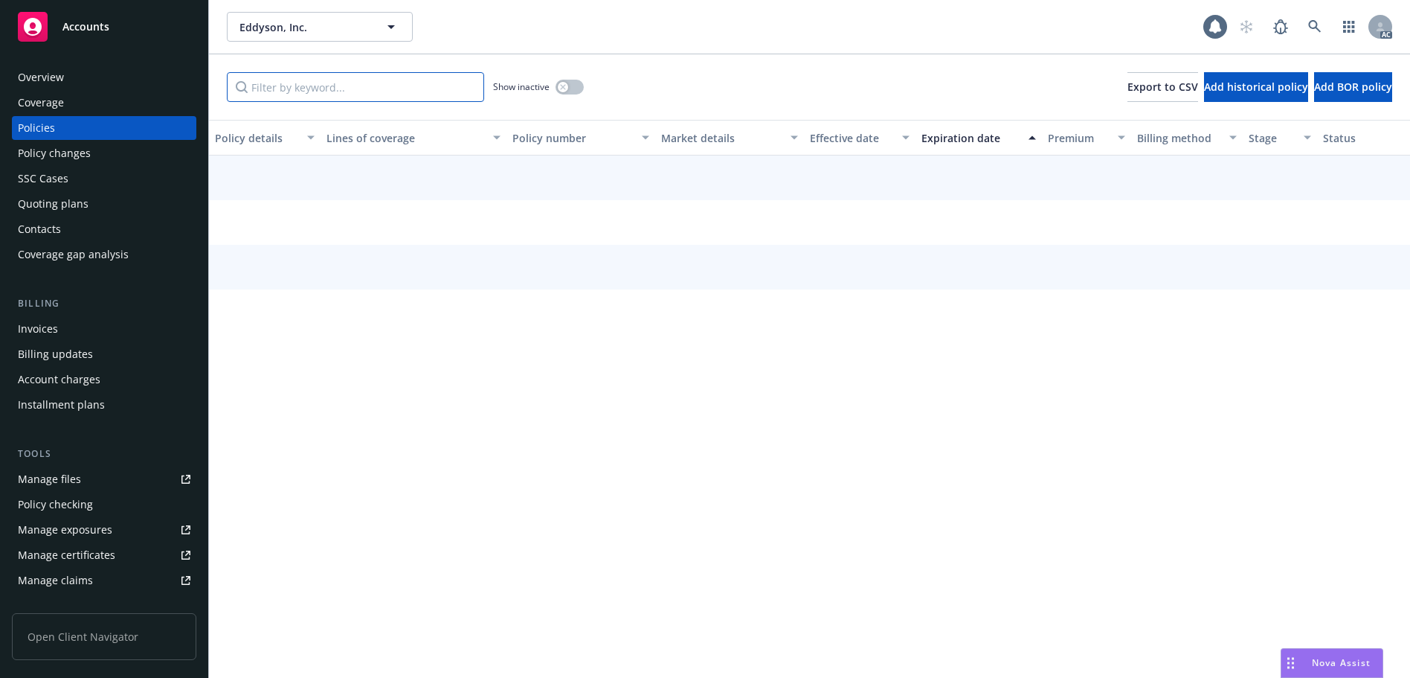
click at [349, 101] on input "Filter by keyword..." at bounding box center [355, 87] width 257 height 30
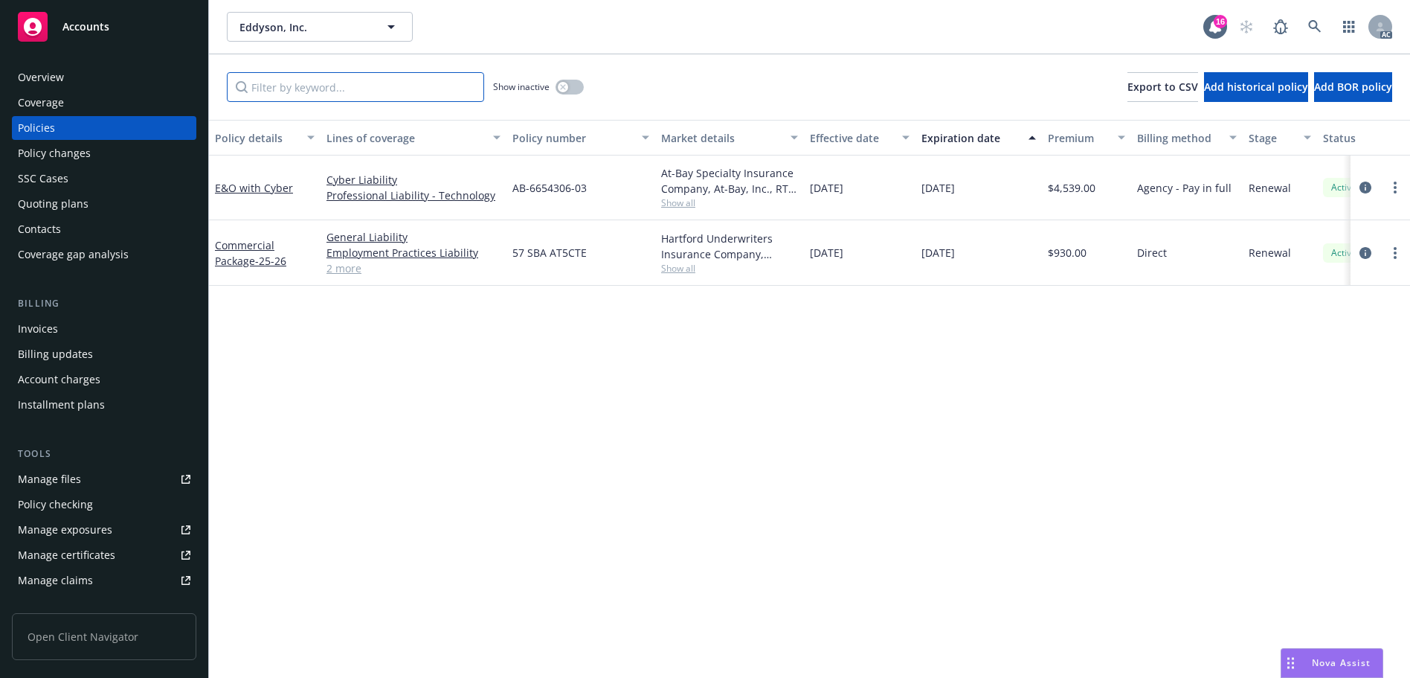
paste input "AT5CTE"
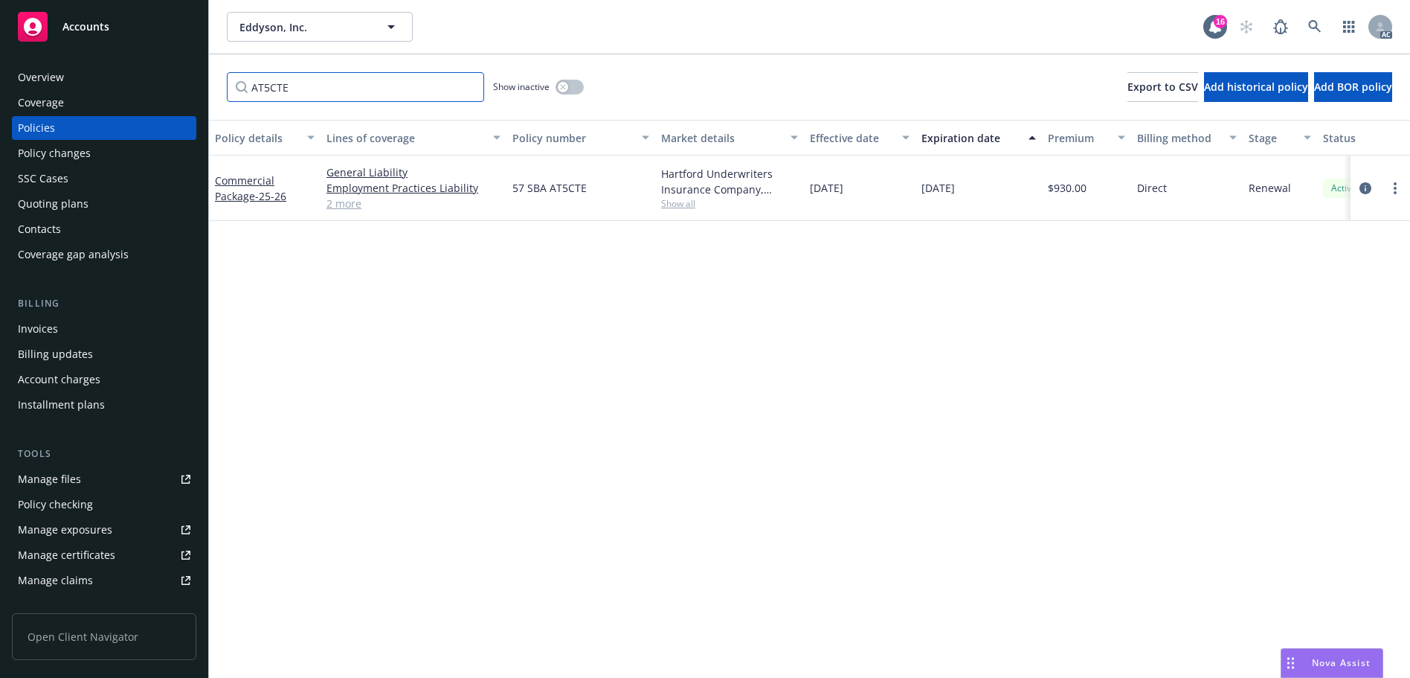
type input "AT5CTE"
click at [1318, 22] on icon at bounding box center [1314, 26] width 13 height 13
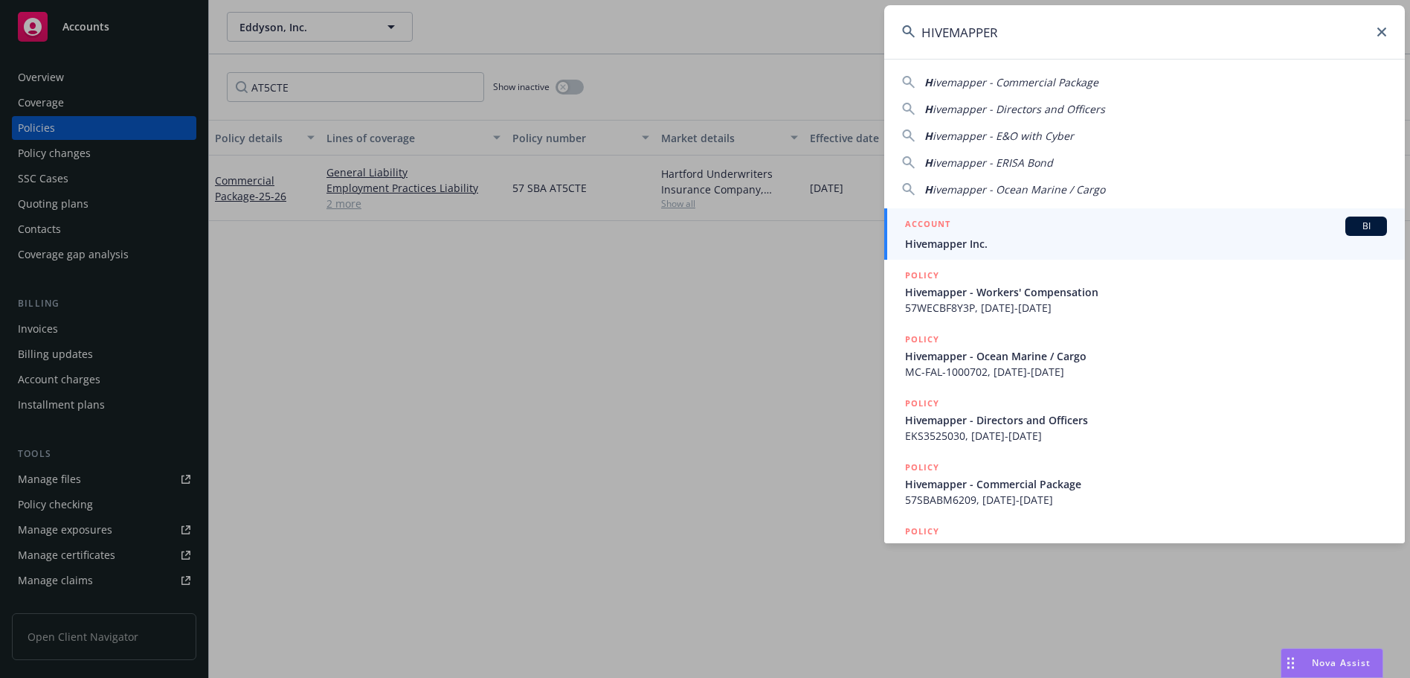
type input "HIVEMAPPER"
drag, startPoint x: 997, startPoint y: 247, endPoint x: 987, endPoint y: 247, distance: 10.4
click at [997, 247] on span "Hivemapper Inc." at bounding box center [1146, 244] width 482 height 16
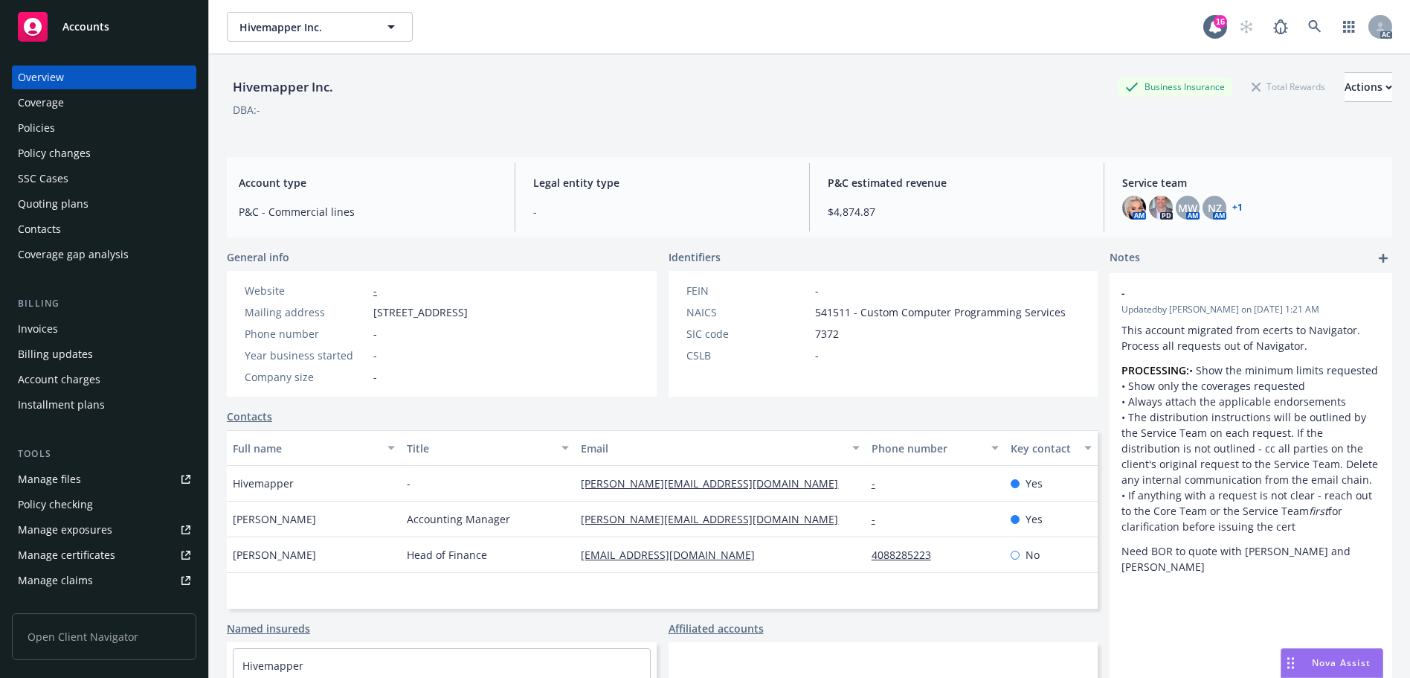
click at [95, 122] on div "Policies" at bounding box center [104, 128] width 173 height 24
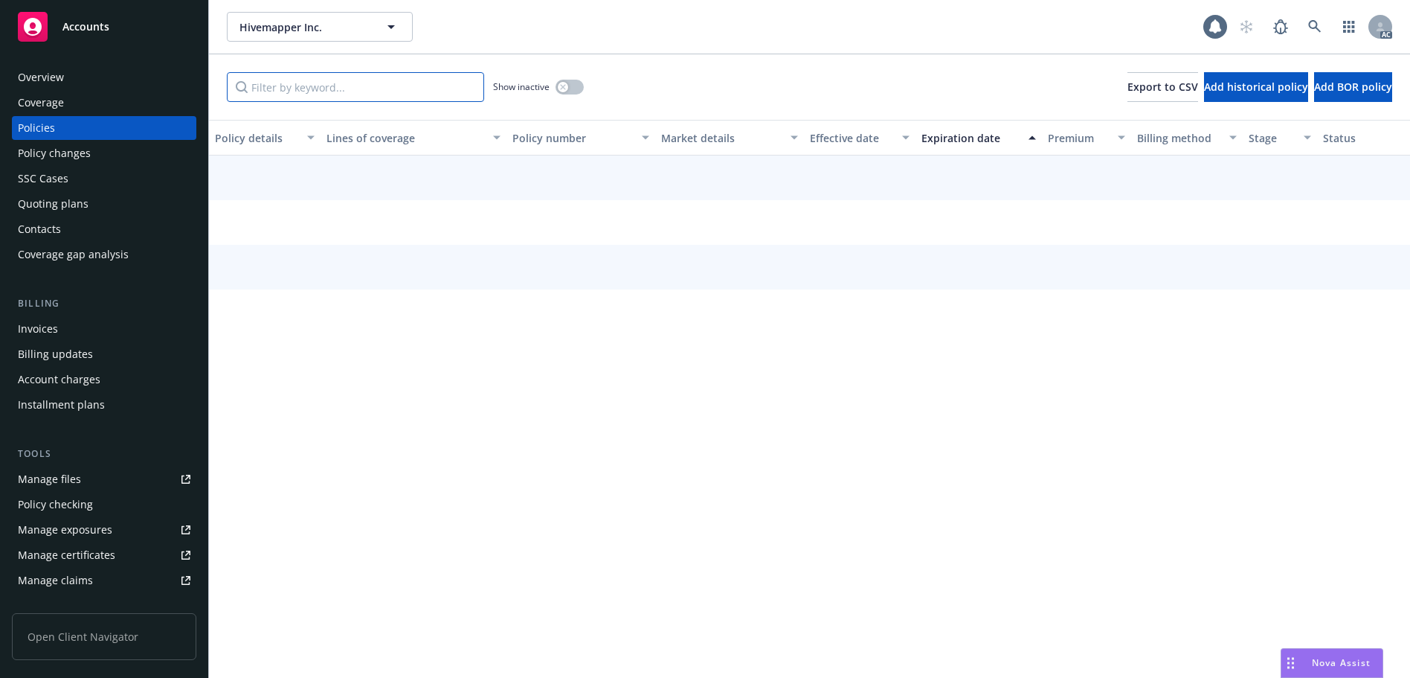
click at [320, 96] on input "Filter by keyword..." at bounding box center [355, 87] width 257 height 30
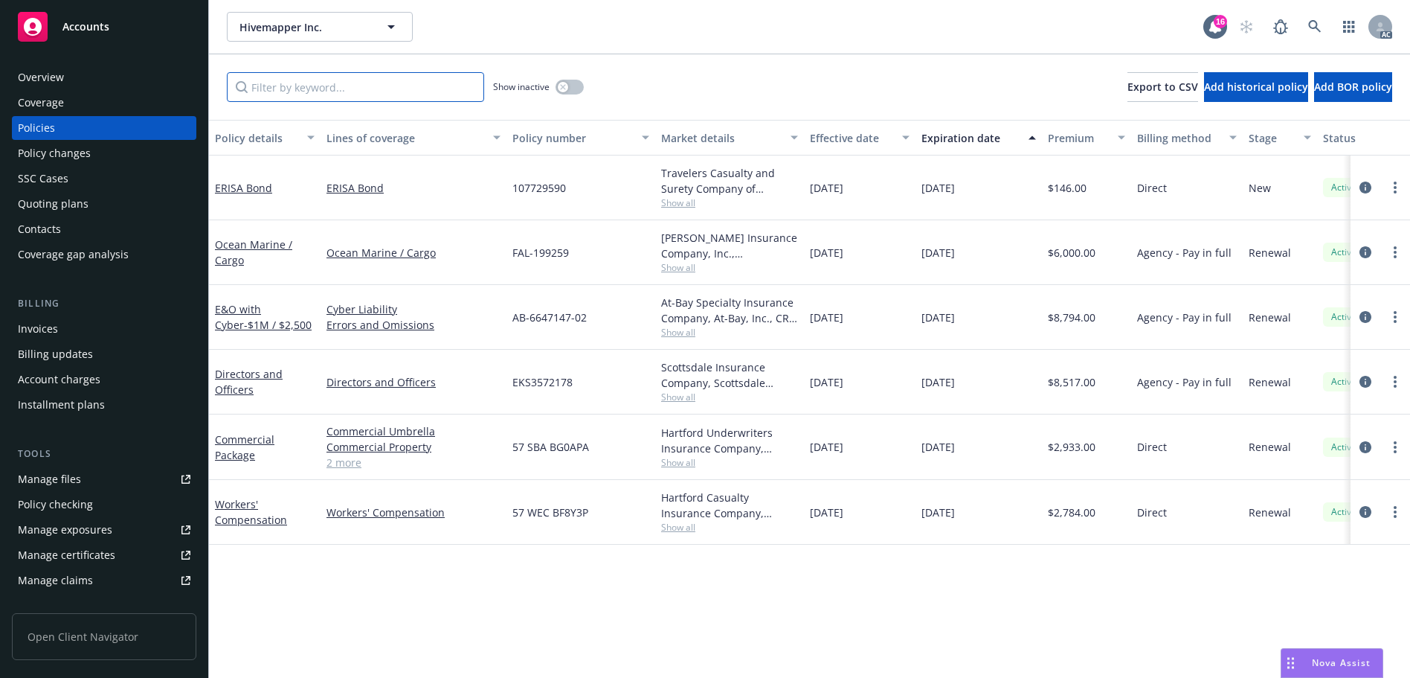
paste input "BF8Y3P"
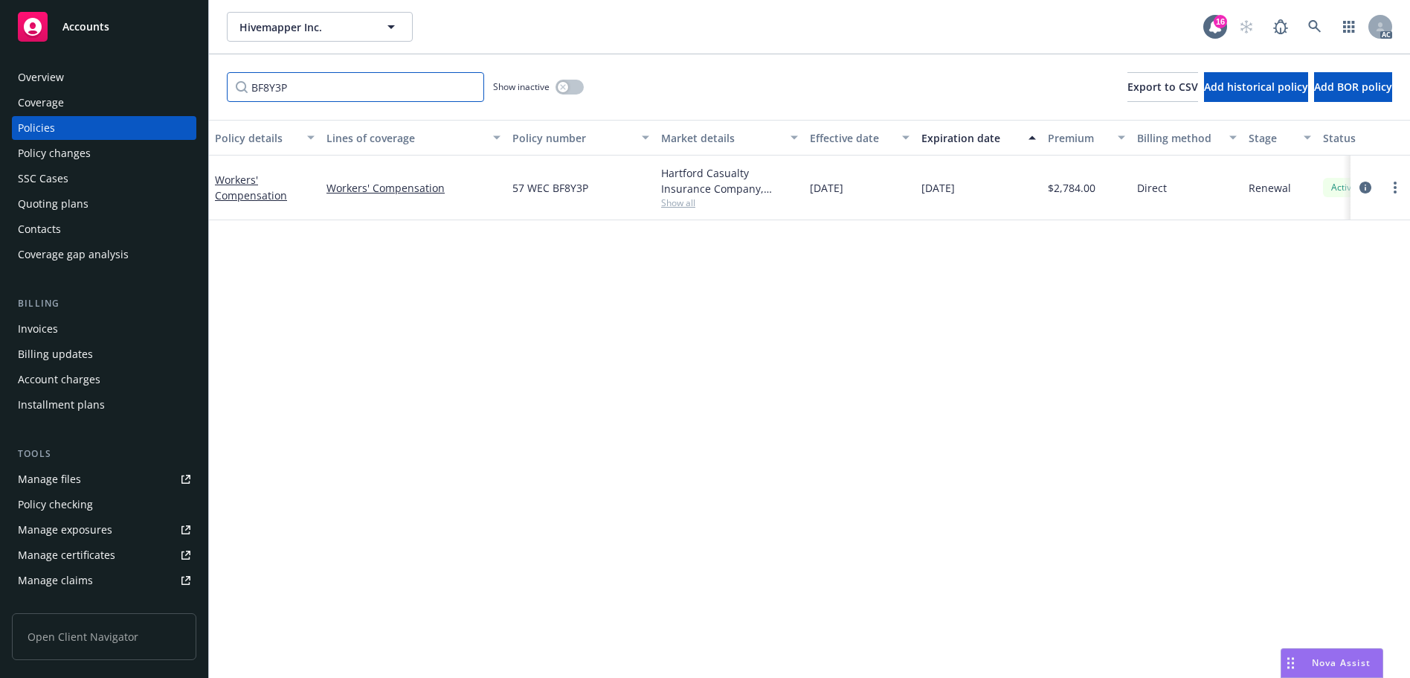
type input "BF8Y3P"
click at [1306, 23] on link at bounding box center [1315, 27] width 30 height 30
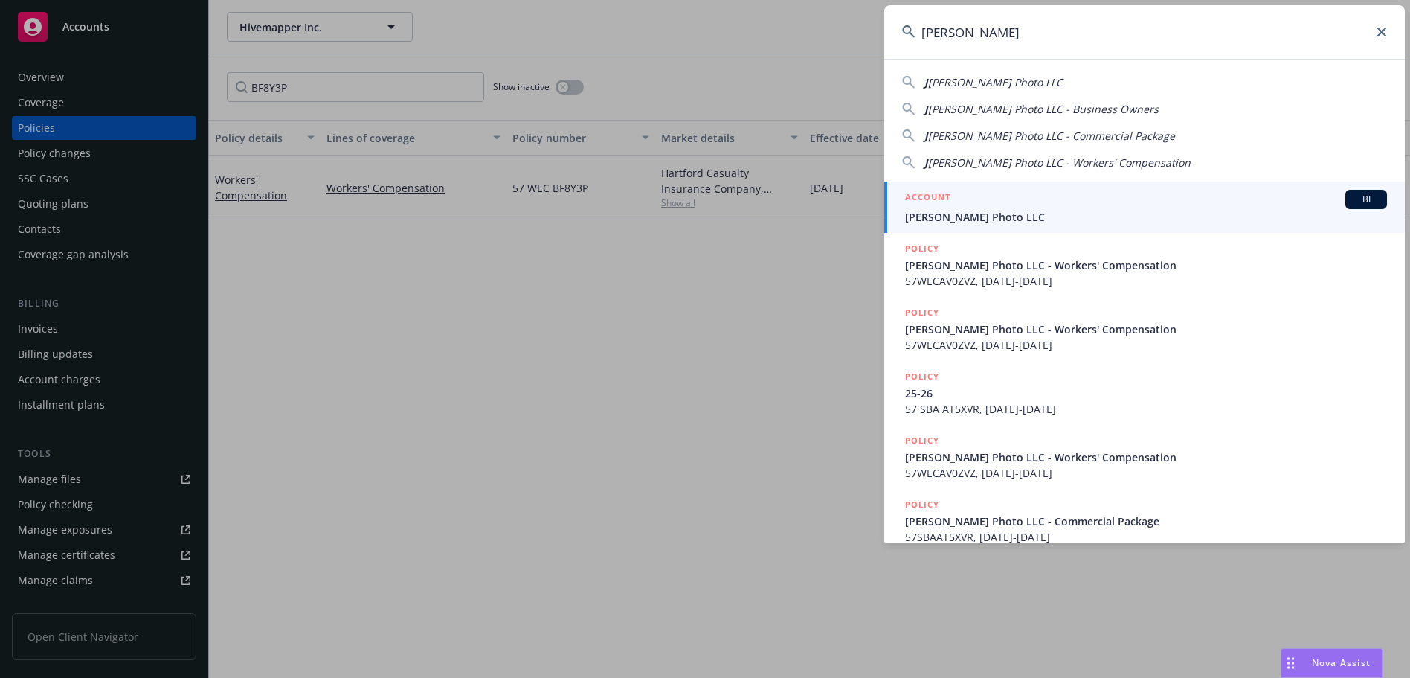
type input "[PERSON_NAME]"
click at [1005, 210] on span "[PERSON_NAME] Photo LLC" at bounding box center [1146, 217] width 482 height 16
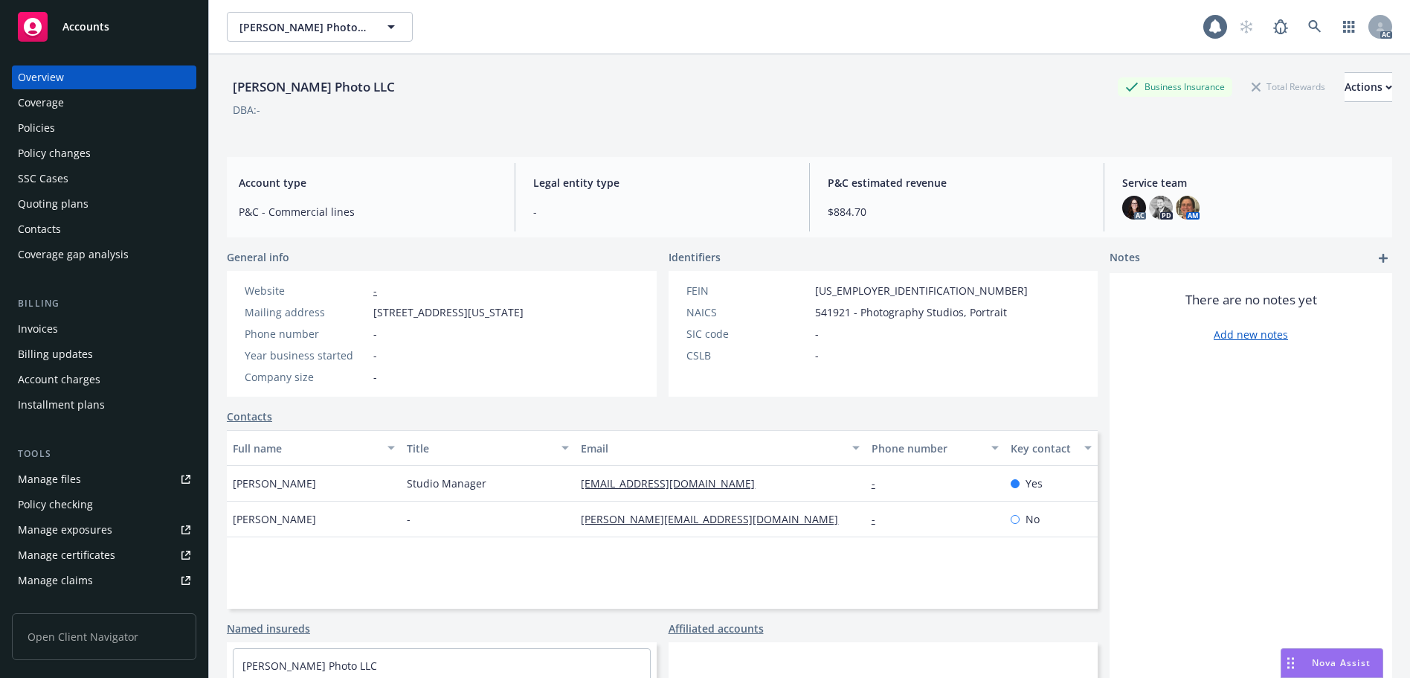
click at [89, 135] on div "Policies" at bounding box center [104, 128] width 173 height 24
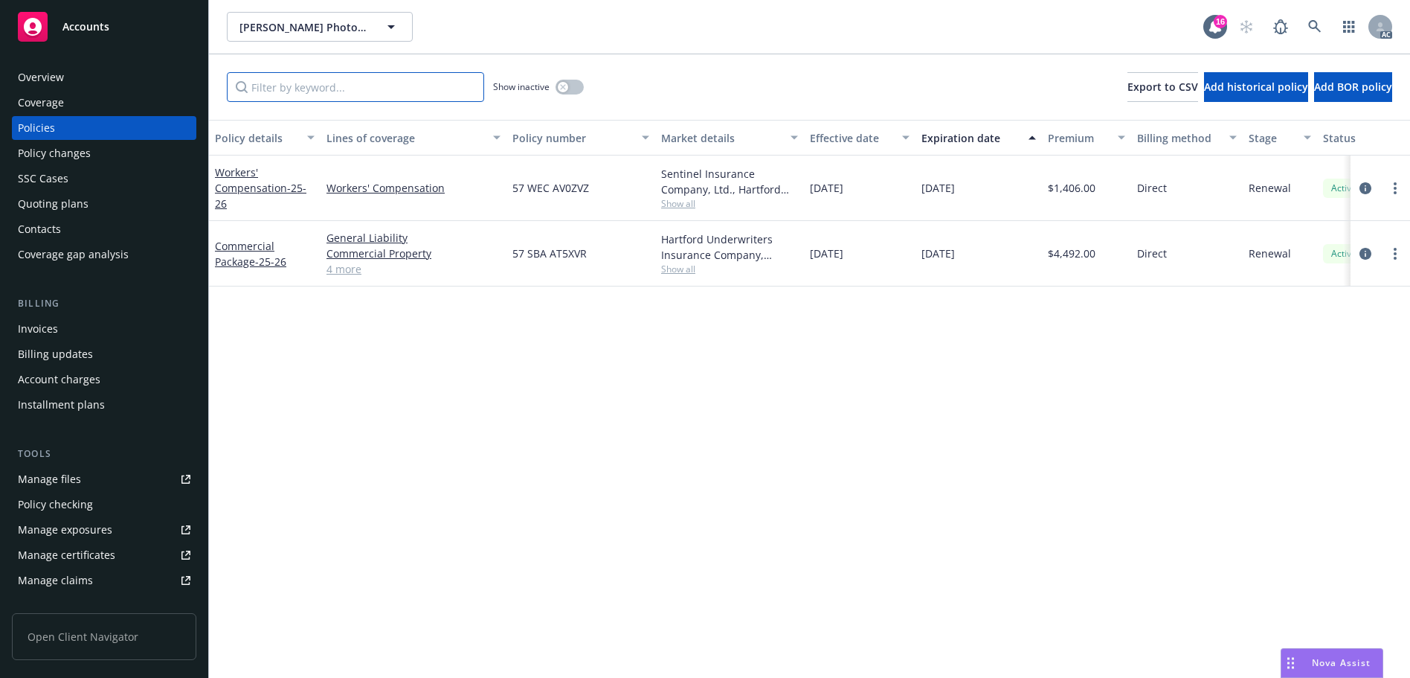
click at [369, 91] on input "Filter by keyword..." at bounding box center [355, 87] width 257 height 30
paste input "AT5XVR"
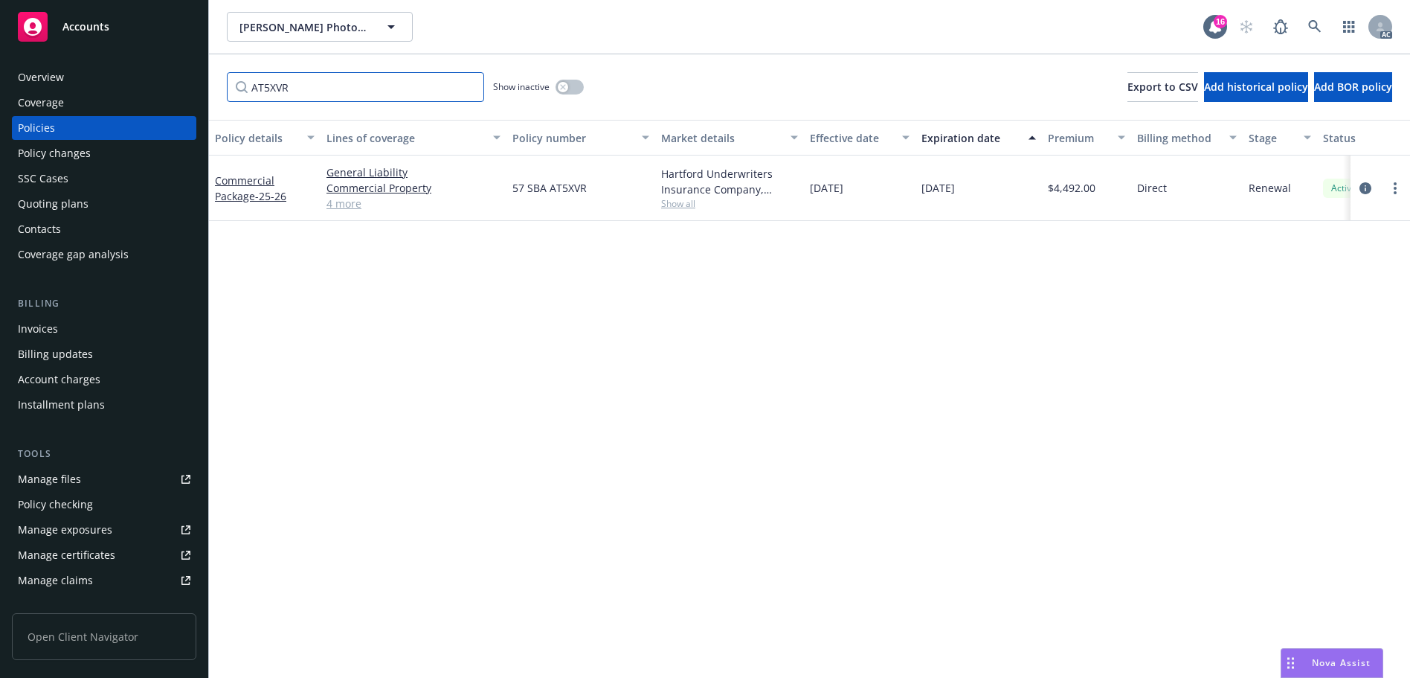
type input "AT5XVR"
click at [1314, 39] on link at bounding box center [1315, 27] width 30 height 30
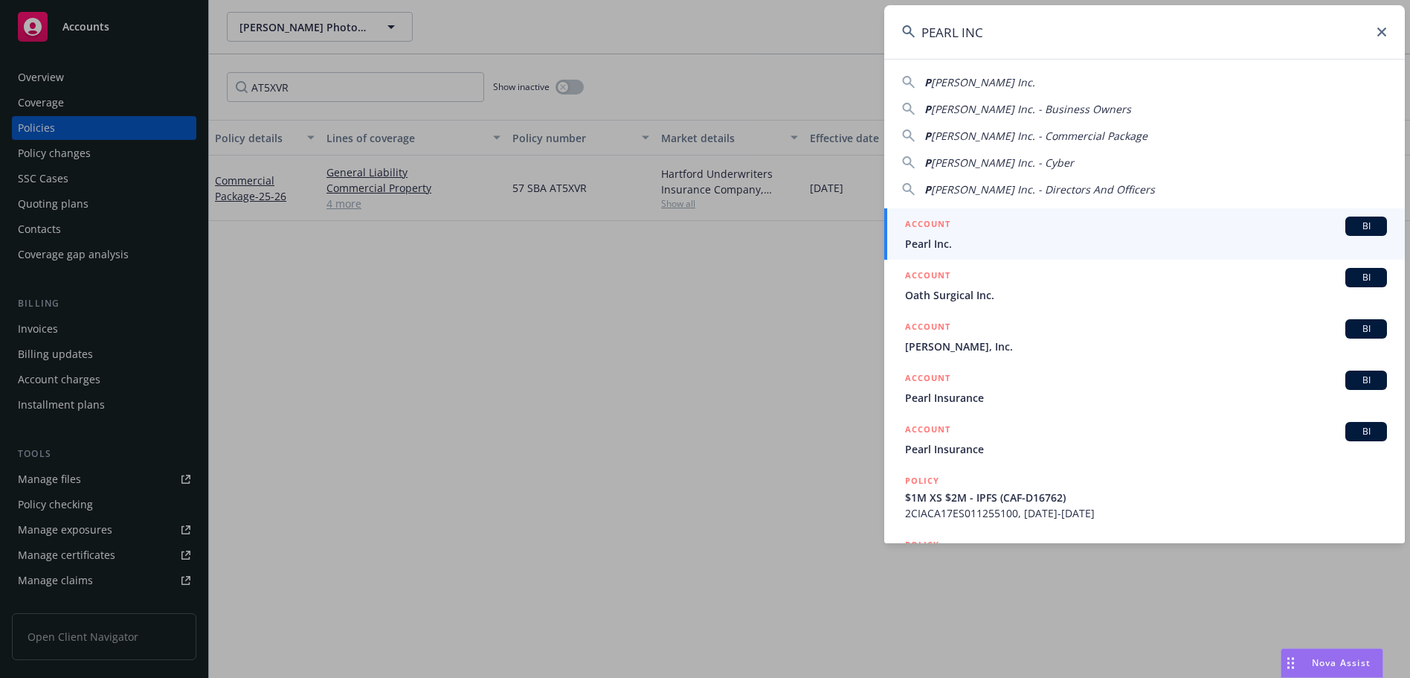
type input "PEARL INC"
click at [970, 231] on div "ACCOUNT BI" at bounding box center [1146, 225] width 482 height 19
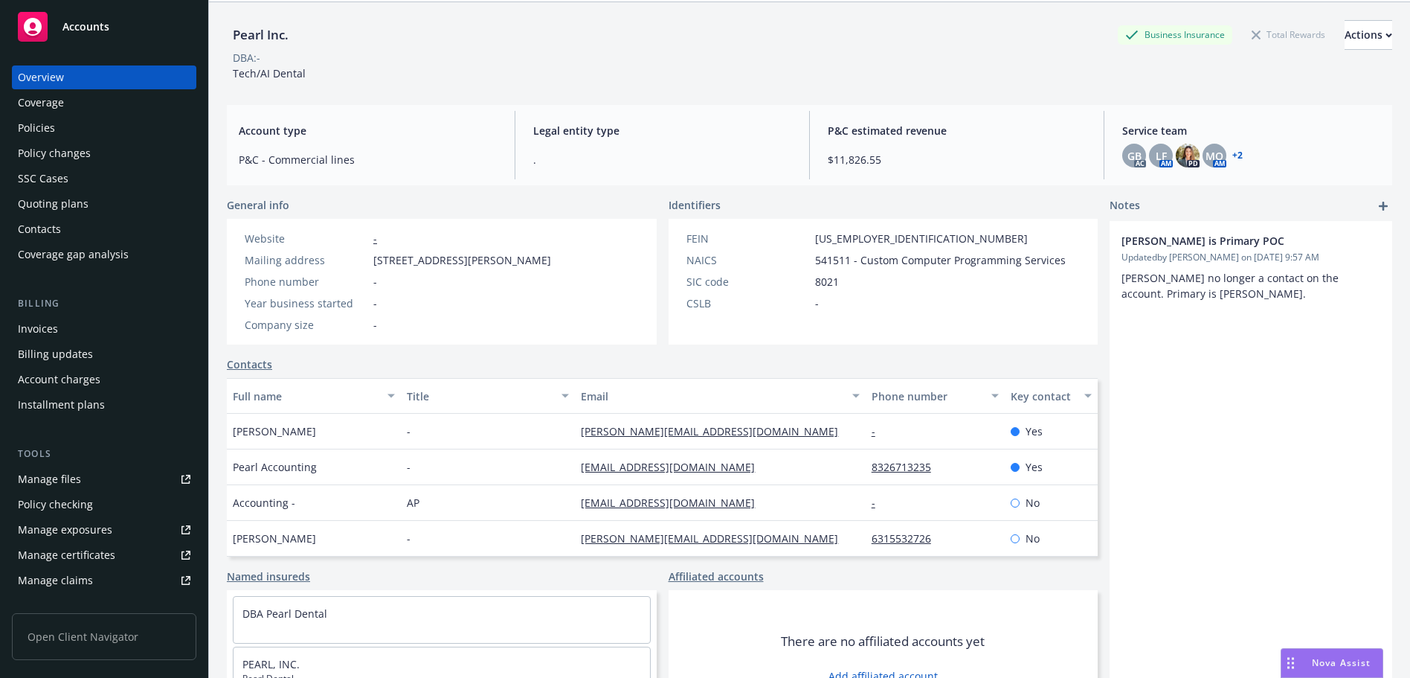
scroll to position [116, 0]
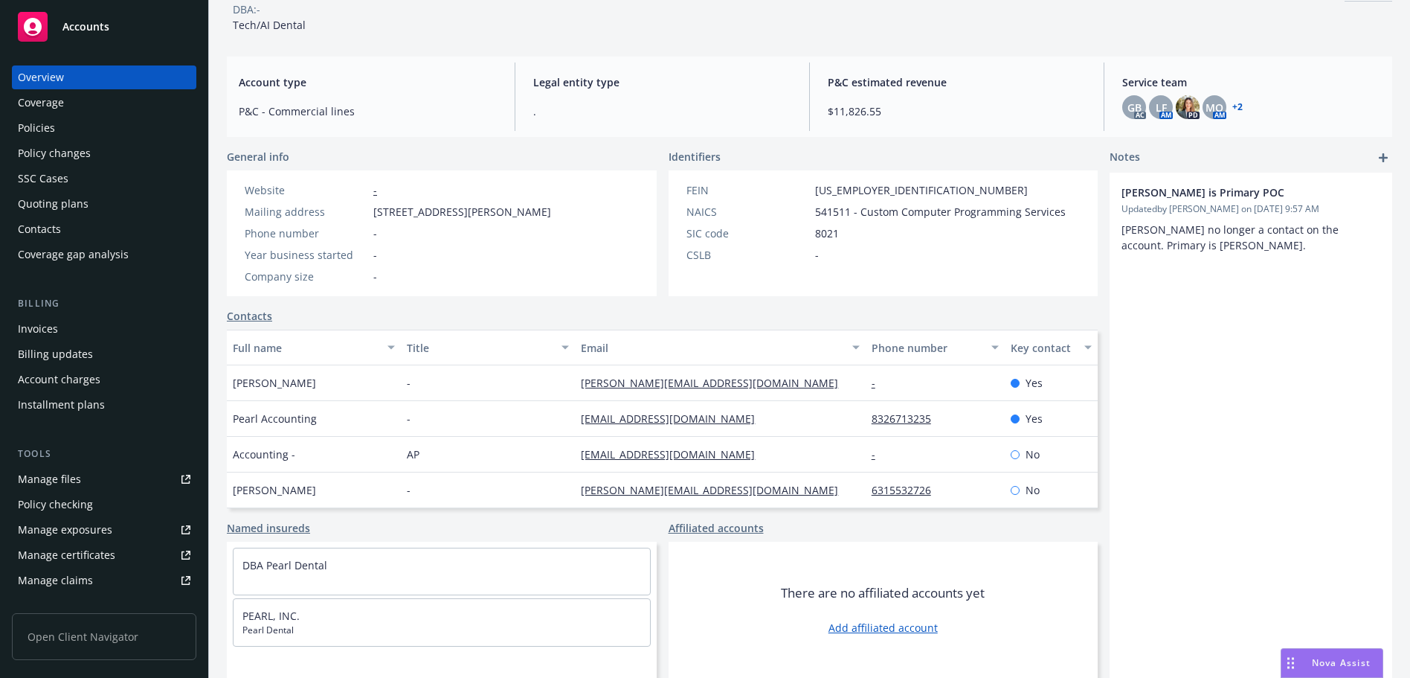
click at [70, 118] on div "Policies" at bounding box center [104, 128] width 173 height 24
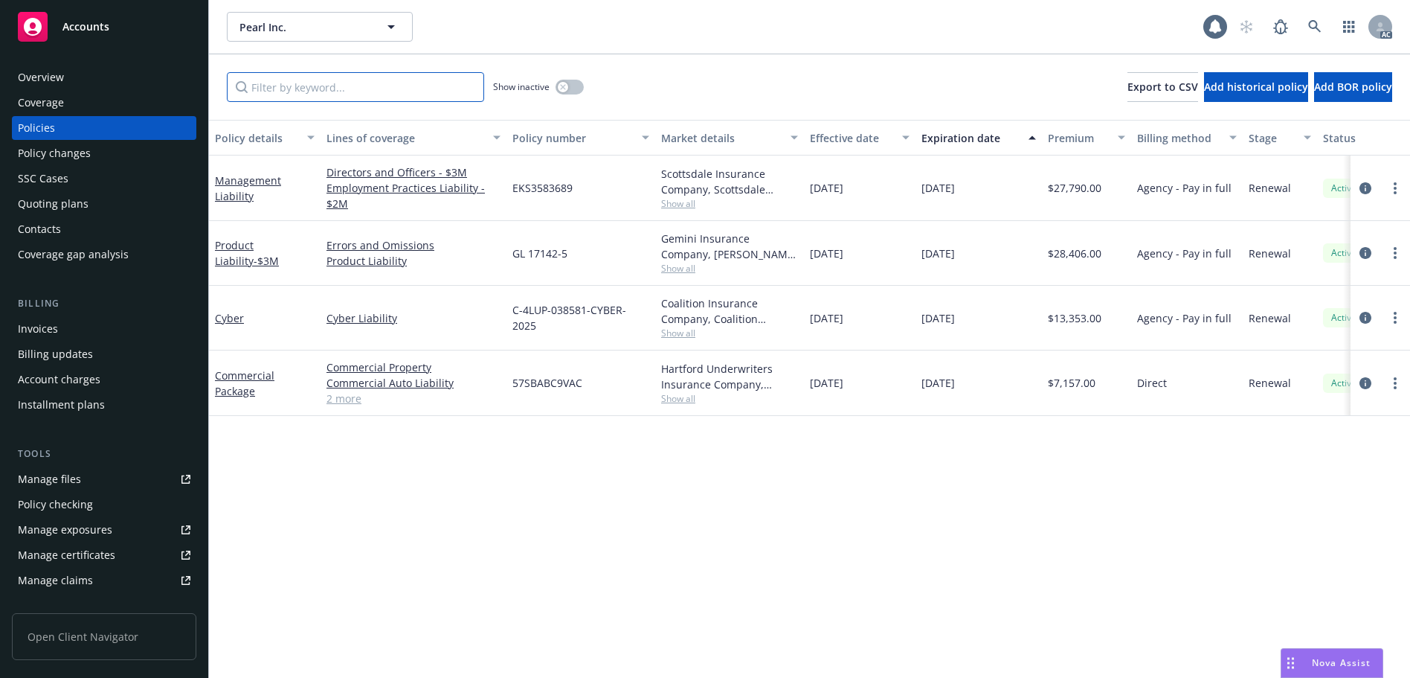
drag, startPoint x: 413, startPoint y: 87, endPoint x: 422, endPoint y: 86, distance: 9.7
click at [413, 87] on input "Filter by keyword..." at bounding box center [355, 87] width 257 height 30
paste input "BC9VAC"
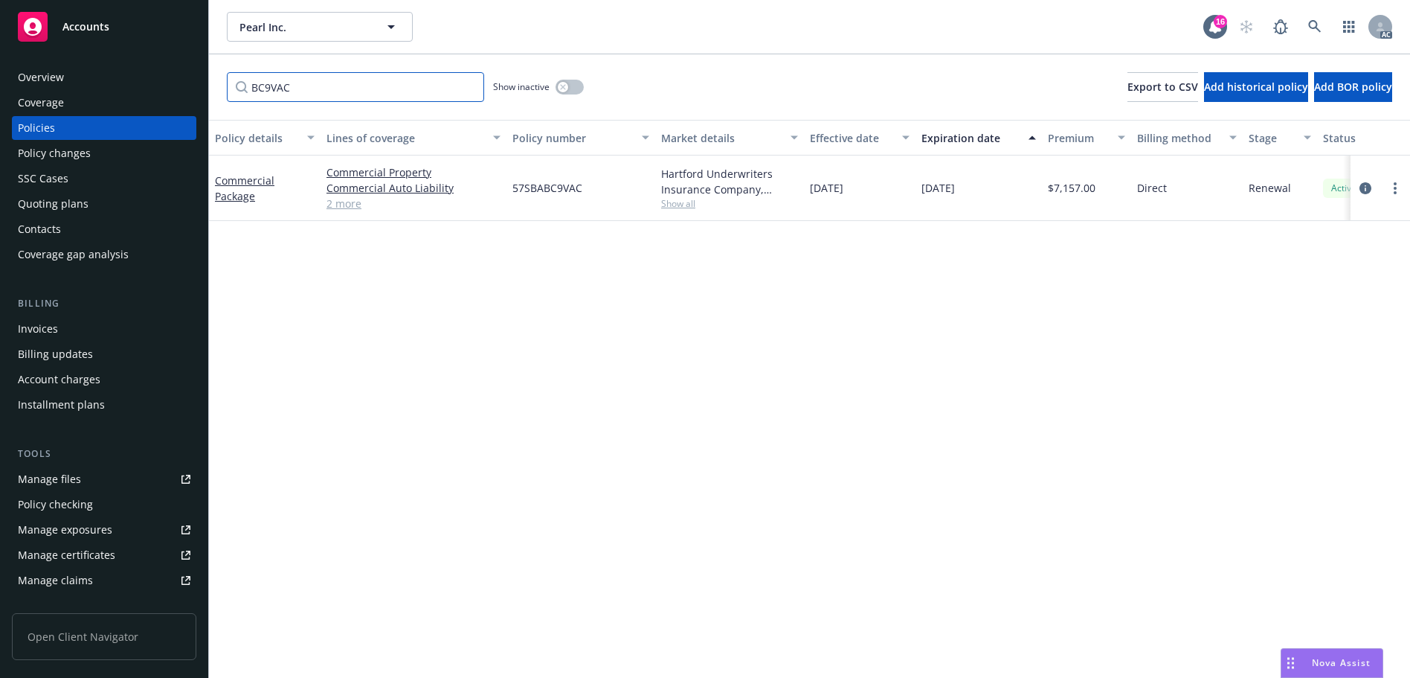
type input "BC9VAC"
click at [1302, 22] on link at bounding box center [1315, 27] width 30 height 30
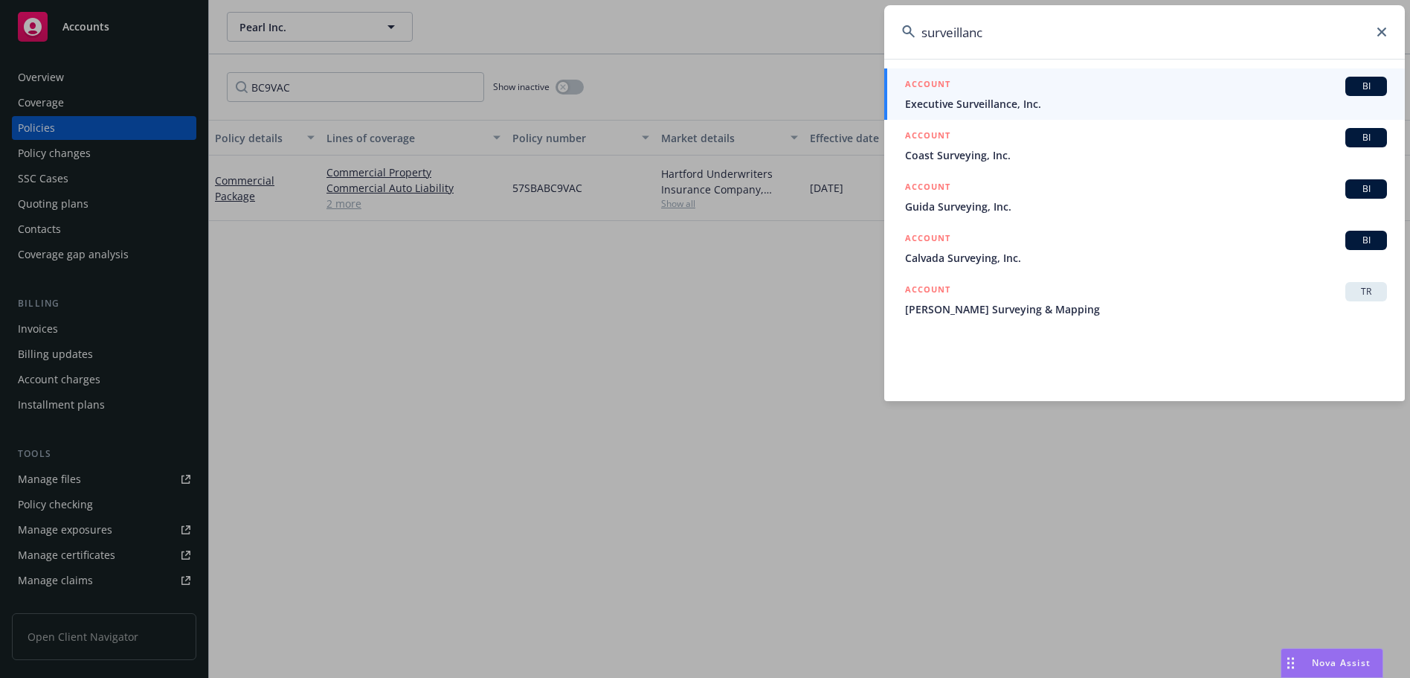
type input "surveillance"
click at [914, 33] on div "surveillance" at bounding box center [1144, 32] width 521 height 54
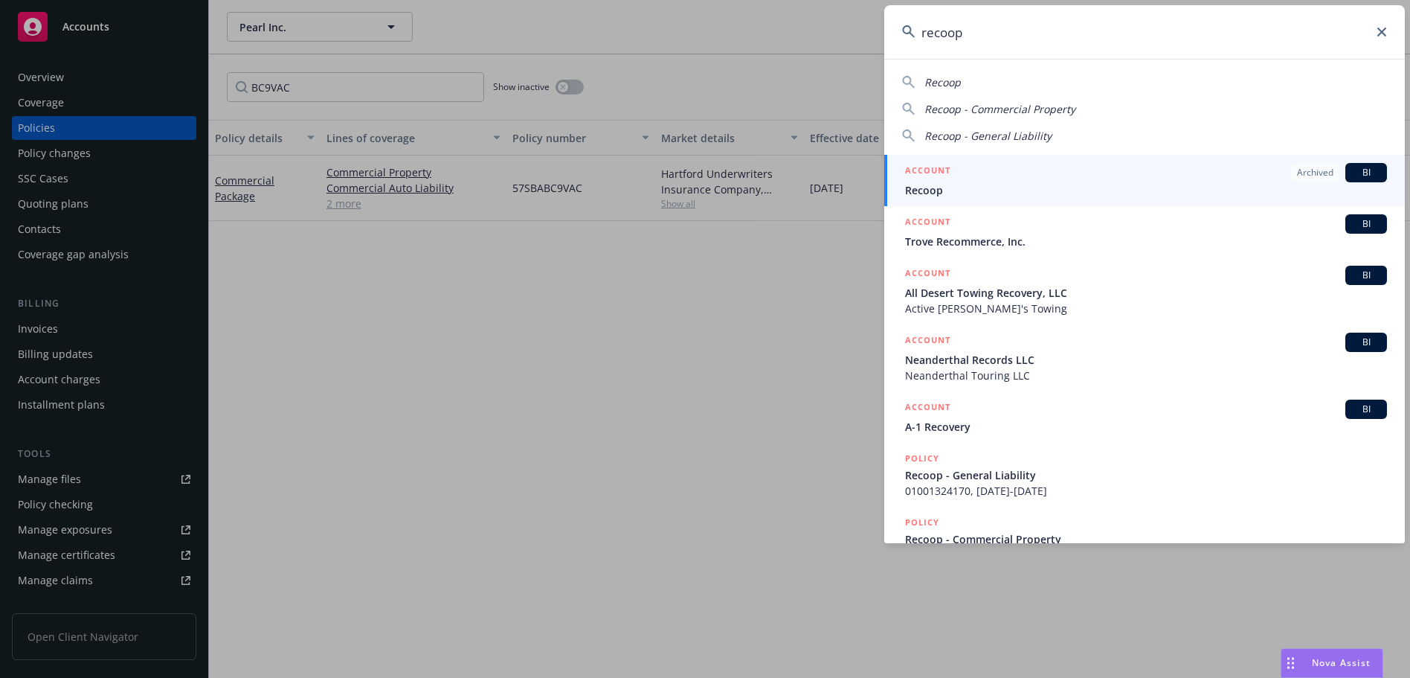
type input "recoop"
click at [1090, 191] on span "Recoop" at bounding box center [1146, 190] width 482 height 16
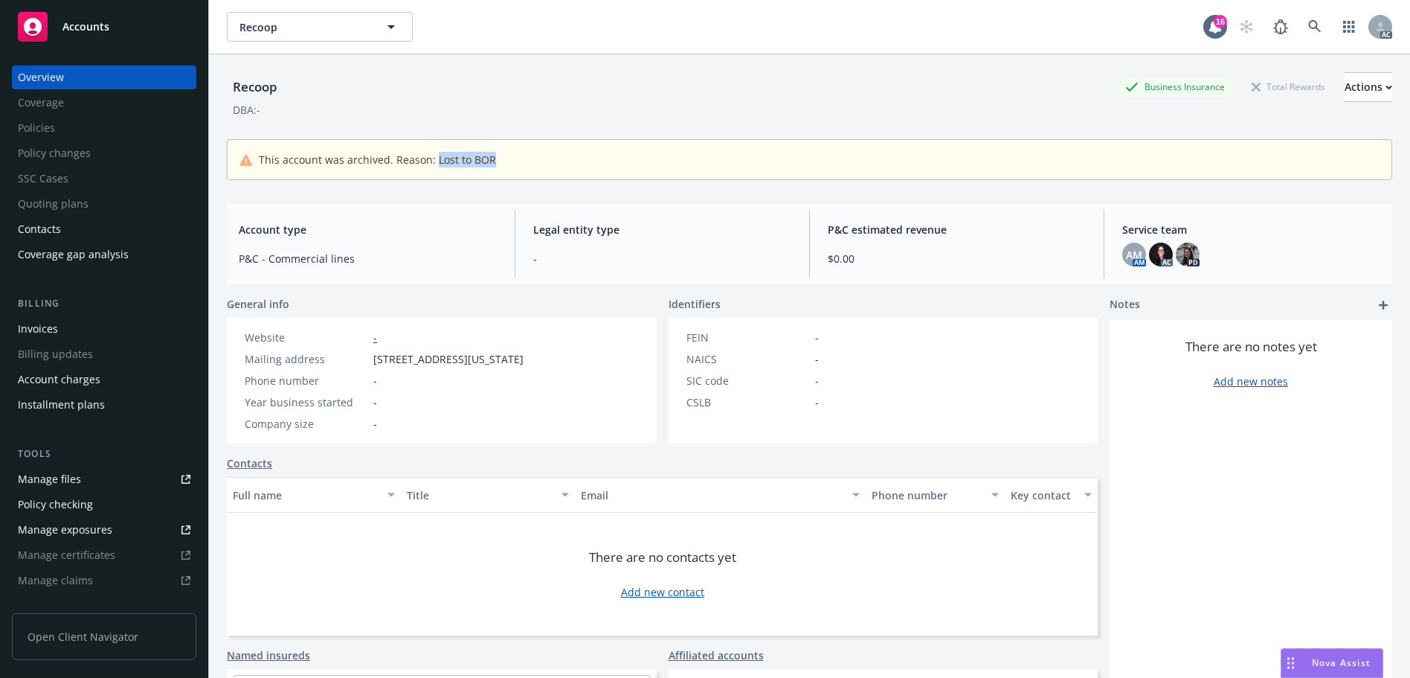
drag, startPoint x: 501, startPoint y: 161, endPoint x: 431, endPoint y: 162, distance: 69.9
click at [431, 162] on div "This account was archived. Reason: Lost to BOR" at bounding box center [809, 160] width 1140 height 16
click at [1176, 252] on img at bounding box center [1188, 254] width 24 height 24
drag, startPoint x: 1032, startPoint y: 250, endPoint x: 1107, endPoint y: 249, distance: 75.9
click at [1032, 249] on div "P&C estimated revenue $0.00" at bounding box center [957, 244] width 282 height 68
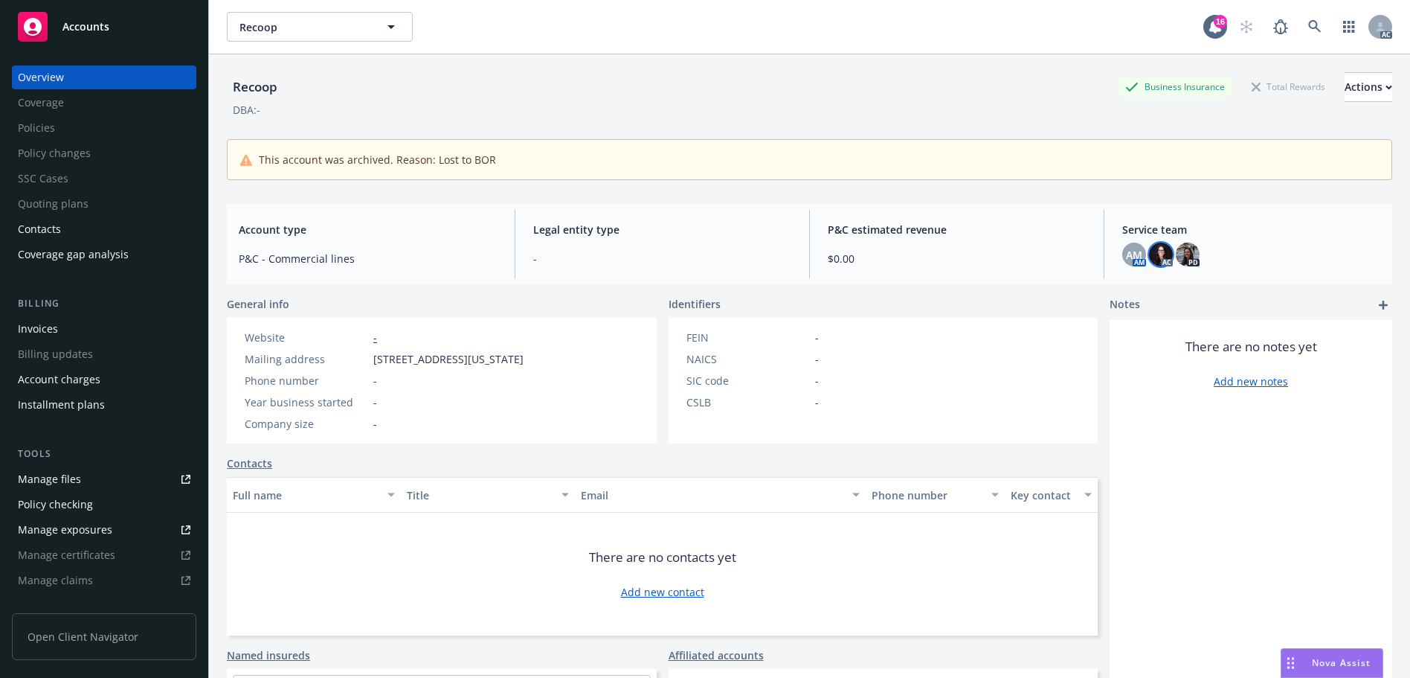
click at [1155, 249] on img at bounding box center [1161, 254] width 24 height 24
click at [1126, 248] on span "AM" at bounding box center [1134, 255] width 16 height 16
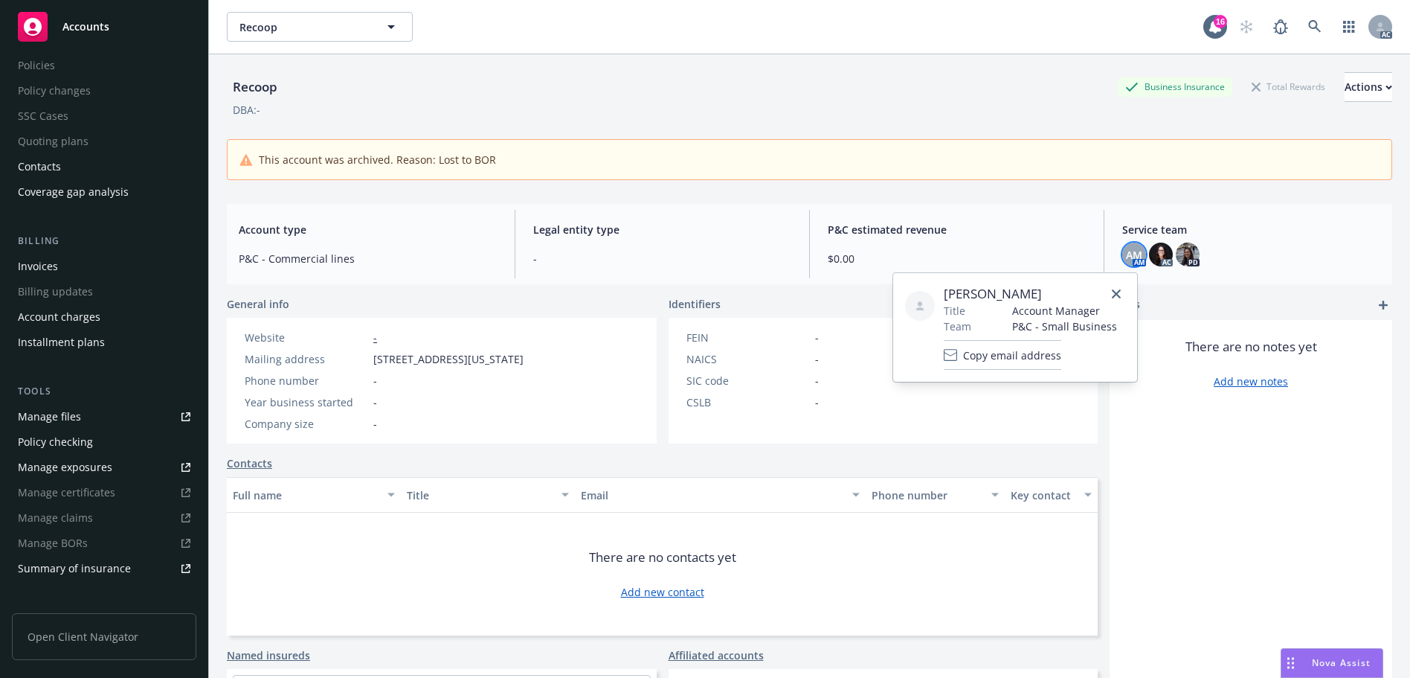
scroll to position [223, 0]
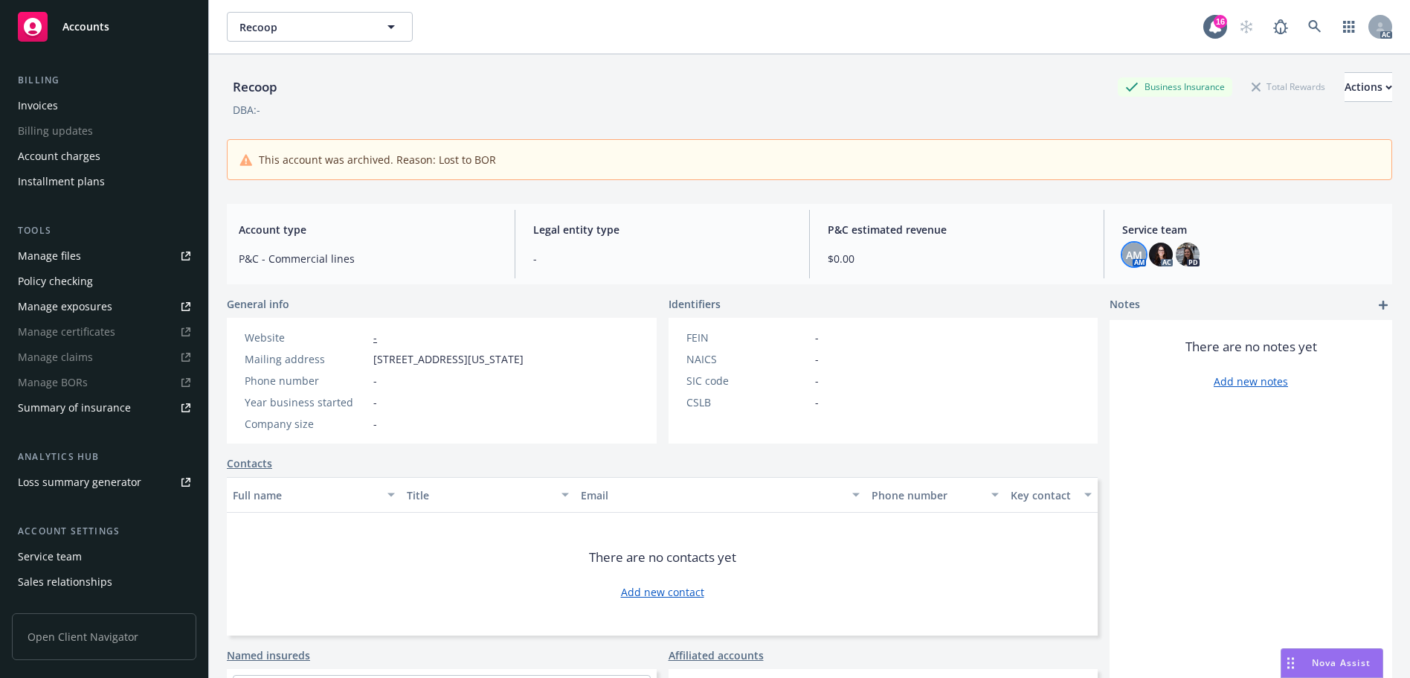
click at [77, 556] on div "Service team" at bounding box center [50, 556] width 64 height 24
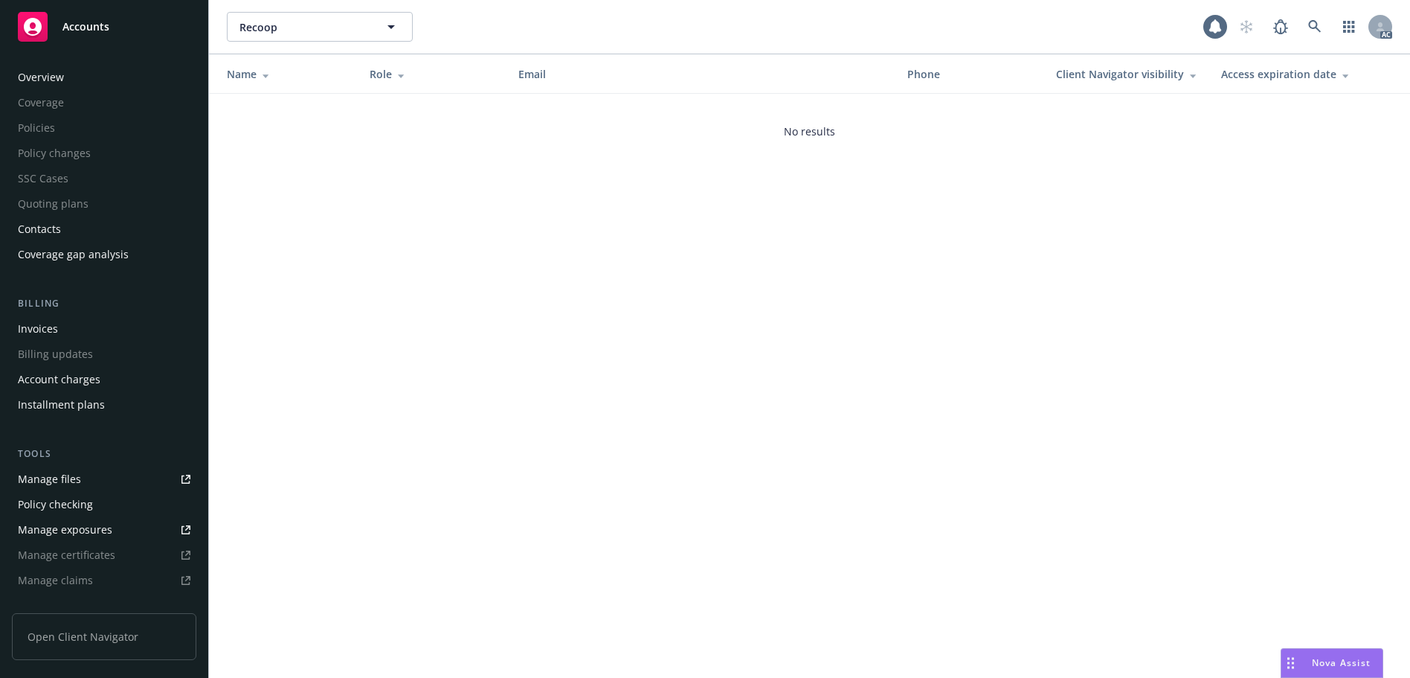
scroll to position [292, 0]
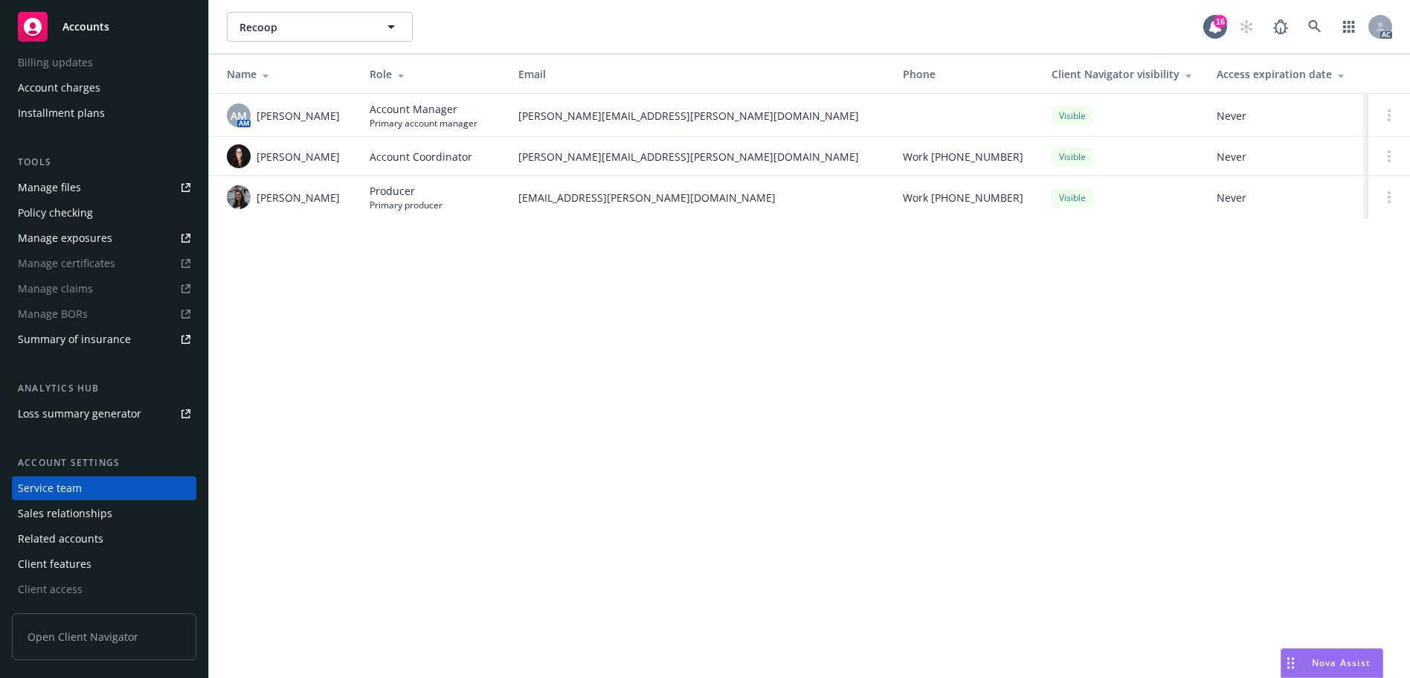
drag, startPoint x: 349, startPoint y: 158, endPoint x: 251, endPoint y: 161, distance: 97.5
click at [251, 161] on td "[PERSON_NAME]" at bounding box center [283, 156] width 149 height 39
click at [1312, 26] on icon at bounding box center [1314, 26] width 13 height 13
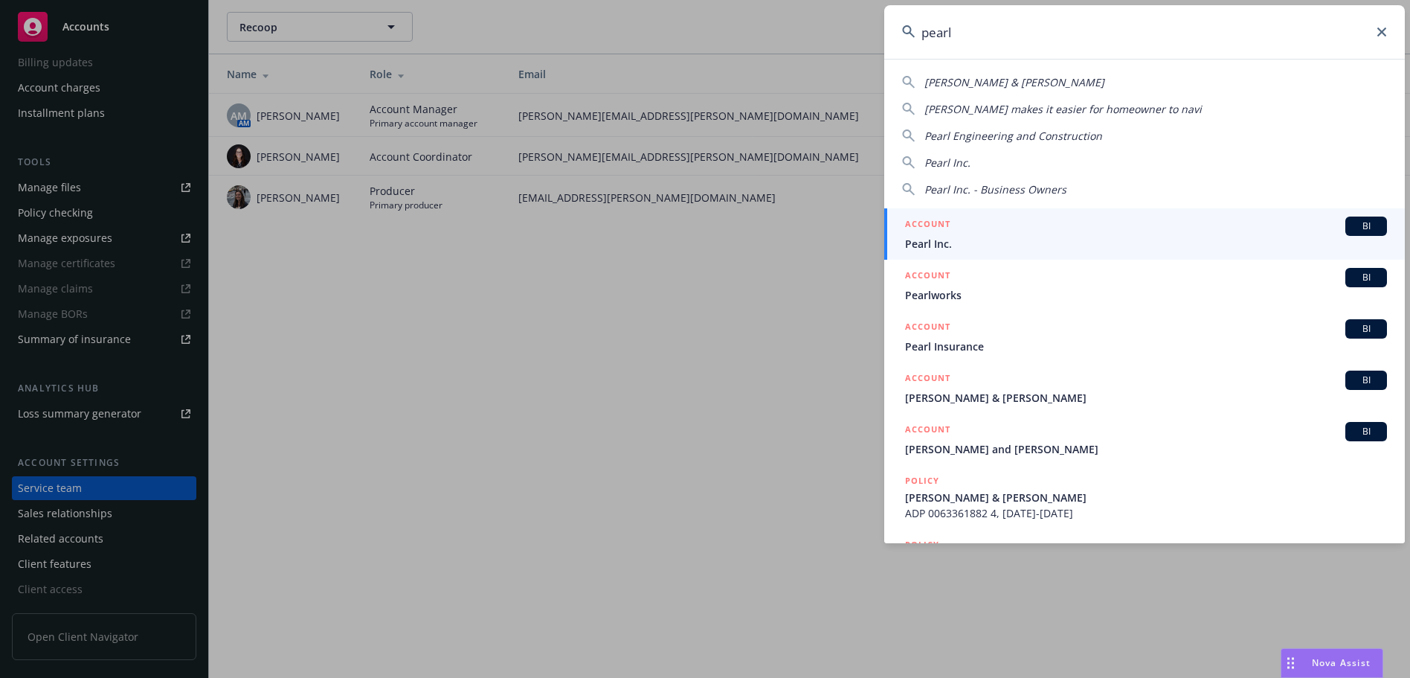
type input "pearl"
click at [965, 233] on div "ACCOUNT BI" at bounding box center [1146, 225] width 482 height 19
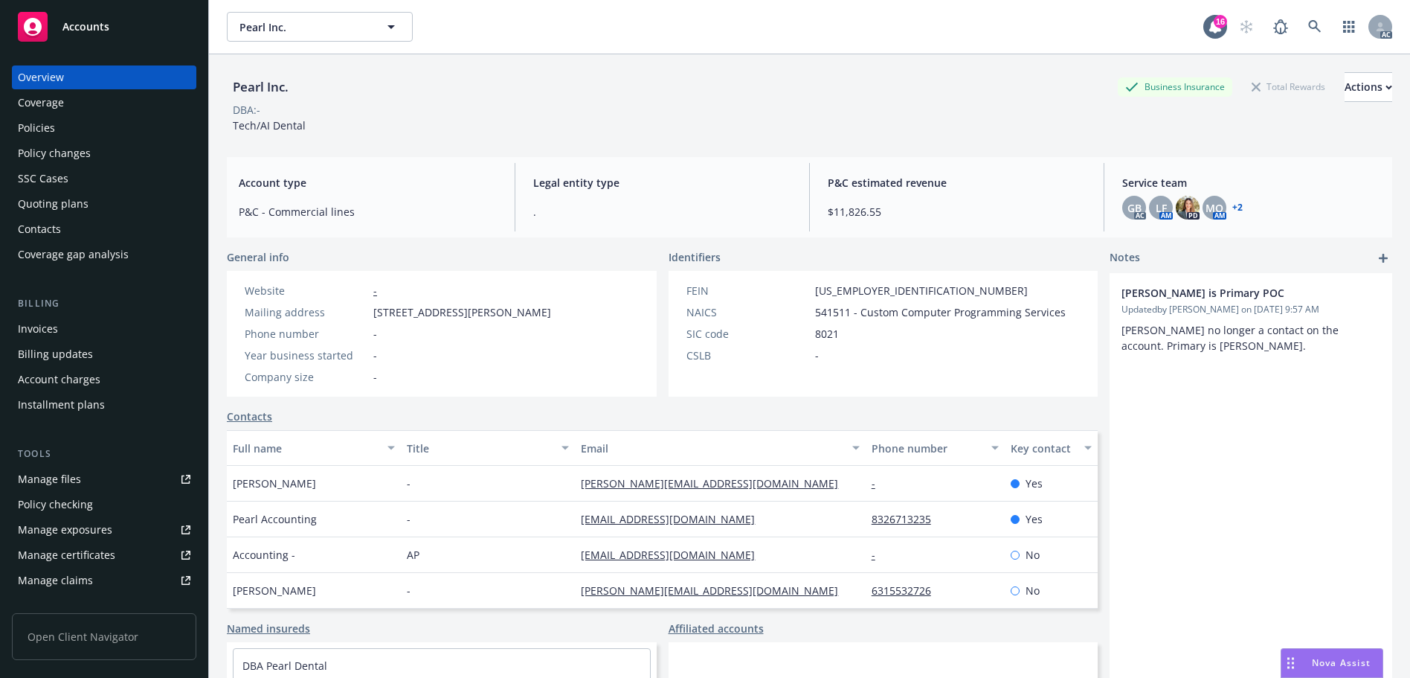
click at [95, 130] on div "Policies" at bounding box center [104, 128] width 173 height 24
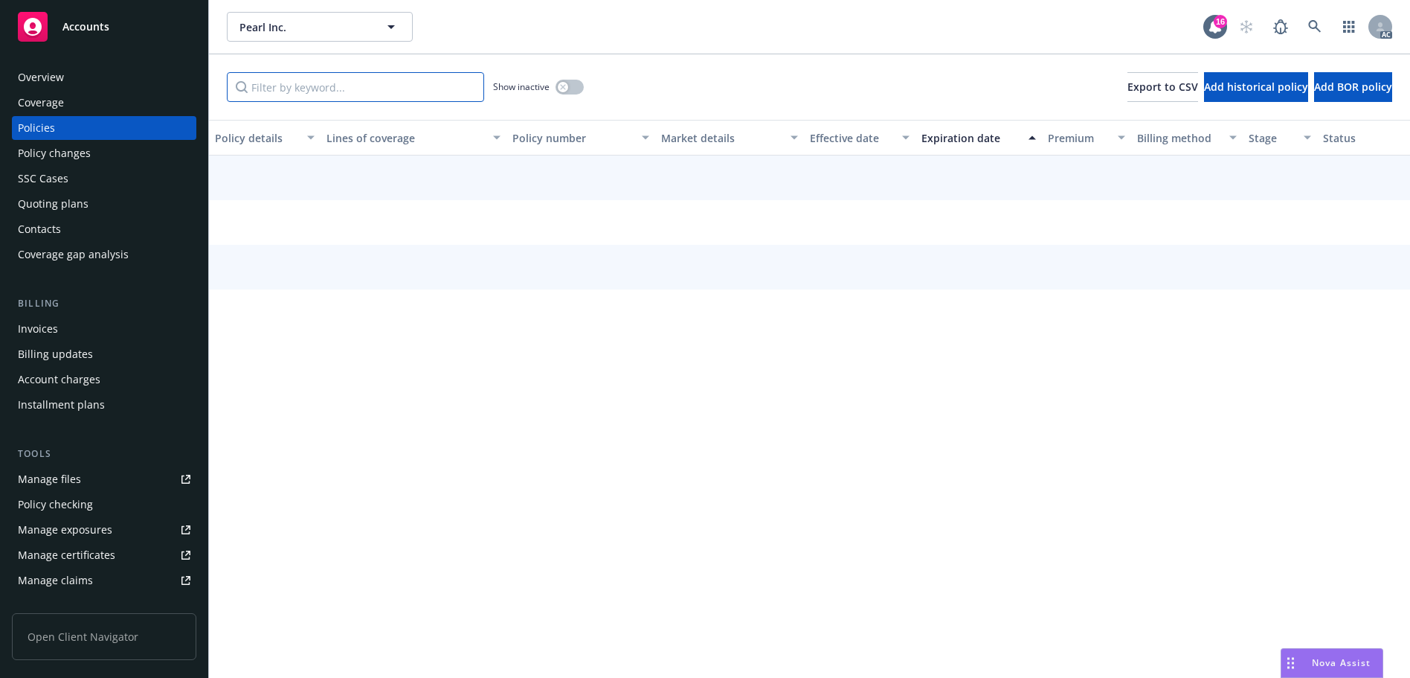
click at [317, 86] on input "Filter by keyword..." at bounding box center [355, 87] width 257 height 30
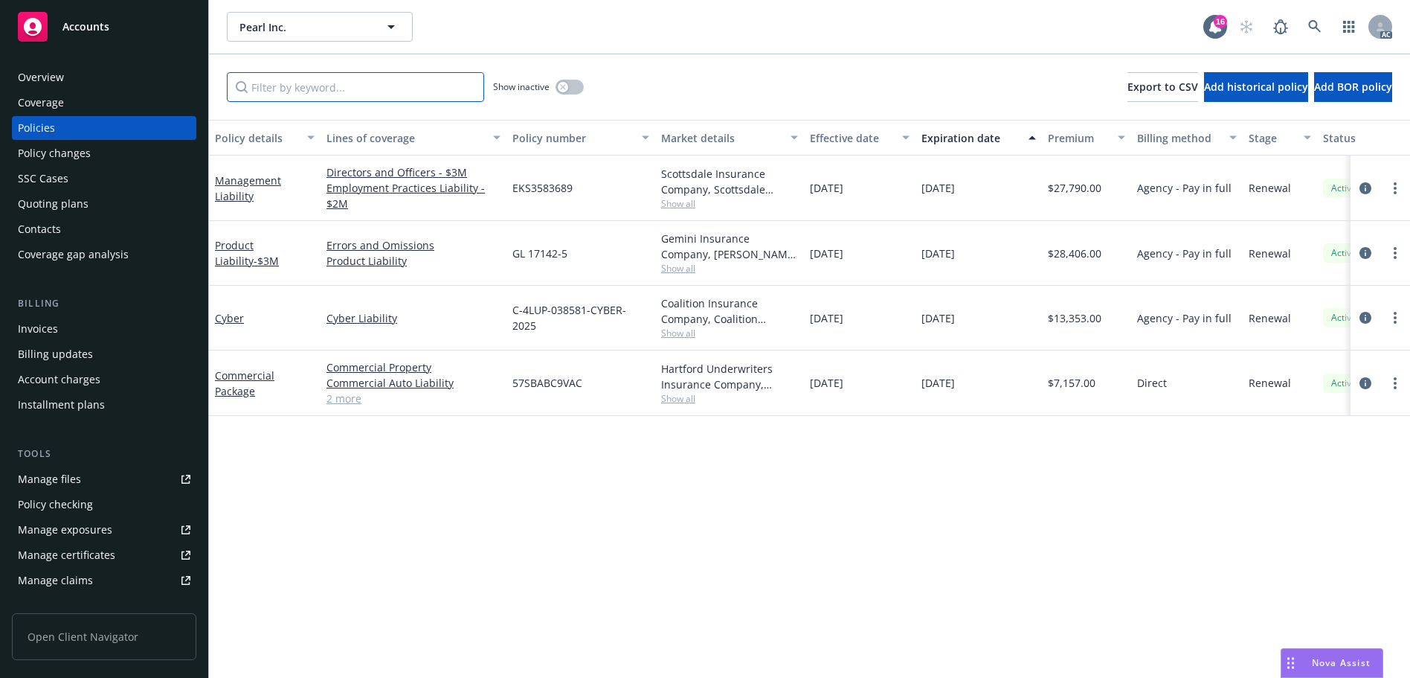
paste input "BC9VAC"
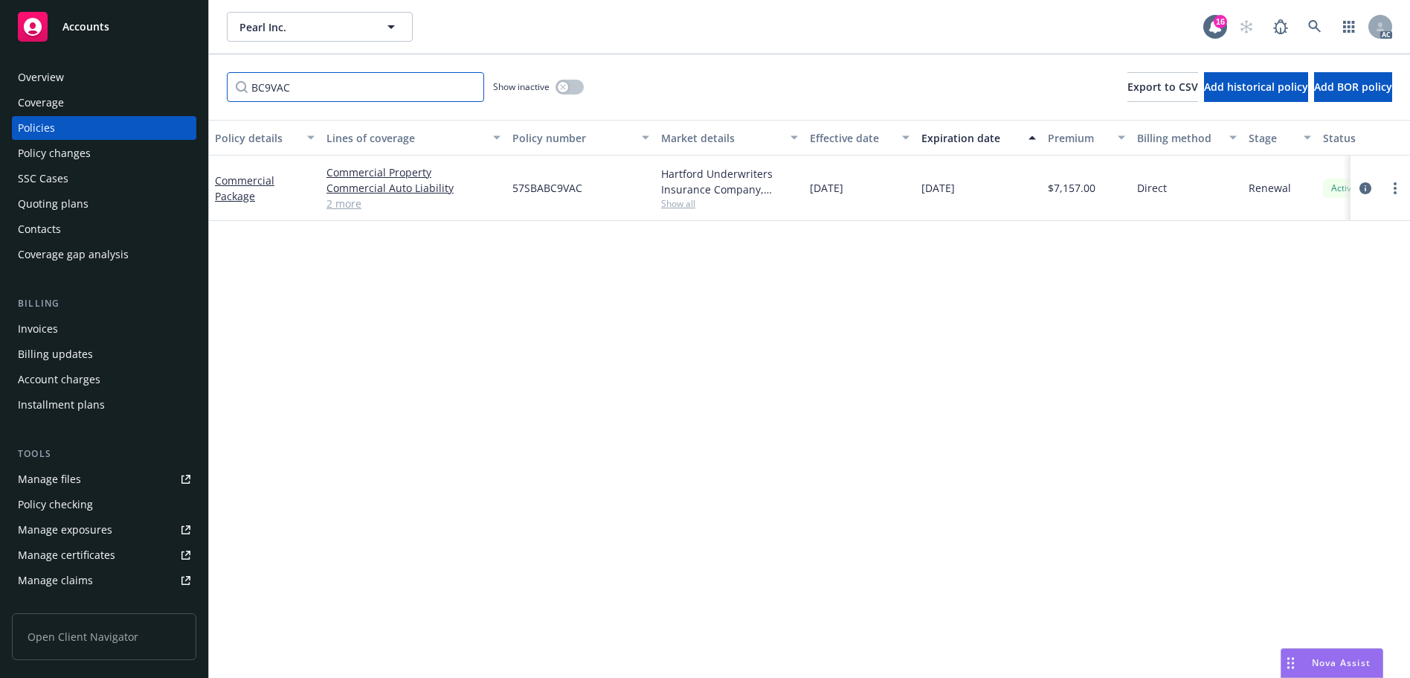
type input "BC9VAC"
click at [1309, 30] on icon at bounding box center [1314, 26] width 13 height 13
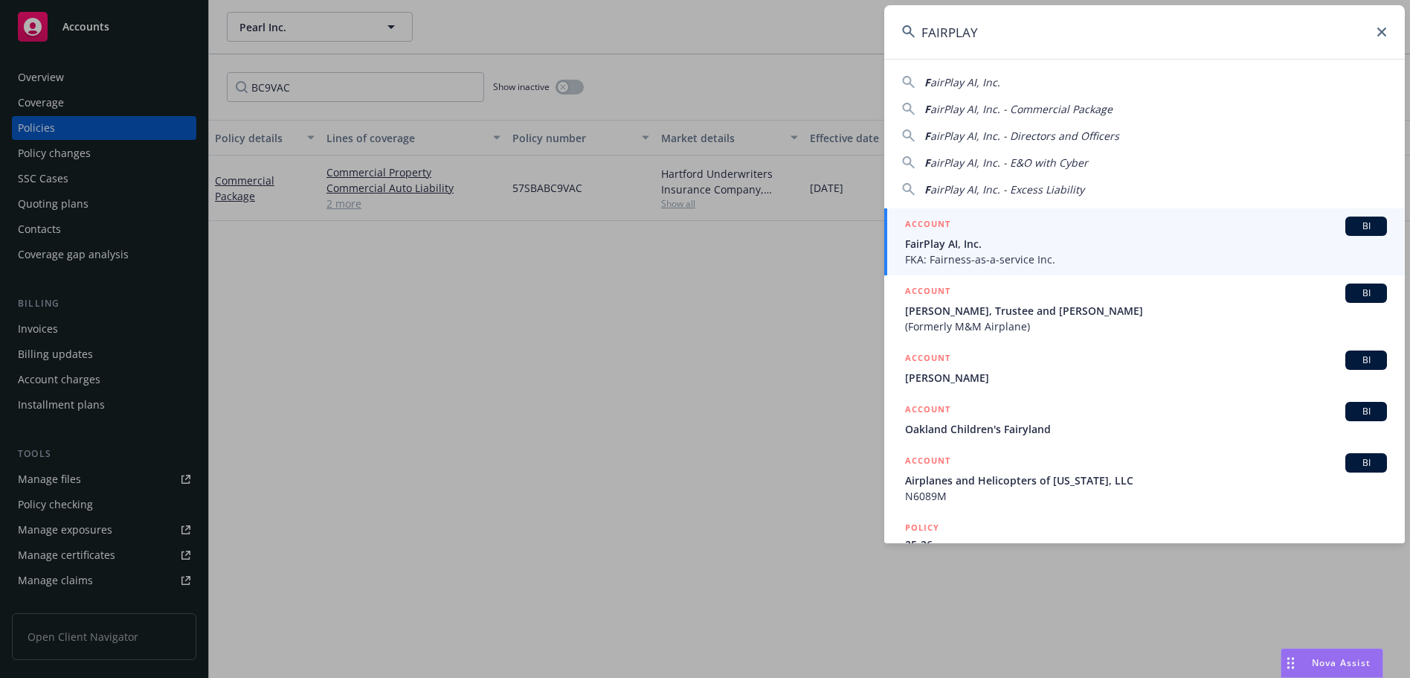
type input "FAIRPLAY"
drag, startPoint x: 1026, startPoint y: 236, endPoint x: 1028, endPoint y: 193, distance: 43.2
click at [1026, 236] on span "FairPlay AI, Inc." at bounding box center [1146, 244] width 482 height 16
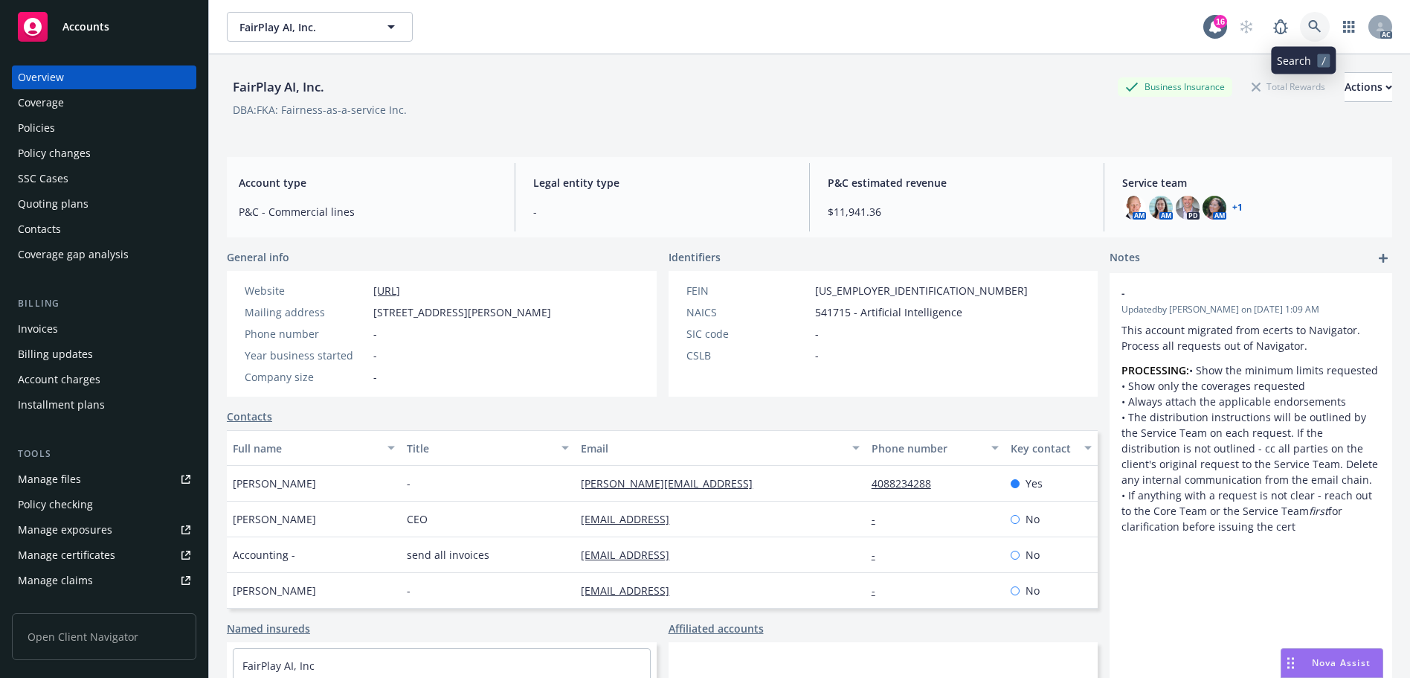
click at [1308, 33] on icon at bounding box center [1314, 26] width 13 height 13
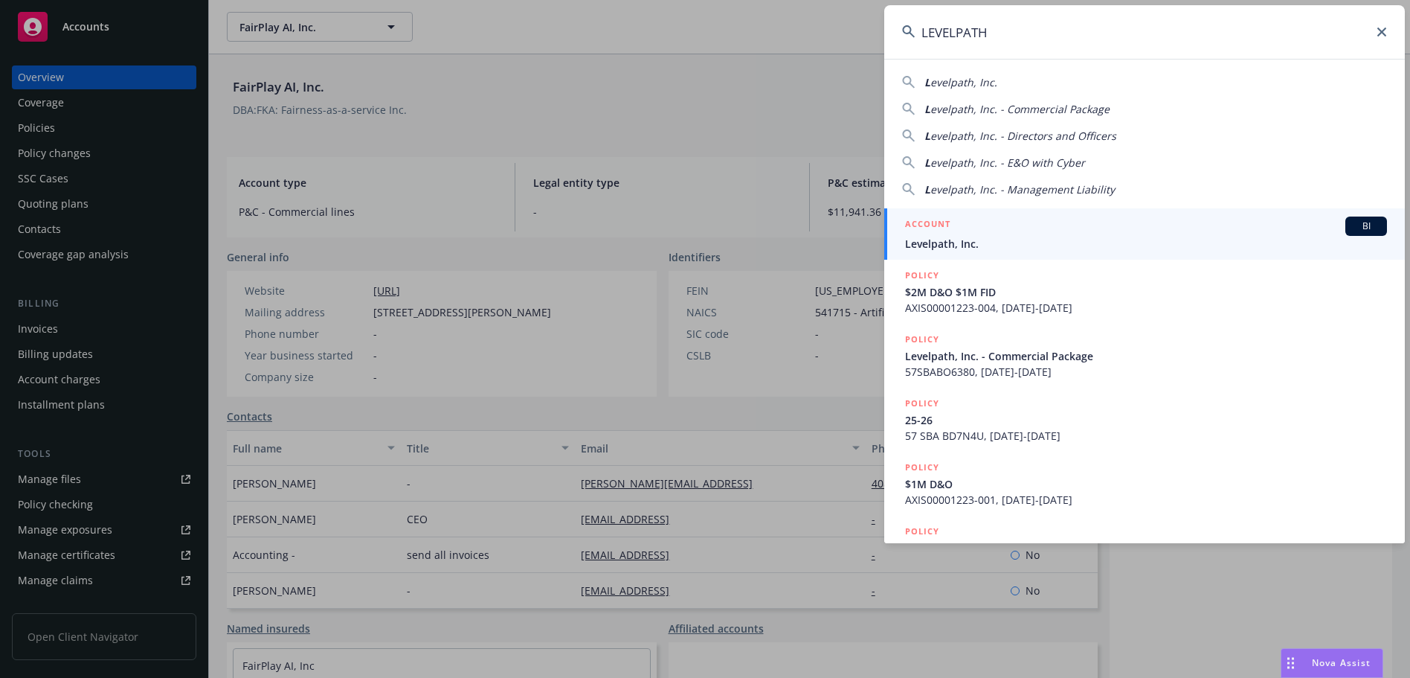
type input "LEVELPATH"
click at [1030, 231] on div "ACCOUNT BI" at bounding box center [1146, 225] width 482 height 19
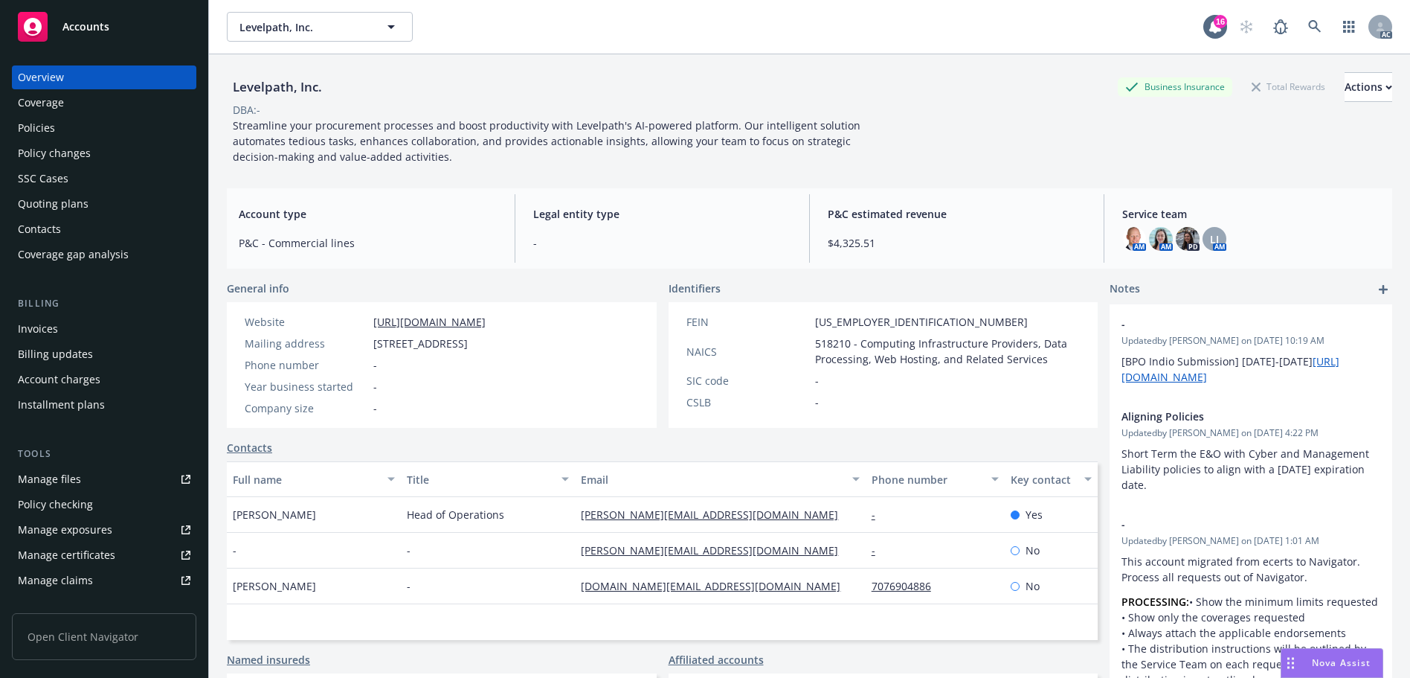
click at [58, 131] on div "Policies" at bounding box center [104, 128] width 173 height 24
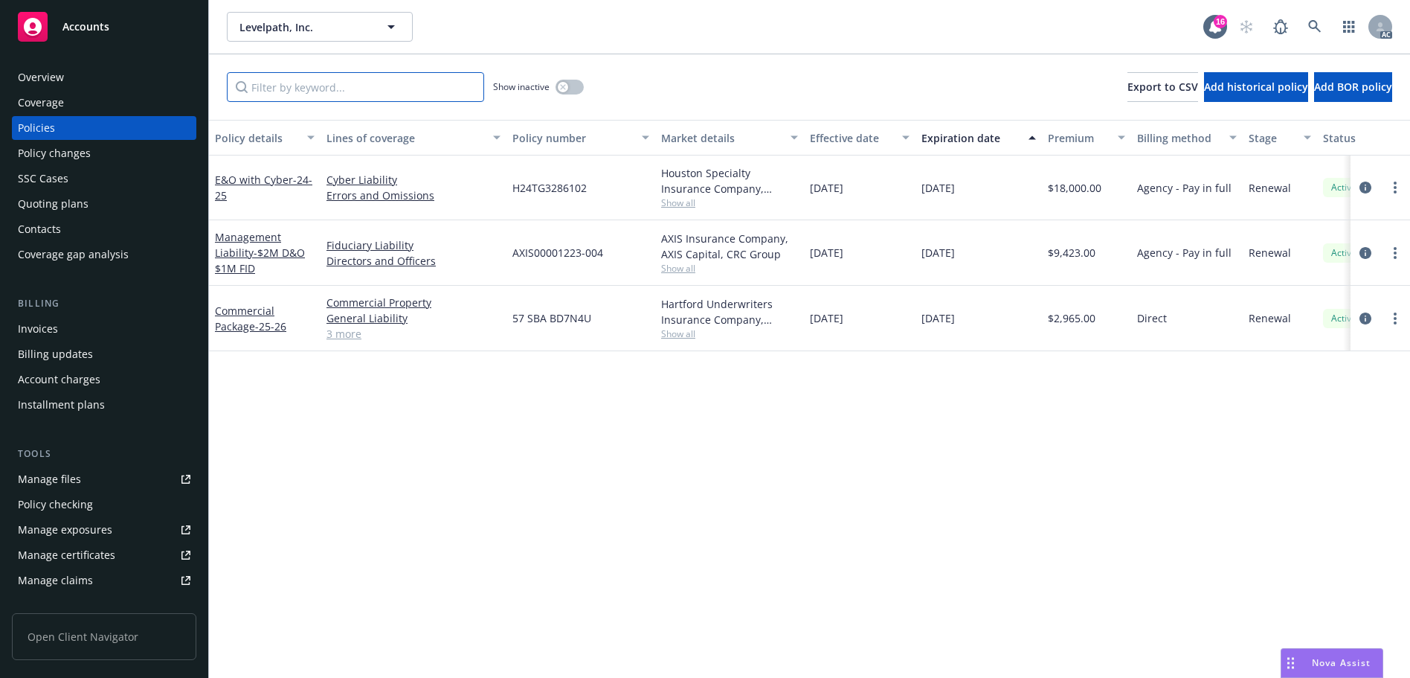
click at [364, 91] on input "Filter by keyword..." at bounding box center [355, 87] width 257 height 30
paste input "BD7N4U"
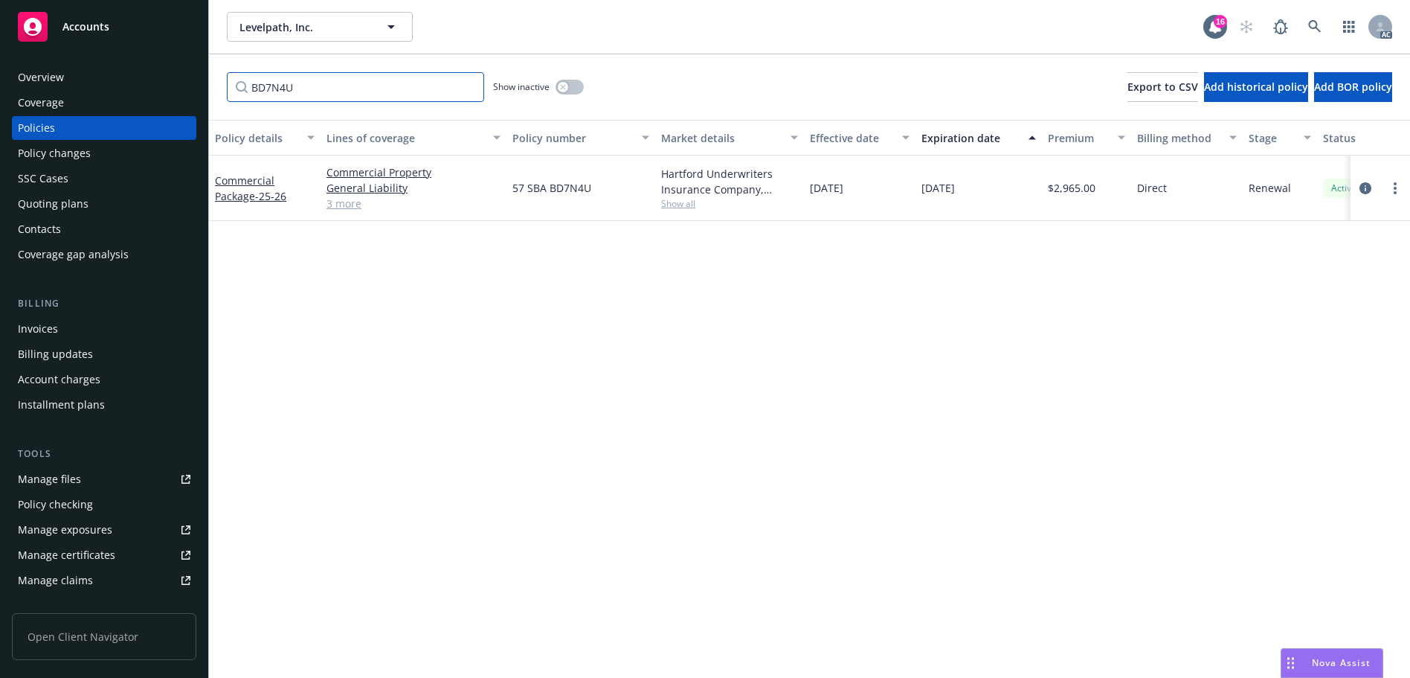
type input "BD7N4U"
click at [1315, 22] on icon at bounding box center [1314, 26] width 13 height 13
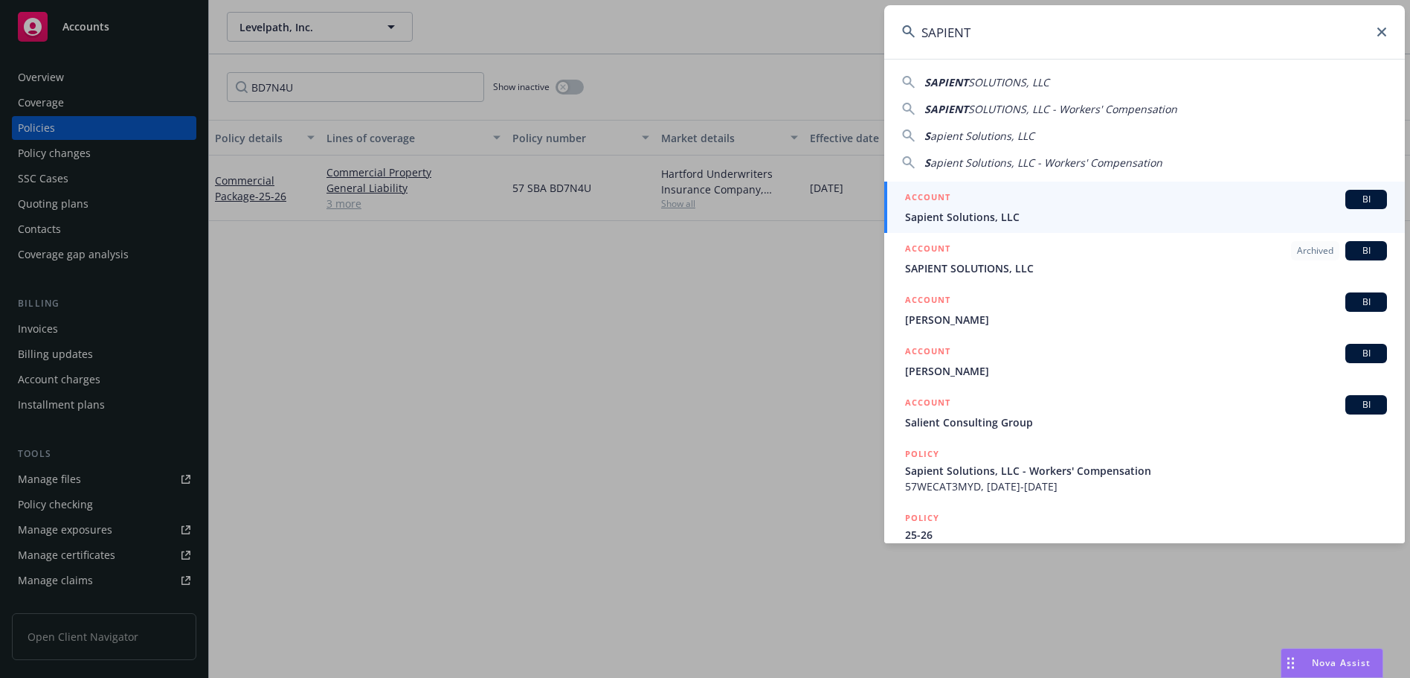
type input "SAPIENT"
click at [981, 199] on div "ACCOUNT BI" at bounding box center [1146, 199] width 482 height 19
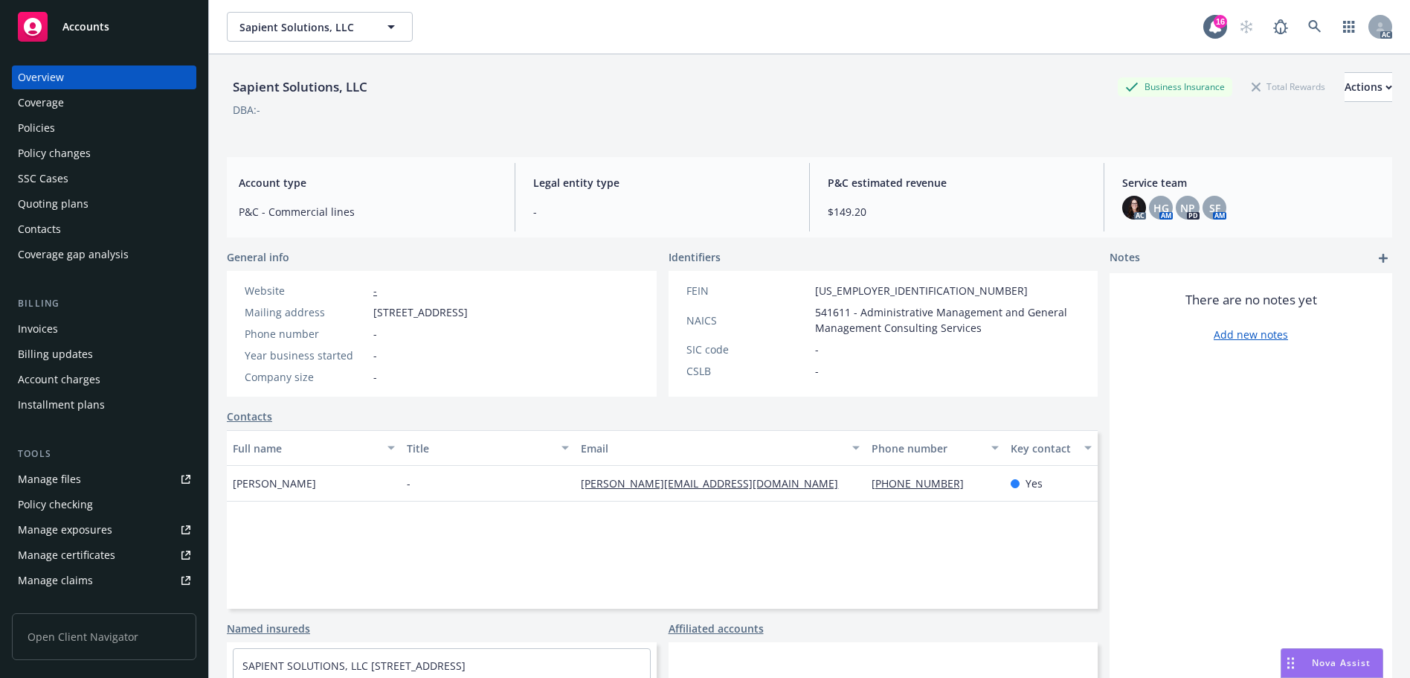
click at [86, 129] on div "Policies" at bounding box center [104, 128] width 173 height 24
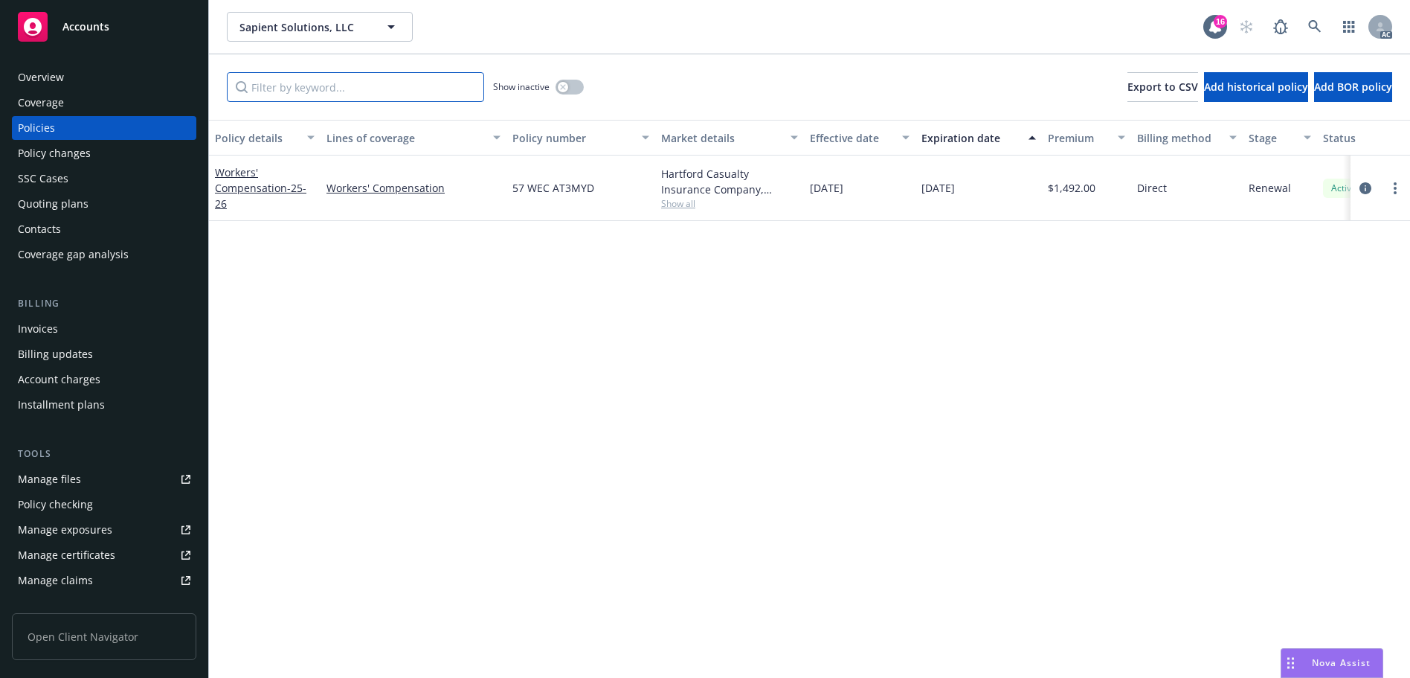
click at [393, 88] on input "Filter by keyword..." at bounding box center [355, 87] width 257 height 30
paste input "AT3MYD"
type input "AT3MYD"
click at [1313, 25] on icon at bounding box center [1314, 26] width 13 height 13
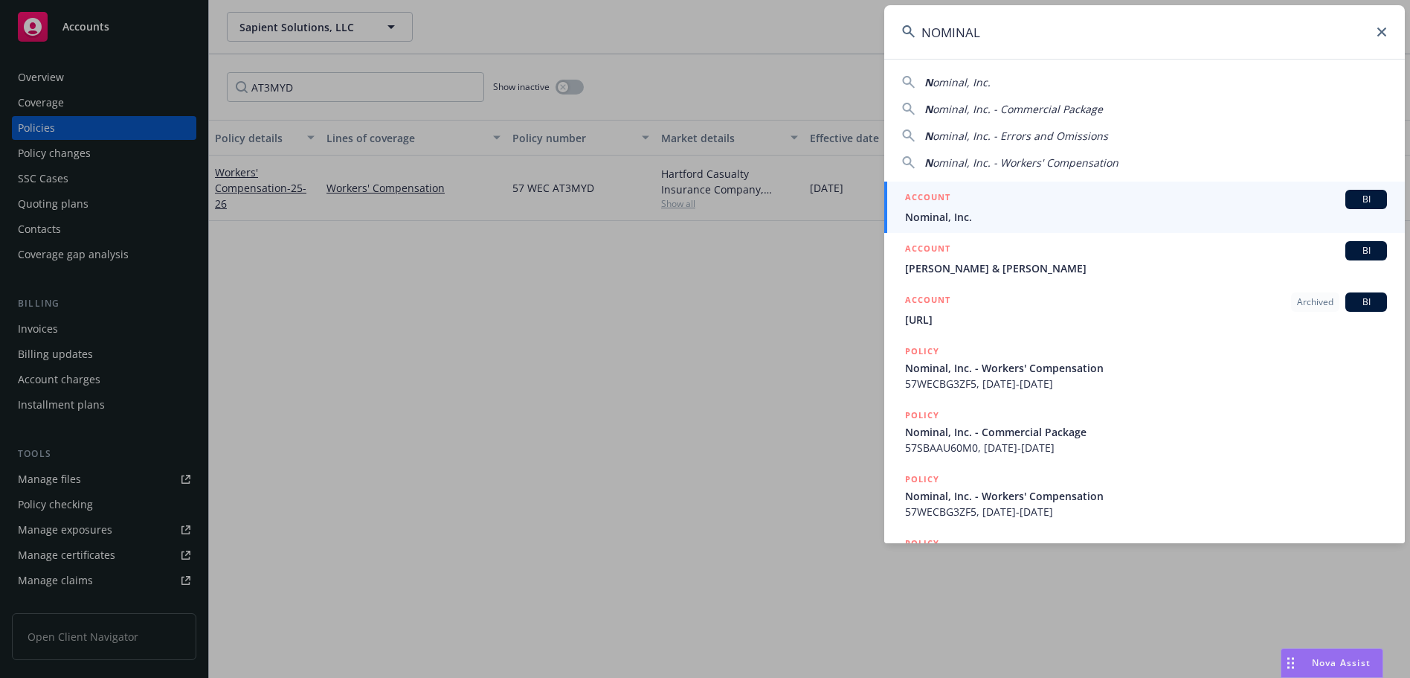
type input "NOMINAL"
click at [959, 211] on span "Nominal, Inc." at bounding box center [1146, 217] width 482 height 16
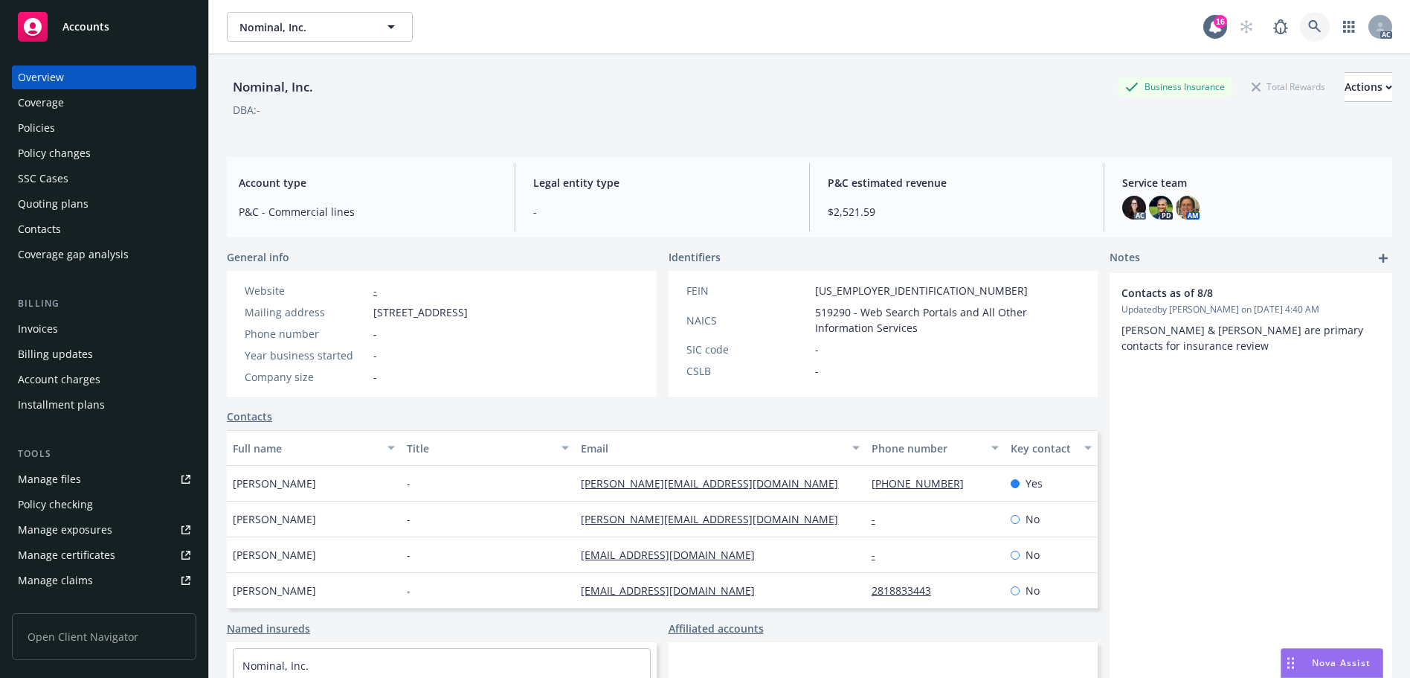
click at [1300, 31] on link at bounding box center [1315, 27] width 30 height 30
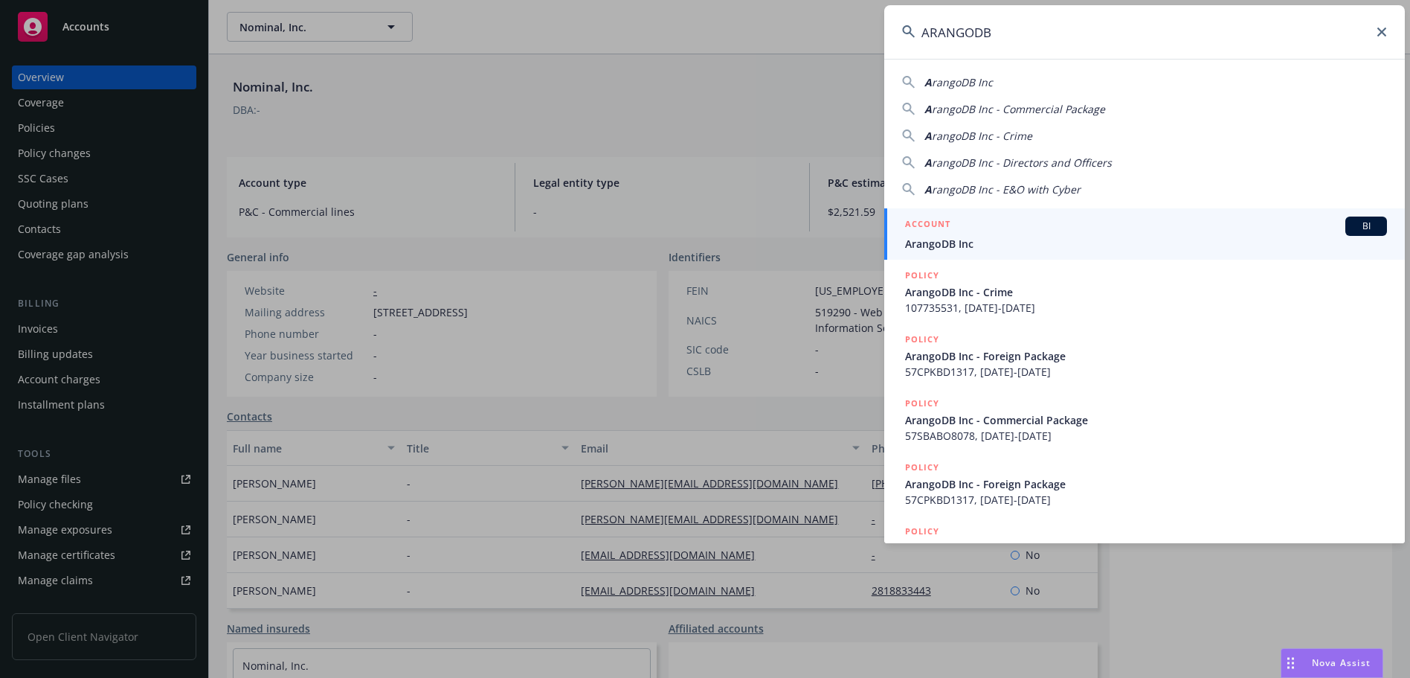
type input "ARANGODB"
click at [1032, 242] on span "ArangoDB Inc" at bounding box center [1146, 244] width 482 height 16
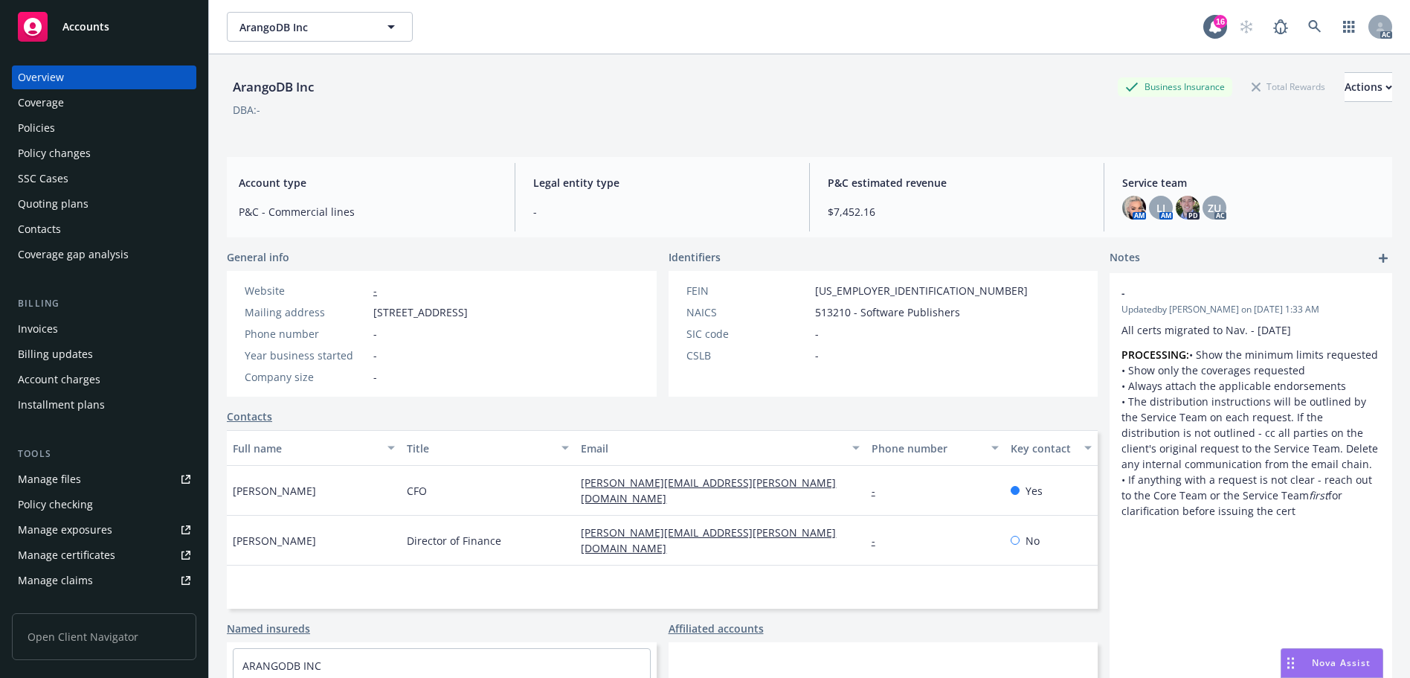
click at [476, 93] on div "ArangoDB Inc Business Insurance Total Rewards Actions" at bounding box center [809, 87] width 1165 height 30
click at [94, 125] on div "Policies" at bounding box center [104, 128] width 173 height 24
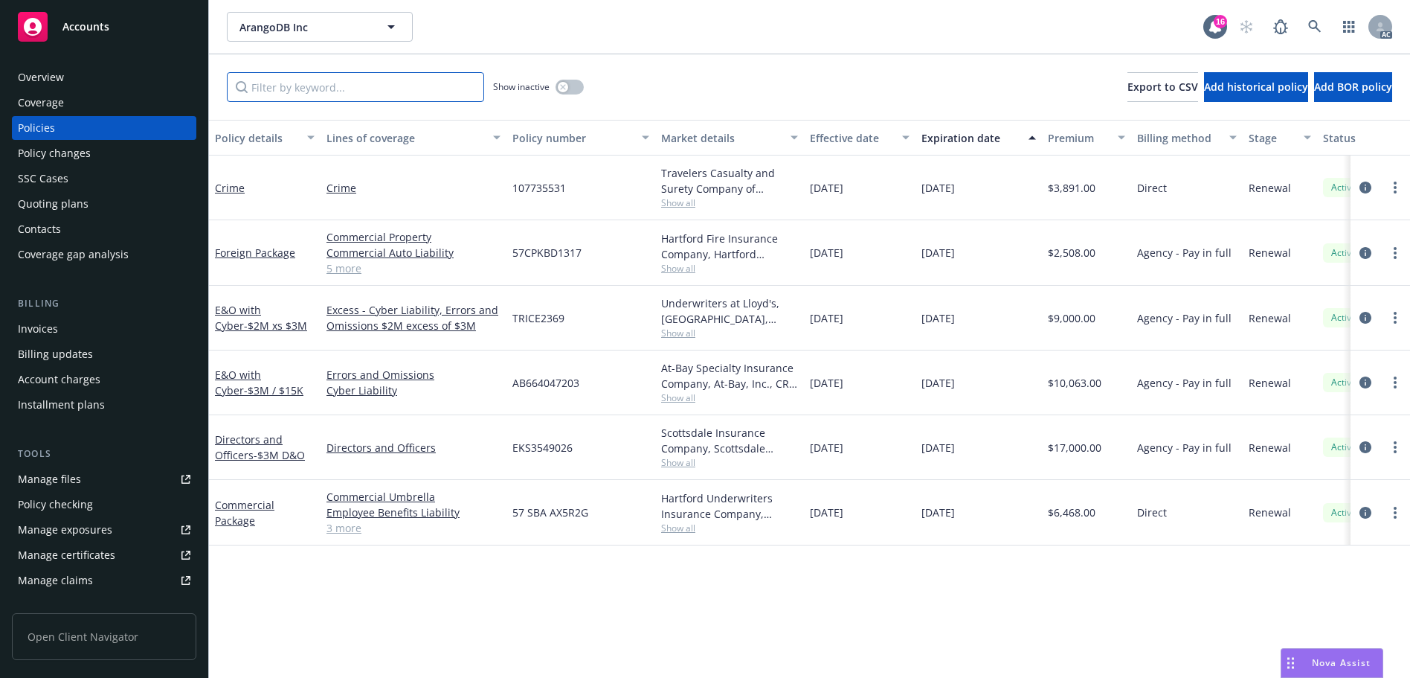
click at [389, 80] on input "Filter by keyword..." at bounding box center [355, 87] width 257 height 30
paste input "AX5R2G"
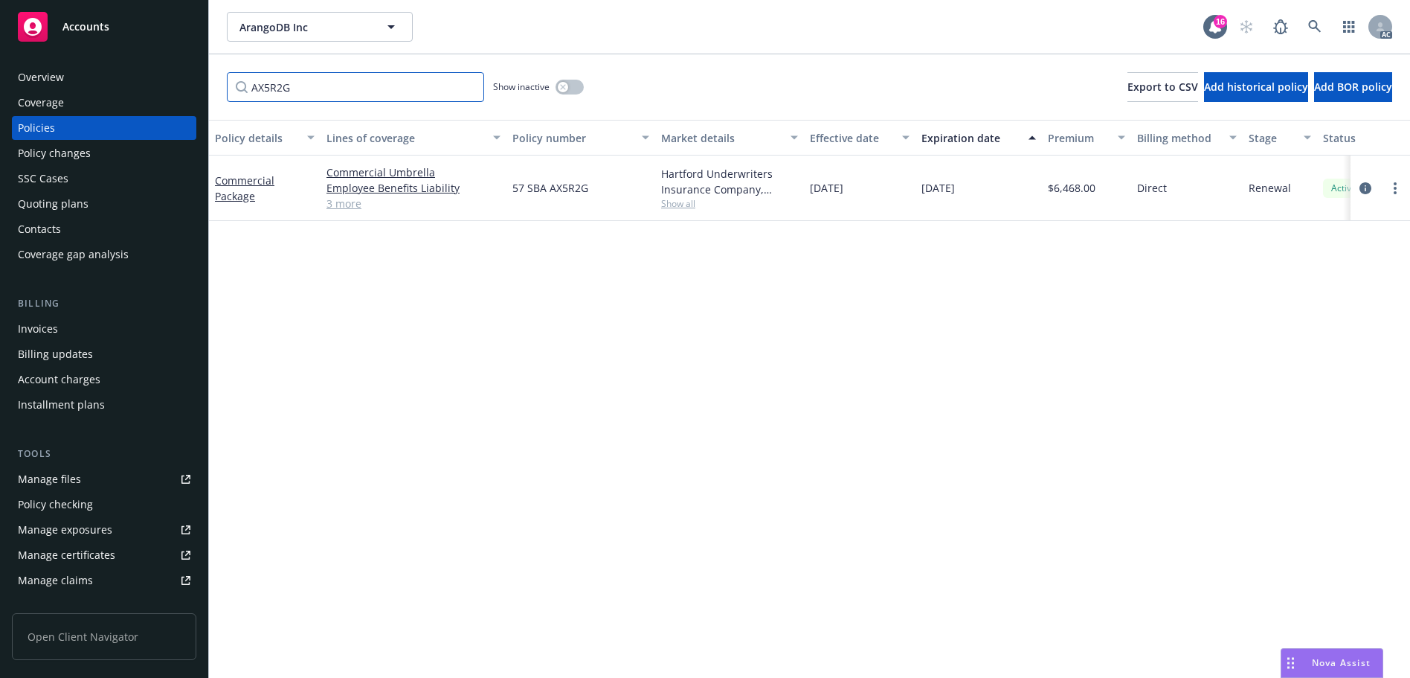
type input "AX5R2G"
click at [1317, 35] on link at bounding box center [1315, 27] width 30 height 30
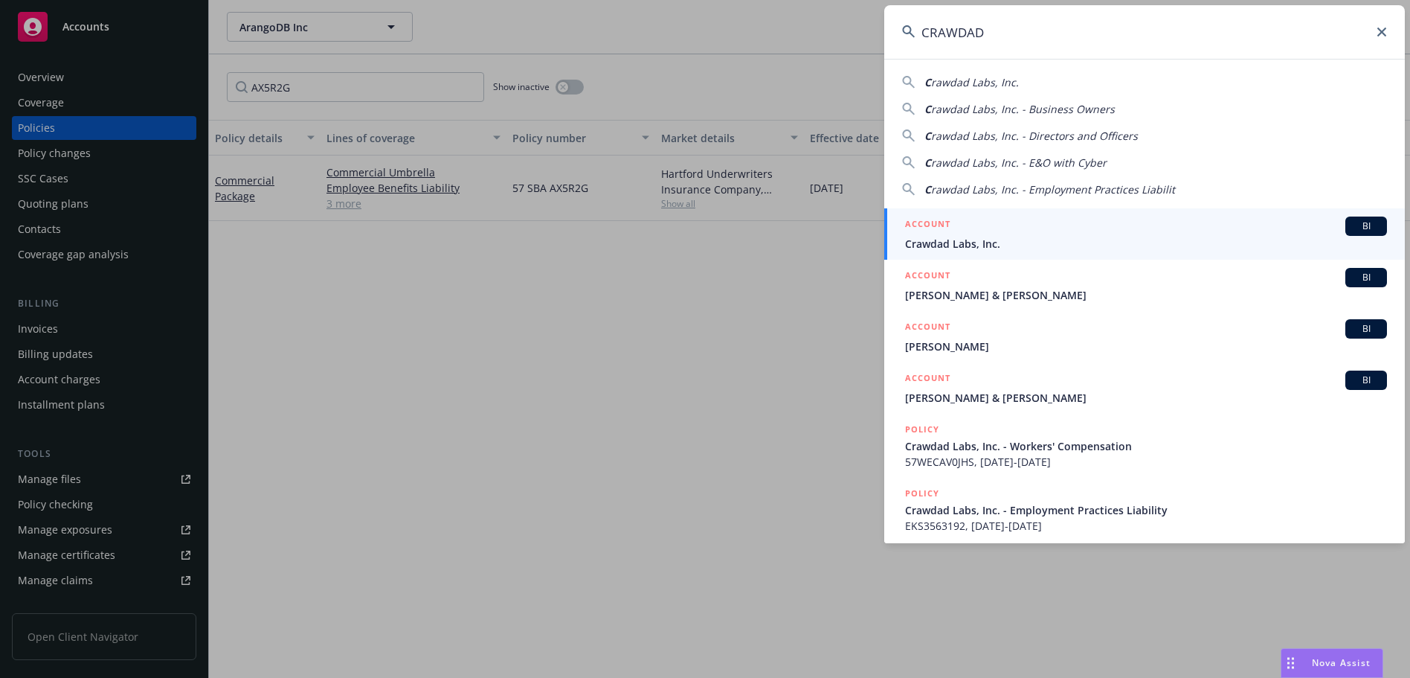
type input "CRAWDAD"
click at [990, 241] on span "Crawdad Labs, Inc." at bounding box center [1146, 244] width 482 height 16
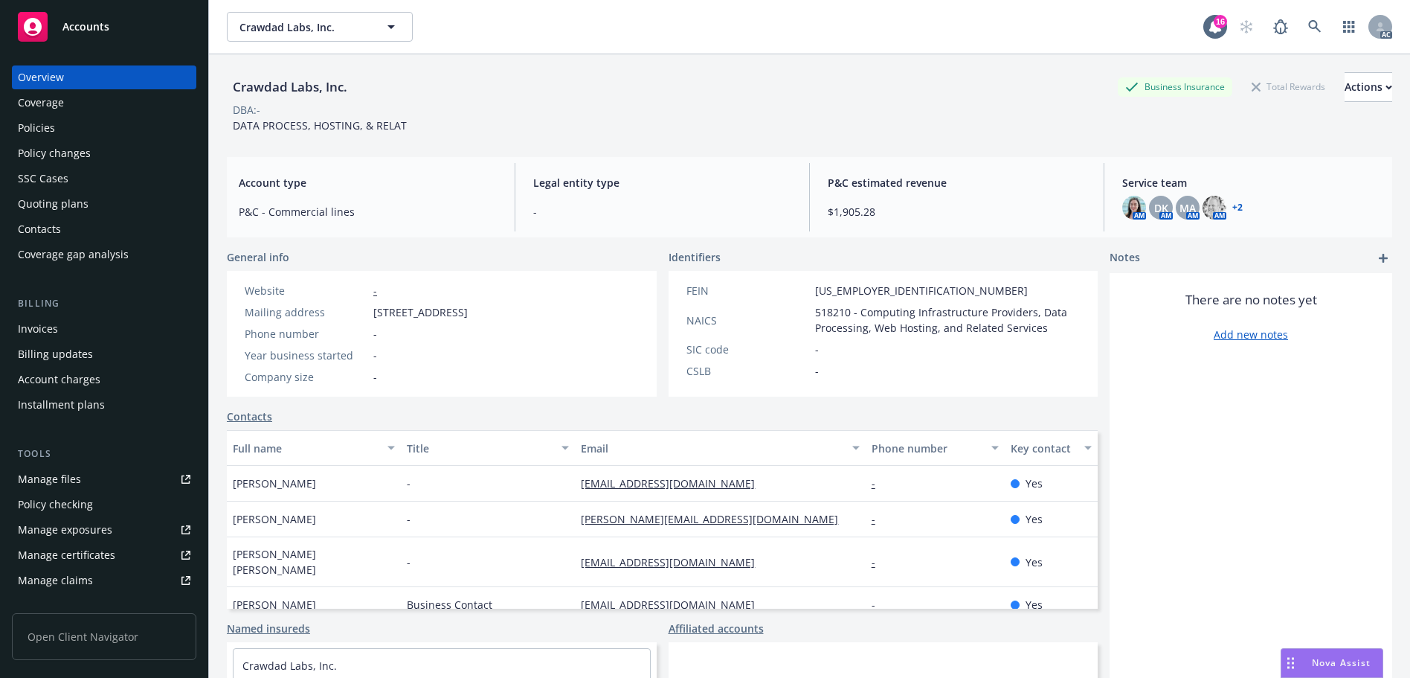
click at [57, 124] on div "Policies" at bounding box center [104, 128] width 173 height 24
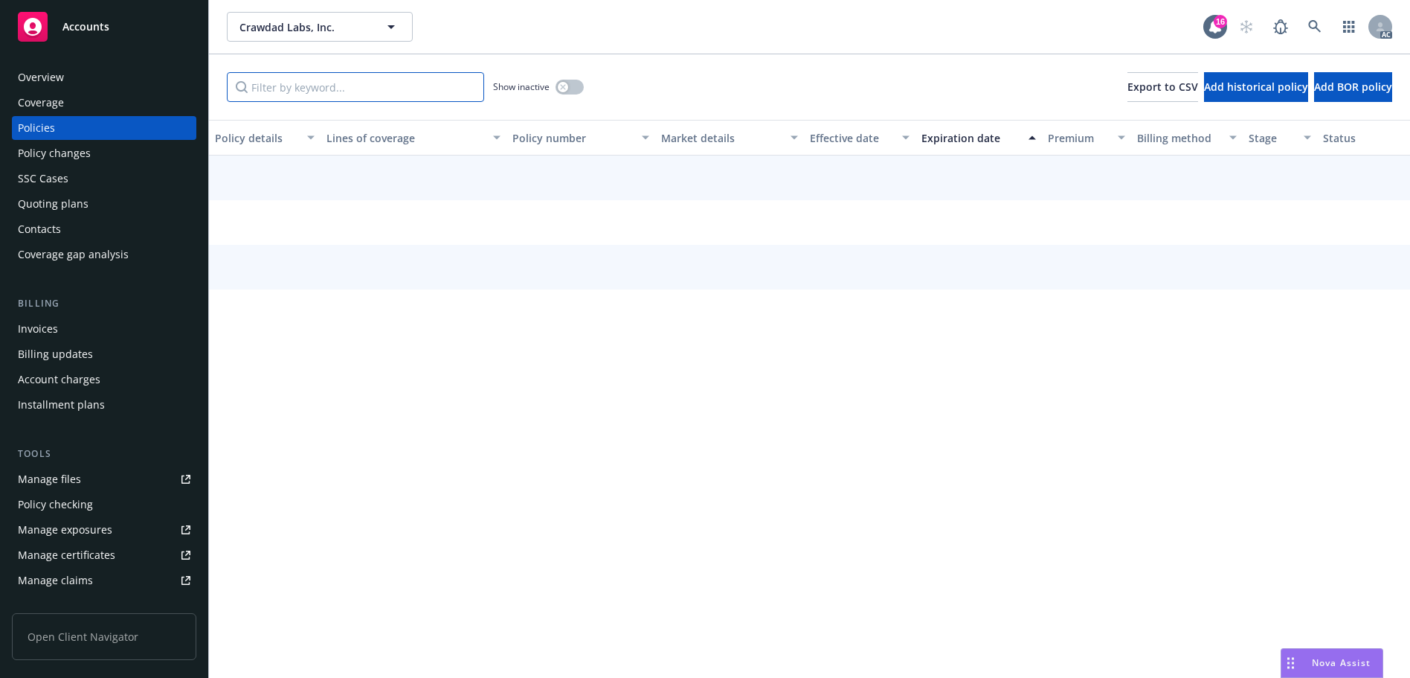
click at [395, 95] on input "Filter by keyword..." at bounding box center [355, 87] width 257 height 30
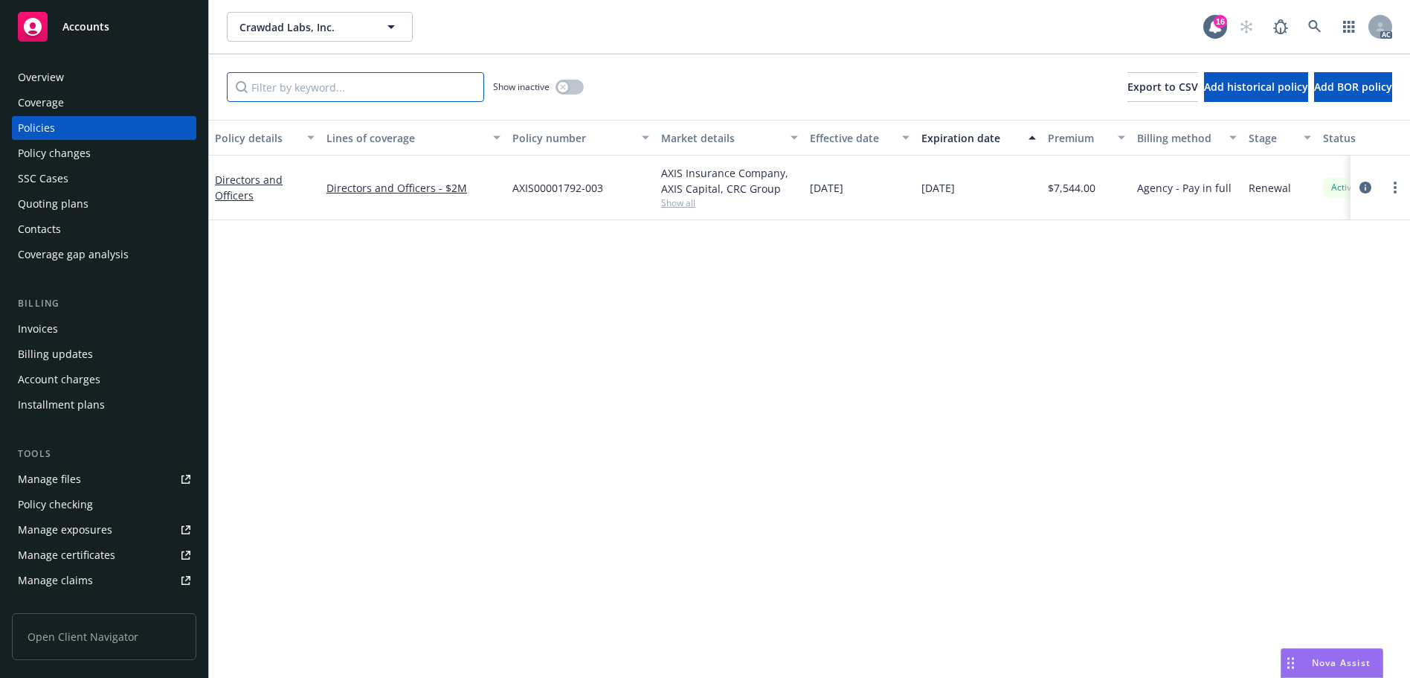
paste input "BD1FAF"
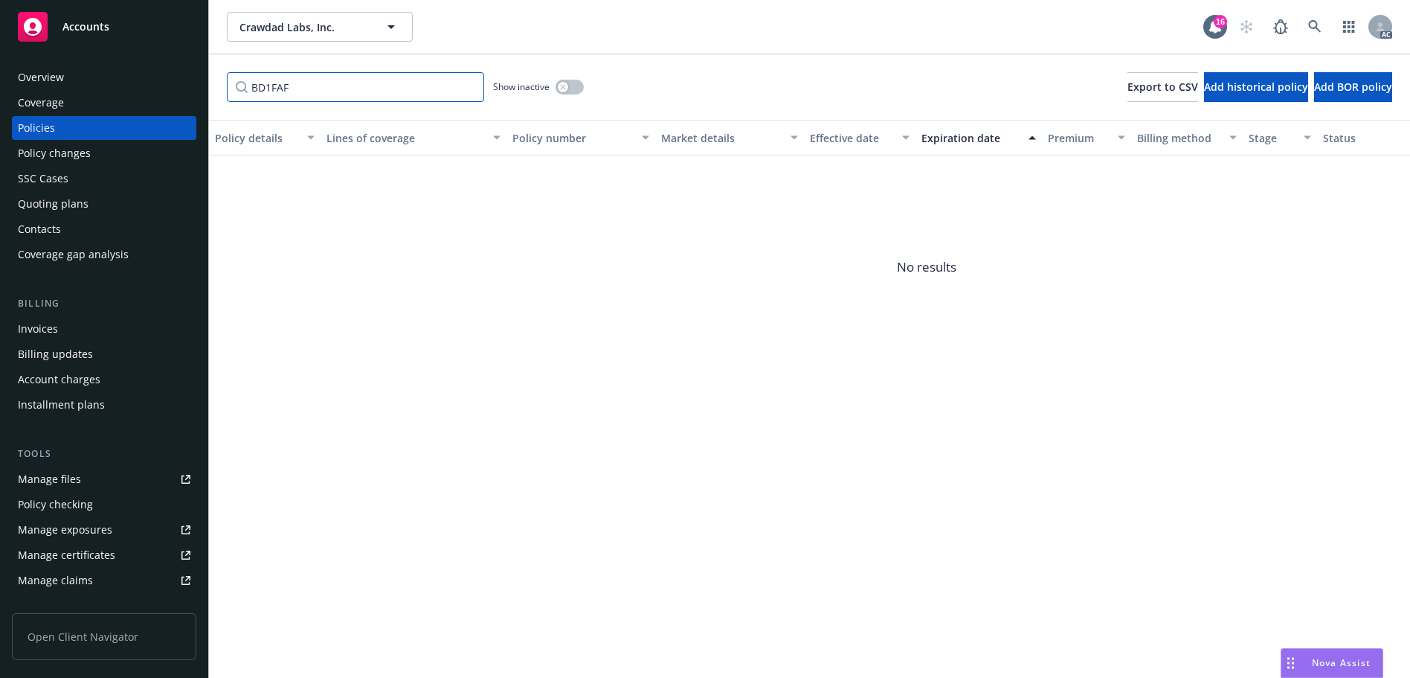
type input "BD1FAF"
click at [559, 91] on div "button" at bounding box center [563, 87] width 10 height 10
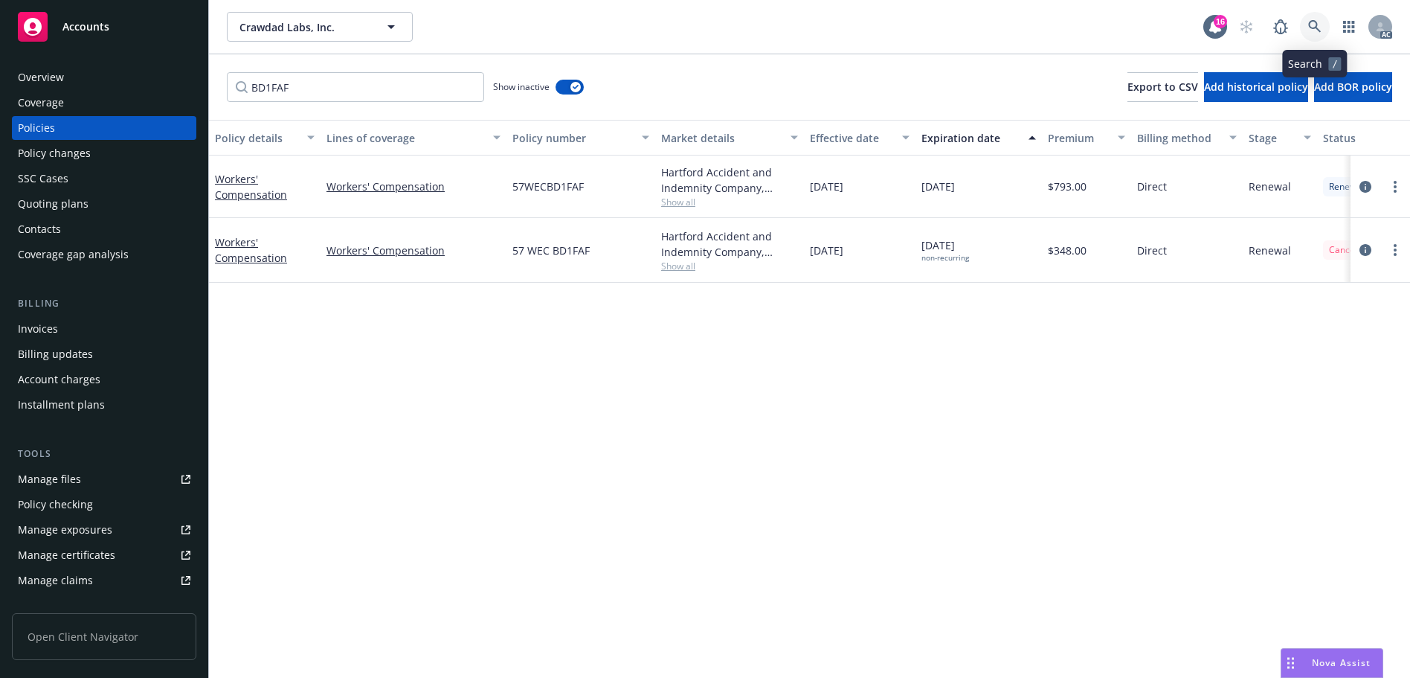
click at [1307, 24] on link at bounding box center [1315, 27] width 30 height 30
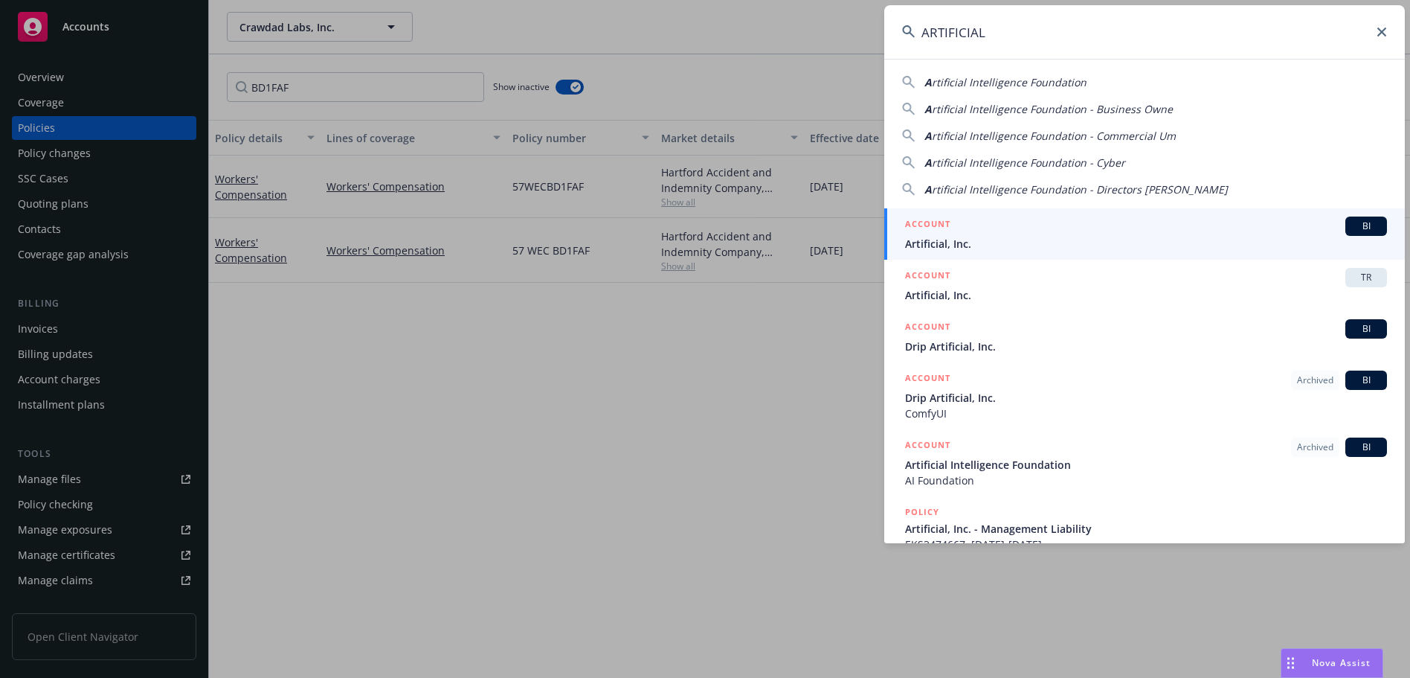
type input "ARTIFICIAL"
click at [1051, 230] on div "ACCOUNT BI" at bounding box center [1146, 225] width 482 height 19
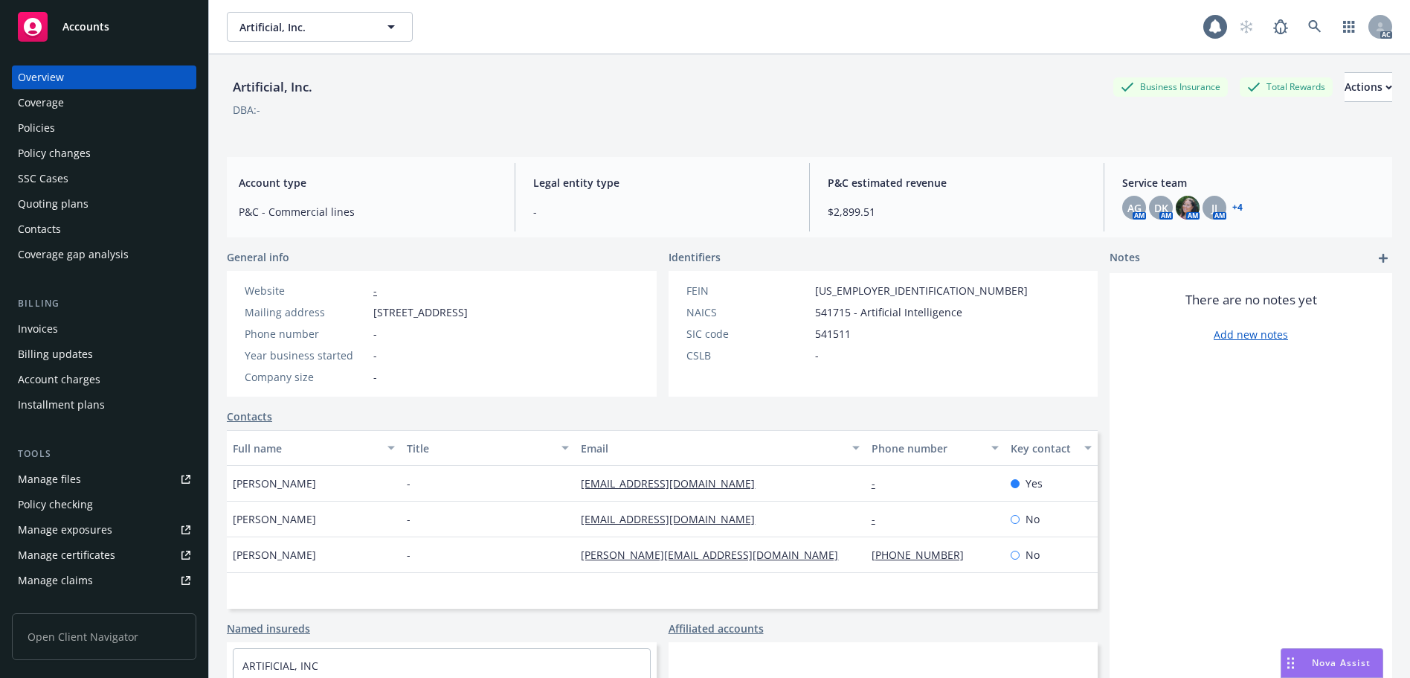
click at [54, 134] on div "Policies" at bounding box center [36, 128] width 37 height 24
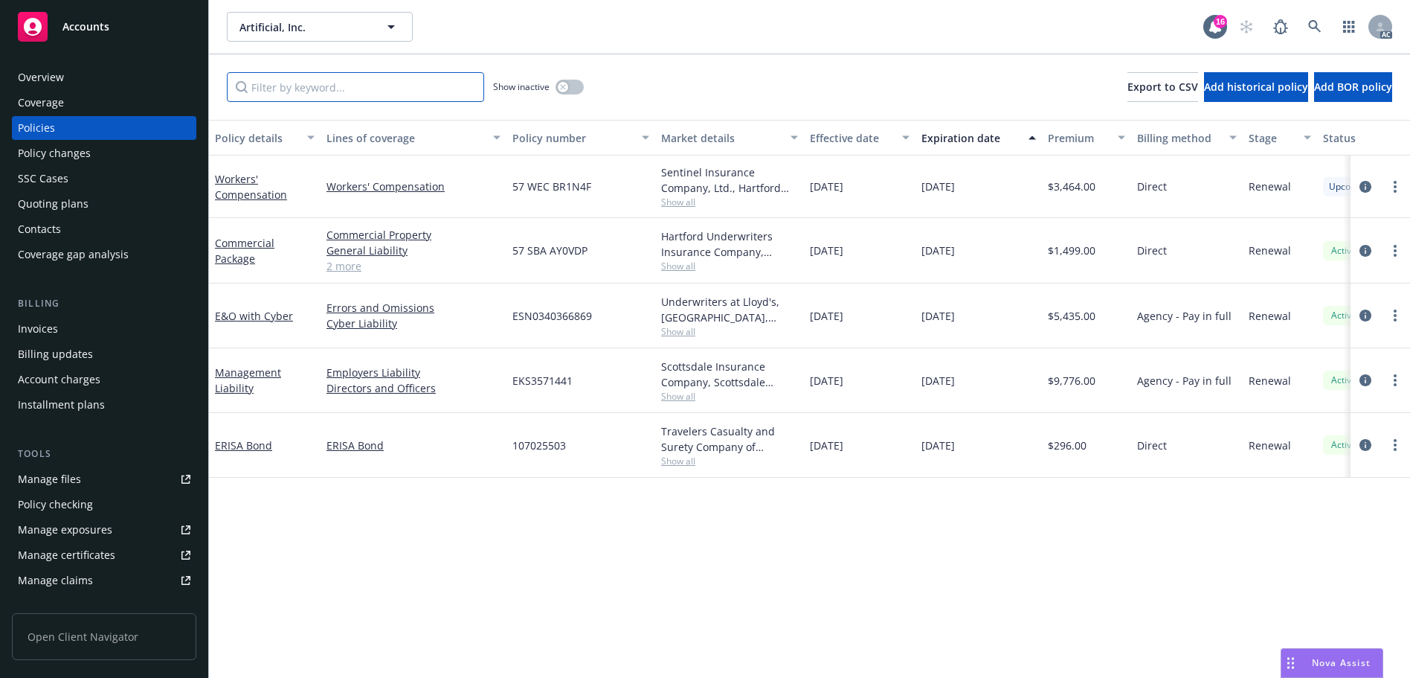
click at [304, 85] on input "Filter by keyword..." at bounding box center [355, 87] width 257 height 30
paste input "AY0VDP"
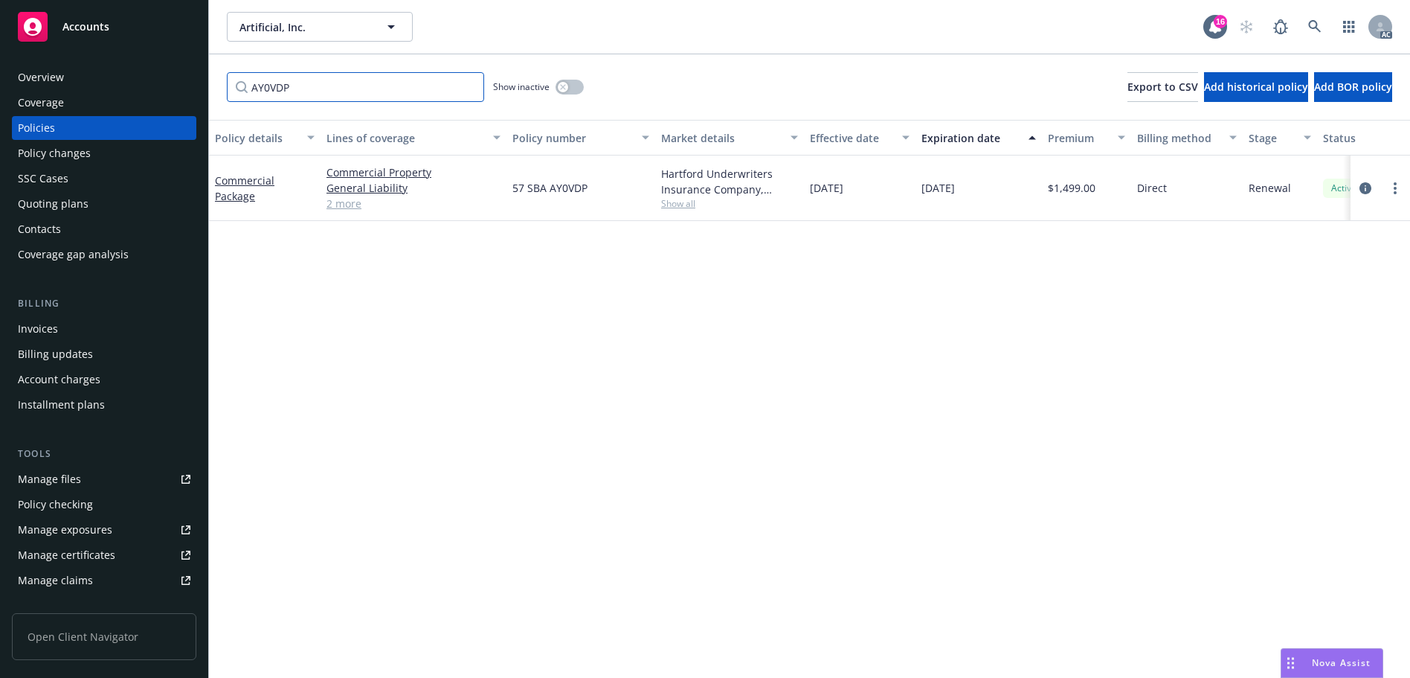
type input "AY0VDP"
click at [1318, 36] on link at bounding box center [1315, 27] width 30 height 30
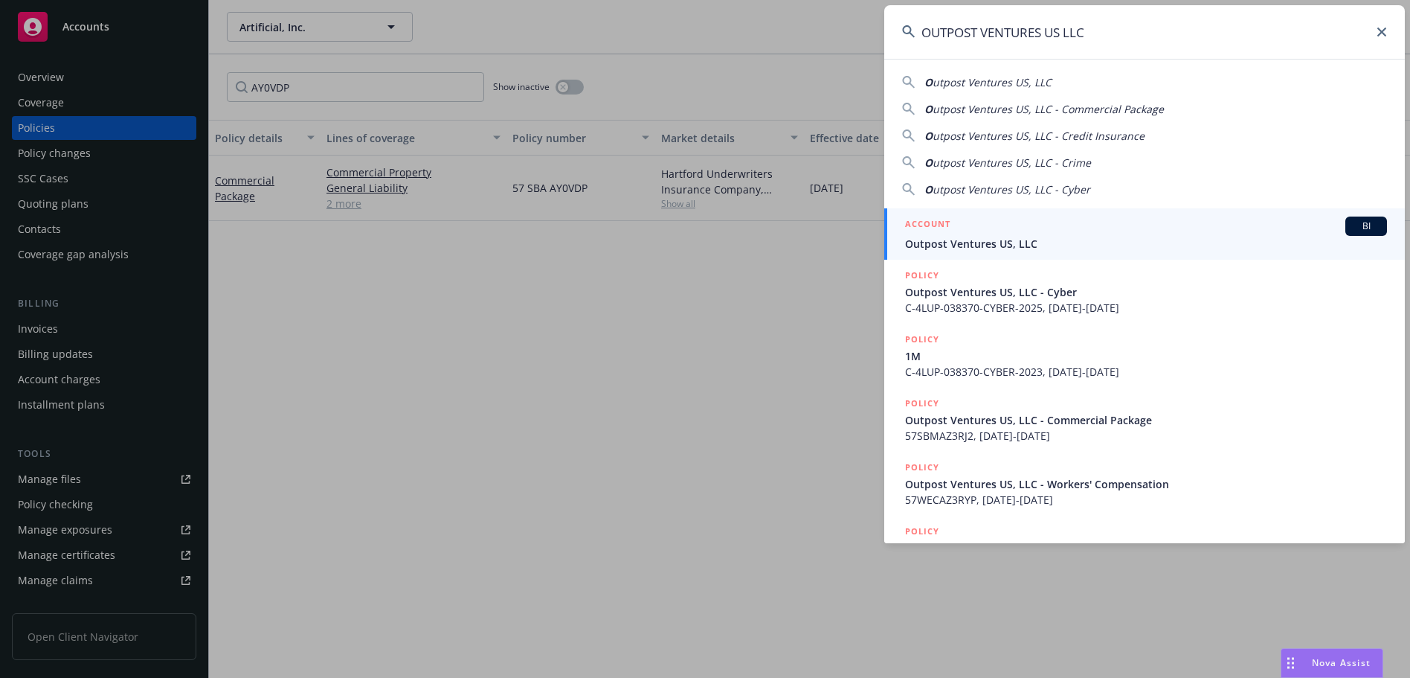
type input "OUTPOST VENTURES US LLC"
click at [1060, 226] on div "ACCOUNT BI" at bounding box center [1146, 225] width 482 height 19
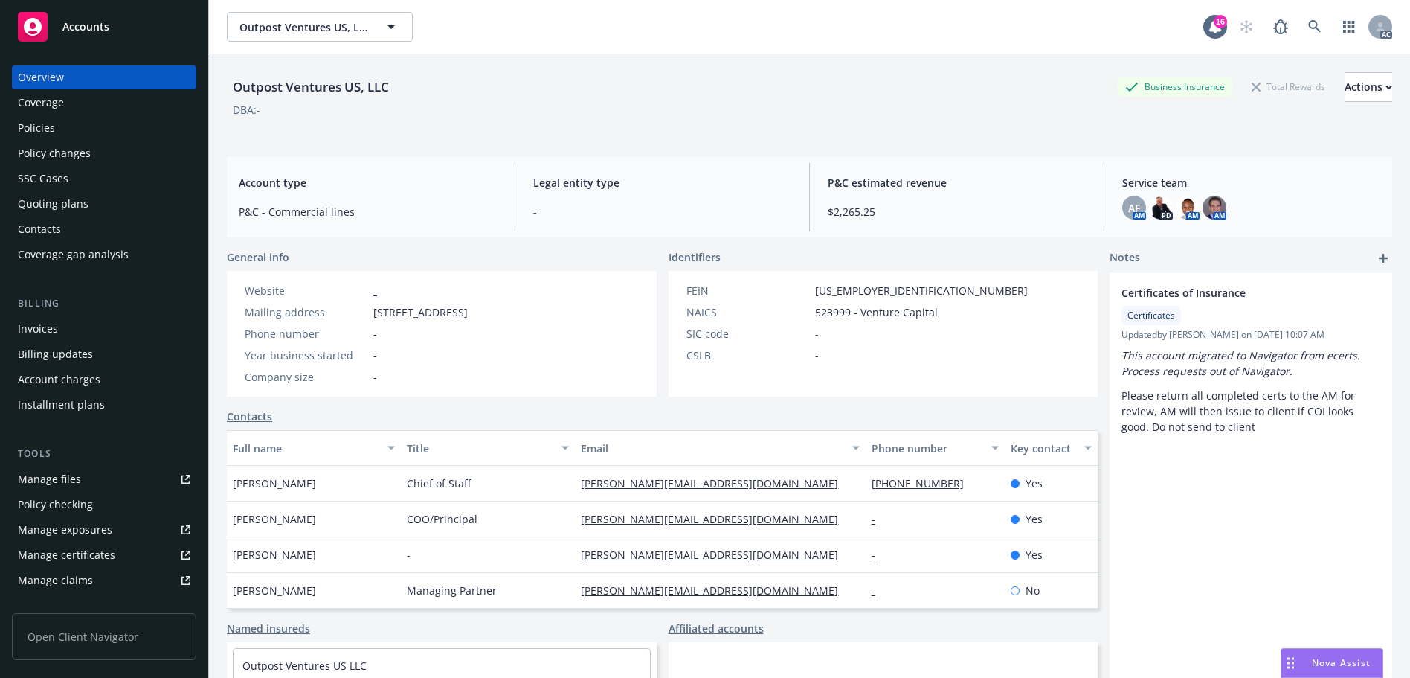
click at [58, 128] on div "Policies" at bounding box center [104, 128] width 173 height 24
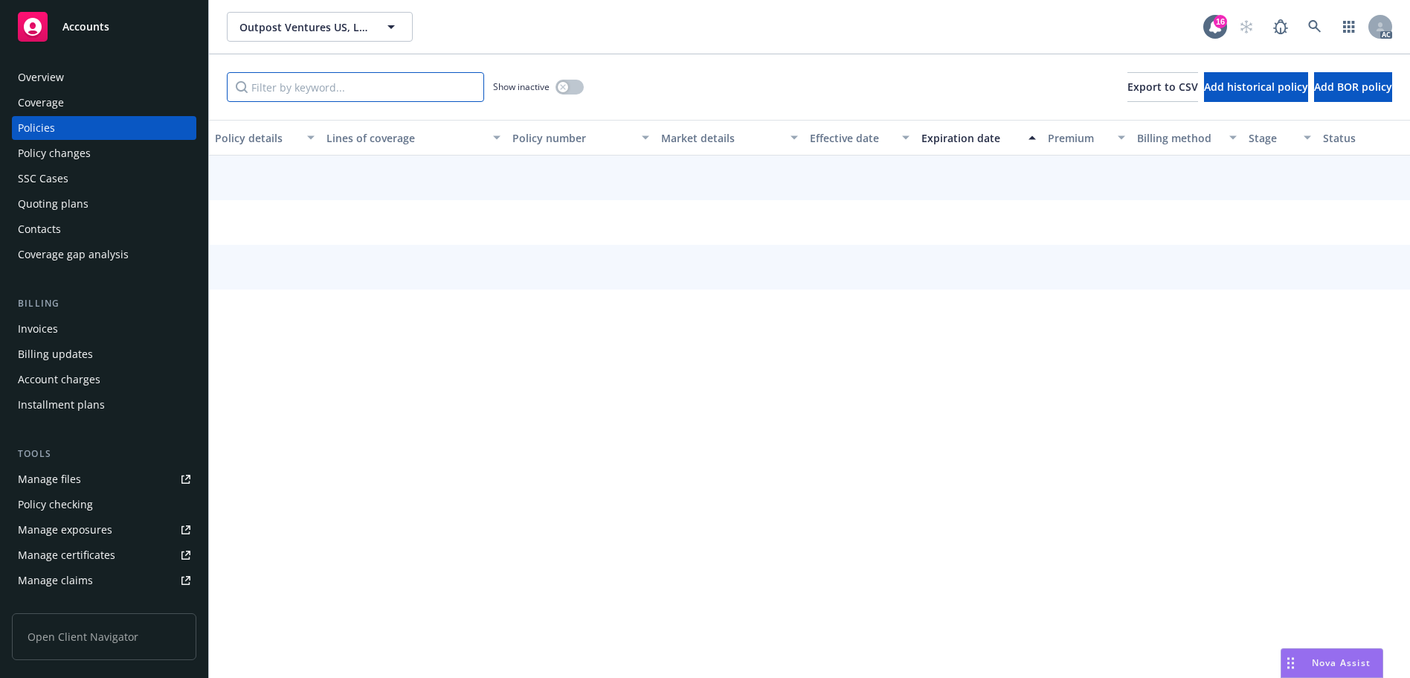
click at [332, 94] on input "Filter by keyword..." at bounding box center [355, 87] width 257 height 30
paste input "AZ3RJ2"
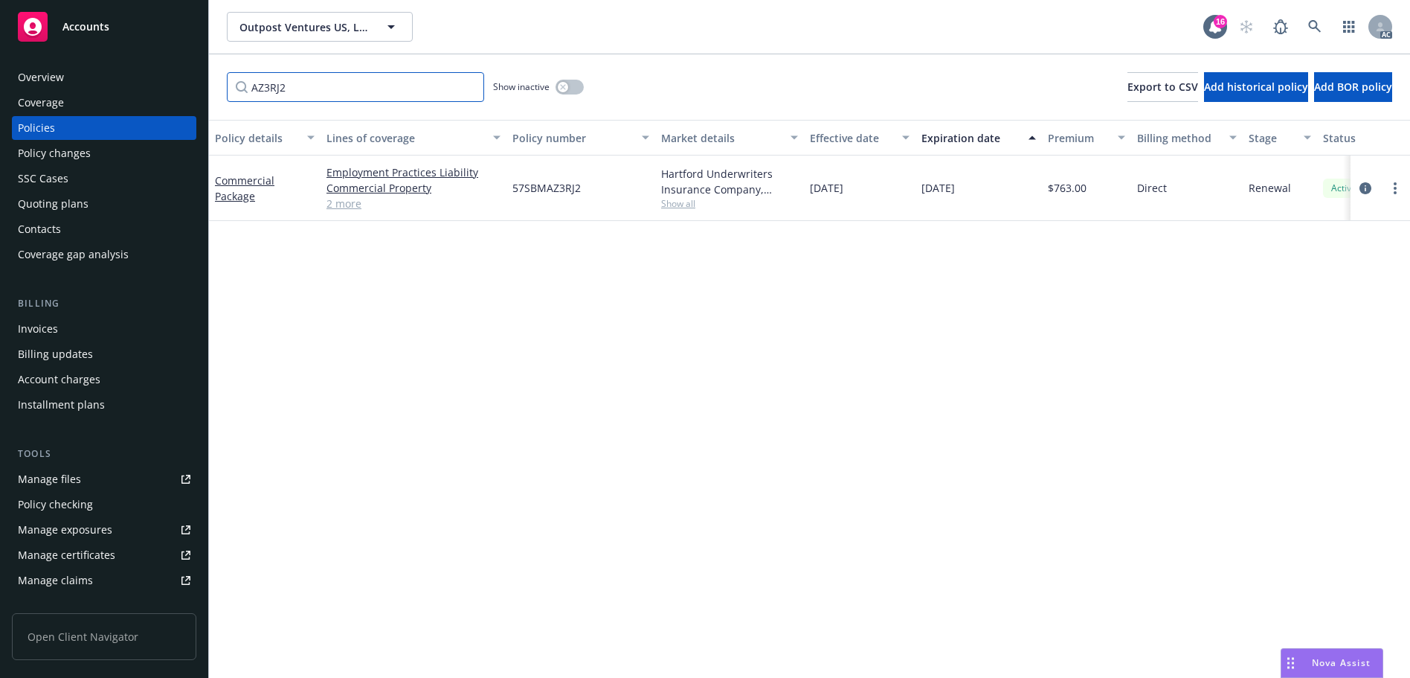
type input "AZ3RJ2"
click at [1306, 12] on span at bounding box center [1315, 27] width 30 height 30
click at [1311, 26] on icon at bounding box center [1314, 26] width 13 height 13
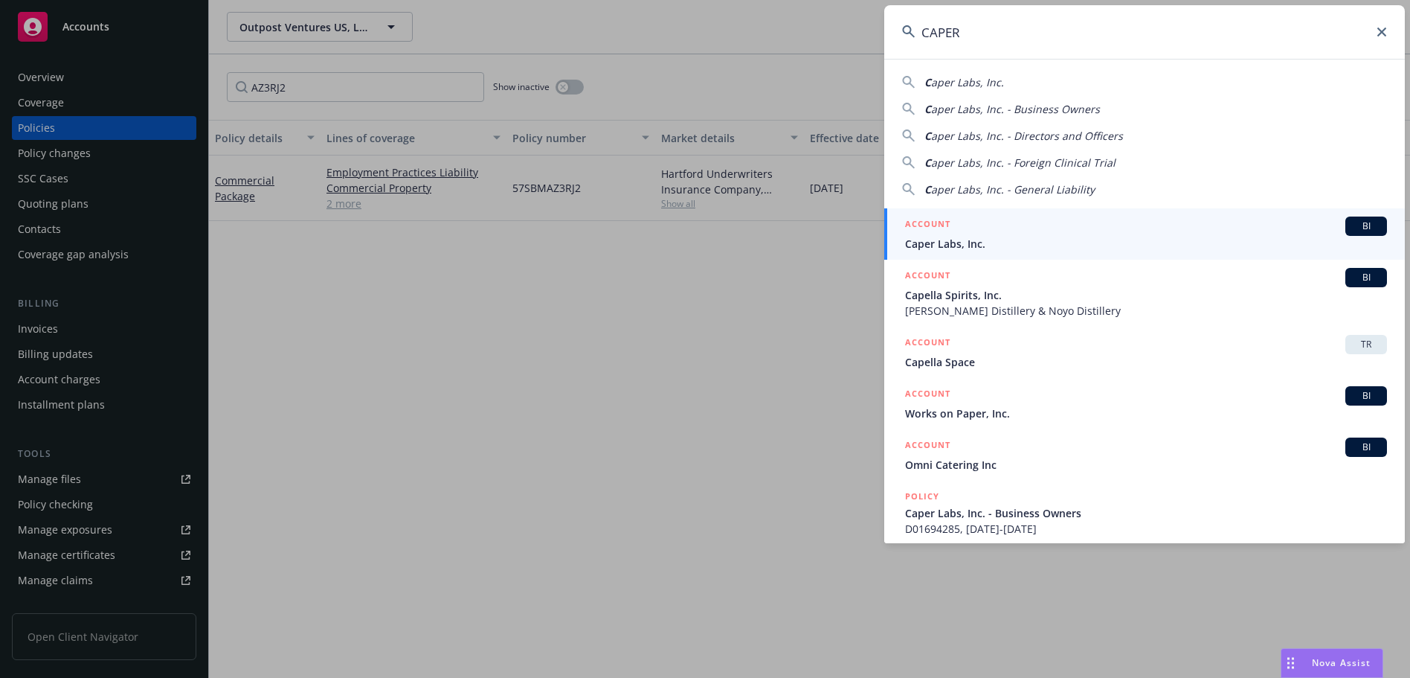
type input "CAPER"
drag, startPoint x: 1023, startPoint y: 231, endPoint x: 1059, endPoint y: 228, distance: 35.8
click at [1023, 231] on div "ACCOUNT BI" at bounding box center [1146, 225] width 482 height 19
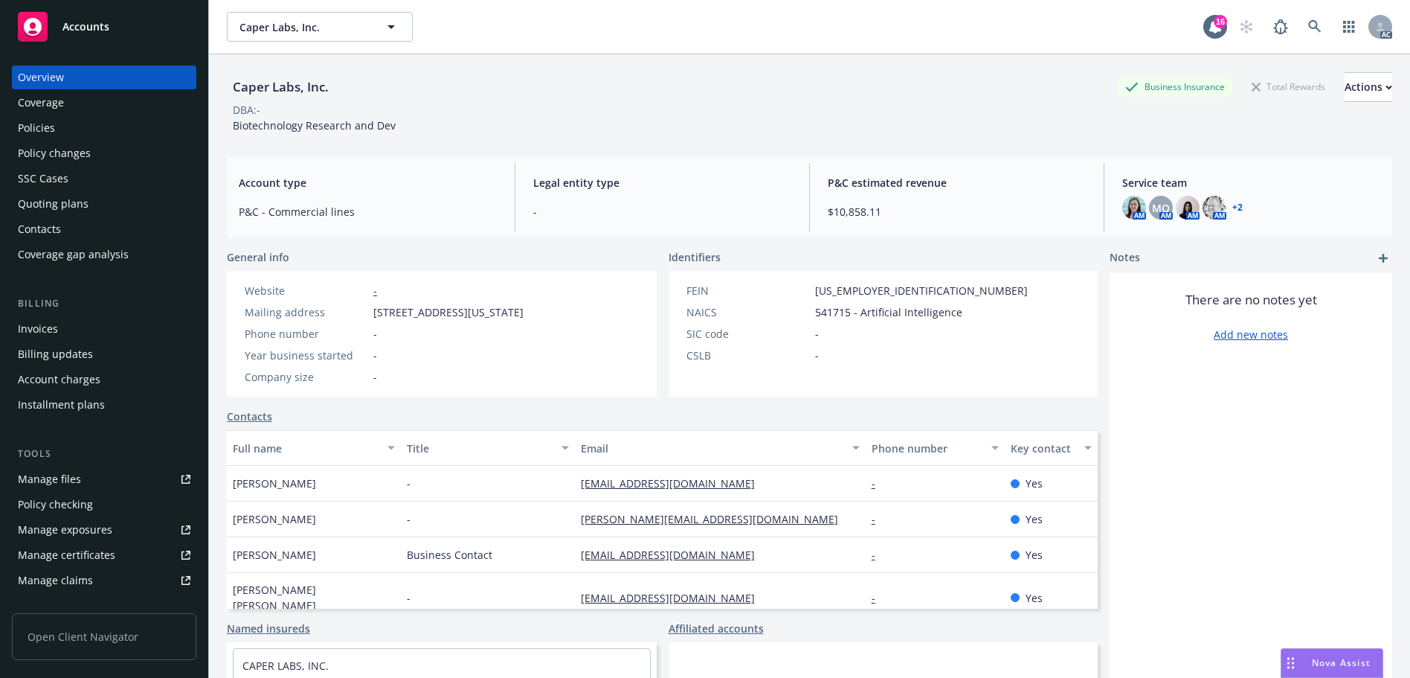
click at [76, 135] on div "Policies" at bounding box center [104, 128] width 173 height 24
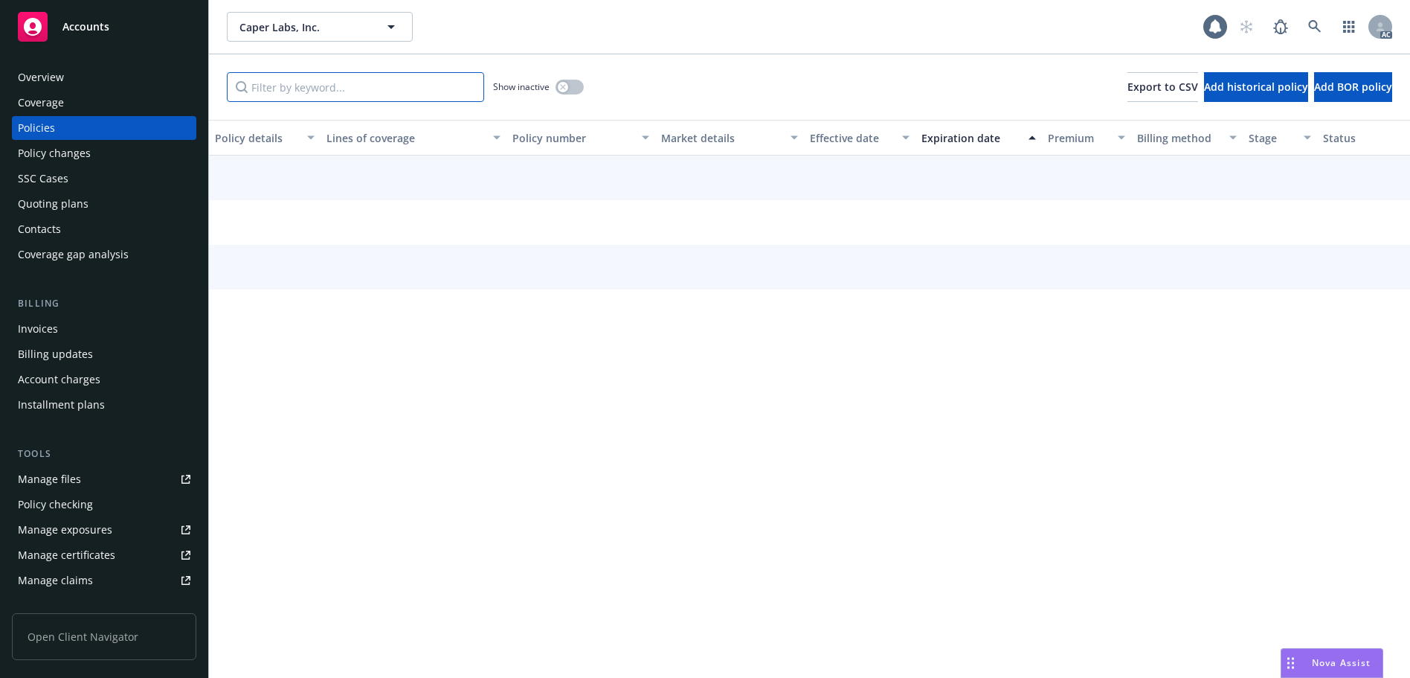
click at [294, 82] on input "Filter by keyword..." at bounding box center [355, 87] width 257 height 30
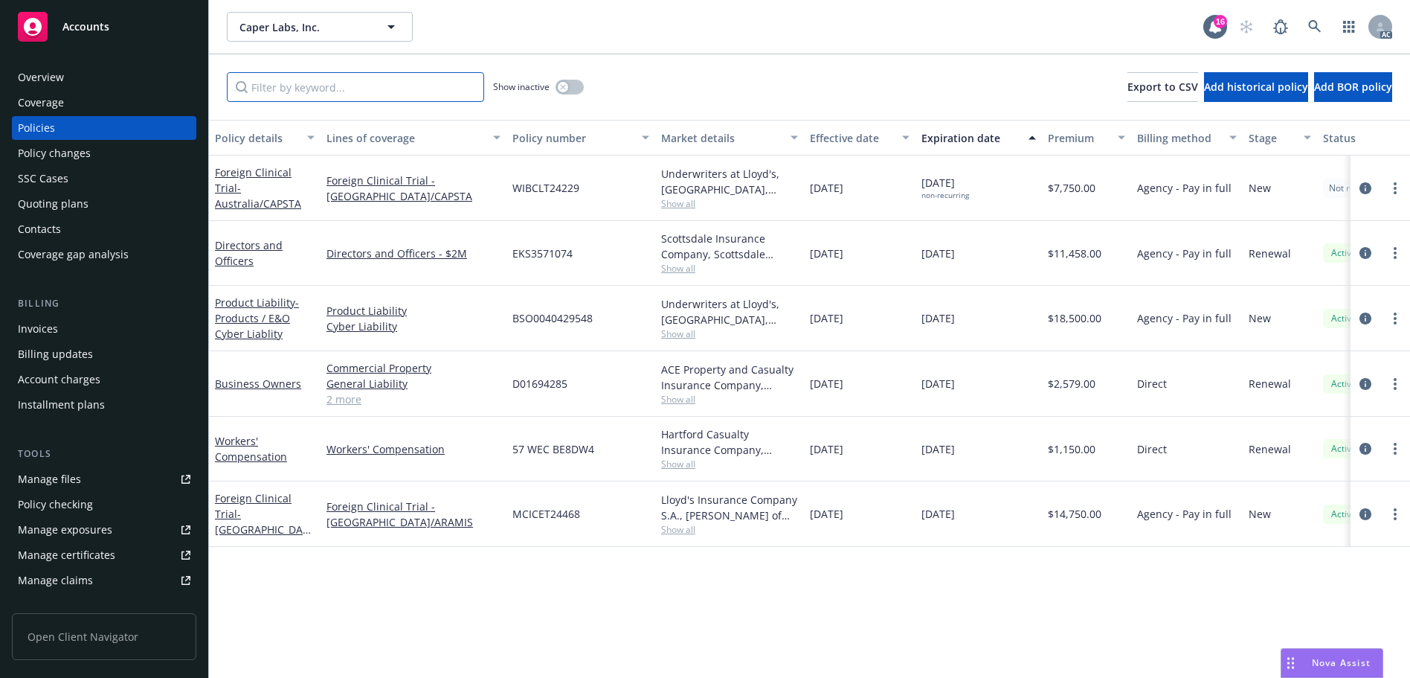
paste input "BE8DW4"
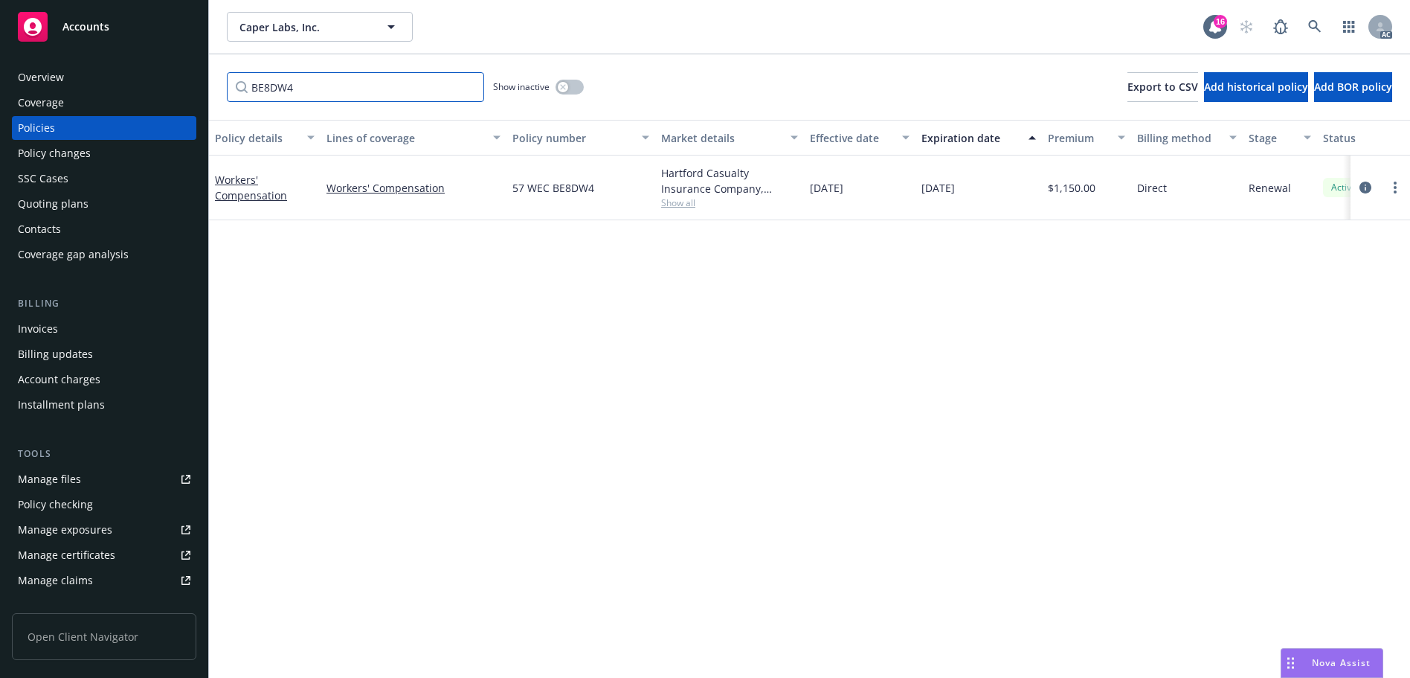
type input "BE8DW4"
click at [1314, 25] on icon at bounding box center [1314, 26] width 13 height 13
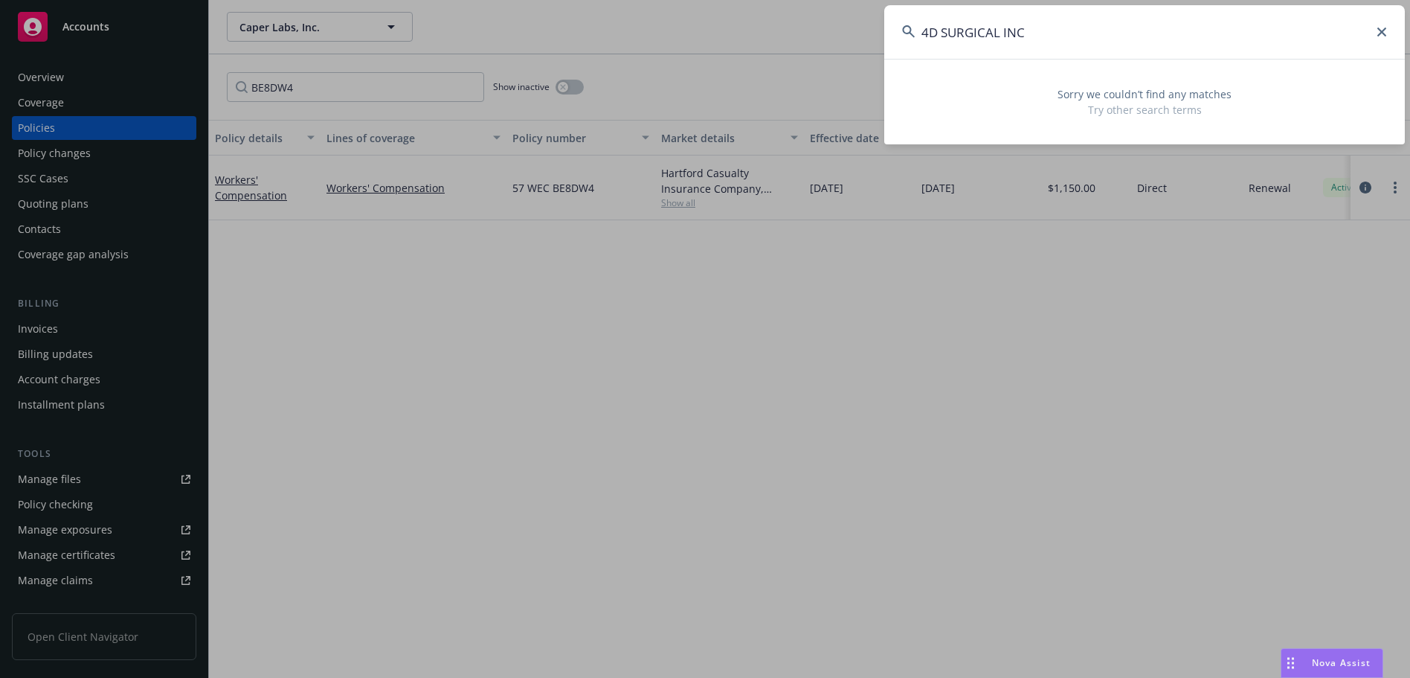
click at [1088, 39] on input "4D SURGICAL INC" at bounding box center [1144, 32] width 521 height 54
paste input "57 SBA BT6A9K"
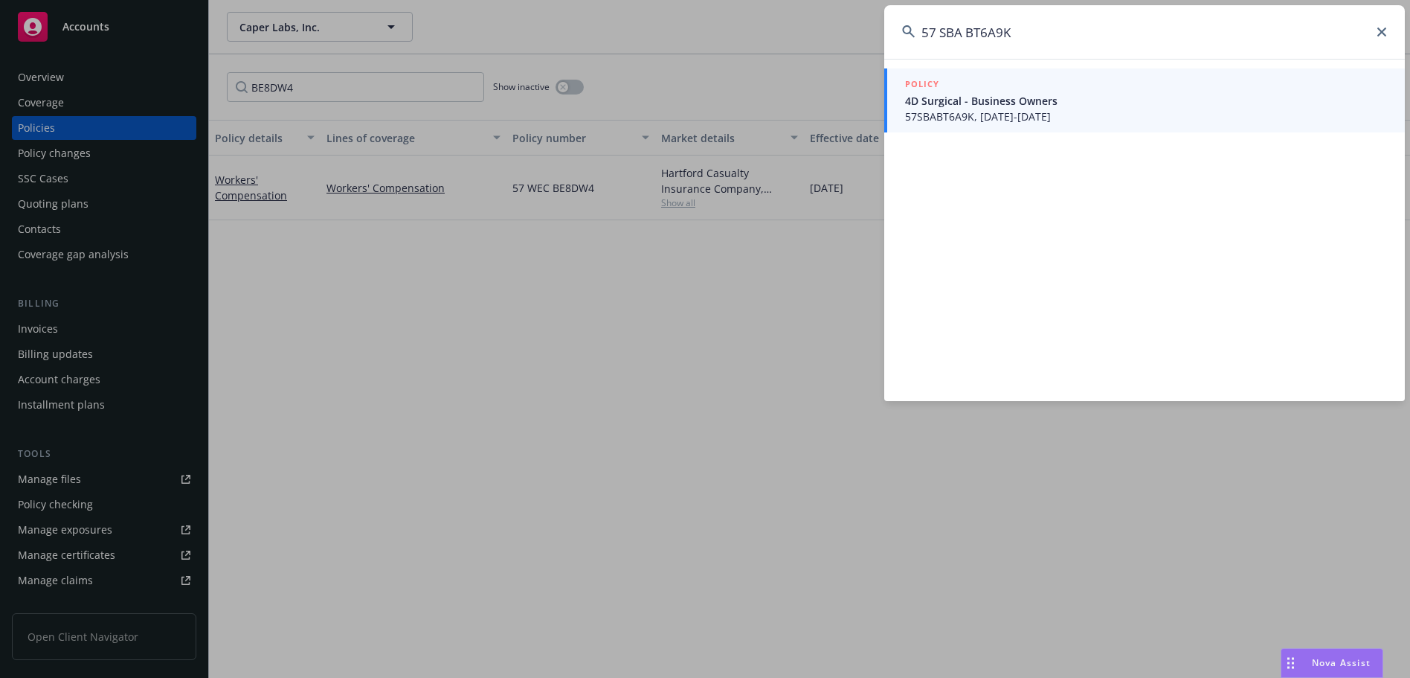
type input "57 SBA BT6A9K"
click at [987, 103] on span "4D Surgical - Business Owners" at bounding box center [1146, 101] width 482 height 16
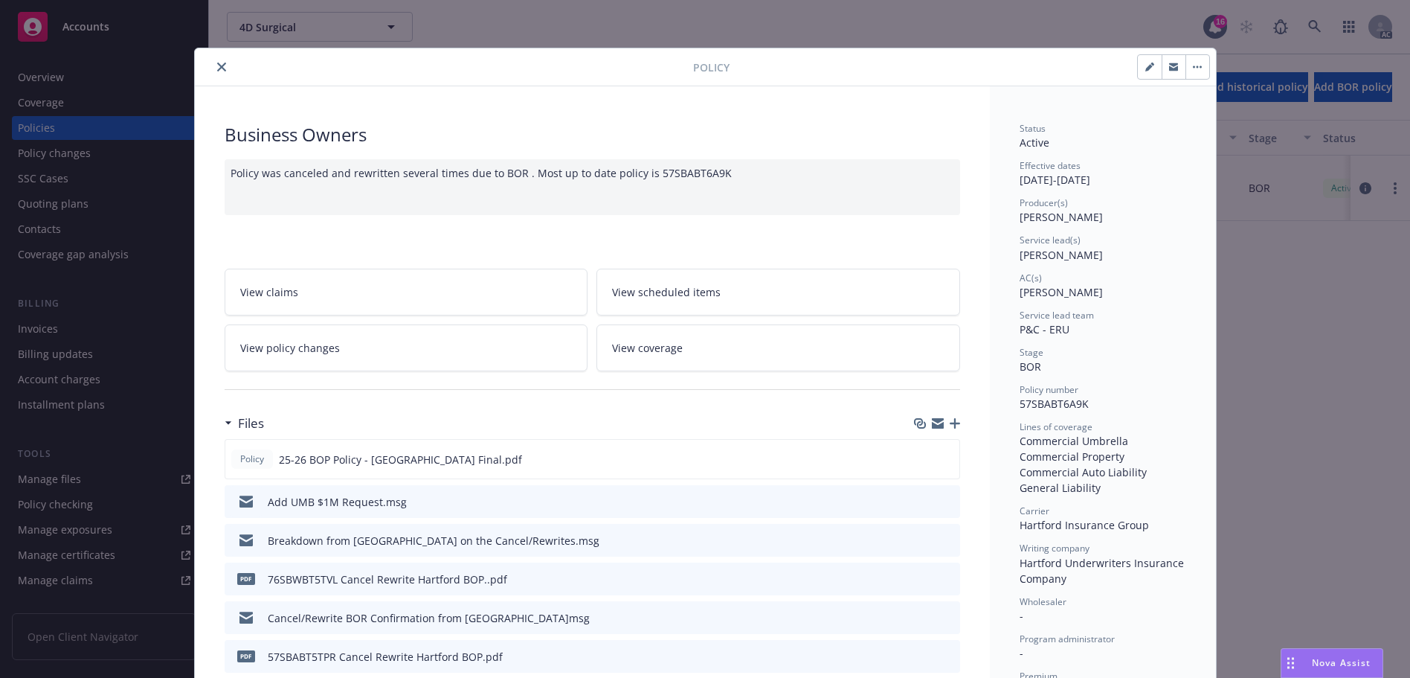
click at [217, 59] on button "close" at bounding box center [222, 67] width 18 height 18
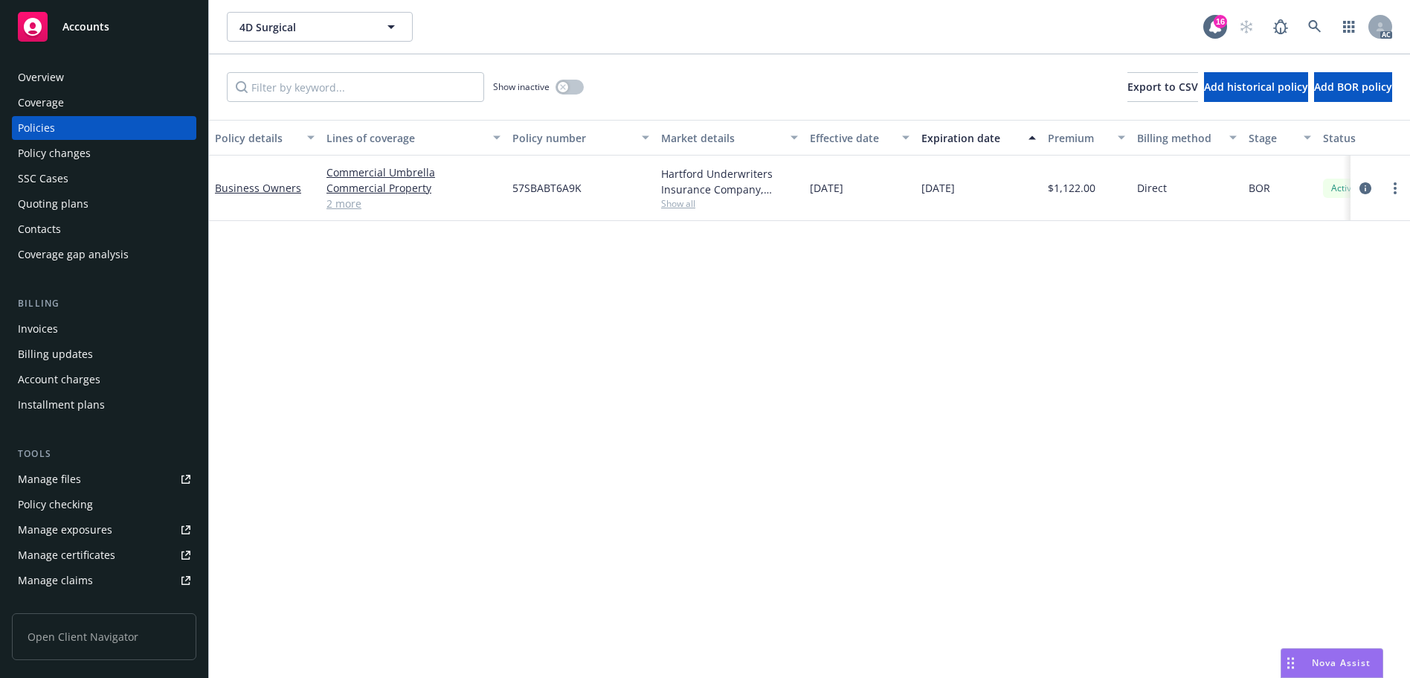
click at [109, 80] on div "Overview" at bounding box center [104, 77] width 173 height 24
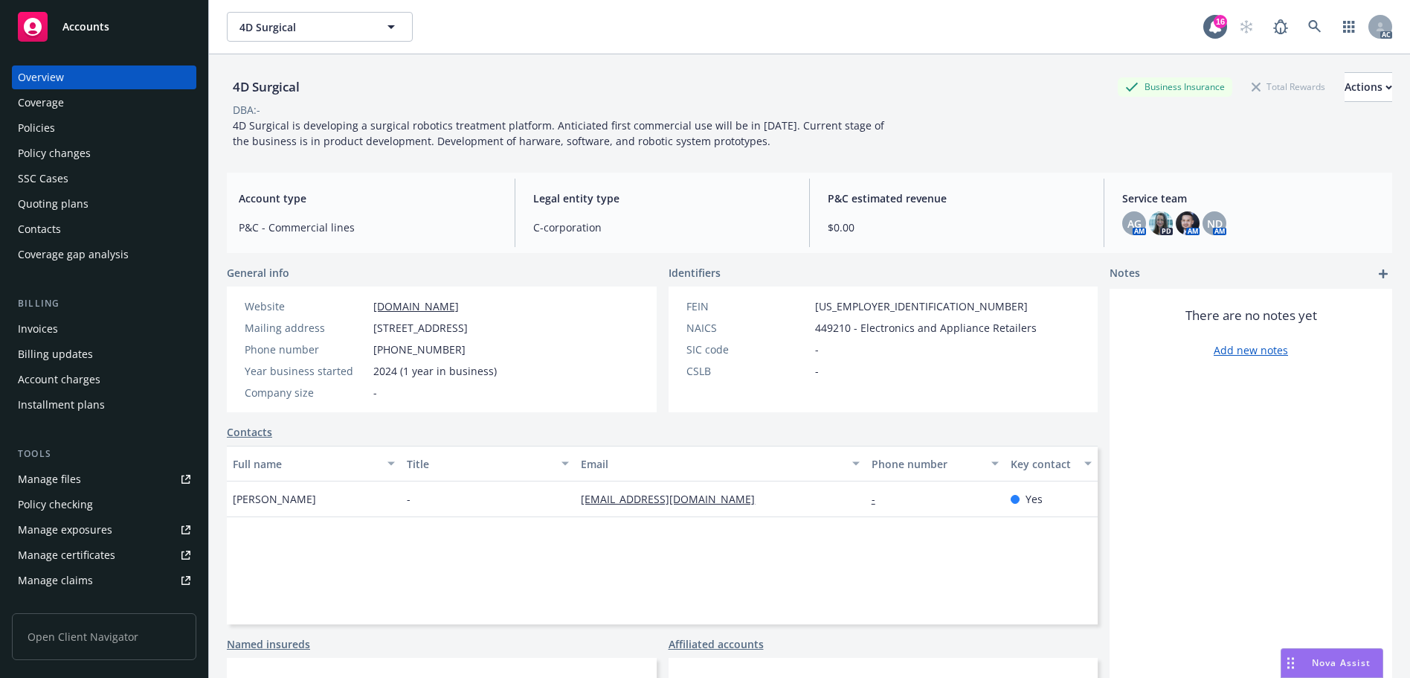
click at [52, 119] on div "Policies" at bounding box center [36, 128] width 37 height 24
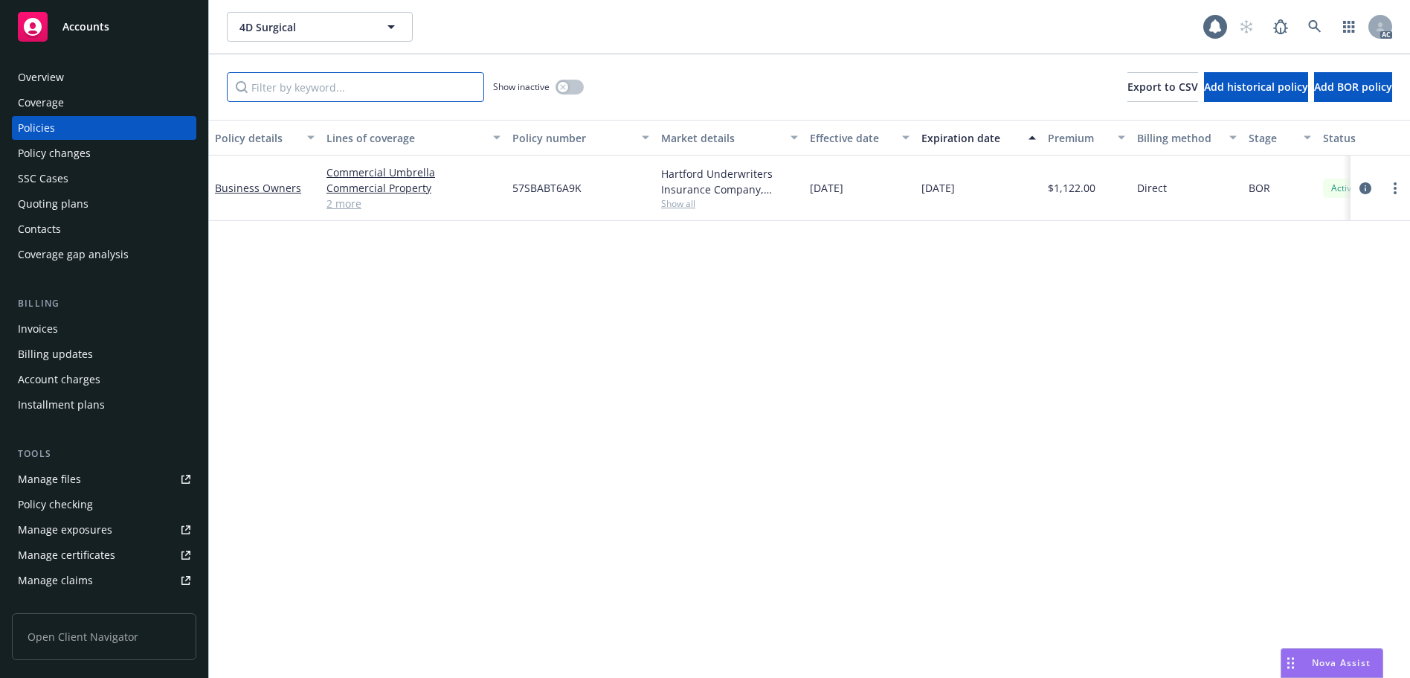
click at [310, 90] on input "Filter by keyword..." at bounding box center [355, 87] width 257 height 30
paste input "57 SBA BT6A9K"
type input "57 SBA BT6A9K"
click at [646, 285] on div "Policy details Lines of coverage Policy number Market details Effective date Ex…" at bounding box center [809, 399] width 1201 height 558
click at [139, 80] on div "Overview" at bounding box center [104, 77] width 173 height 24
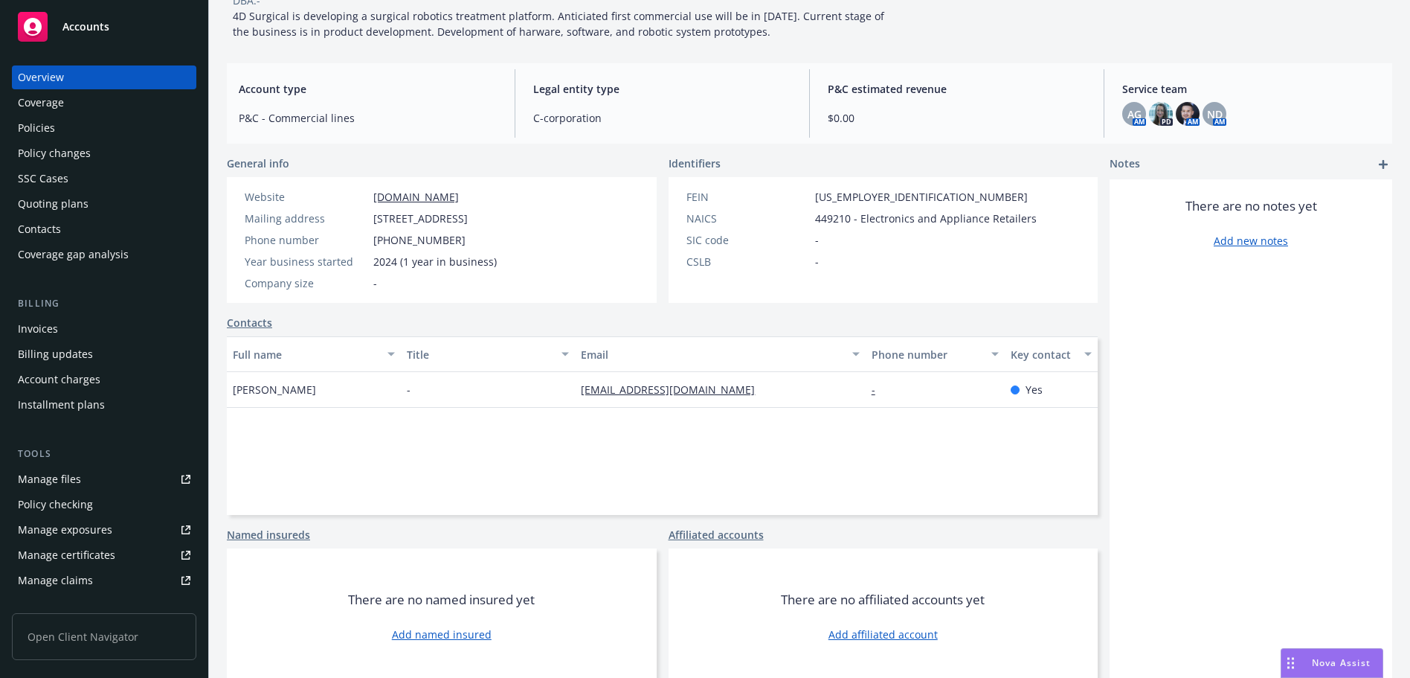
scroll to position [116, 0]
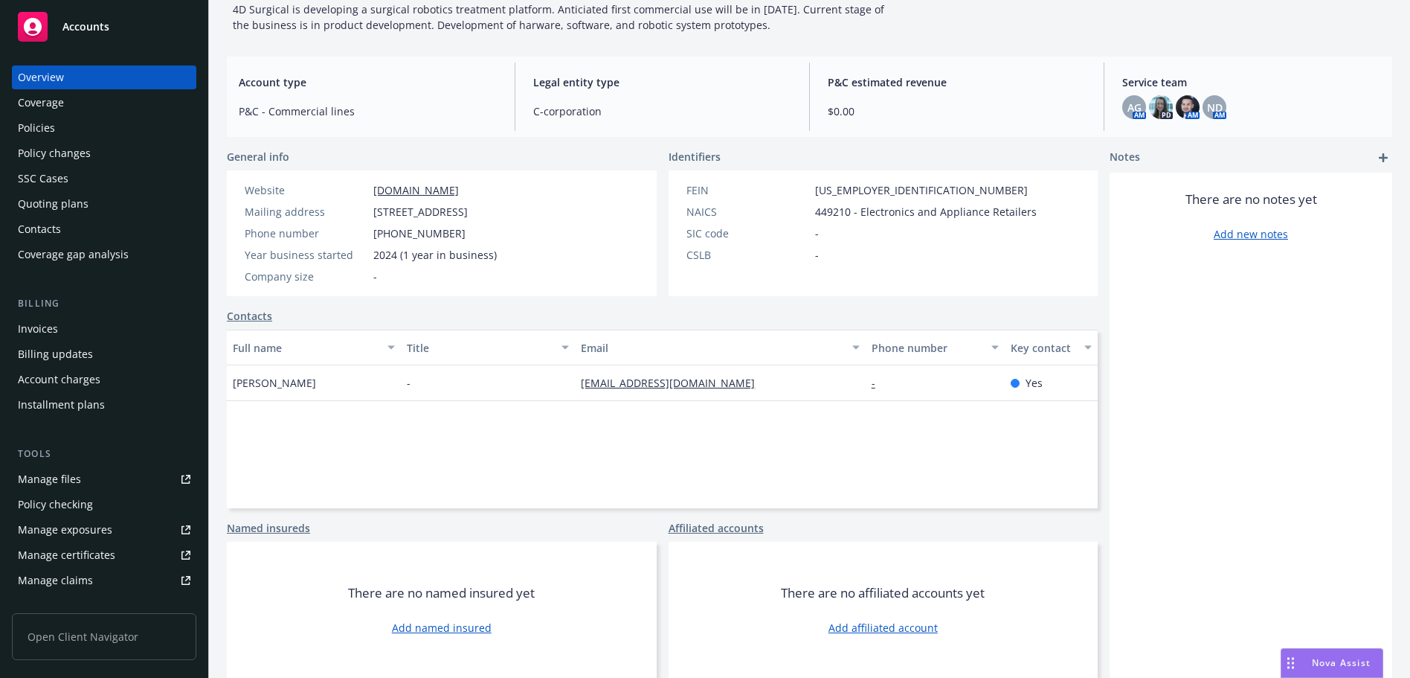
click at [71, 127] on div "Policies" at bounding box center [104, 128] width 173 height 24
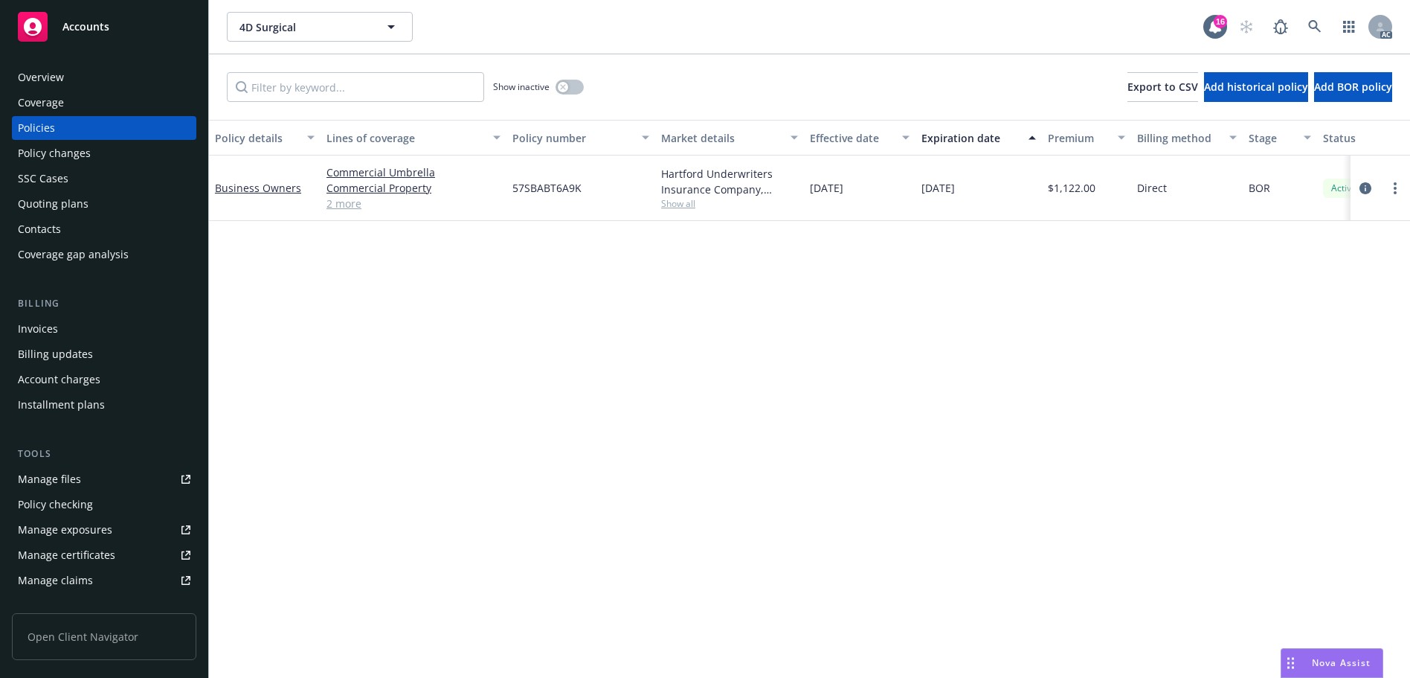
click at [94, 66] on div "Overview" at bounding box center [104, 77] width 173 height 24
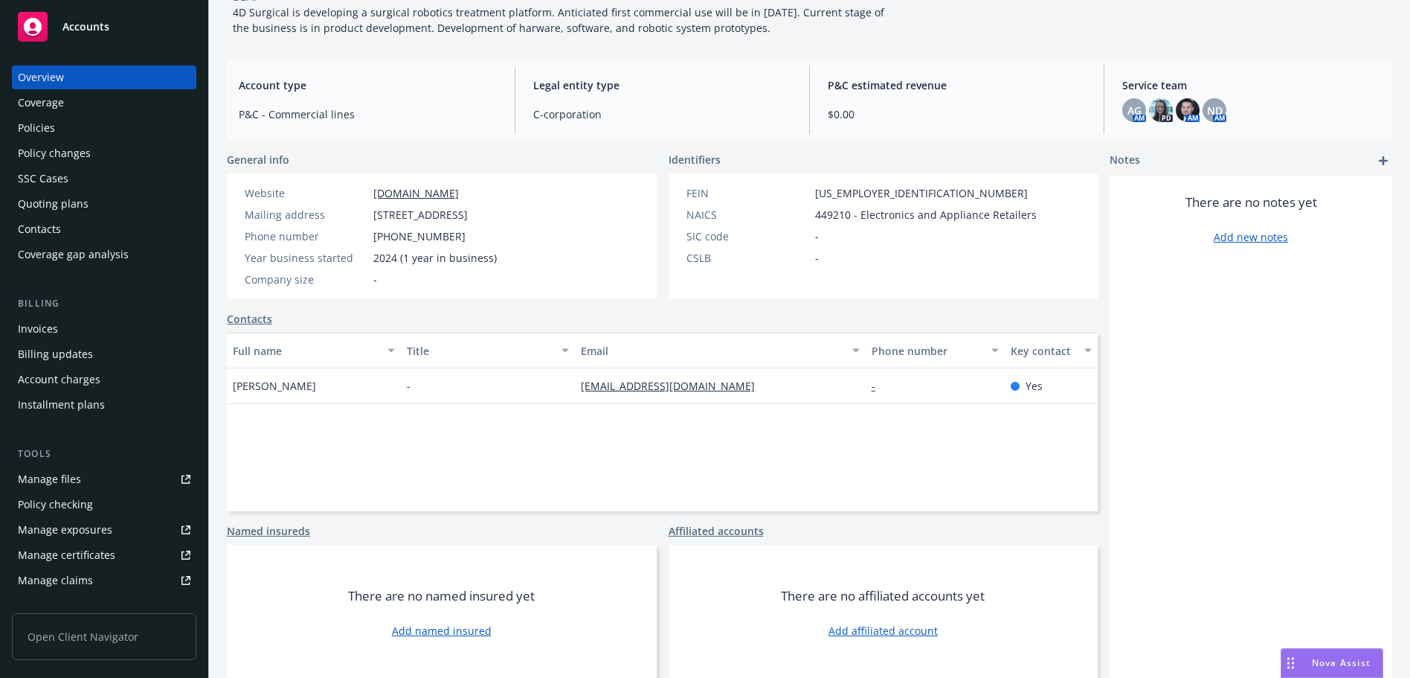
scroll to position [116, 0]
click at [45, 122] on div "Policies" at bounding box center [36, 128] width 37 height 24
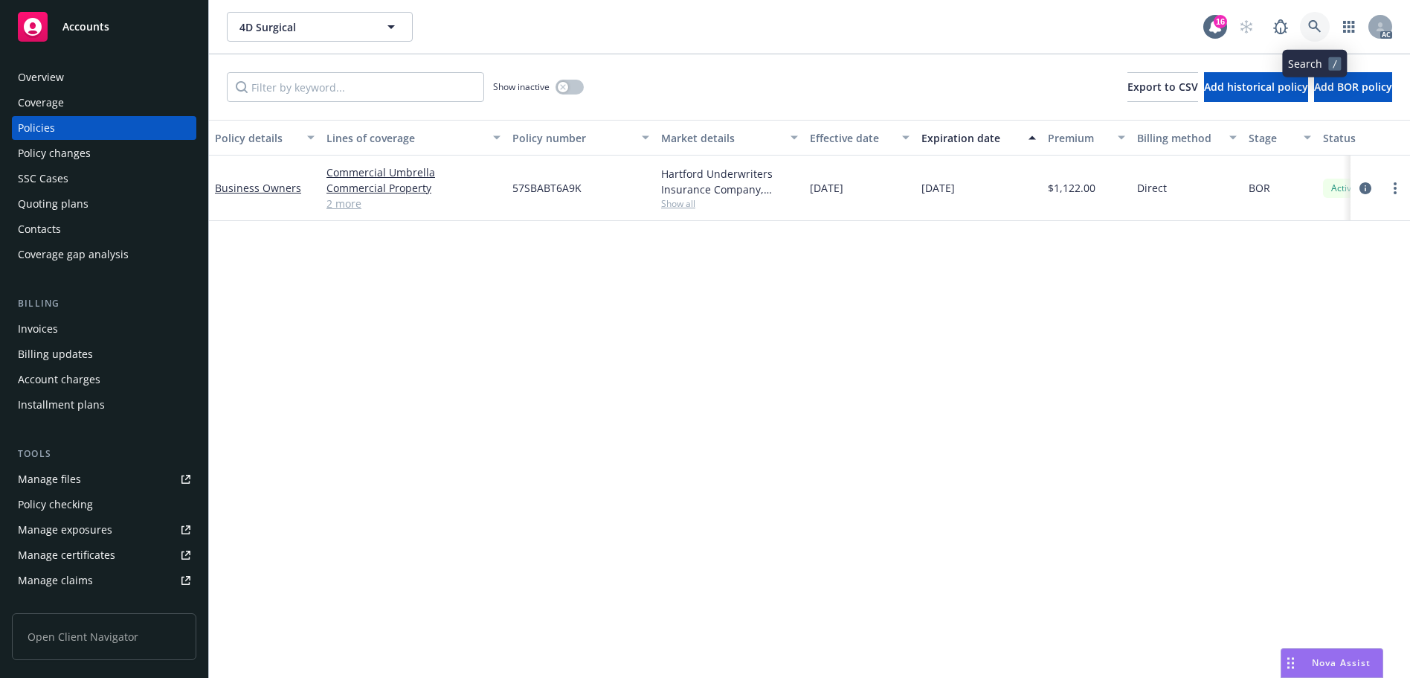
click at [1318, 25] on icon at bounding box center [1314, 26] width 13 height 13
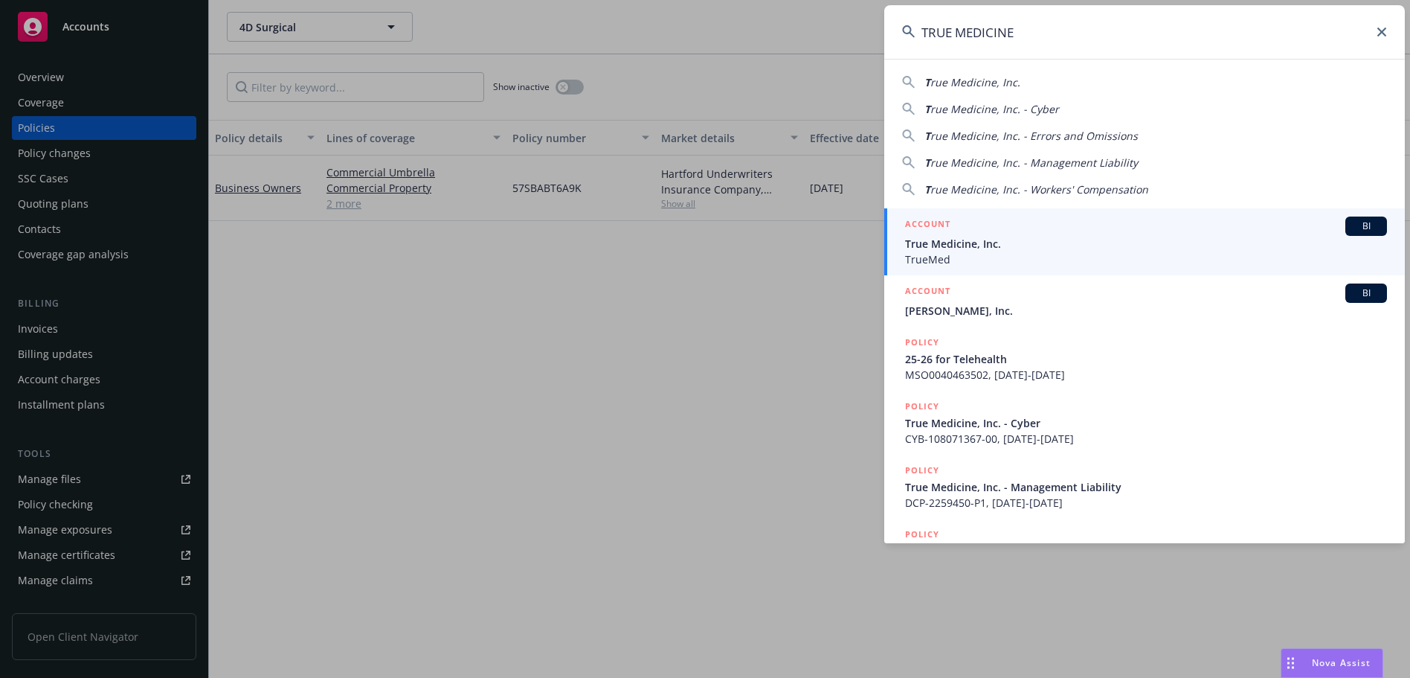
type input "TRUE MEDICINE"
drag, startPoint x: 1038, startPoint y: 236, endPoint x: 1019, endPoint y: 237, distance: 19.4
click at [1037, 237] on span "True Medicine, Inc." at bounding box center [1146, 244] width 482 height 16
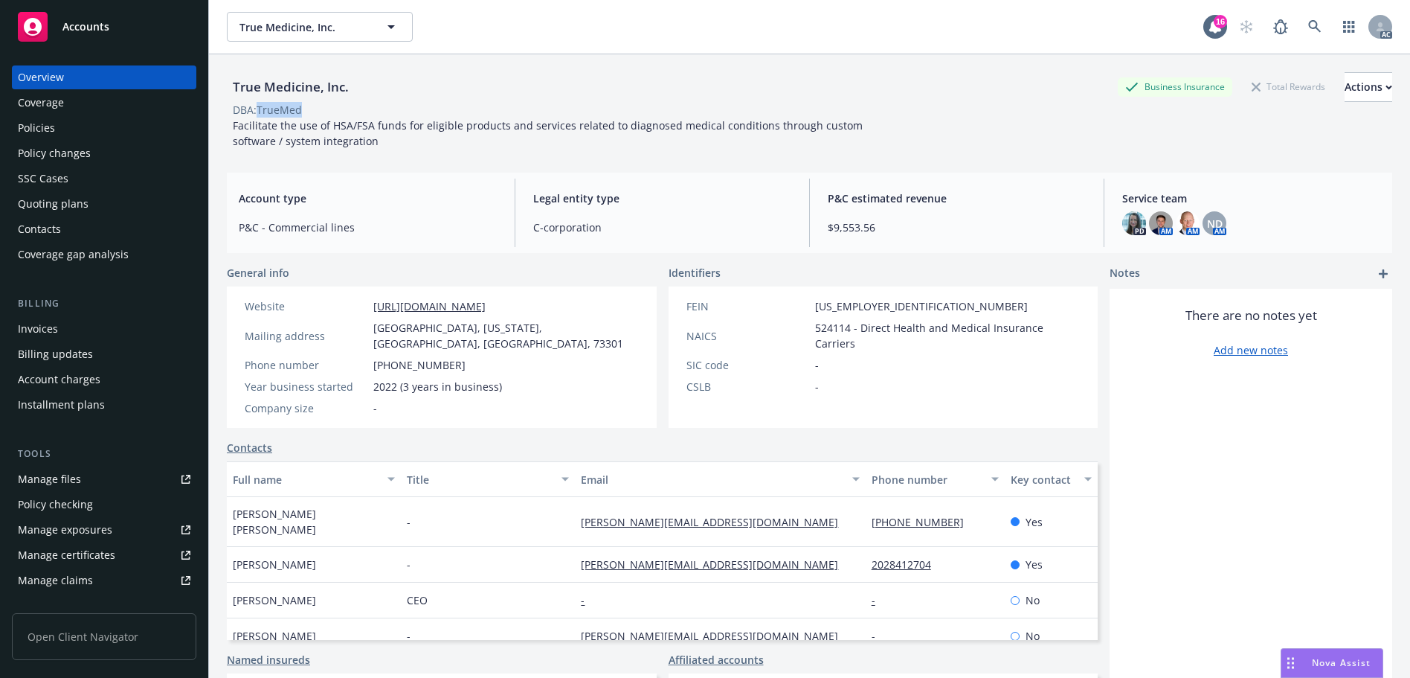
drag, startPoint x: 307, startPoint y: 112, endPoint x: 260, endPoint y: 113, distance: 46.9
click at [260, 113] on span "DBA: TrueMed" at bounding box center [267, 110] width 81 height 16
copy div "TrueMed"
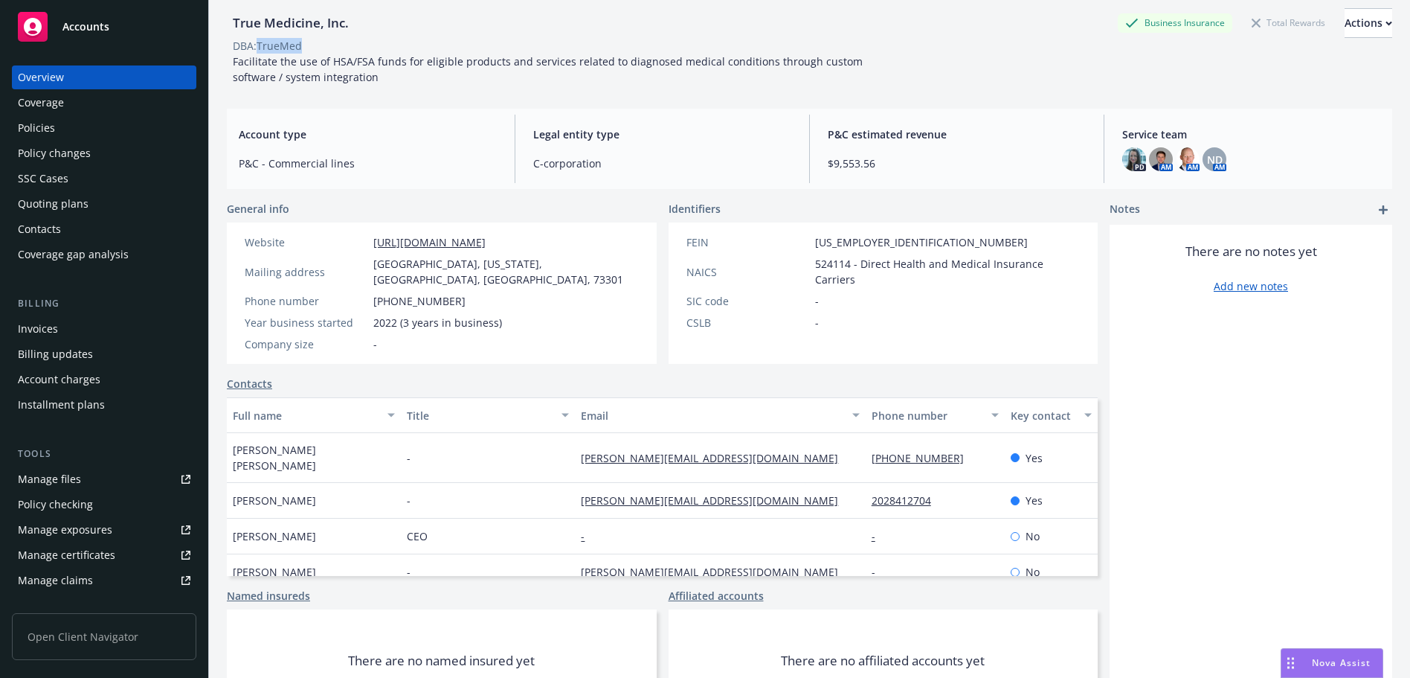
scroll to position [116, 0]
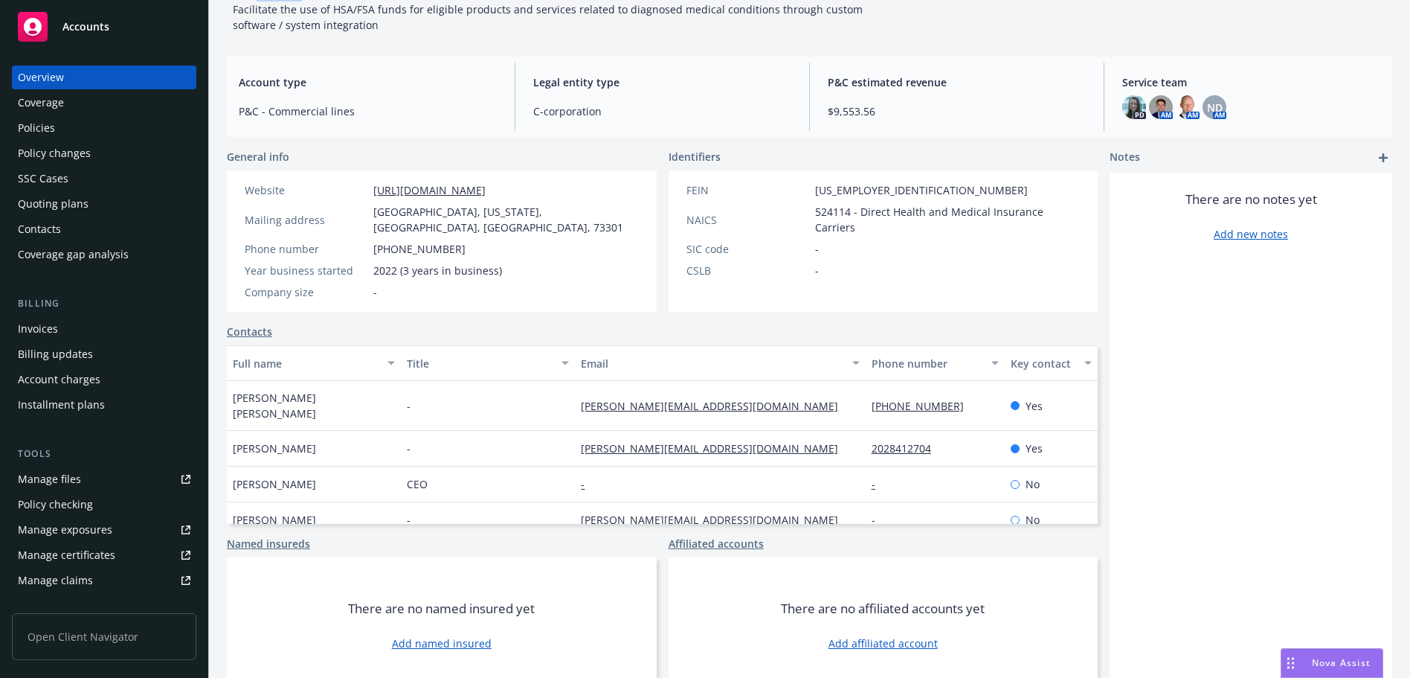
click at [79, 122] on div "Policies" at bounding box center [104, 128] width 173 height 24
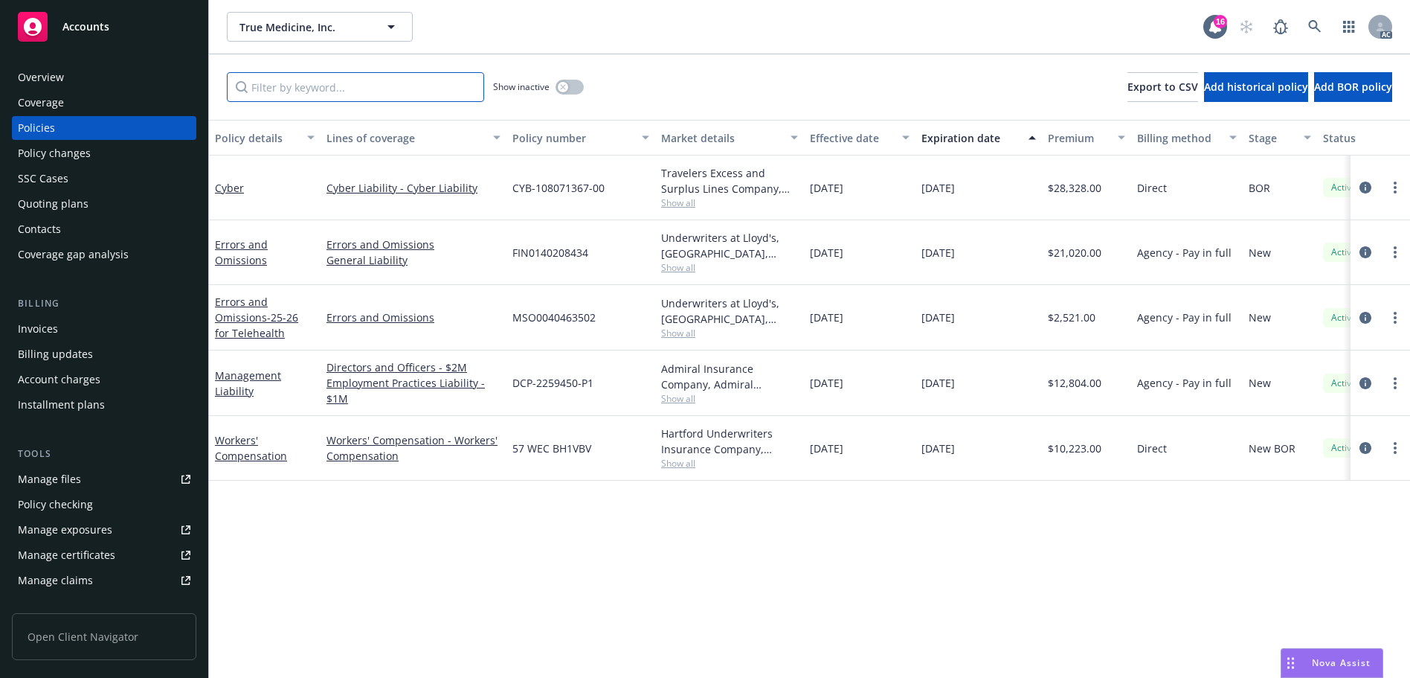
click at [367, 89] on input "Filter by keyword..." at bounding box center [355, 87] width 257 height 30
paste input "BH1VBV"
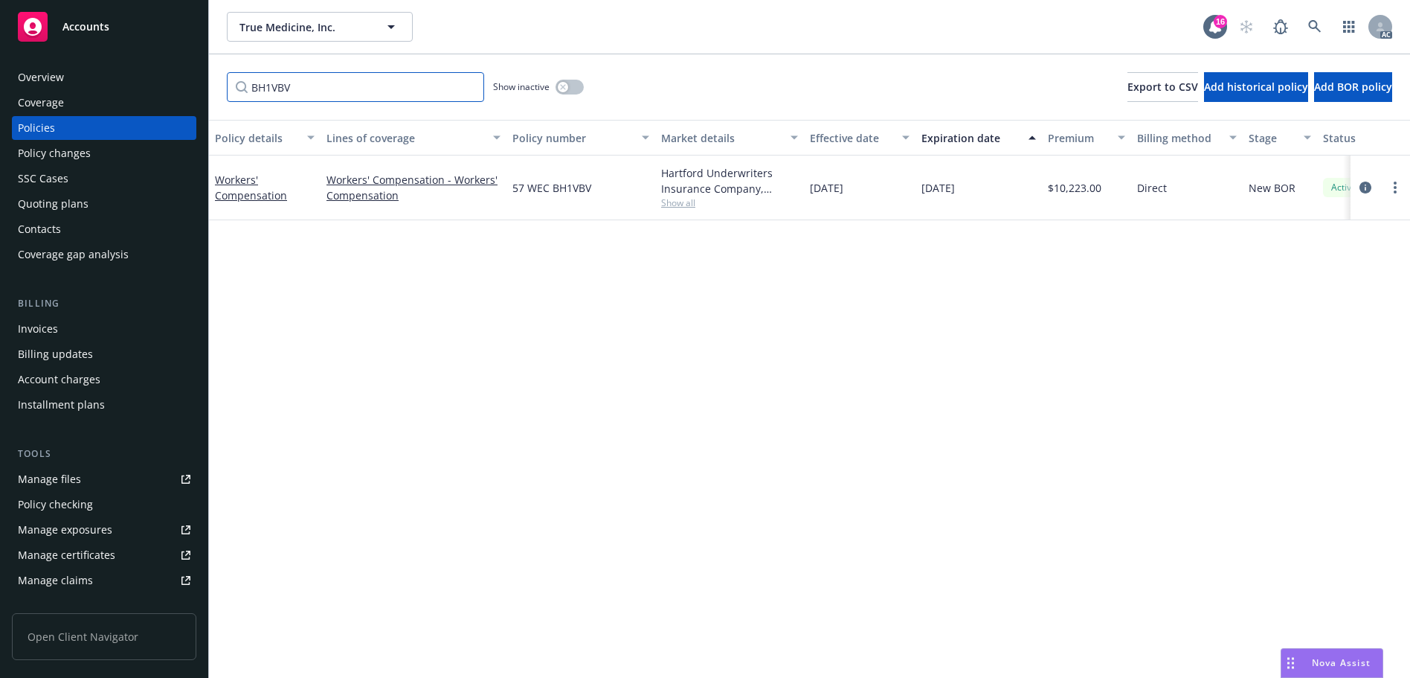
type input "BH1VBV"
click at [1315, 26] on icon at bounding box center [1314, 26] width 13 height 13
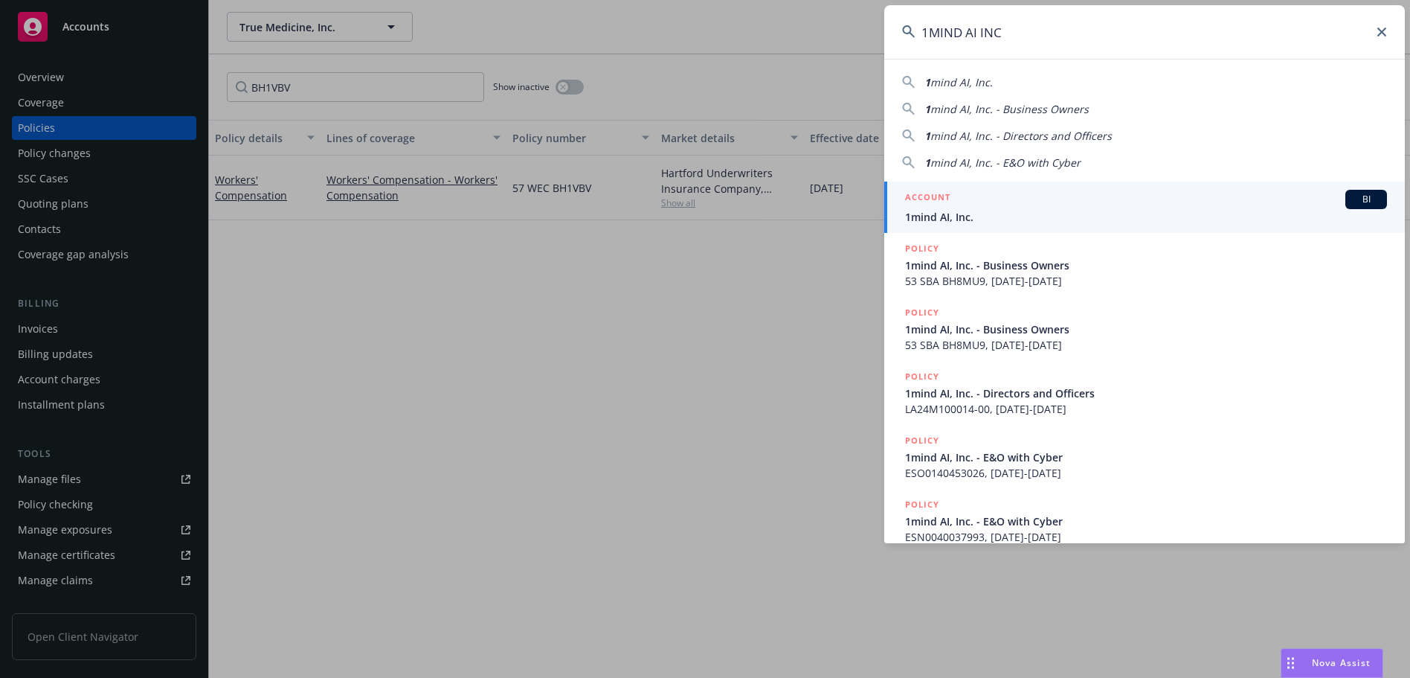
type input "1MIND AI INC"
click at [1079, 205] on div "ACCOUNT BI" at bounding box center [1146, 199] width 482 height 19
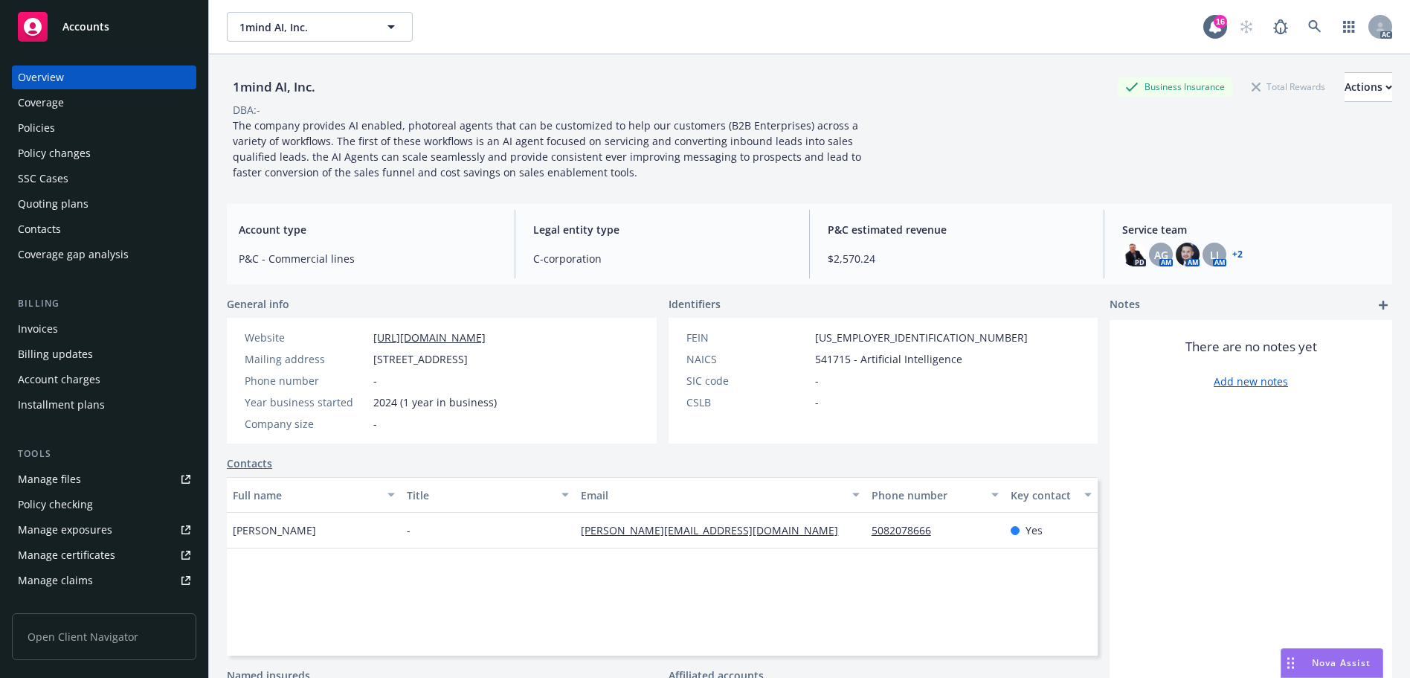
click at [104, 116] on div "Policies" at bounding box center [104, 128] width 173 height 24
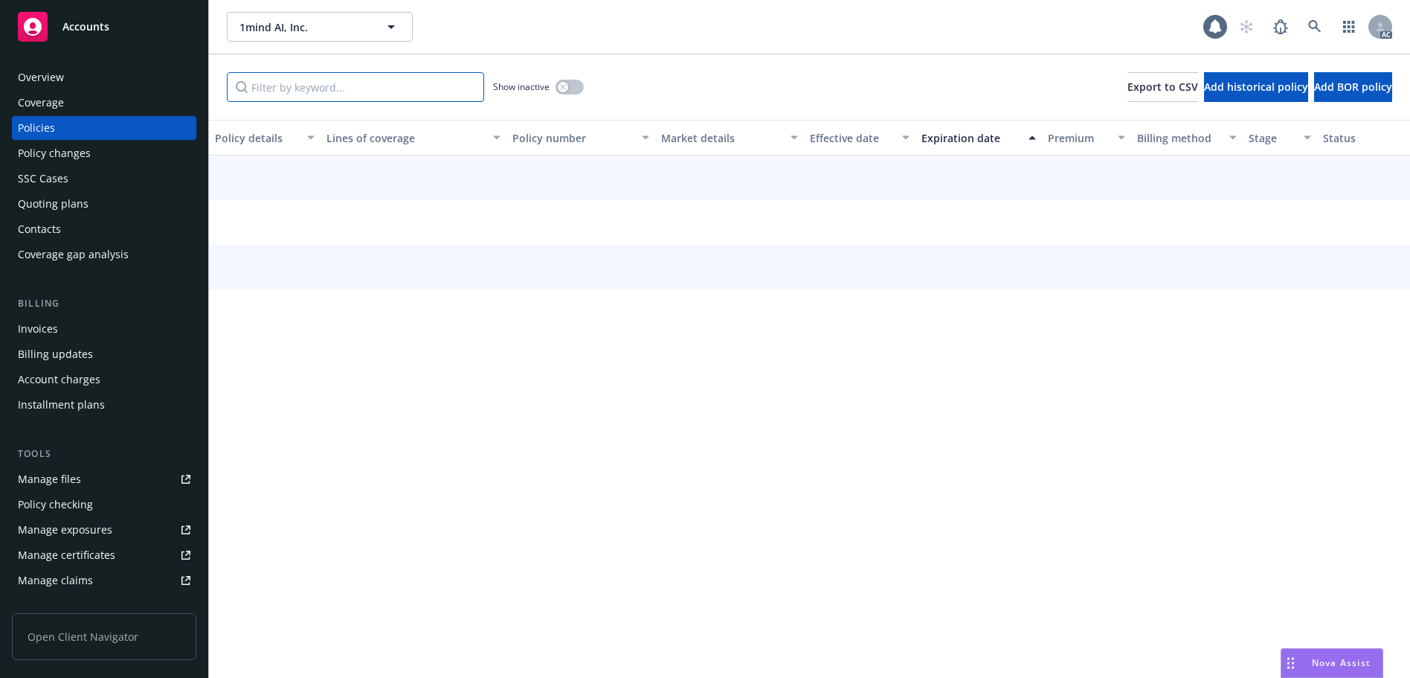
click at [367, 88] on input "Filter by keyword..." at bounding box center [355, 87] width 257 height 30
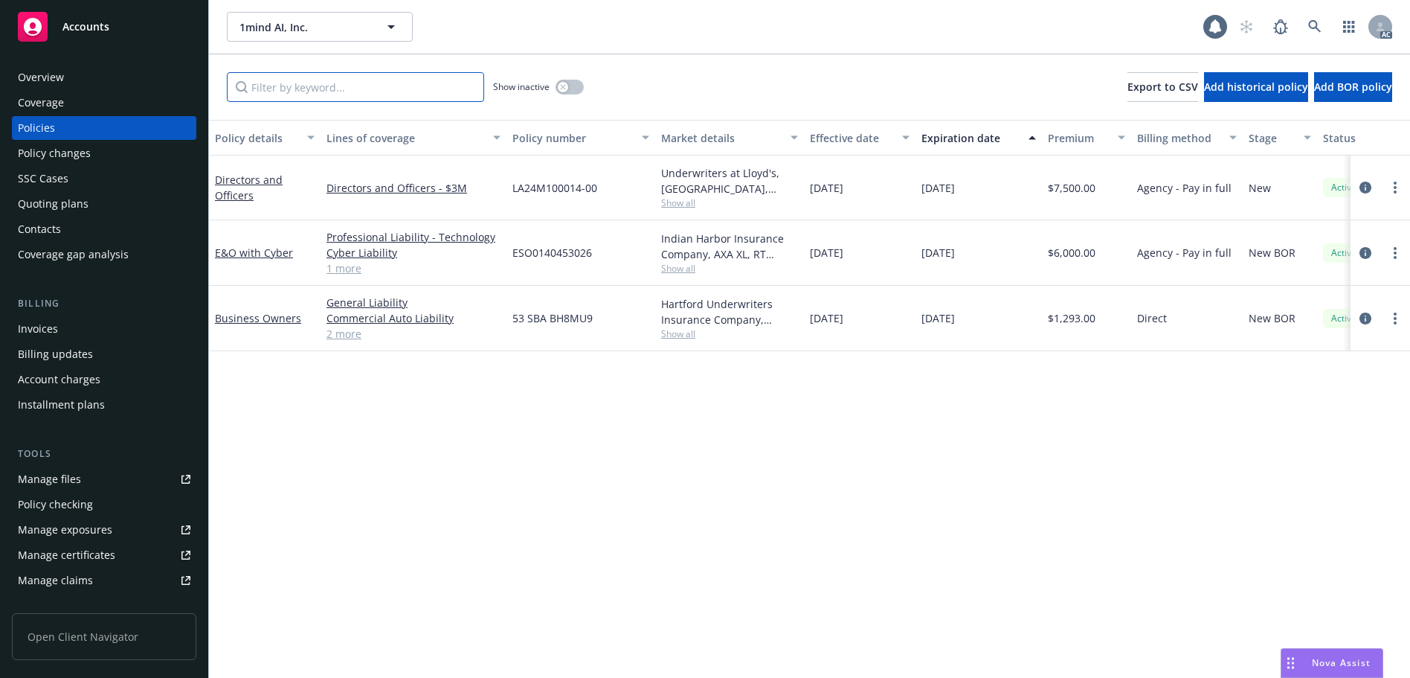
paste input "BH8MU9"
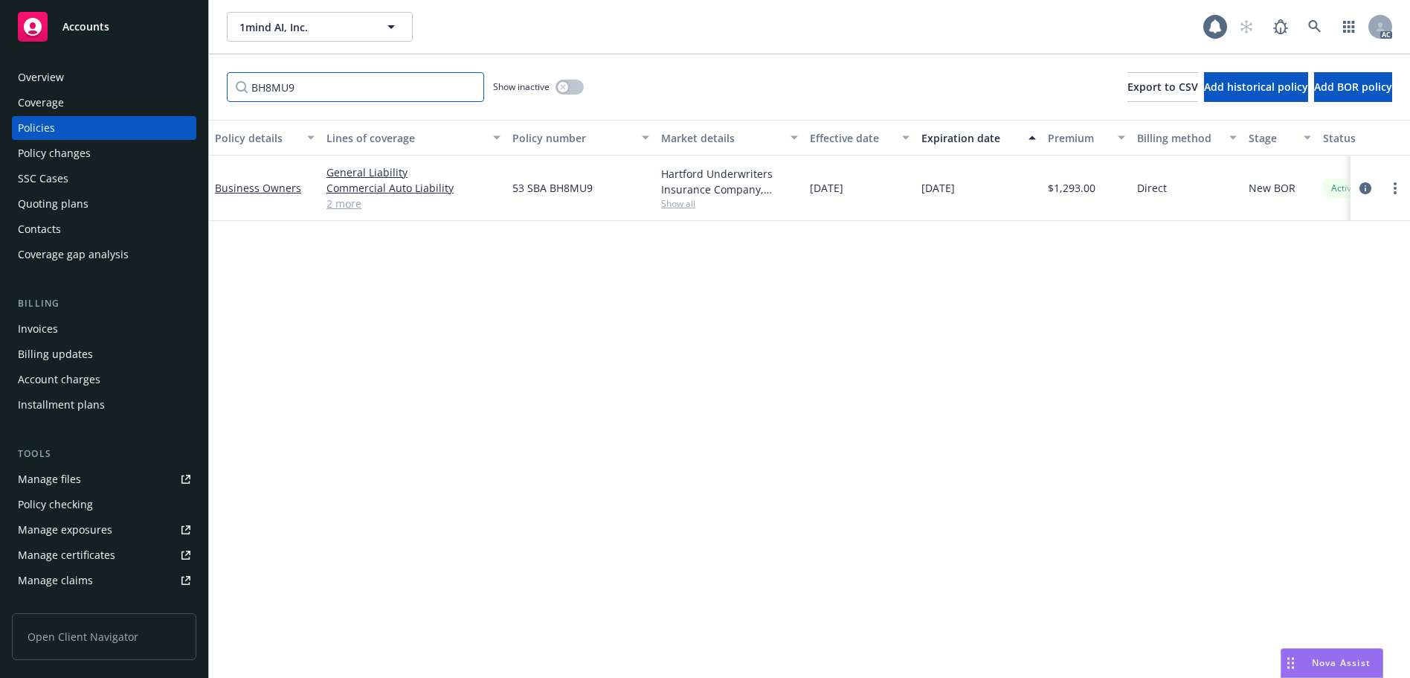
type input "BH8MU9"
click at [1325, 18] on link at bounding box center [1315, 27] width 30 height 30
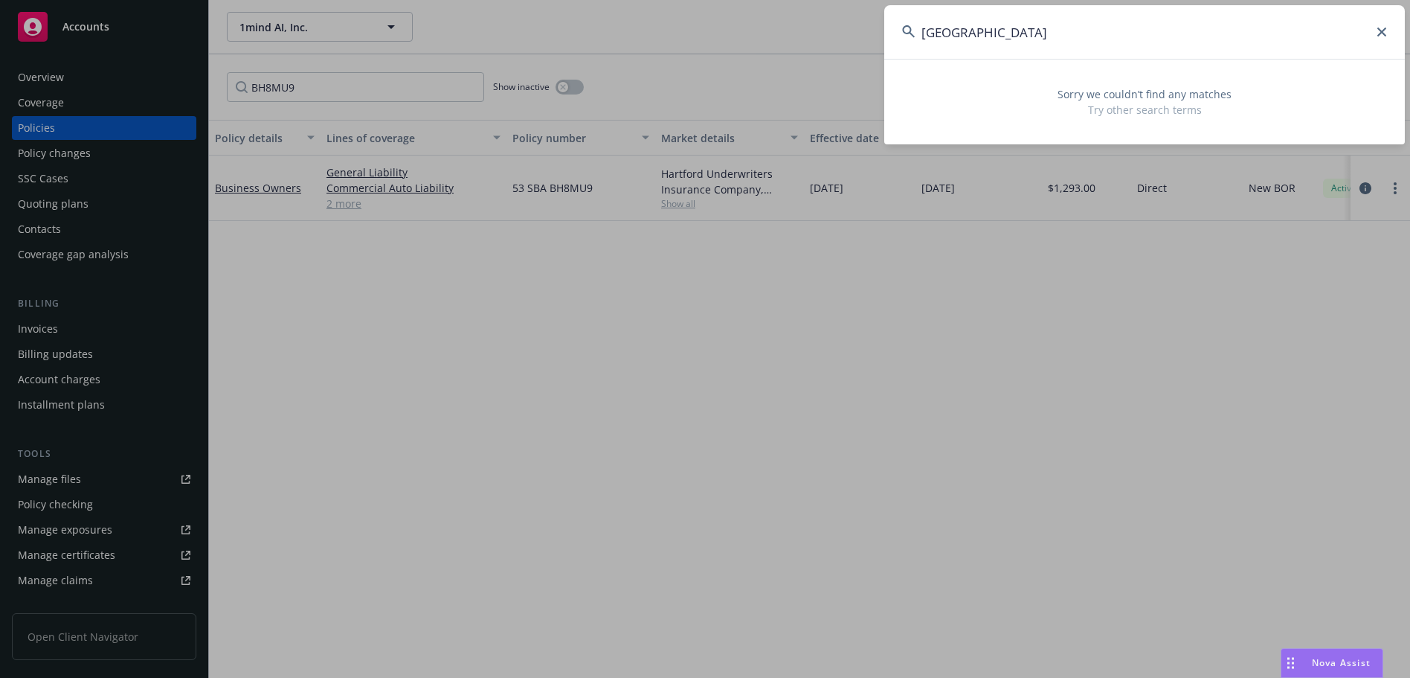
drag, startPoint x: 1037, startPoint y: 35, endPoint x: 1337, endPoint y: 208, distance: 346.2
click at [988, 43] on input "[GEOGRAPHIC_DATA]" at bounding box center [1144, 32] width 521 height 54
click at [1095, 40] on input "[GEOGRAPHIC_DATA]" at bounding box center [1144, 32] width 521 height 54
paste input "57 SBA BJ4TVS"
drag, startPoint x: 965, startPoint y: 33, endPoint x: 788, endPoint y: 14, distance: 178.8
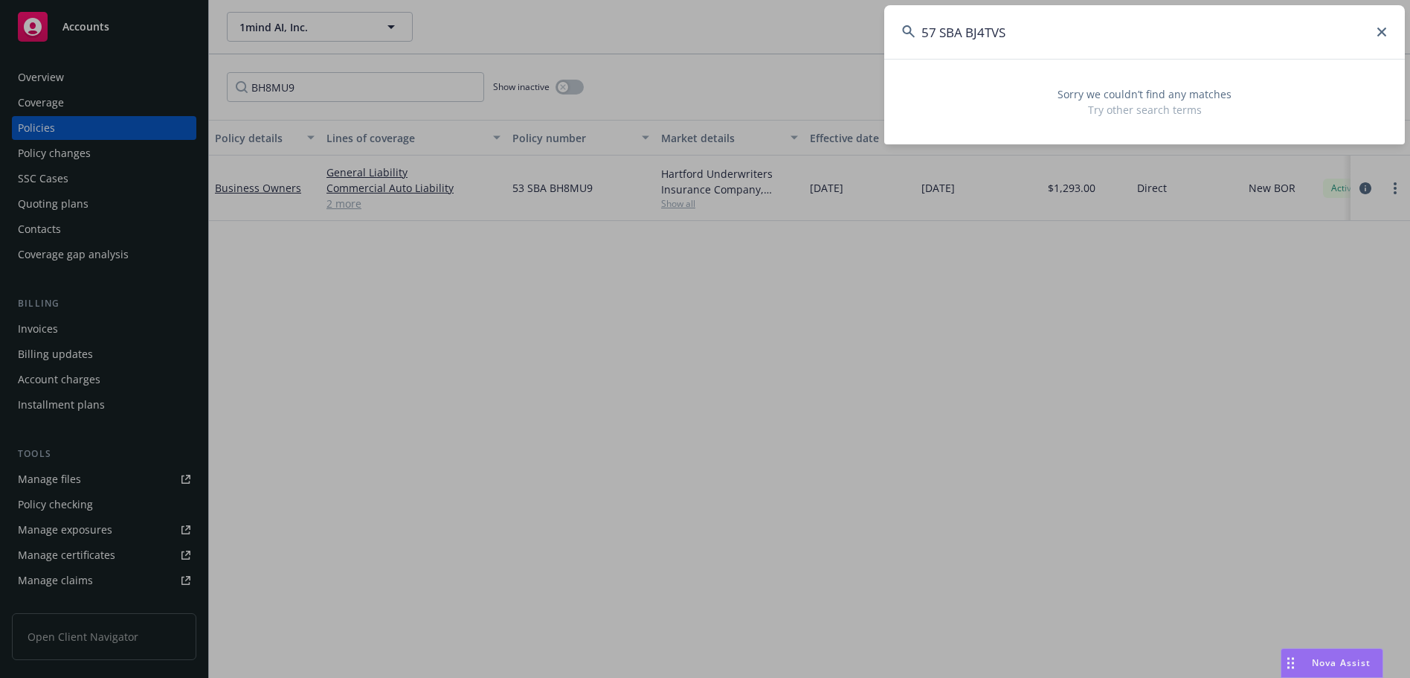
click at [790, 15] on div "57 SBA BJ4TVS Sorry we couldn’t find any matches Try other search terms" at bounding box center [705, 339] width 1410 height 678
click at [1063, 42] on input "BJ4TVS" at bounding box center [1144, 32] width 521 height 54
paste input "57 SBA"
click at [939, 33] on input "57 SBA BJ4TVS" at bounding box center [1144, 32] width 521 height 54
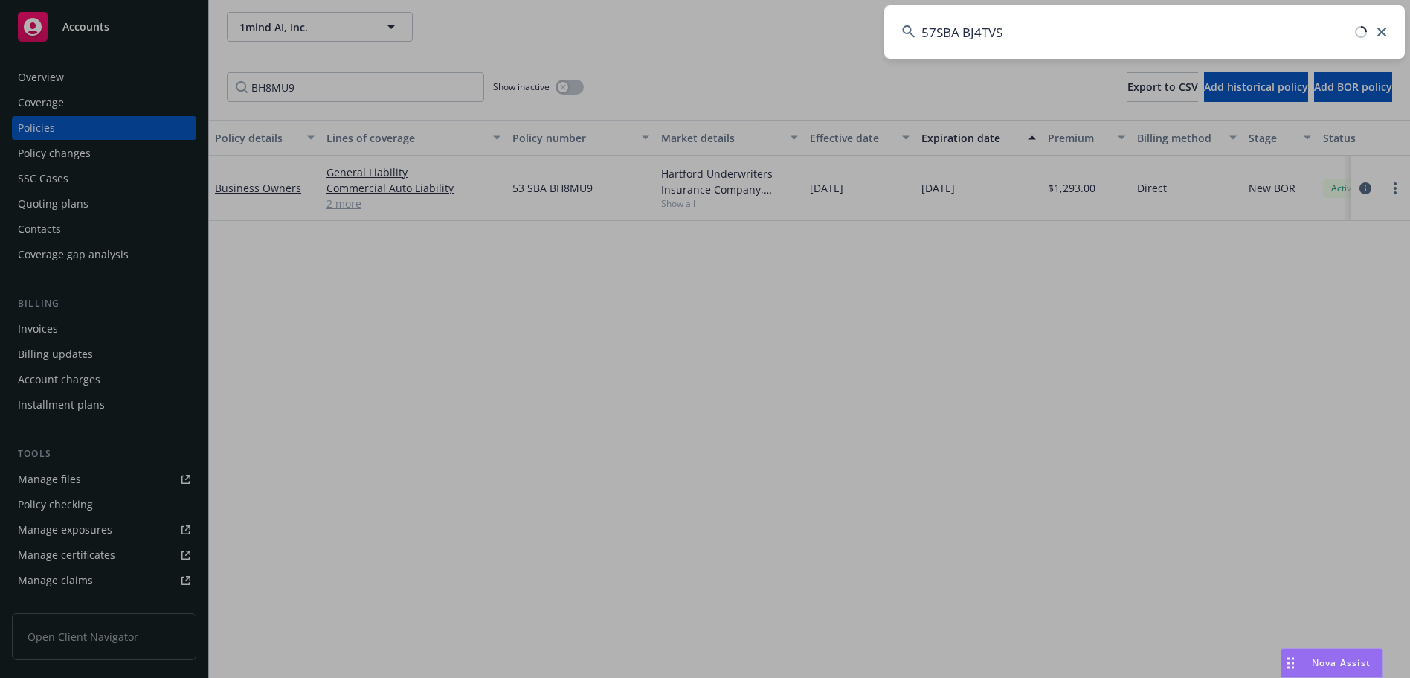
click at [965, 31] on input "57SBA BJ4TVS" at bounding box center [1144, 32] width 521 height 54
type input "57SBABJ4TVS"
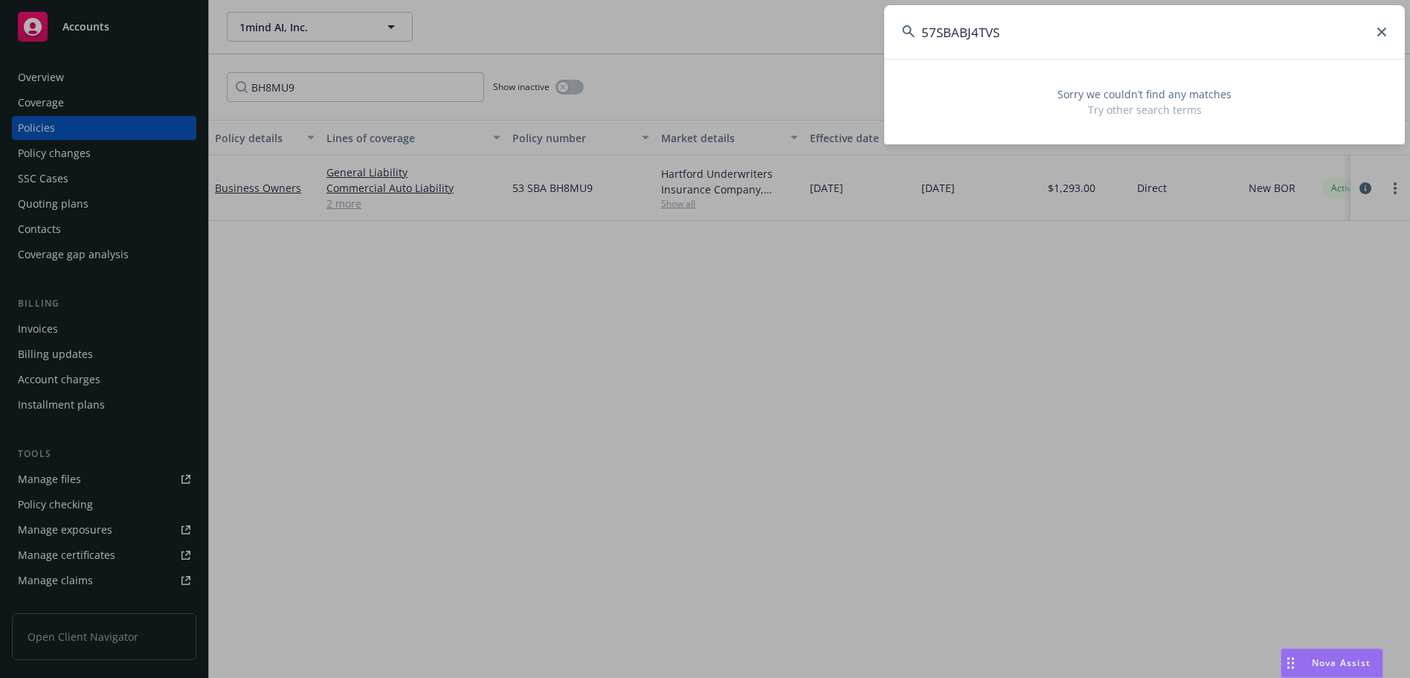
drag, startPoint x: 1017, startPoint y: 34, endPoint x: 893, endPoint y: 32, distance: 124.2
click at [882, 33] on div "57SBABJ4TVS Sorry we couldn’t find any matches Try other search terms" at bounding box center [705, 339] width 1410 height 678
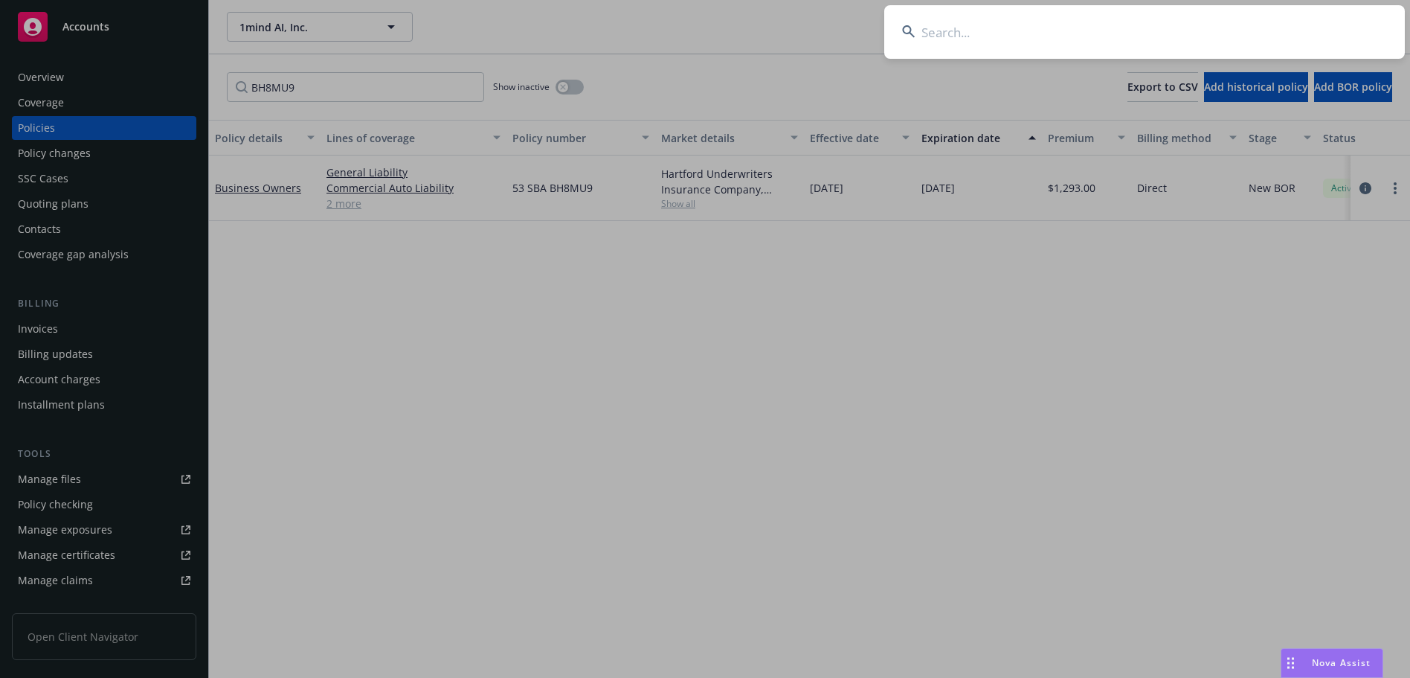
click at [1065, 32] on input at bounding box center [1144, 32] width 521 height 54
paste input "PHOENIX"
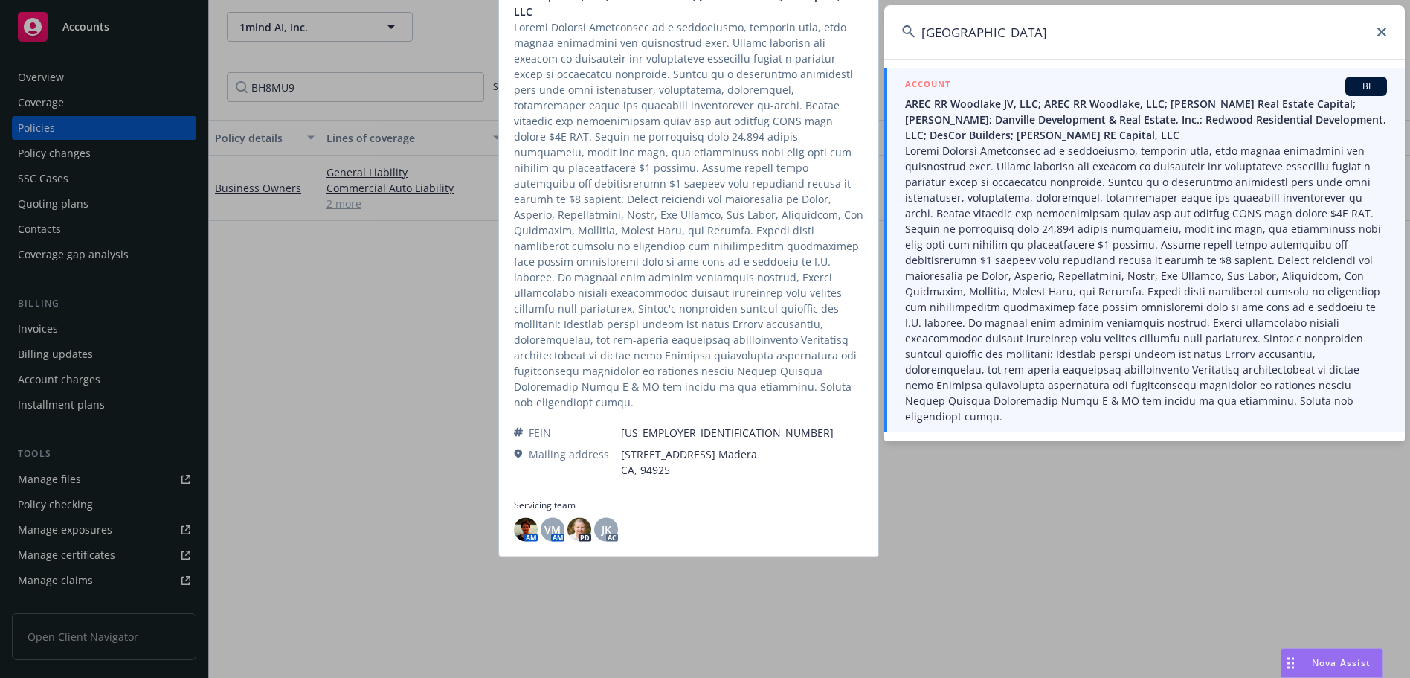
type input "[GEOGRAPHIC_DATA]"
click at [1068, 262] on span at bounding box center [1146, 283] width 482 height 281
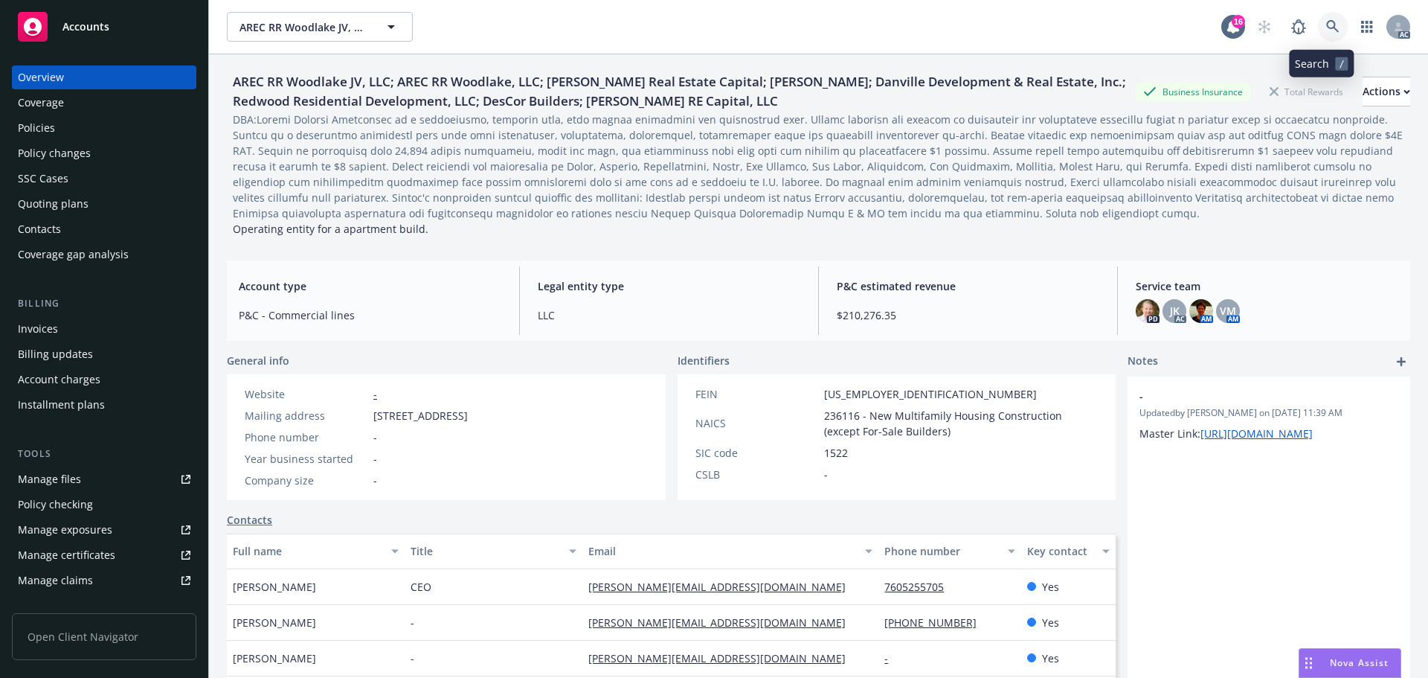
click at [1326, 22] on icon at bounding box center [1332, 26] width 13 height 13
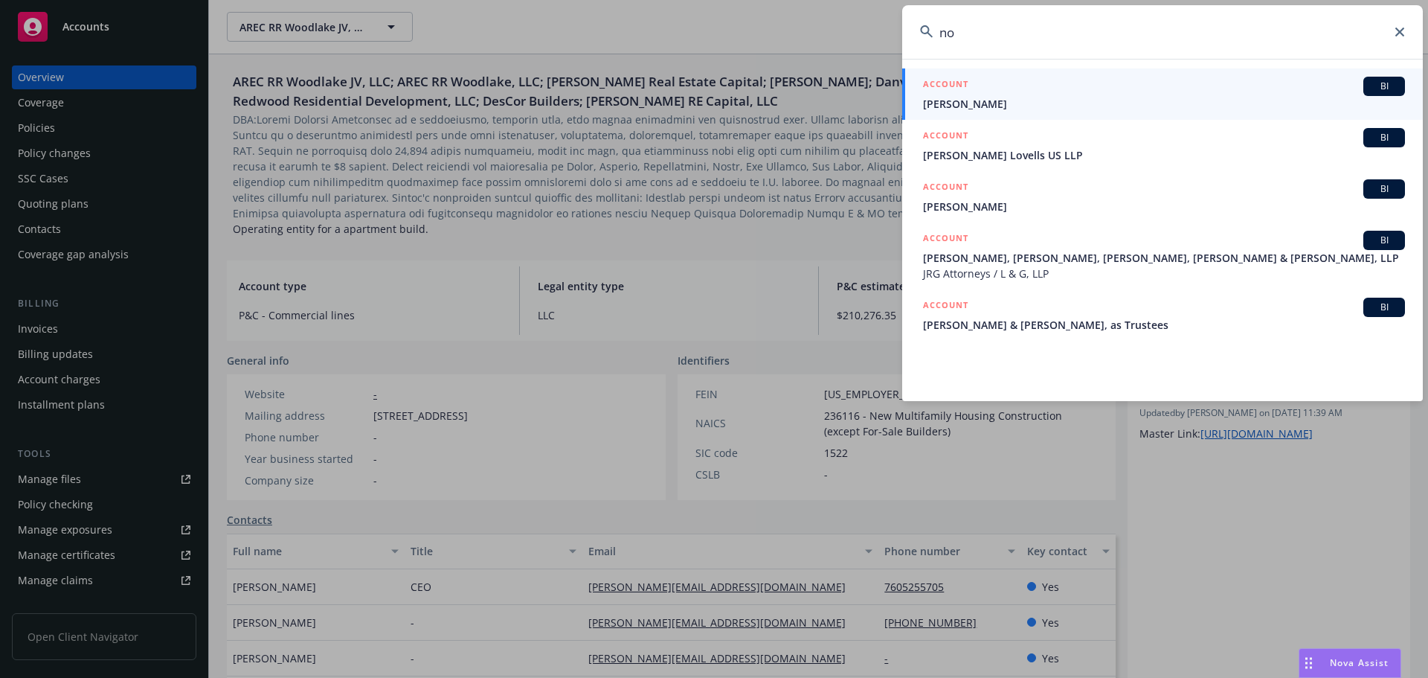
type input "n"
